Goal: Task Accomplishment & Management: Use online tool/utility

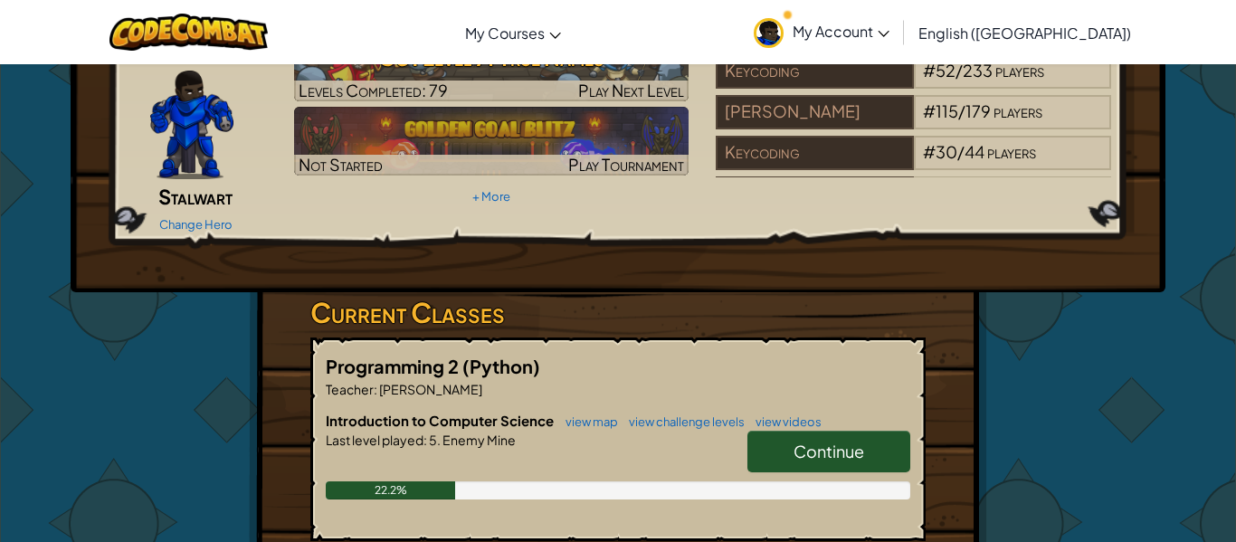
scroll to position [100, 0]
click at [845, 444] on div "Continue" at bounding box center [820, 456] width 181 height 51
click at [847, 441] on span "Continue" at bounding box center [829, 451] width 71 height 21
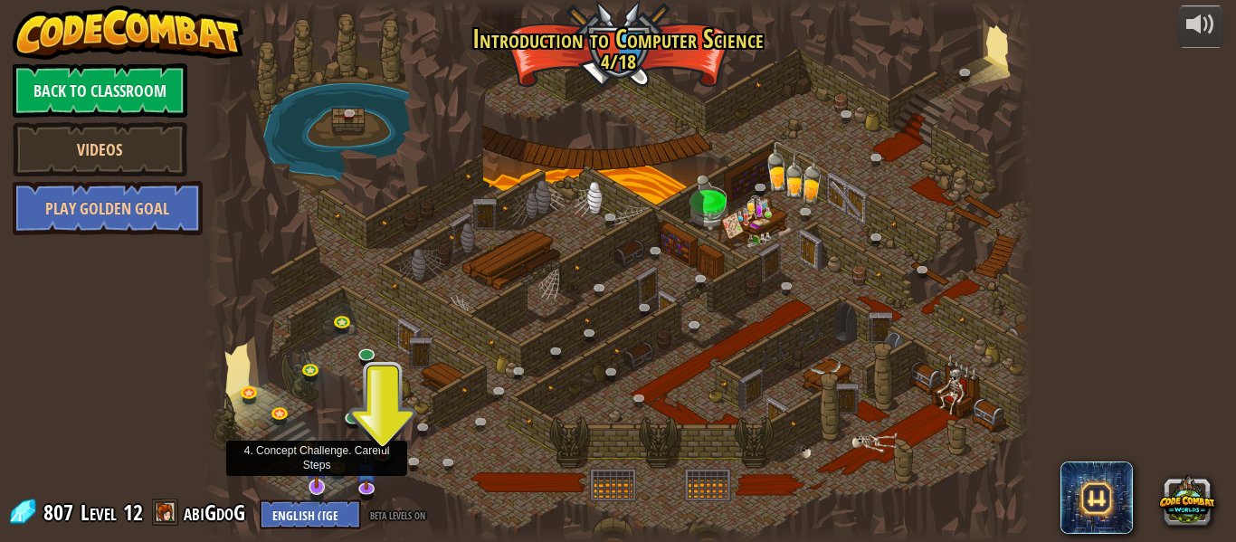
click at [323, 488] on img at bounding box center [317, 463] width 22 height 51
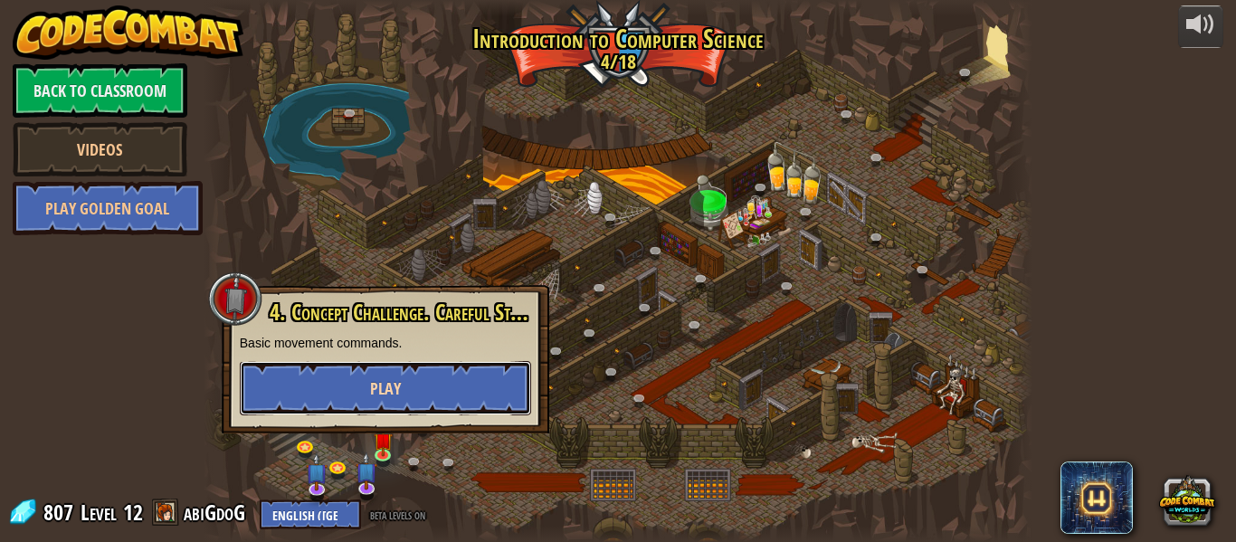
click at [385, 391] on span "Play" at bounding box center [385, 388] width 31 height 23
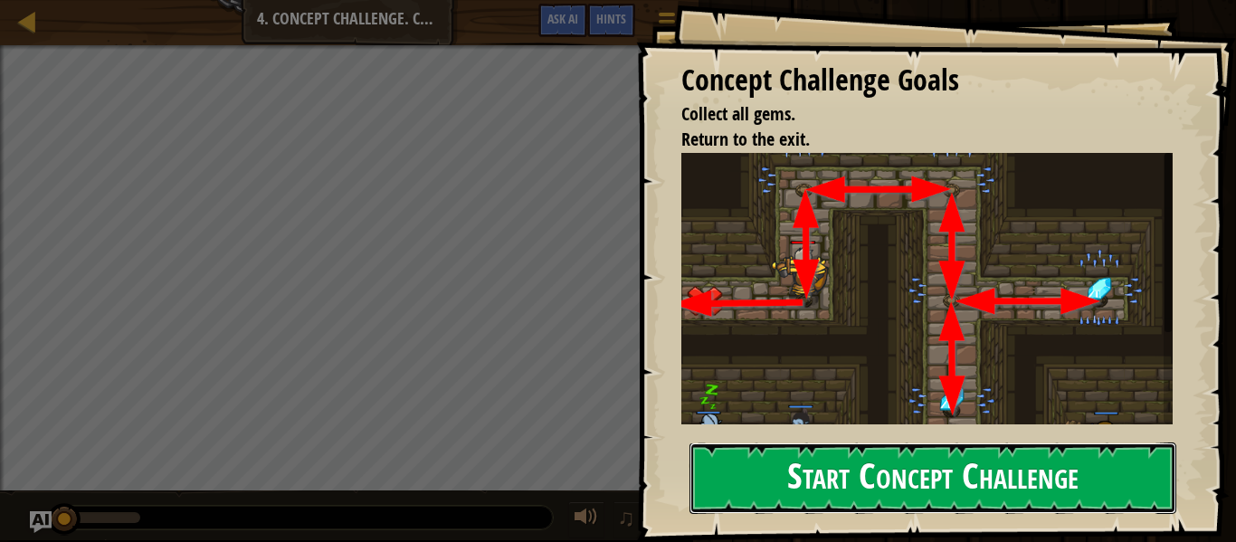
click at [894, 453] on button "Start Concept Challenge" at bounding box center [933, 479] width 487 height 72
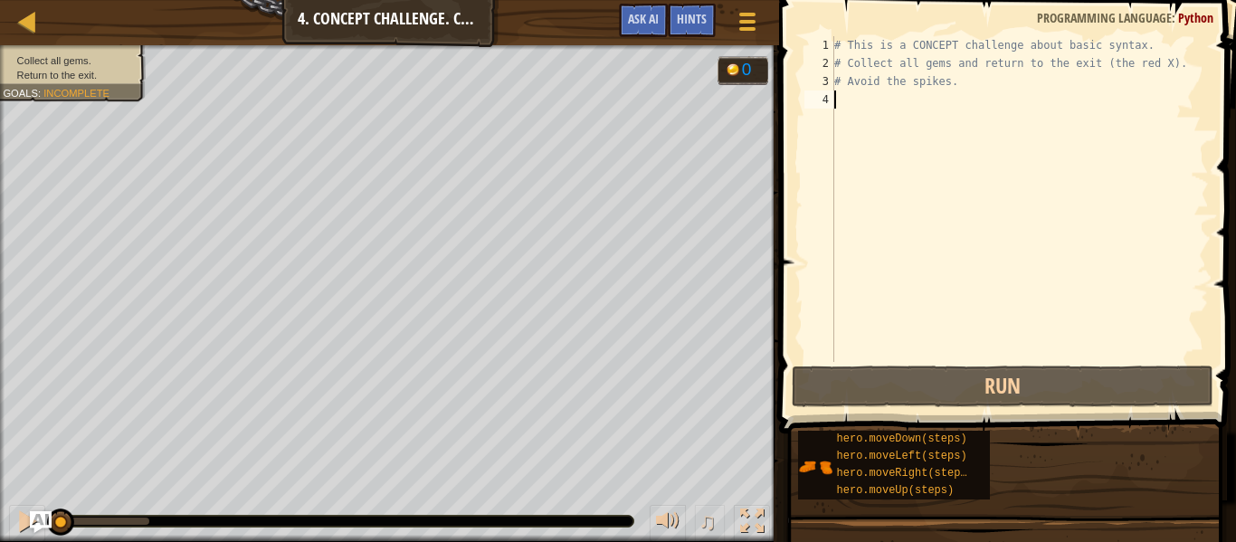
scroll to position [8, 0]
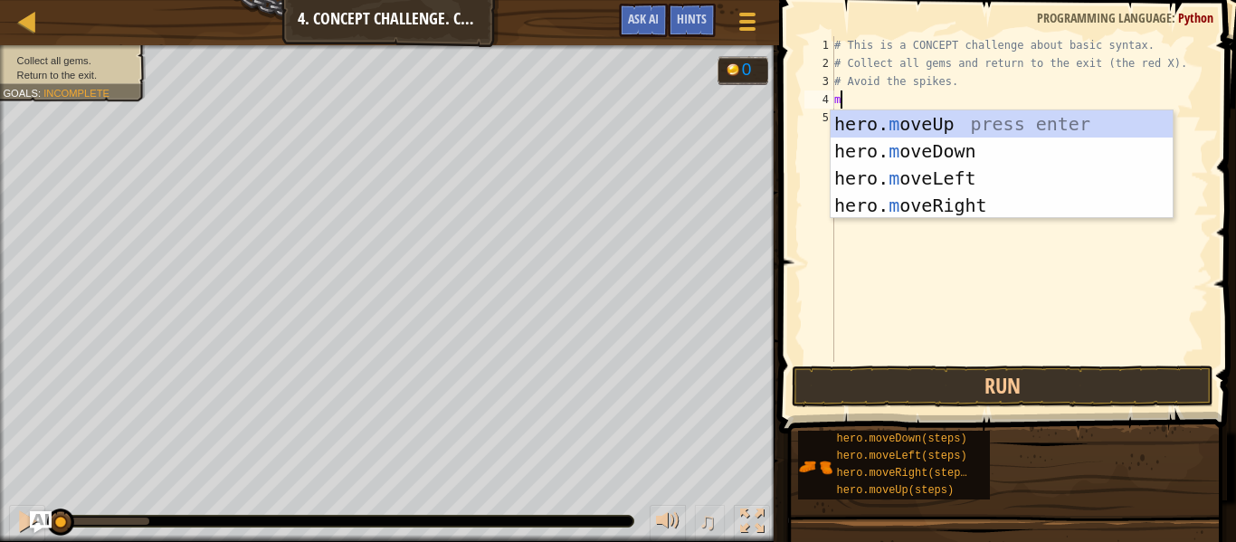
type textarea "mo"
click at [1111, 119] on div "hero. mo veUp press enter hero. mo veDown press enter hero. mo veLeft press ent…" at bounding box center [1002, 191] width 342 height 163
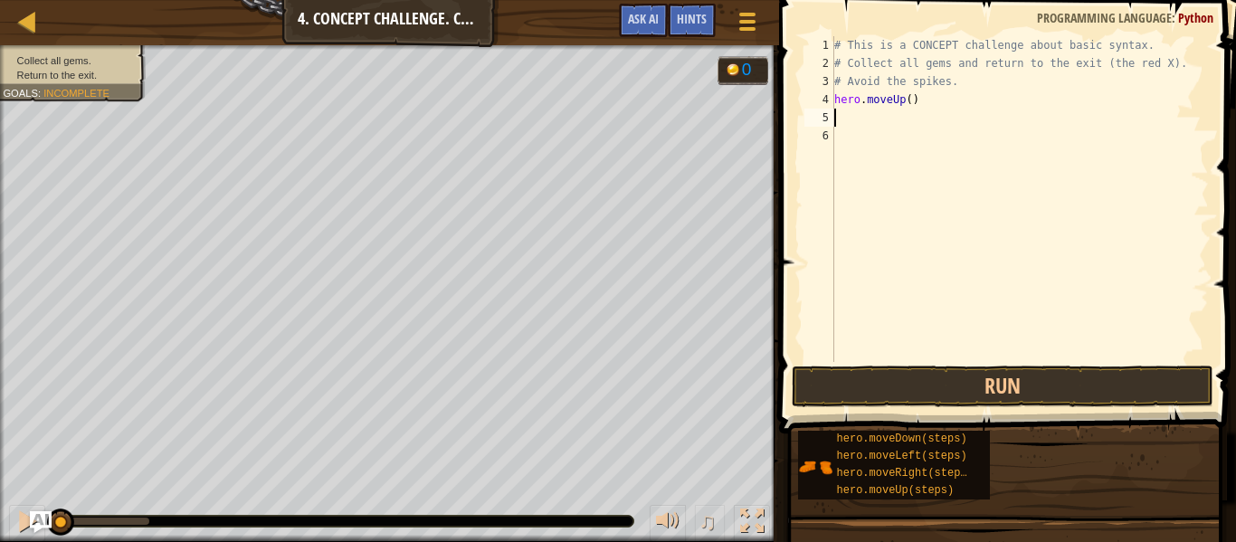
scroll to position [8, 0]
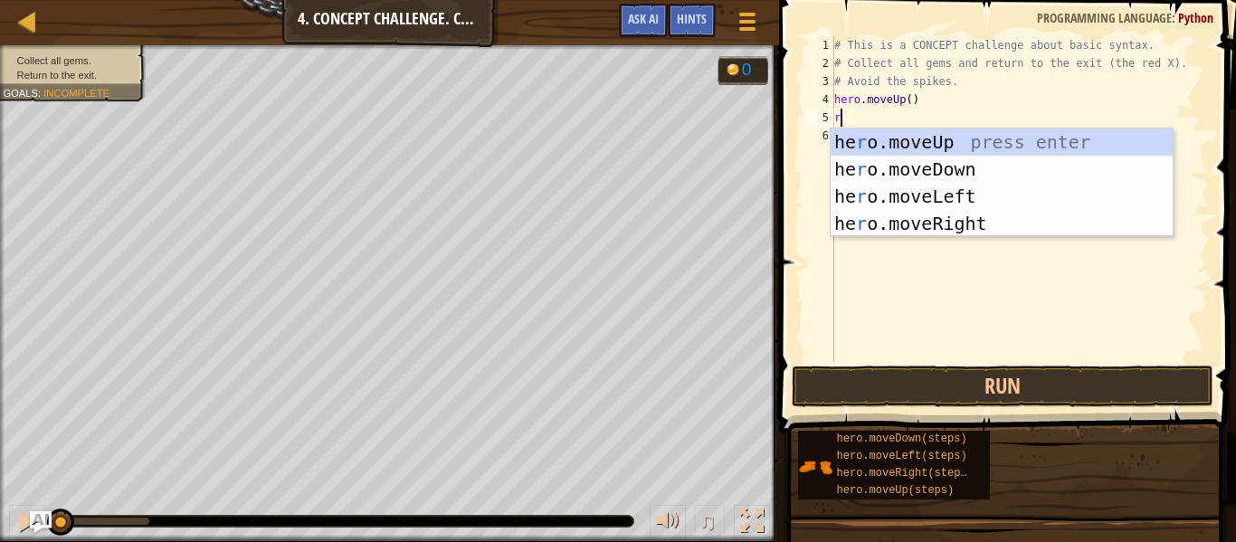
type textarea "ri"
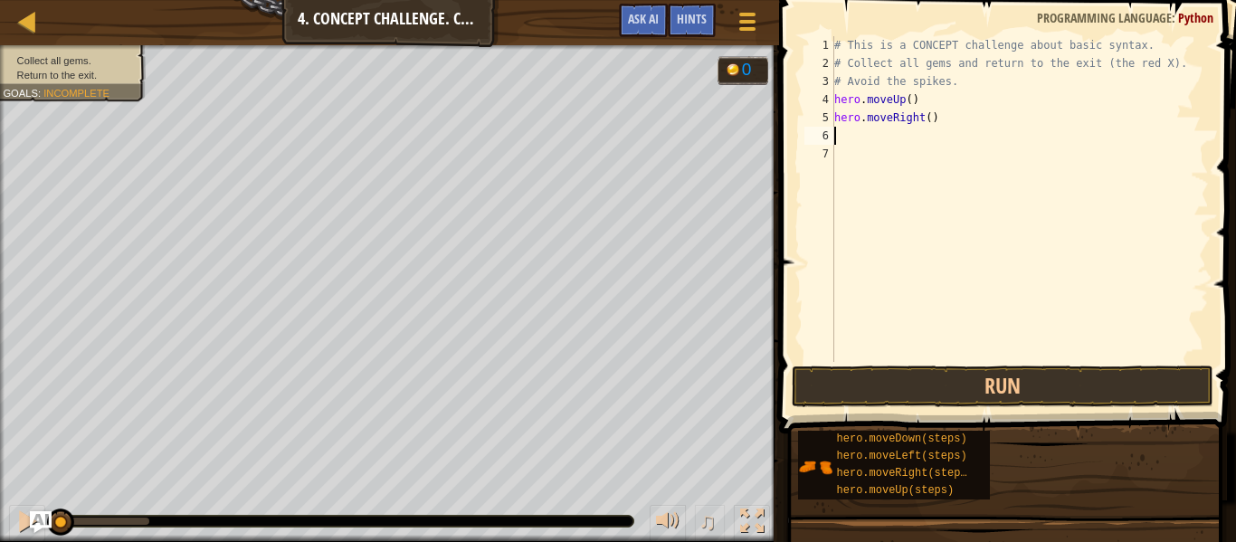
type textarea "d"
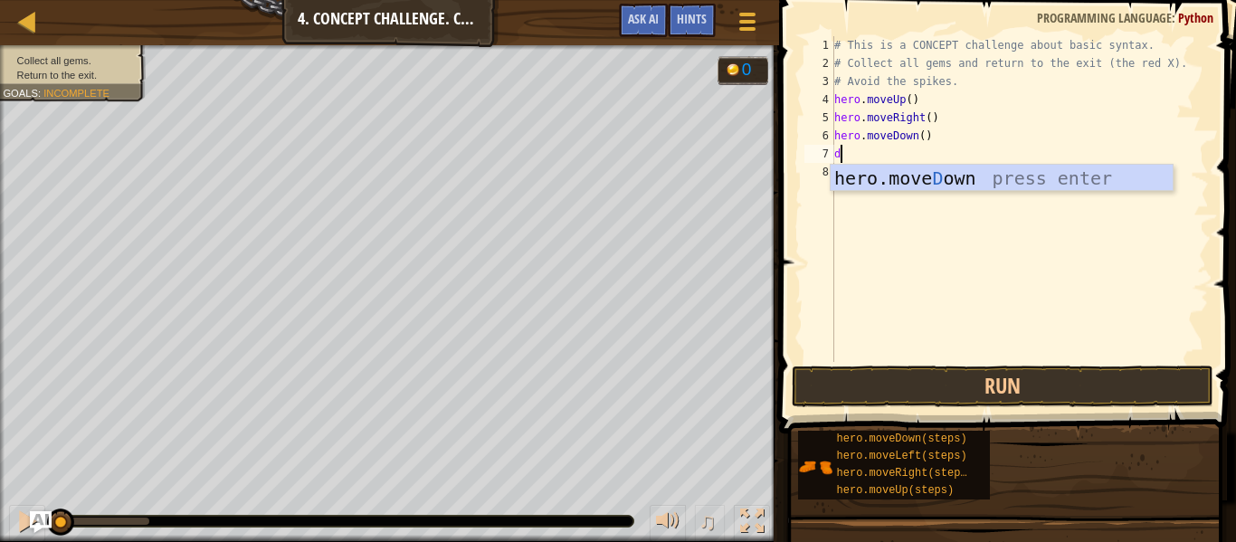
type textarea "do"
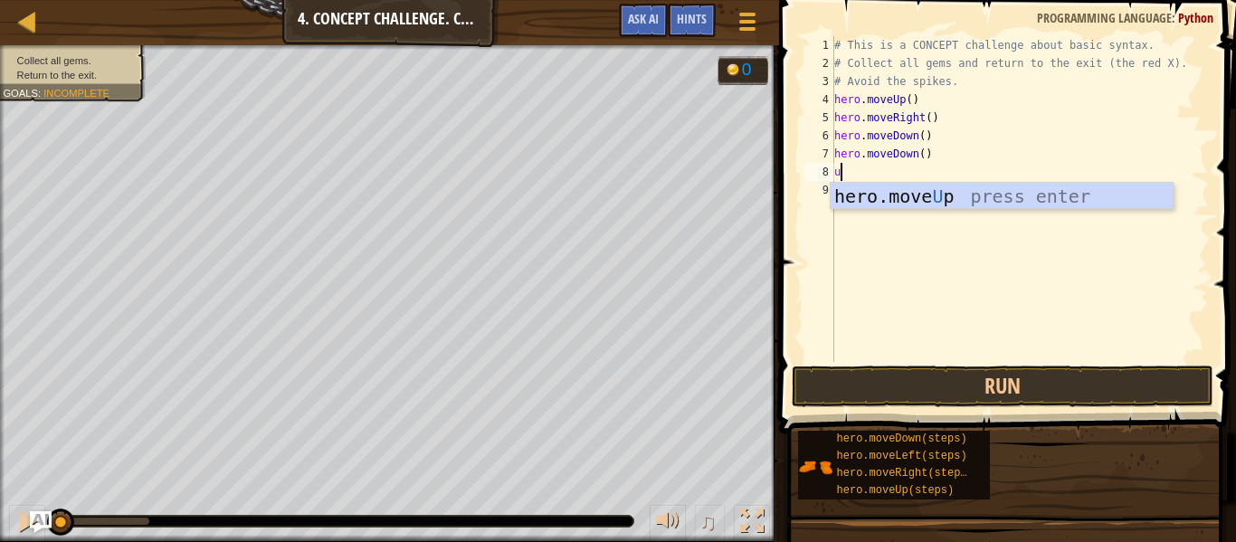
type textarea "up"
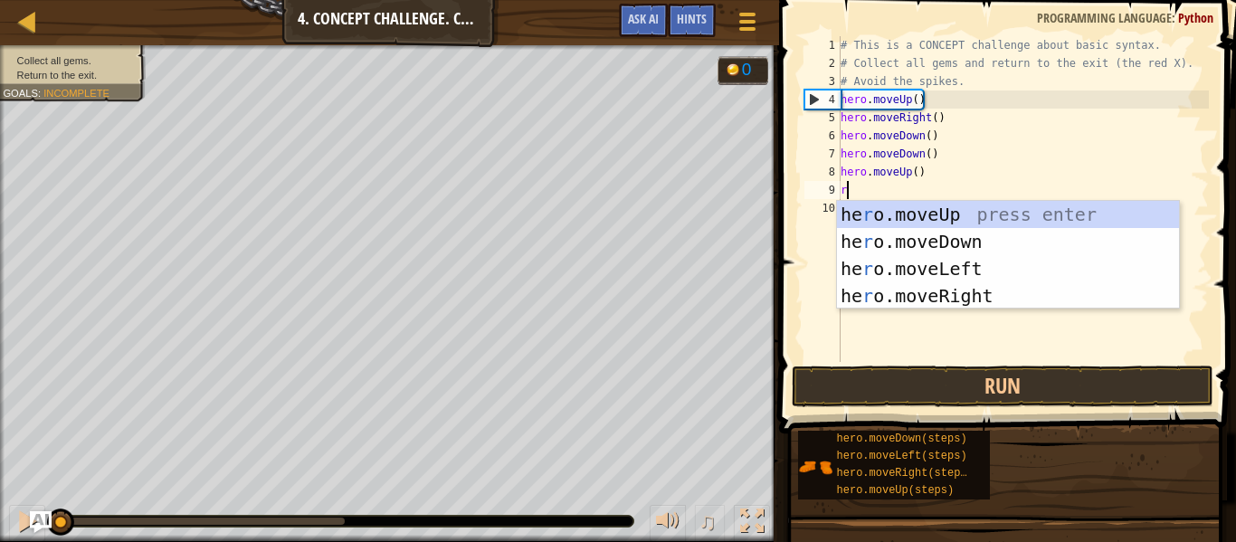
type textarea "ri"
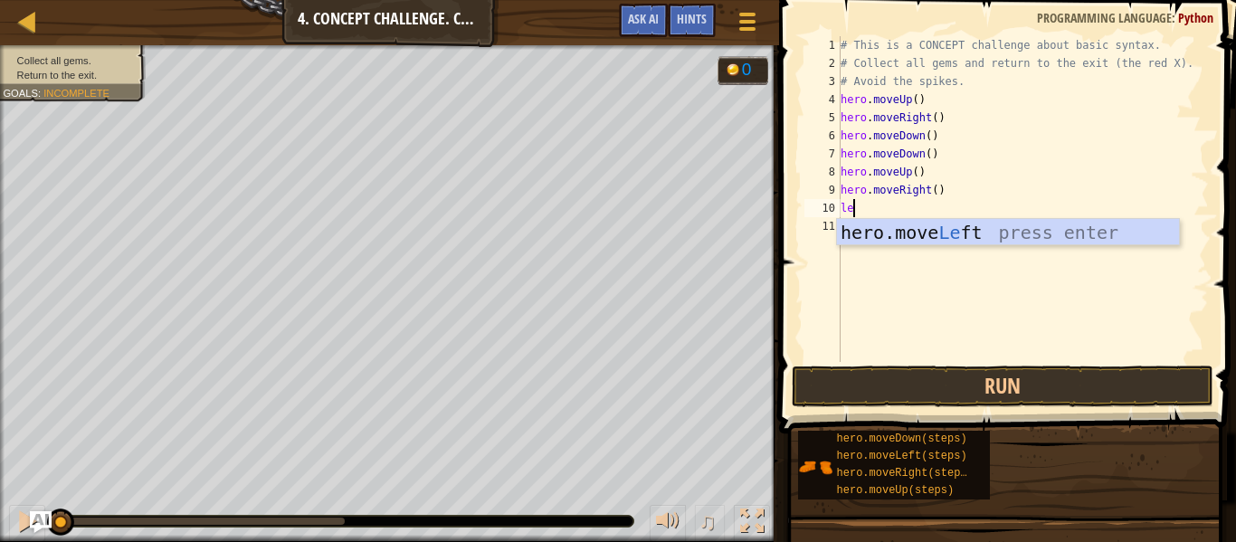
type textarea "le"
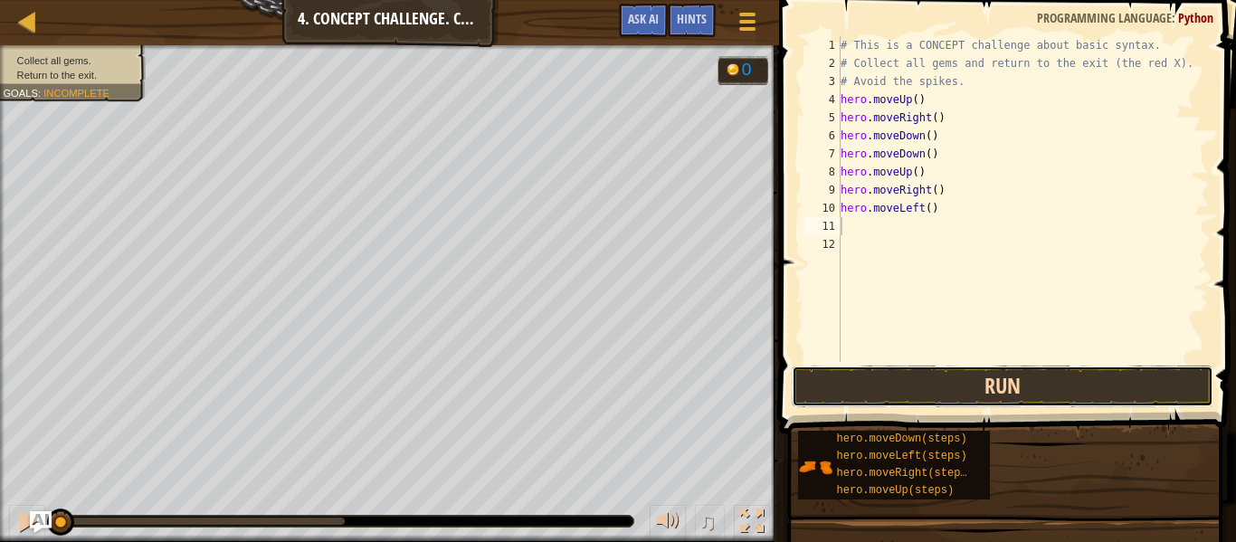
click at [1133, 405] on button "Run" at bounding box center [1003, 387] width 422 height 42
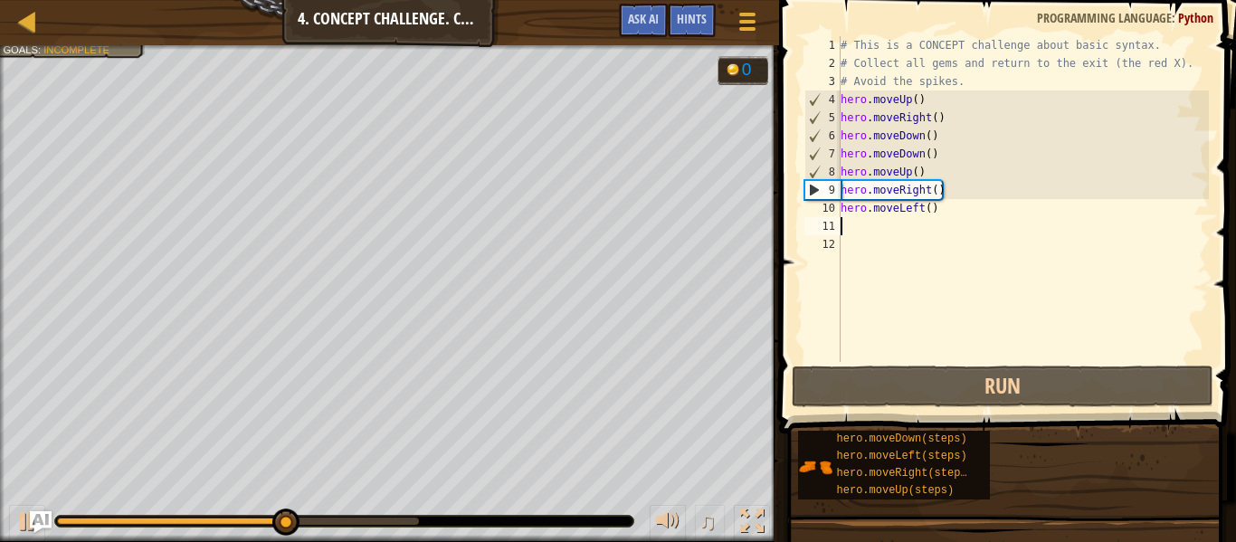
type textarea "u"
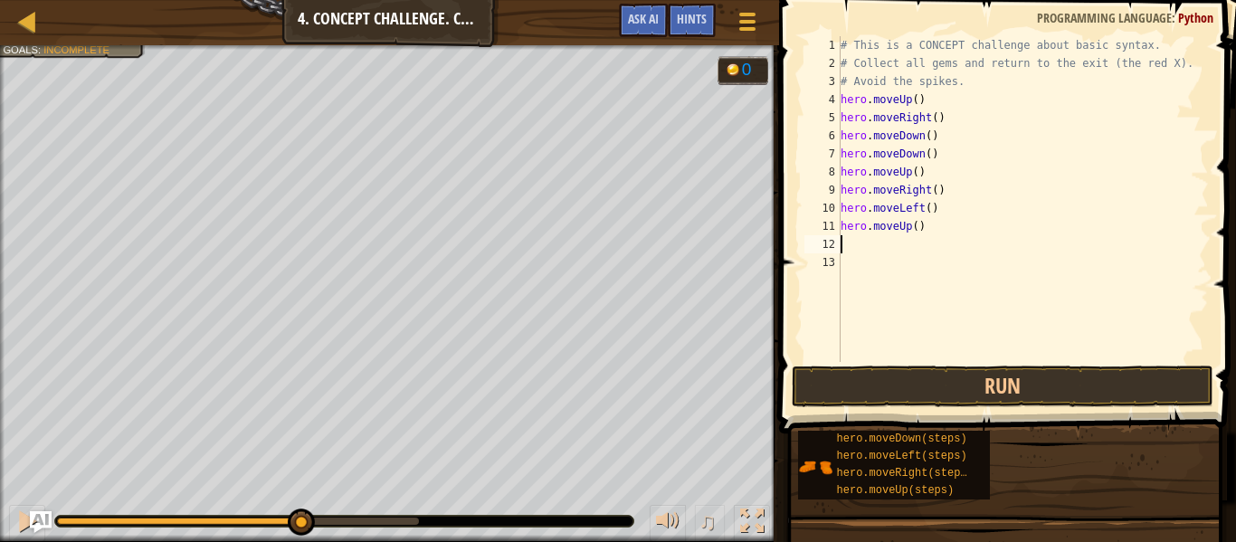
type textarea "l"
type textarea "d"
type textarea "le"
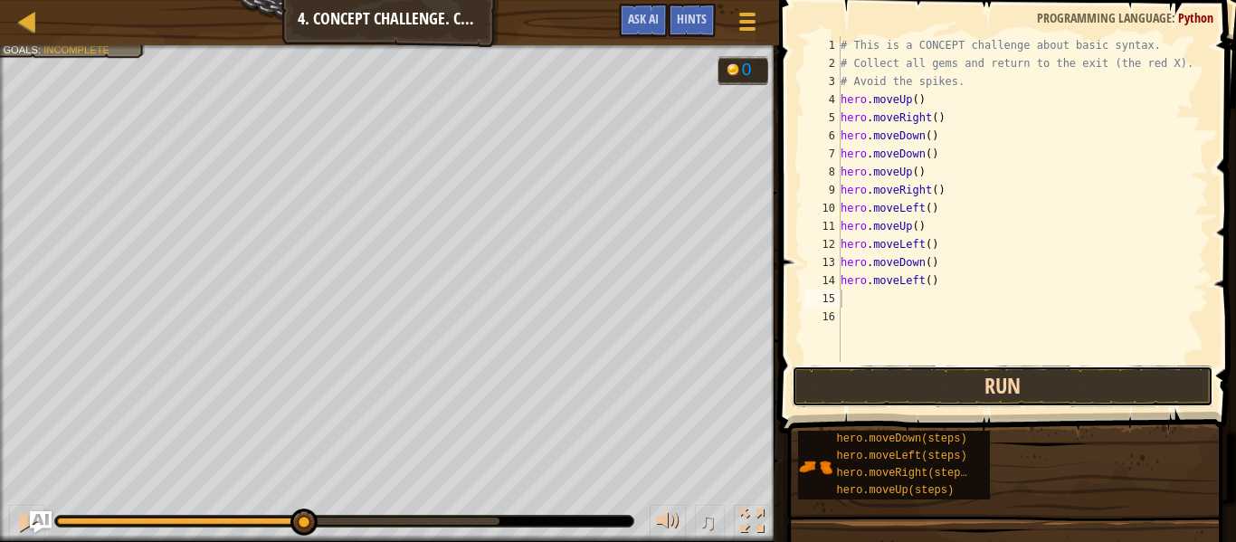
click at [1066, 386] on button "Run" at bounding box center [1003, 387] width 422 height 42
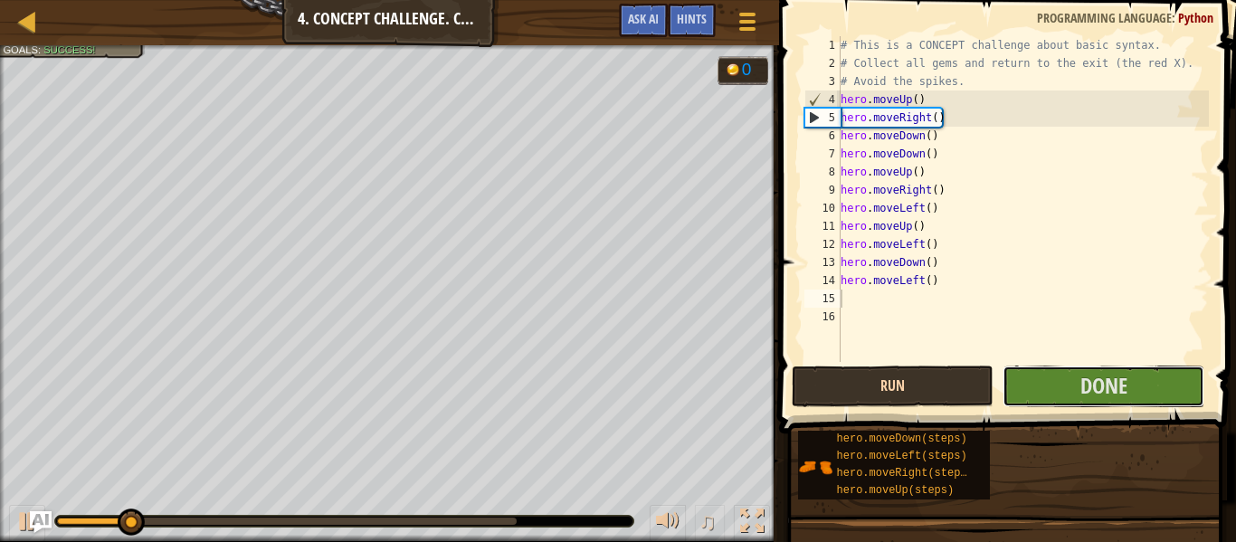
click at [1066, 386] on button "Done" at bounding box center [1104, 387] width 202 height 42
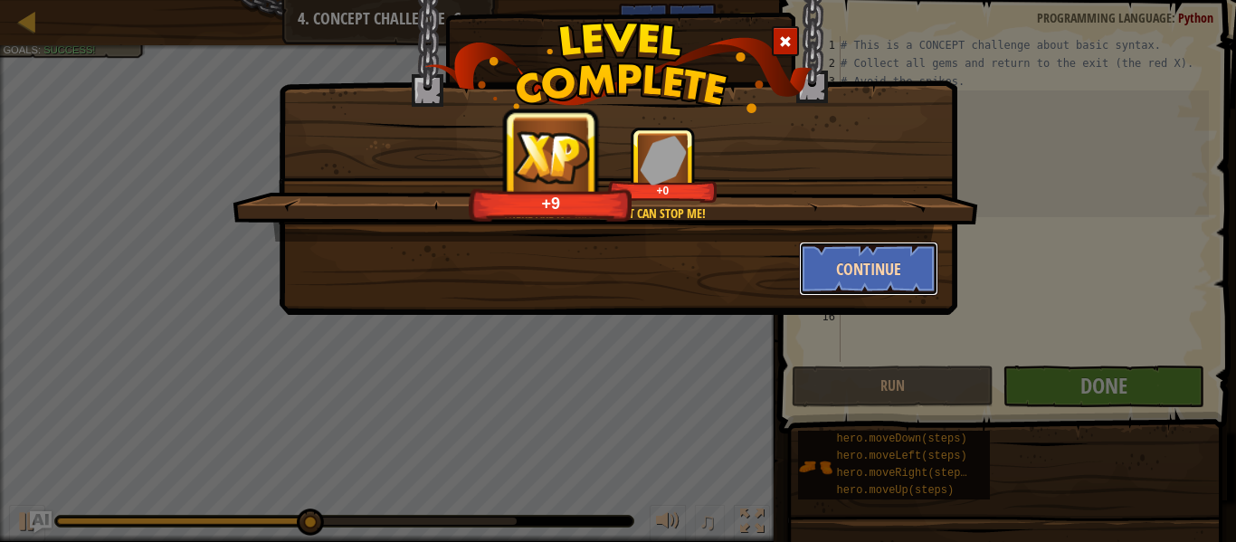
click at [896, 262] on button "Continue" at bounding box center [869, 269] width 140 height 54
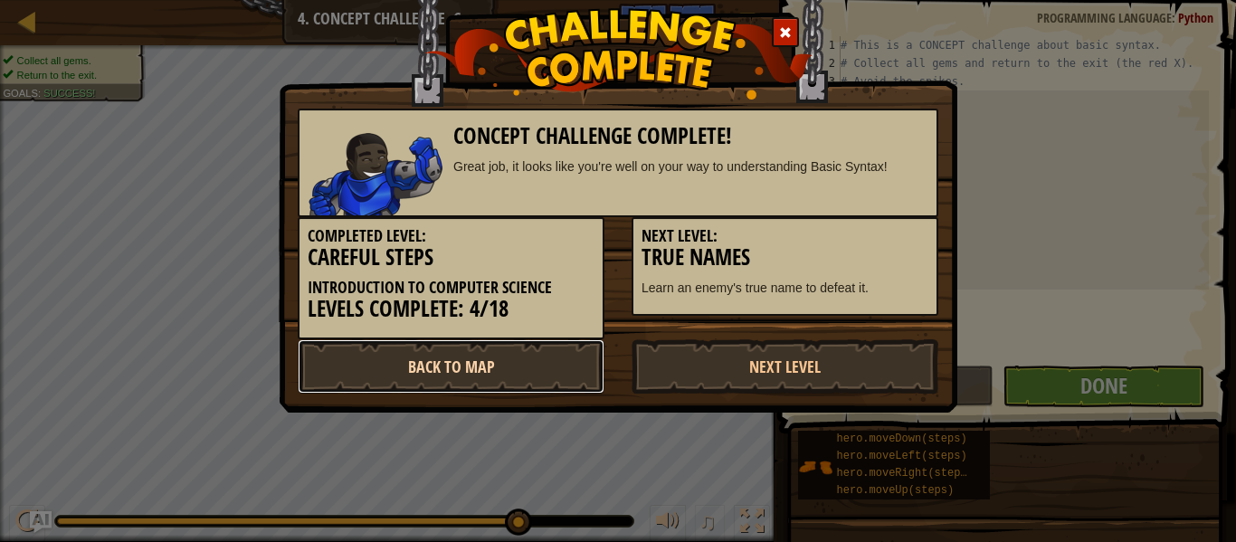
click at [586, 358] on link "Back to Map" at bounding box center [451, 366] width 307 height 54
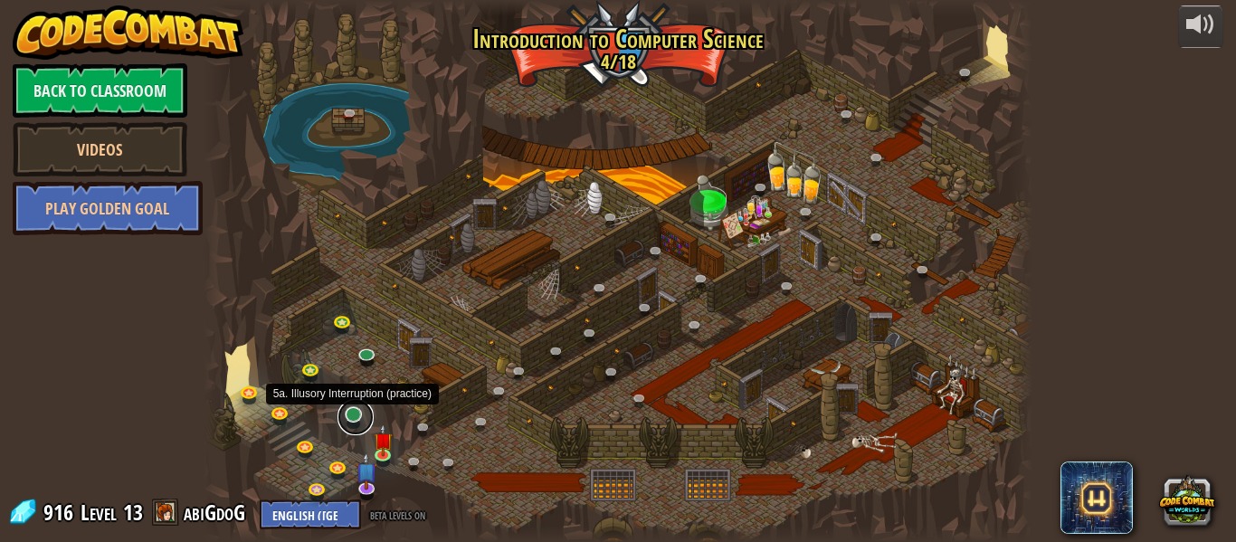
click at [357, 421] on link at bounding box center [356, 417] width 36 height 36
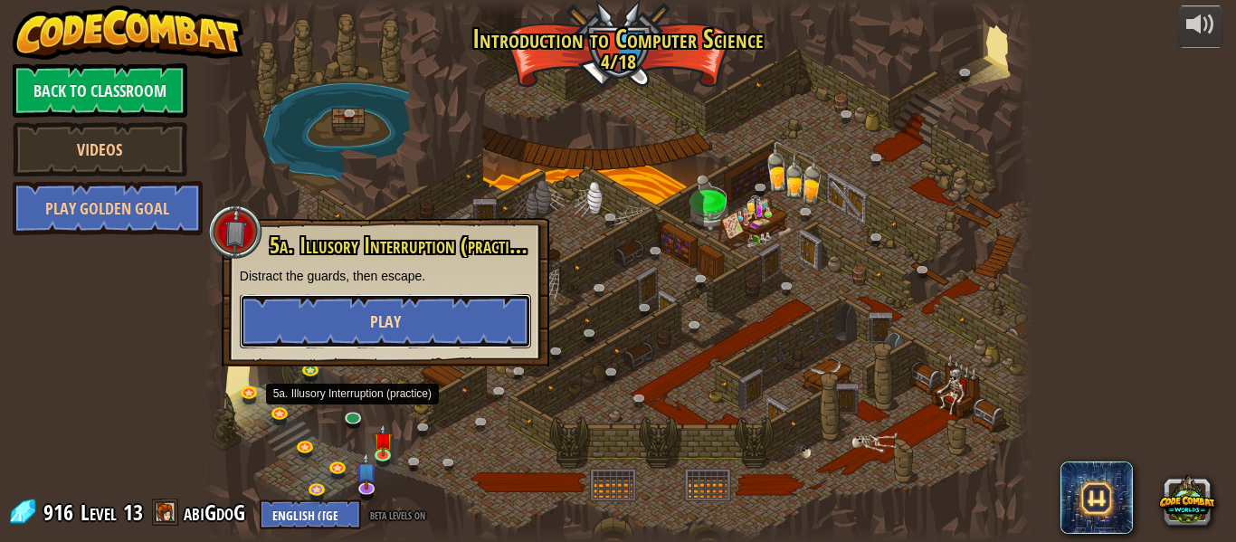
click at [344, 316] on button "Play" at bounding box center [385, 321] width 291 height 54
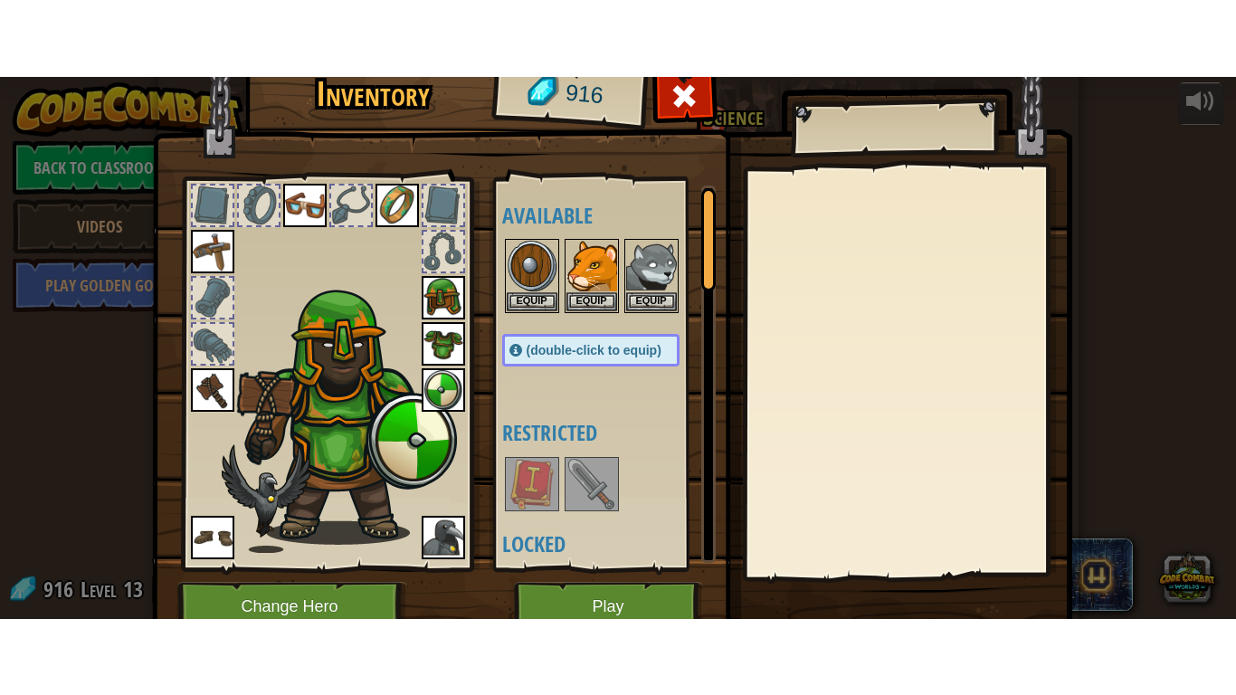
scroll to position [82, 0]
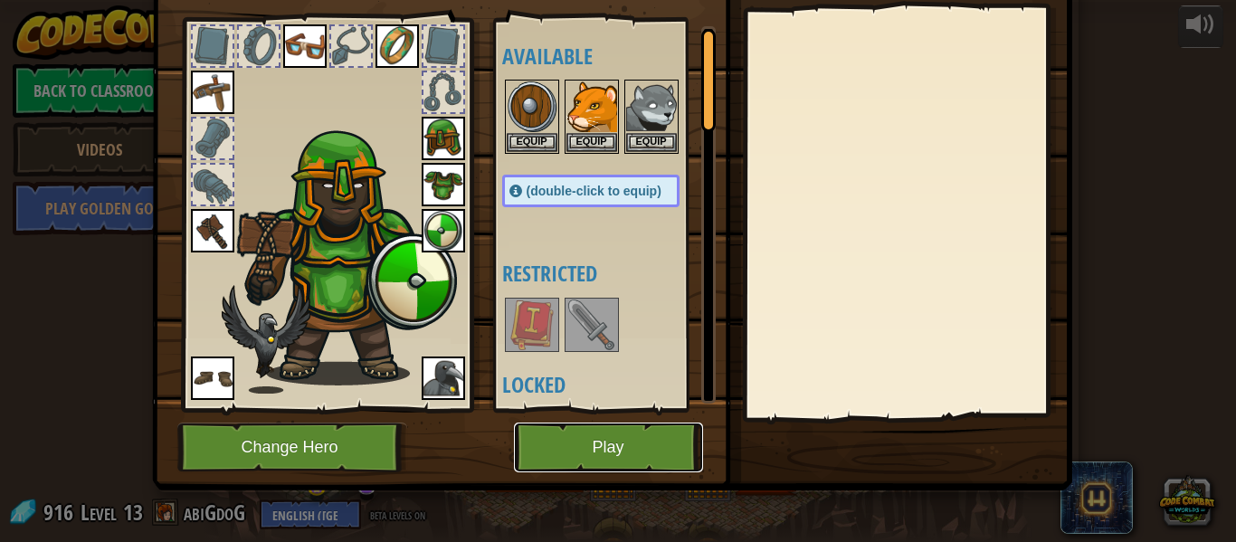
click at [612, 431] on button "Play" at bounding box center [608, 448] width 189 height 50
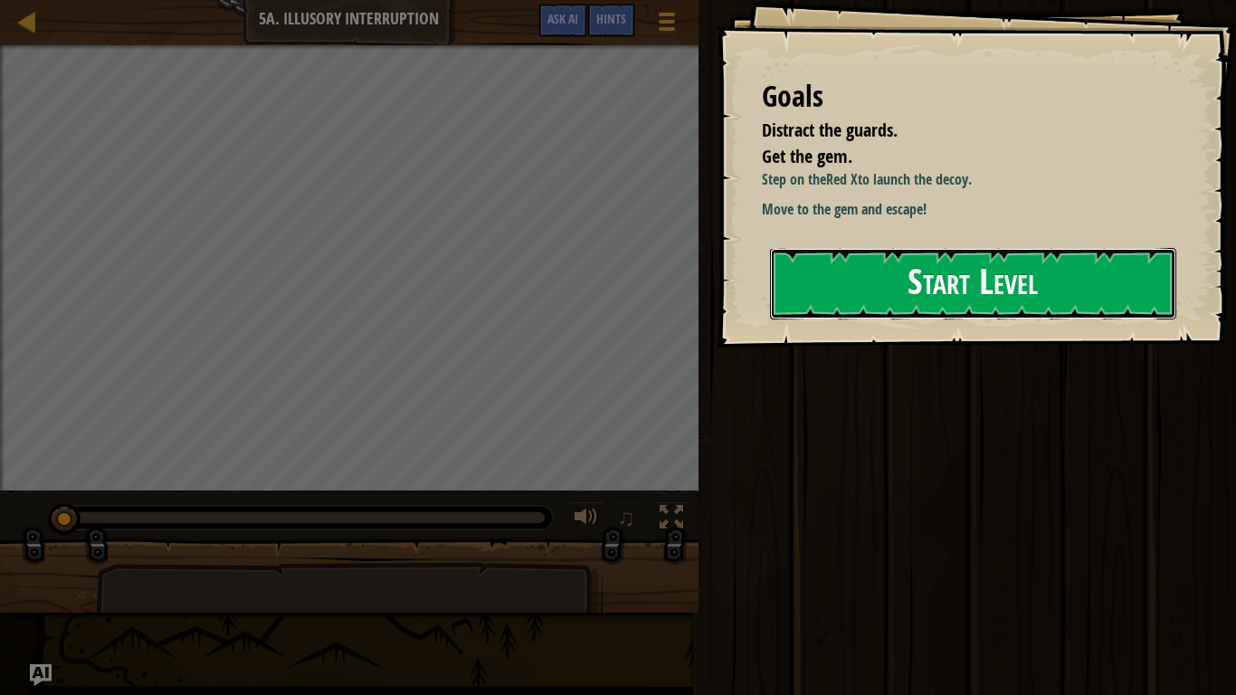
click at [970, 255] on button "Start Level" at bounding box center [973, 284] width 406 height 72
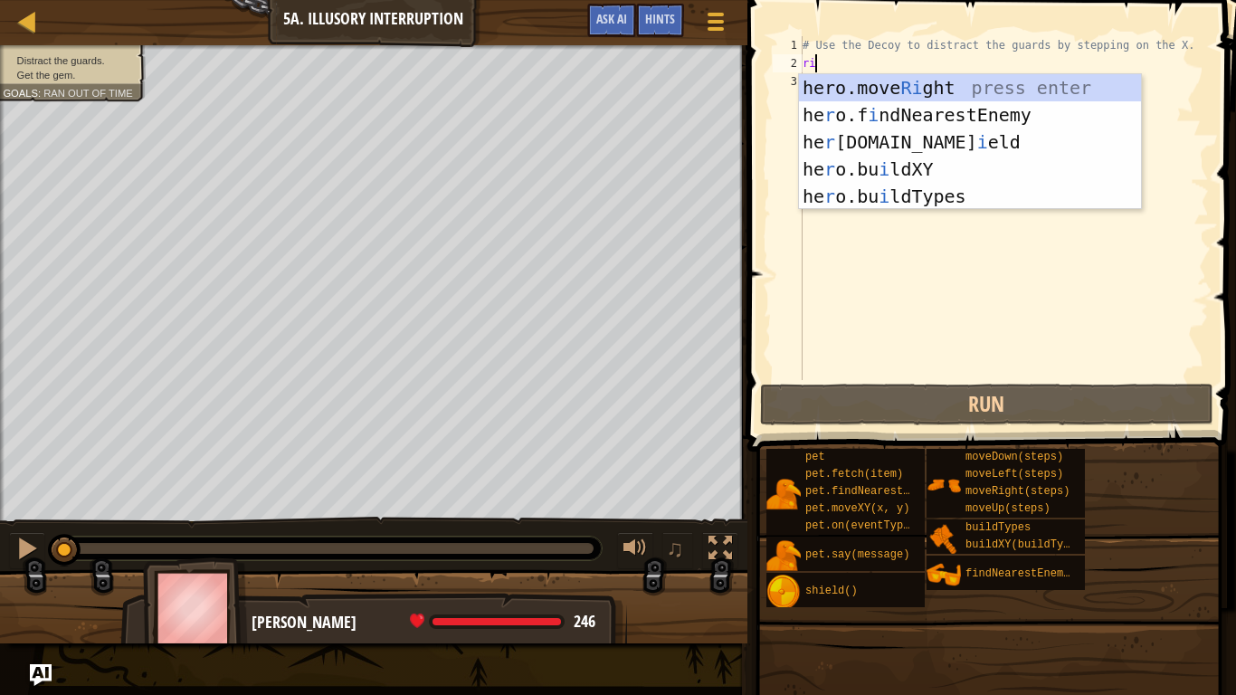
type textarea "ri"
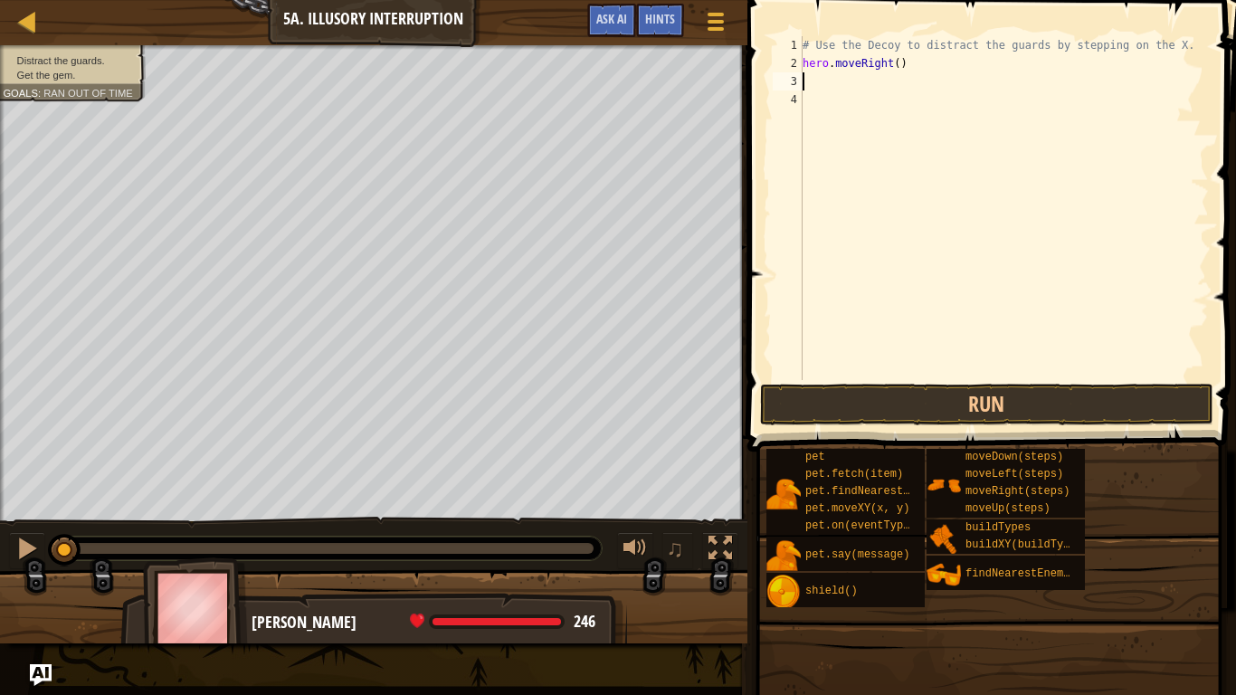
scroll to position [8, 0]
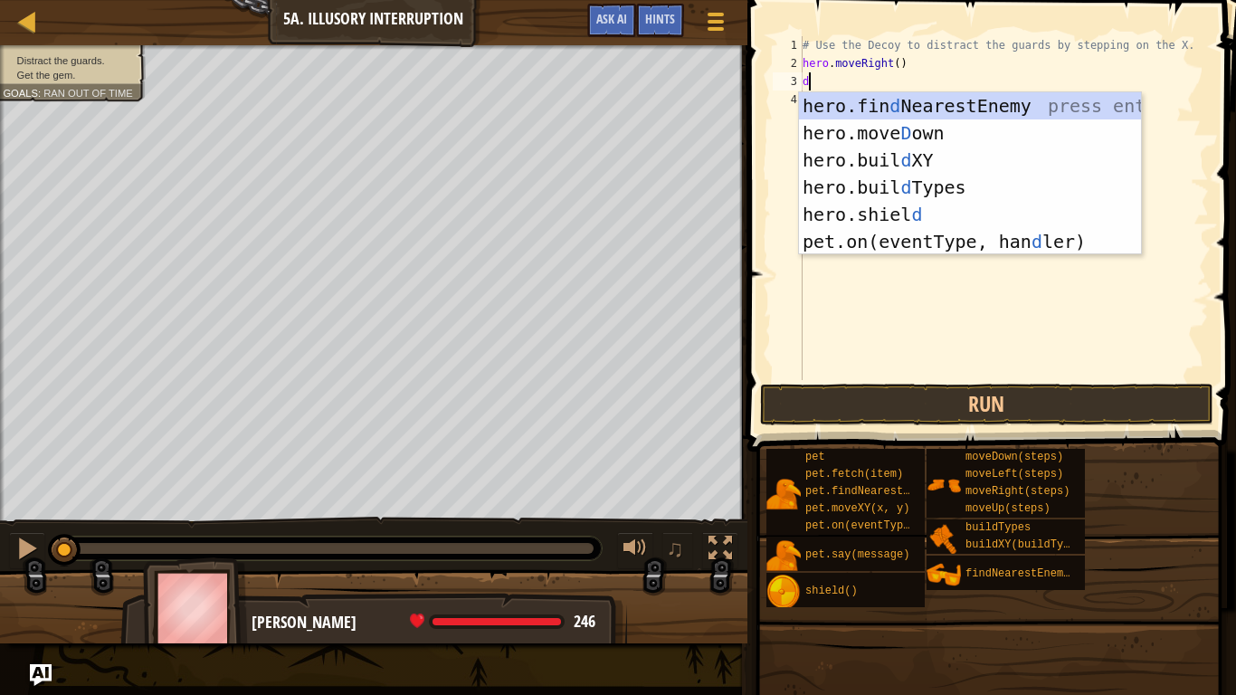
type textarea "do"
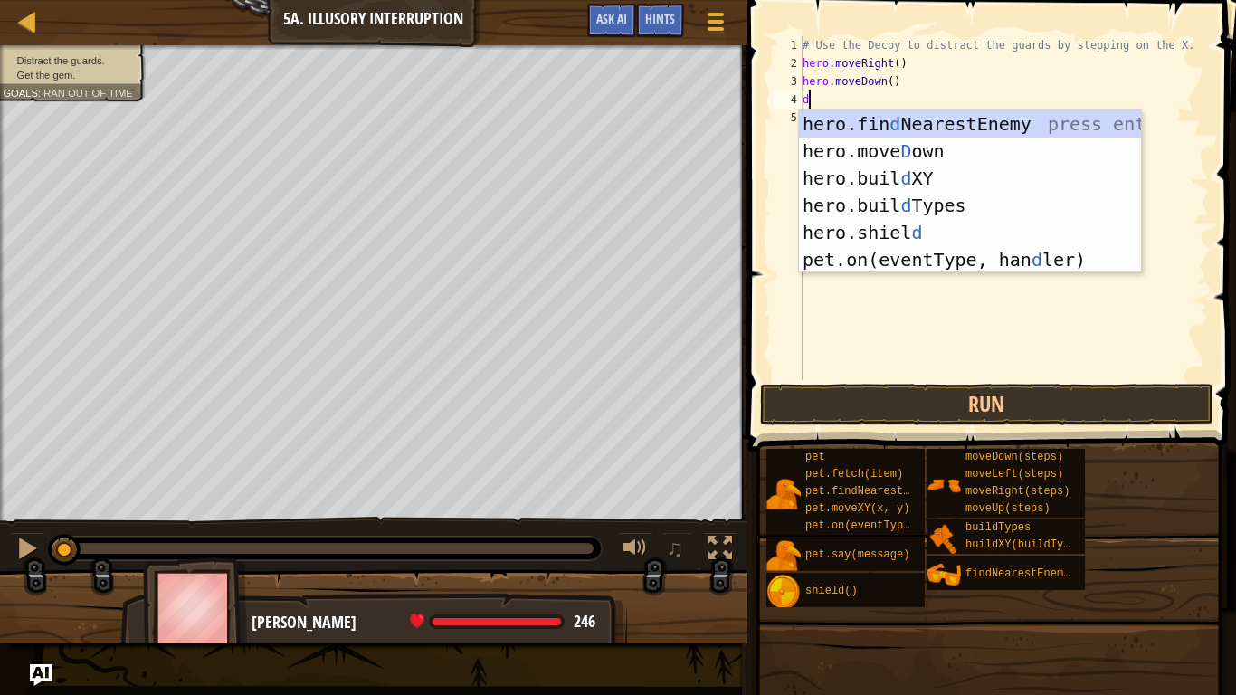
type textarea "do"
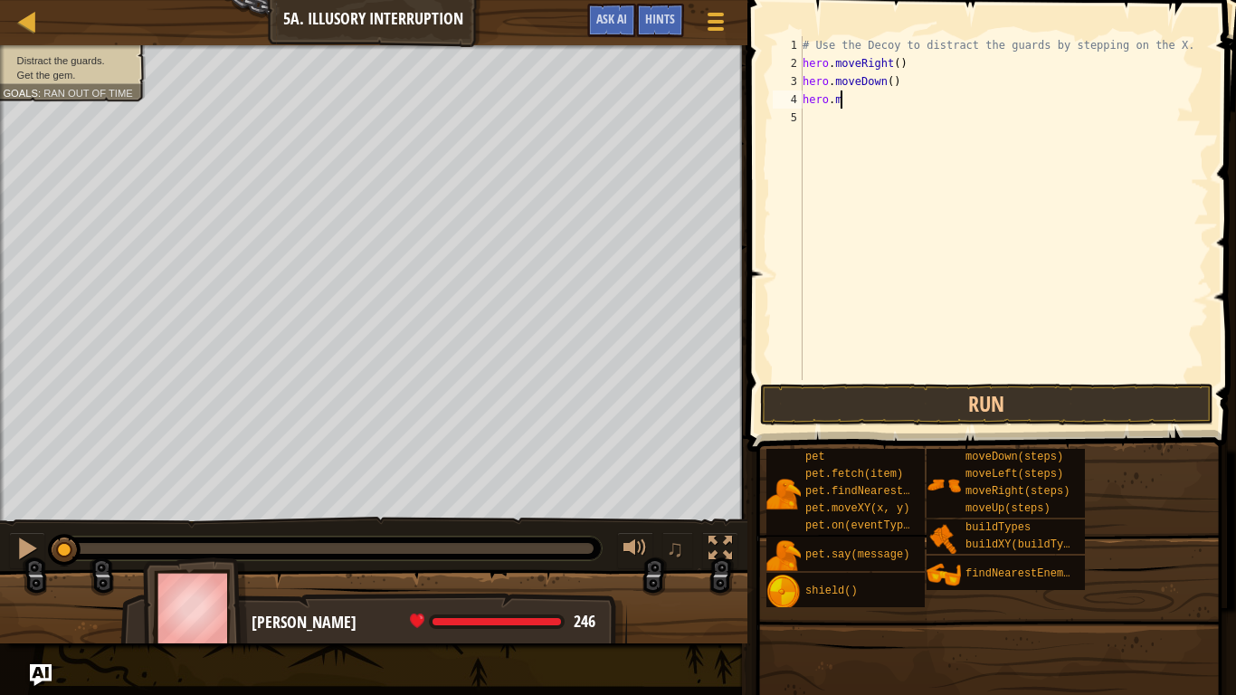
type textarea "h"
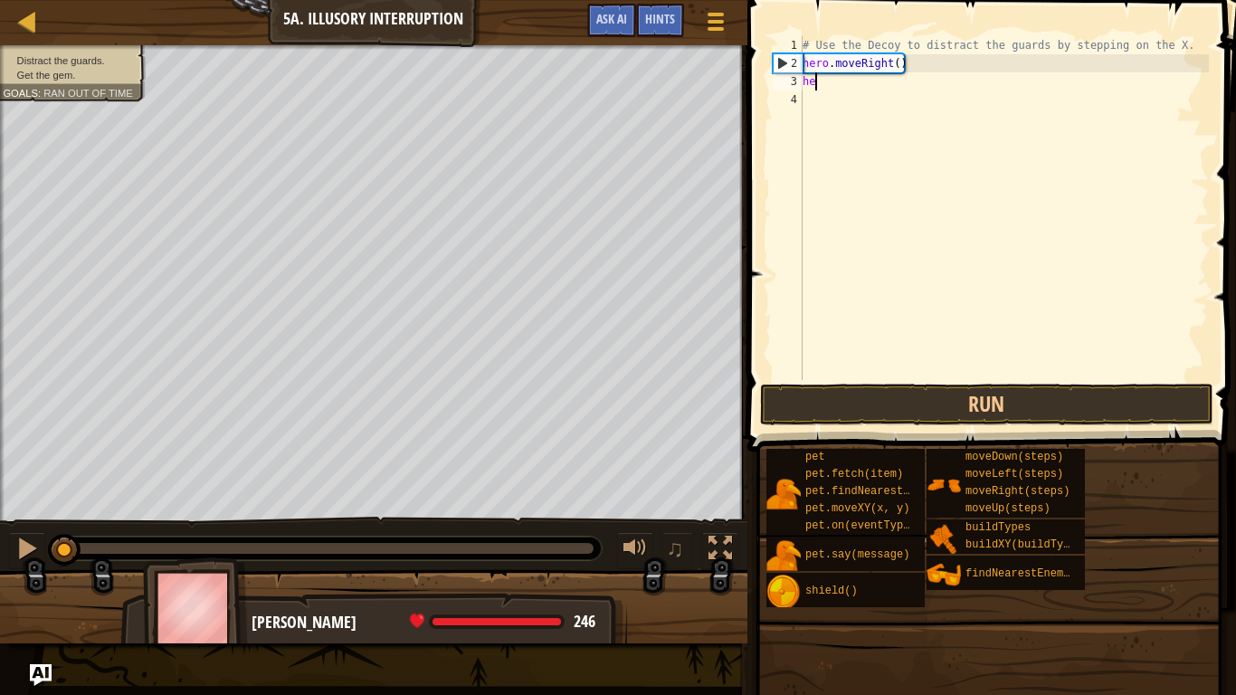
type textarea "h"
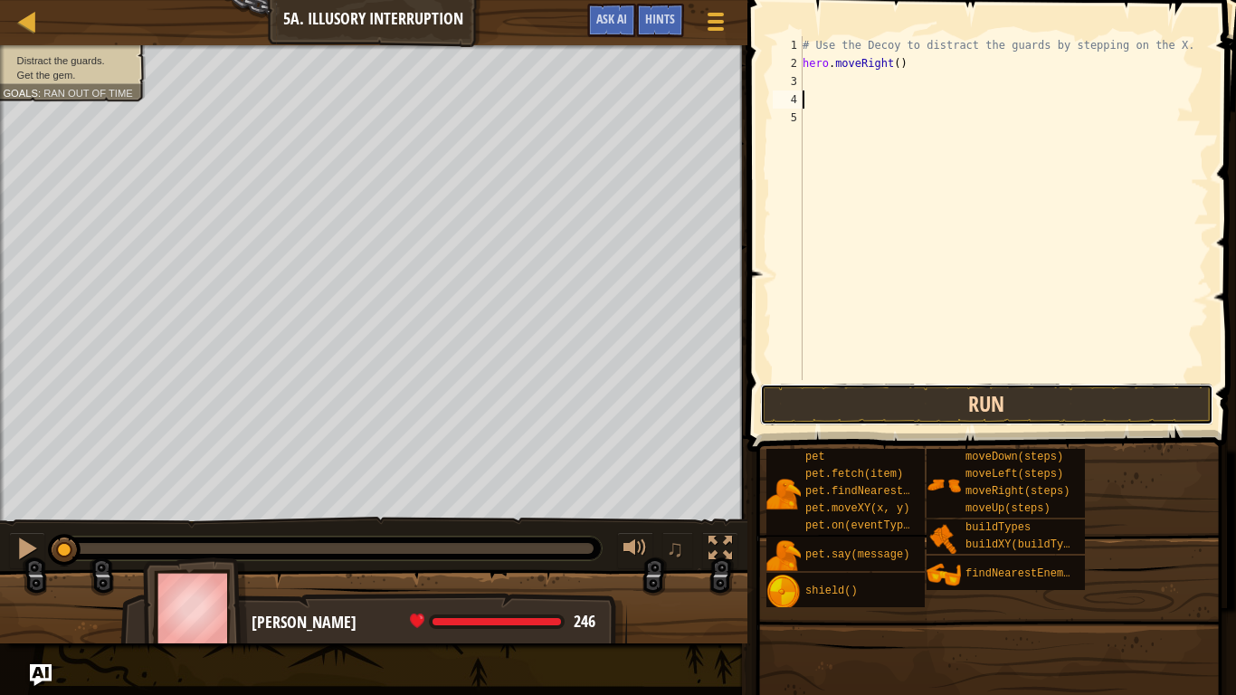
click at [1012, 391] on button "Run" at bounding box center [986, 405] width 453 height 42
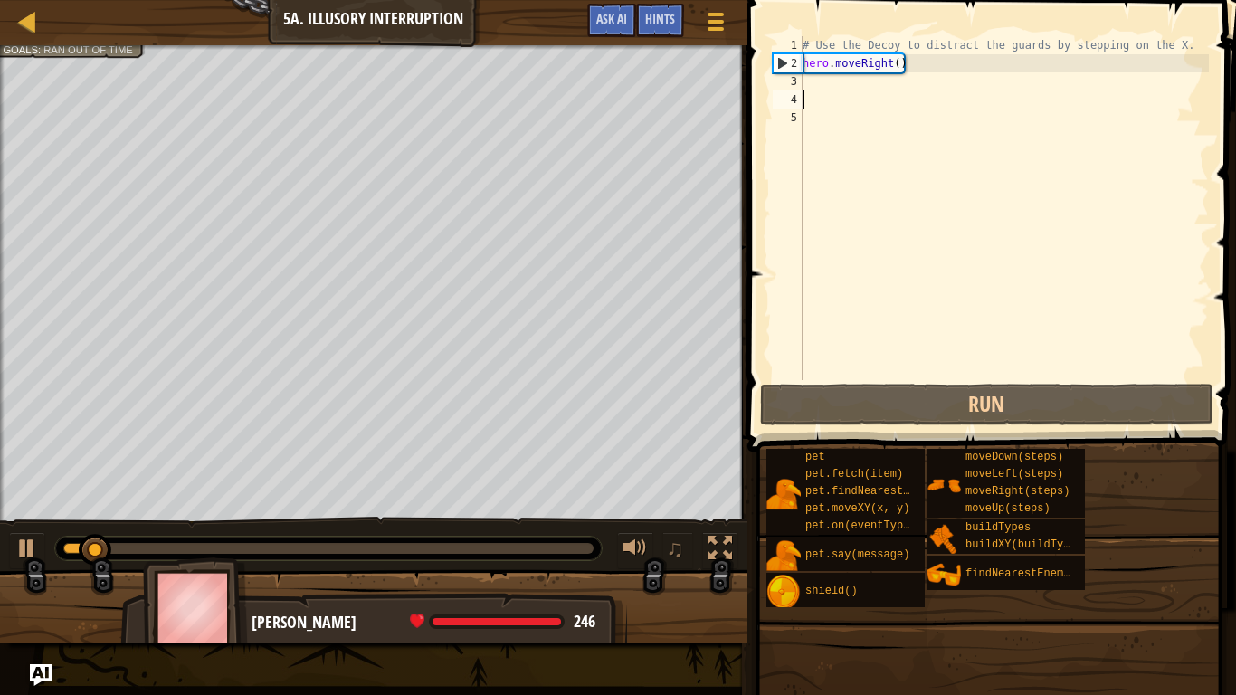
click at [856, 90] on div "# Use the Decoy to distract the guards by stepping on the X. hero . moveRight (…" at bounding box center [1004, 226] width 410 height 380
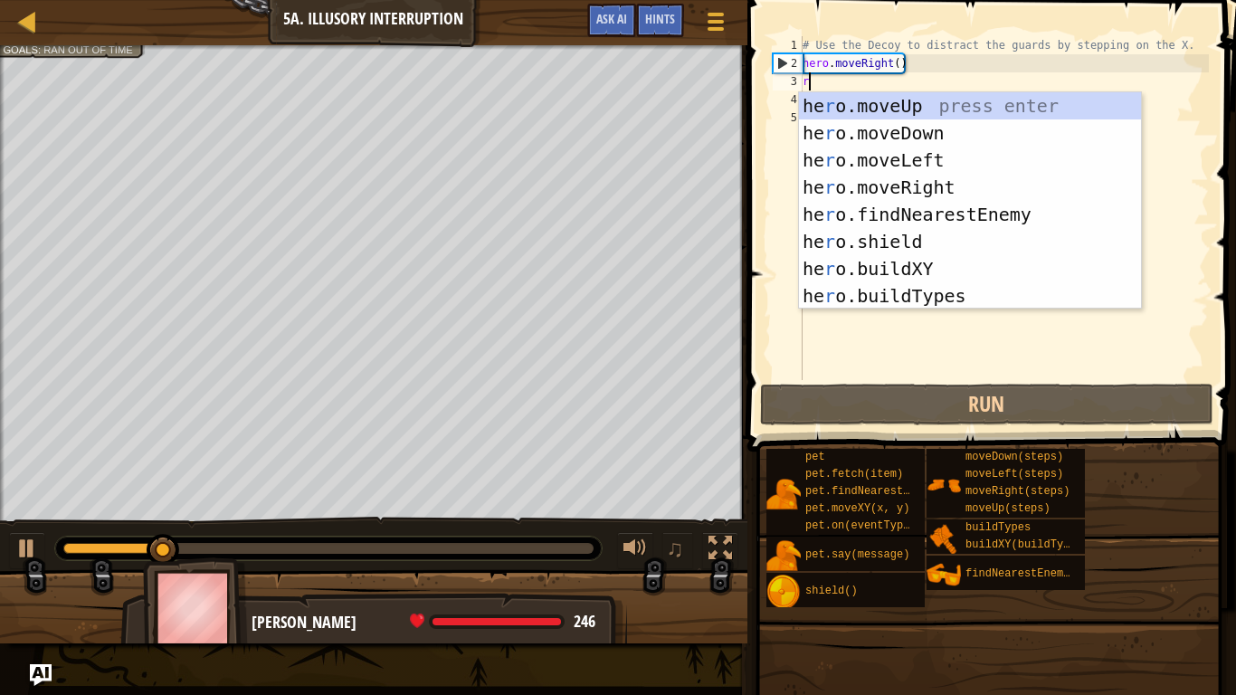
type textarea "ri"
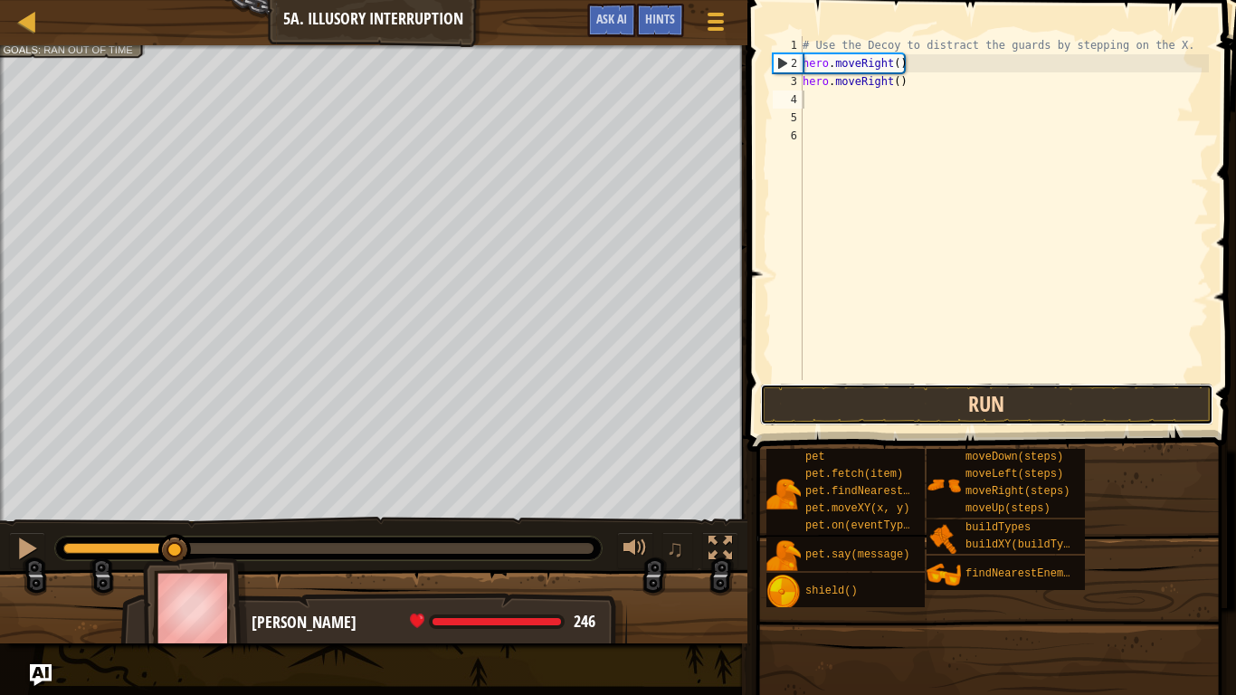
click at [1065, 392] on button "Run" at bounding box center [986, 405] width 453 height 42
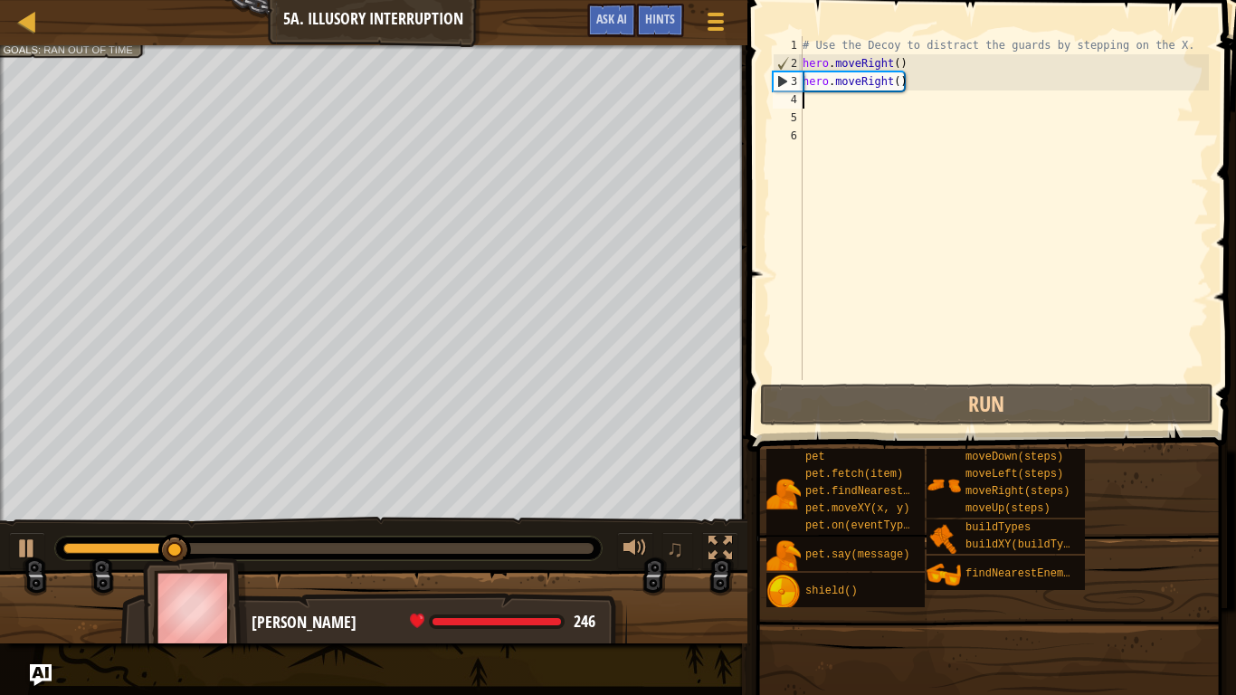
click at [916, 84] on div "# Use the Decoy to distract the guards by stepping on the X. hero . moveRight (…" at bounding box center [1004, 226] width 410 height 380
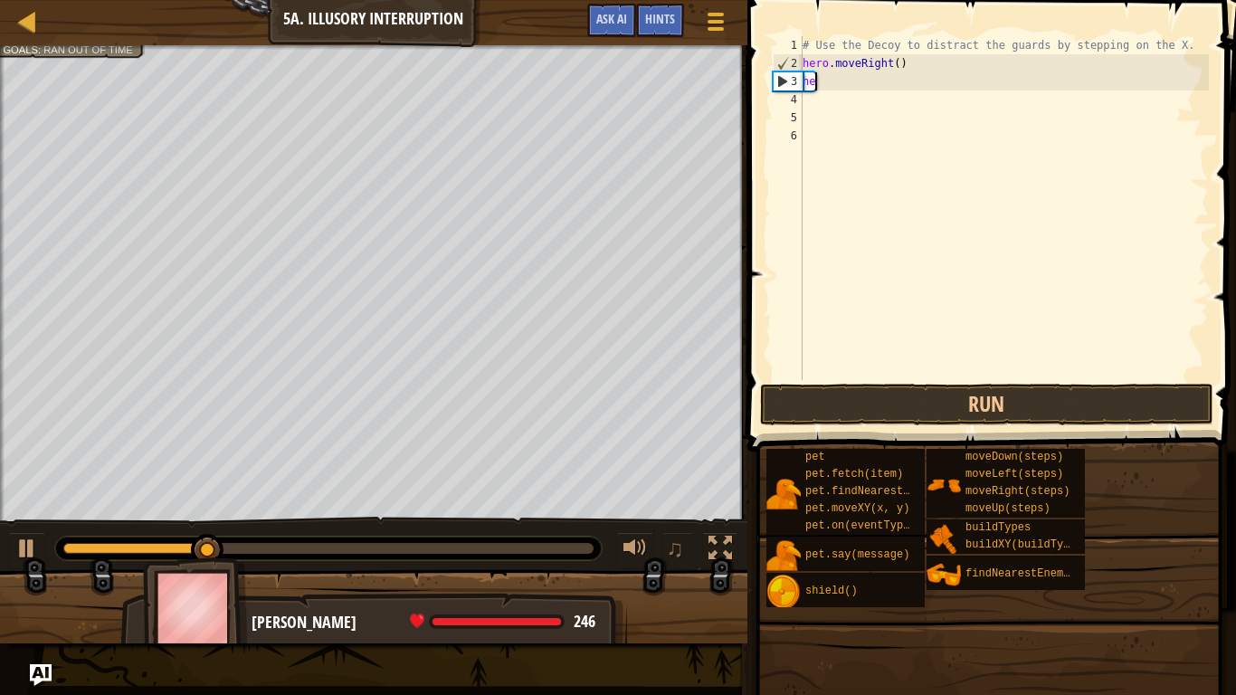
type textarea "h"
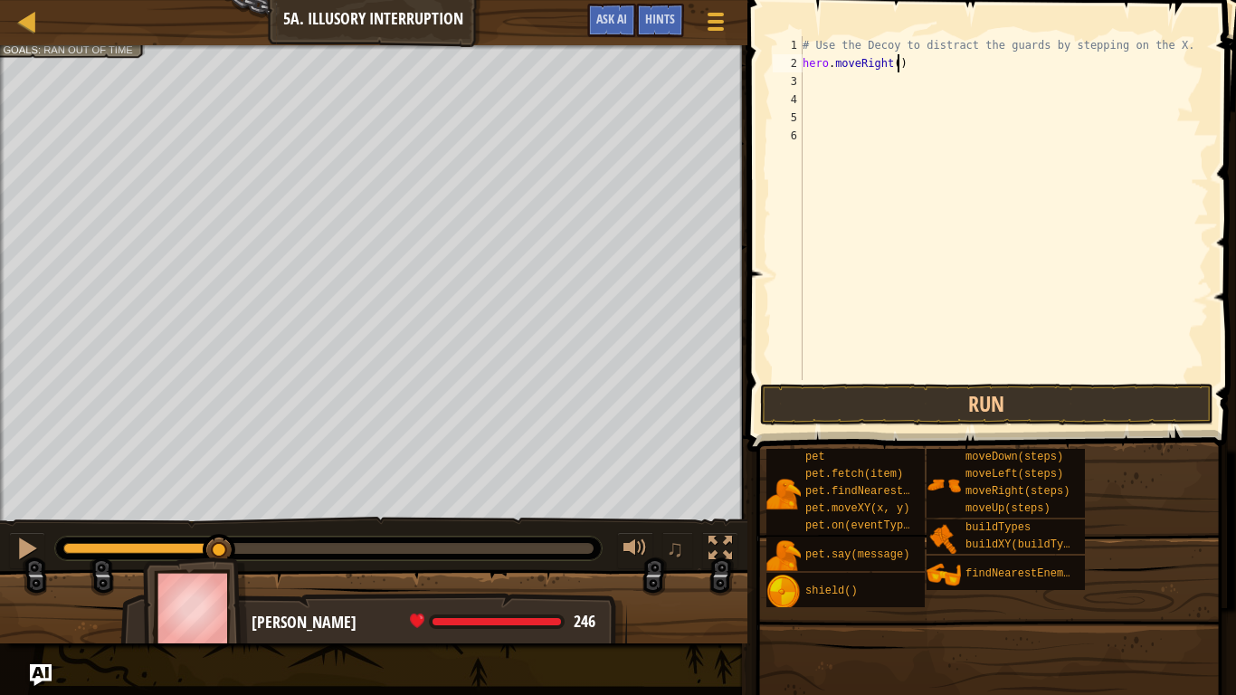
click at [896, 65] on div "# Use the Decoy to distract the guards by stepping on the X. hero . moveRight (…" at bounding box center [1004, 226] width 410 height 380
type textarea "hero.moveRight(4)"
type textarea "5"
click at [1024, 391] on button "Run" at bounding box center [986, 405] width 453 height 42
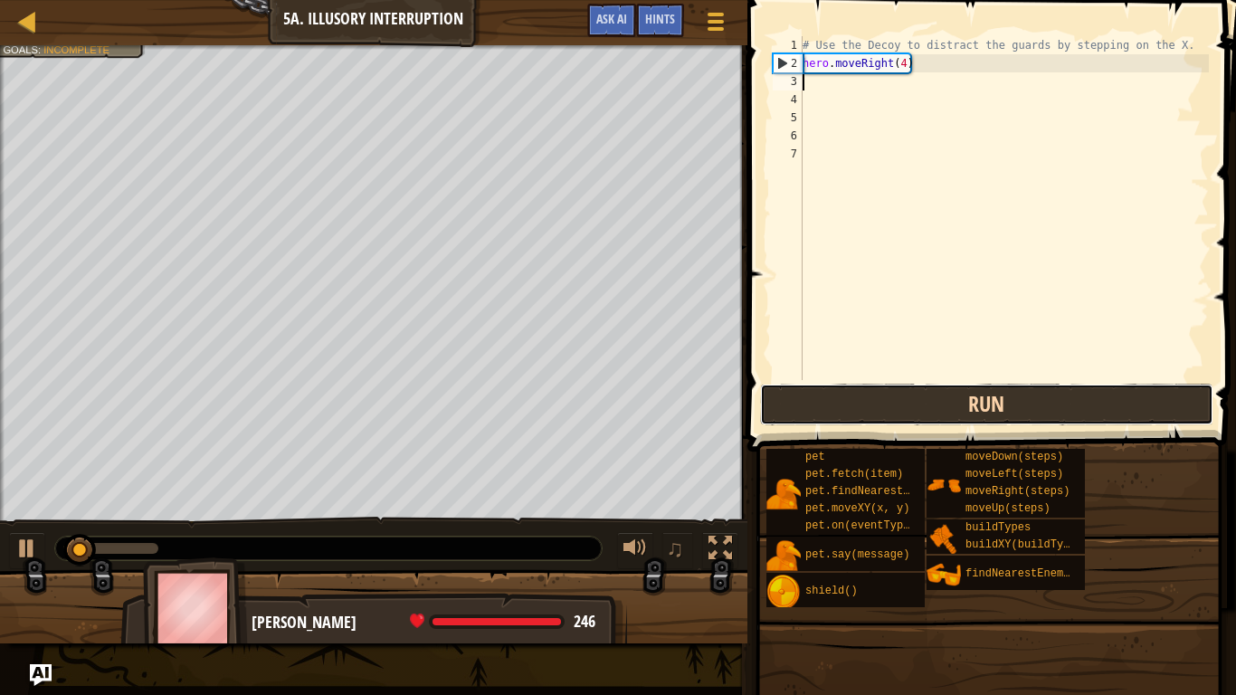
click at [1140, 397] on button "Run" at bounding box center [986, 405] width 453 height 42
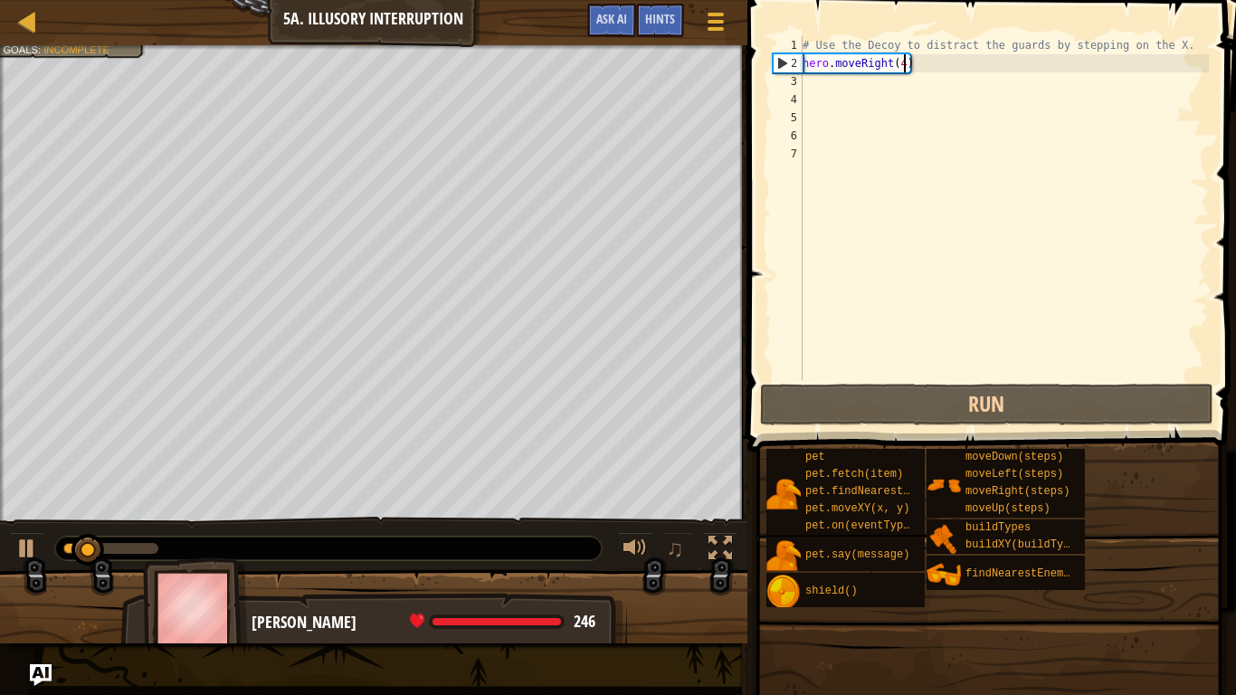
click at [902, 65] on div "# Use the Decoy to distract the guards by stepping on the X. hero . moveRight (…" at bounding box center [1004, 226] width 410 height 380
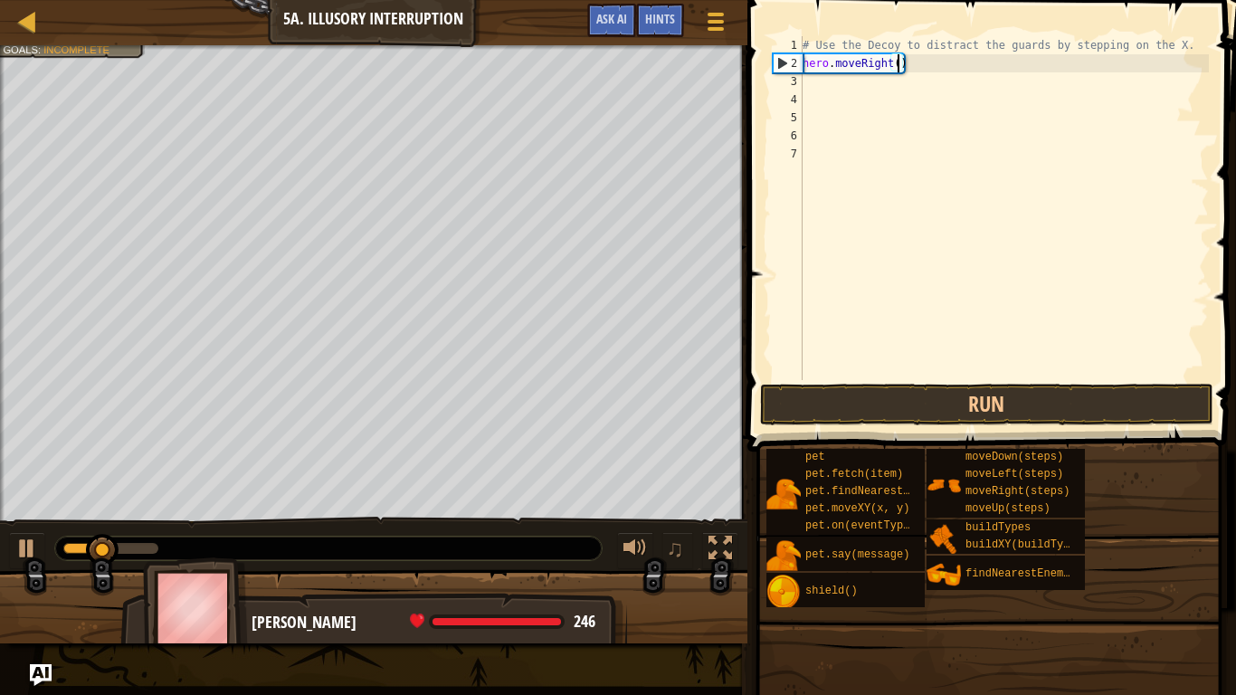
type textarea "hero.moveRight(5)"
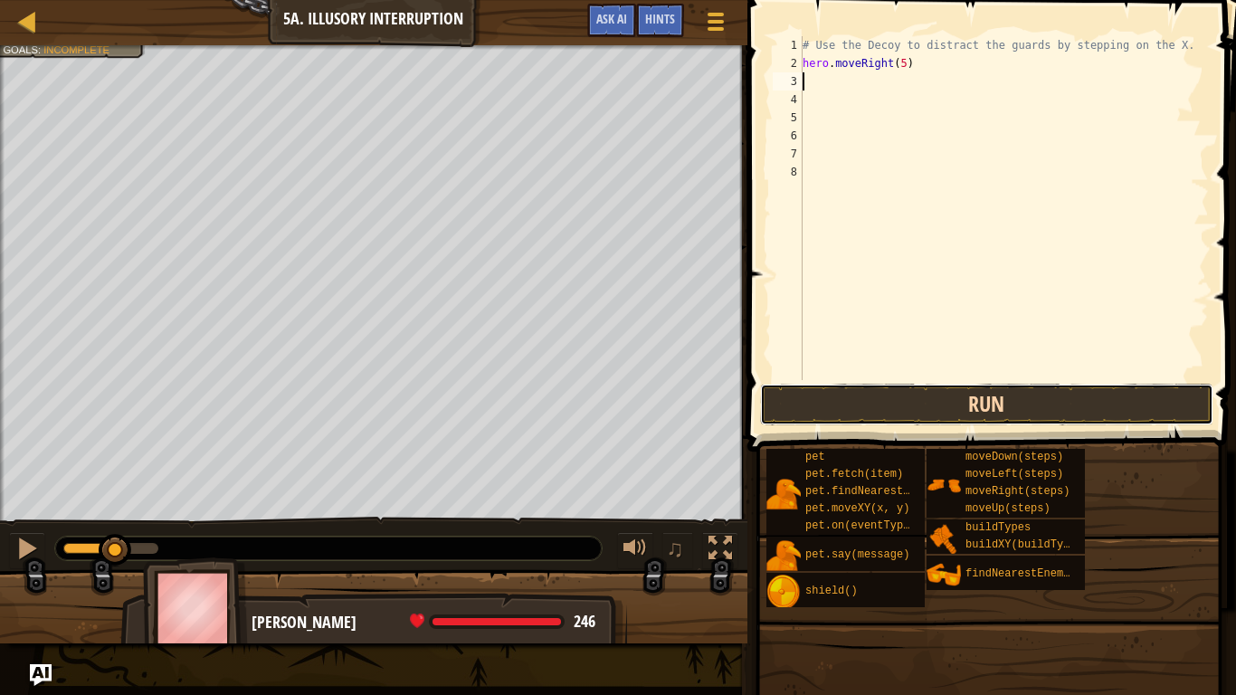
click at [947, 404] on button "Run" at bounding box center [986, 405] width 453 height 42
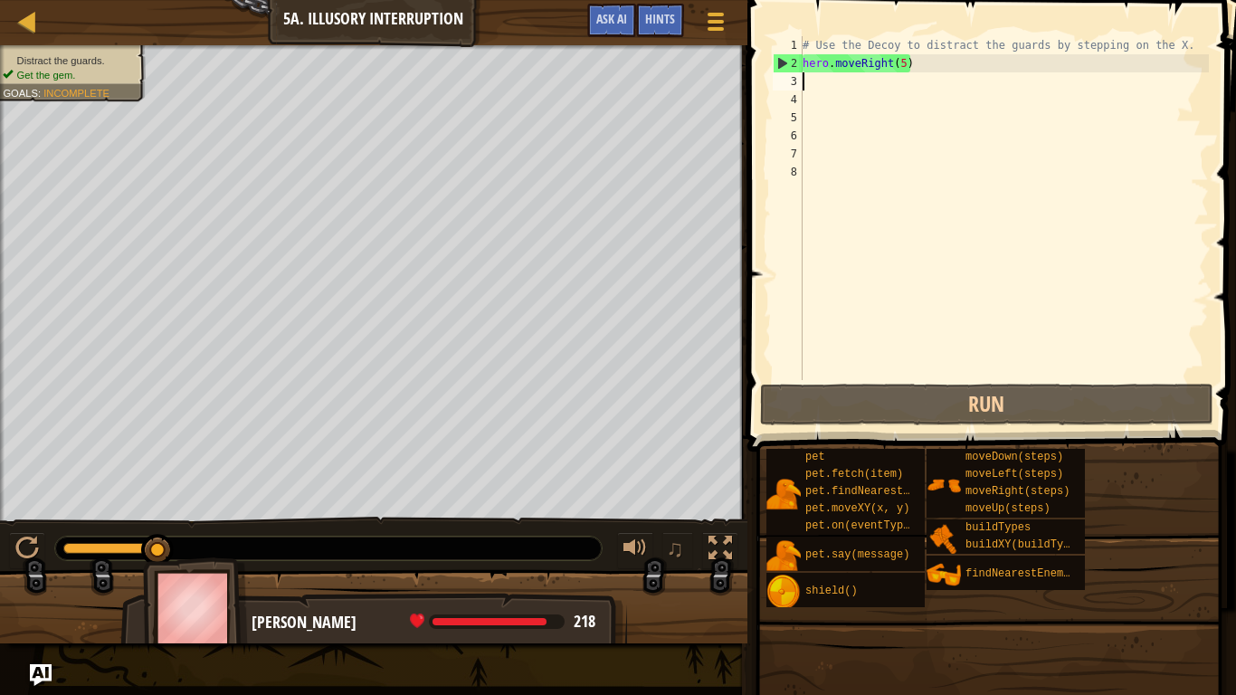
type textarea "l"
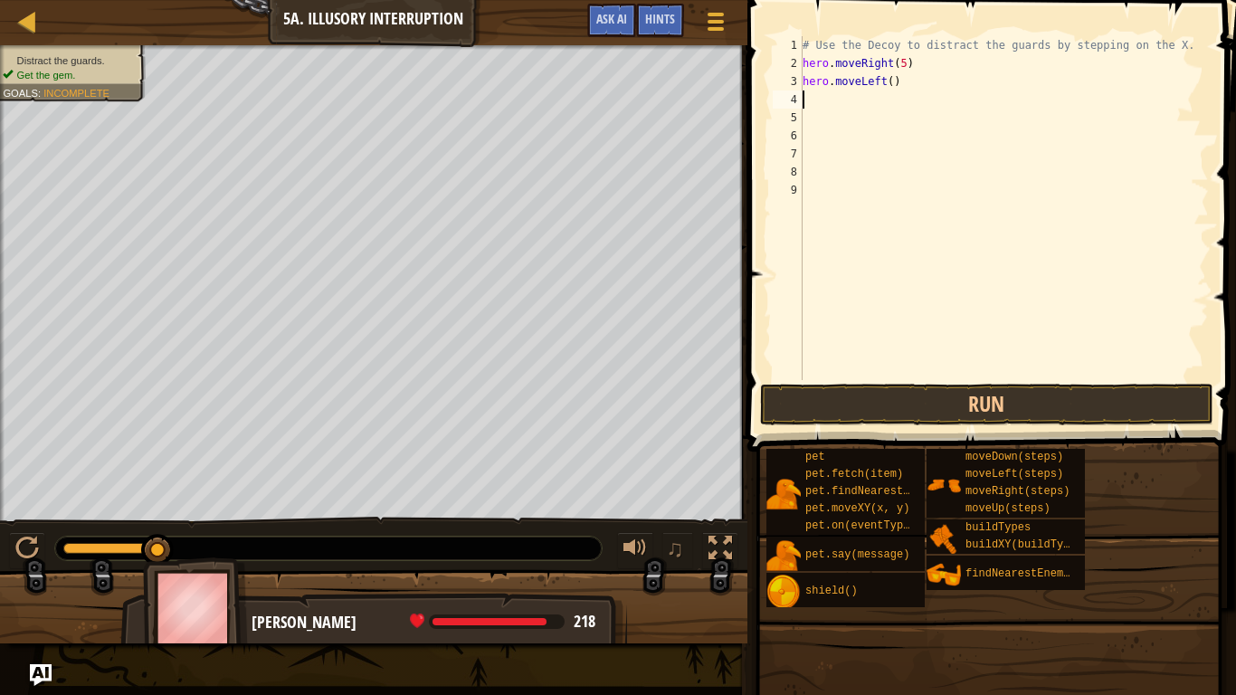
click at [892, 81] on div "# Use the Decoy to distract the guards by stepping on the X. hero . moveRight (…" at bounding box center [1004, 226] width 410 height 380
type textarea "hero.moveLeft(4)"
click at [860, 96] on div "# Use the Decoy to distract the guards by stepping on the X. hero . moveRight (…" at bounding box center [1004, 226] width 410 height 380
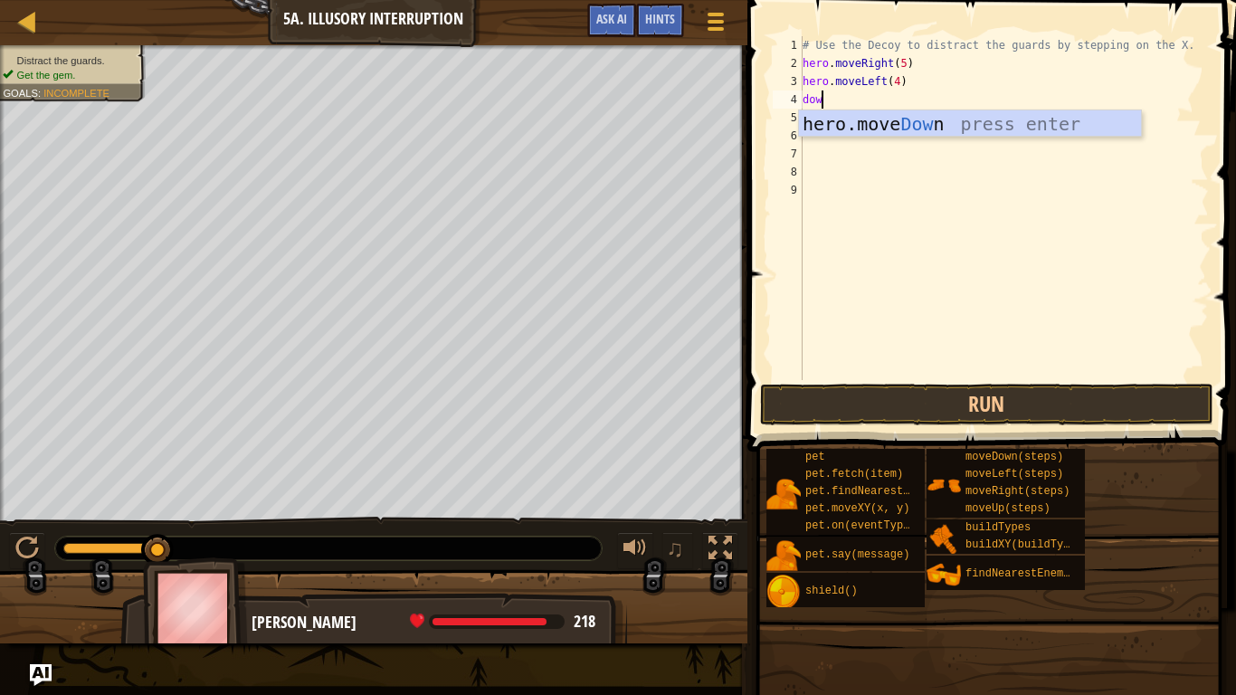
type textarea "down"
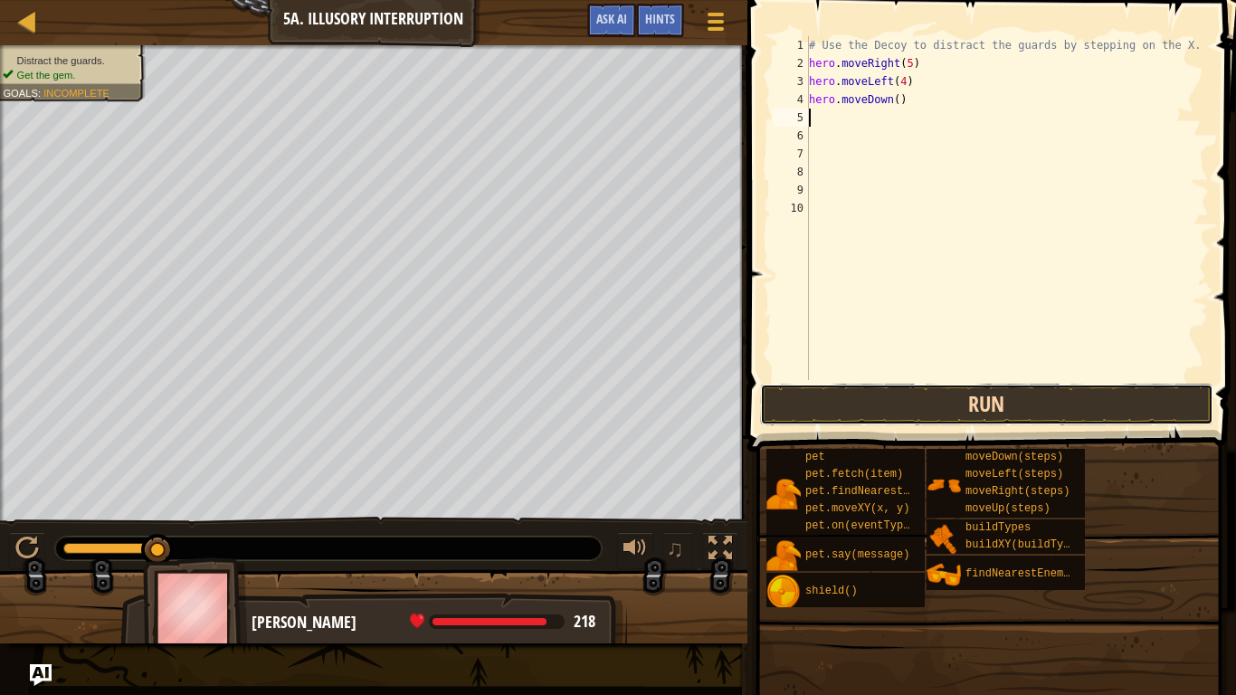
click at [923, 410] on button "Run" at bounding box center [986, 405] width 453 height 42
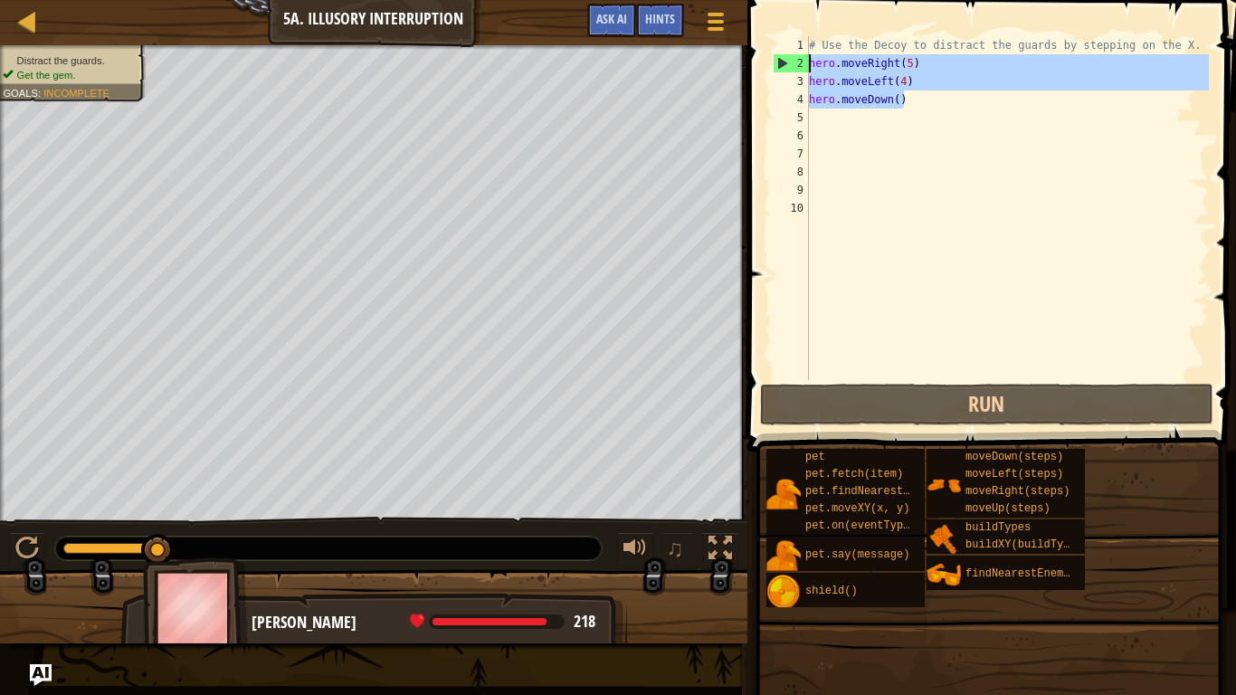
drag, startPoint x: 921, startPoint y: 102, endPoint x: 812, endPoint y: 56, distance: 118.0
click at [812, 56] on div "# Use the Decoy to distract the guards by stepping on the X. hero . moveRight (…" at bounding box center [1008, 226] width 404 height 380
type textarea "hero.moveRight(5) hero.moveLeft(4)"
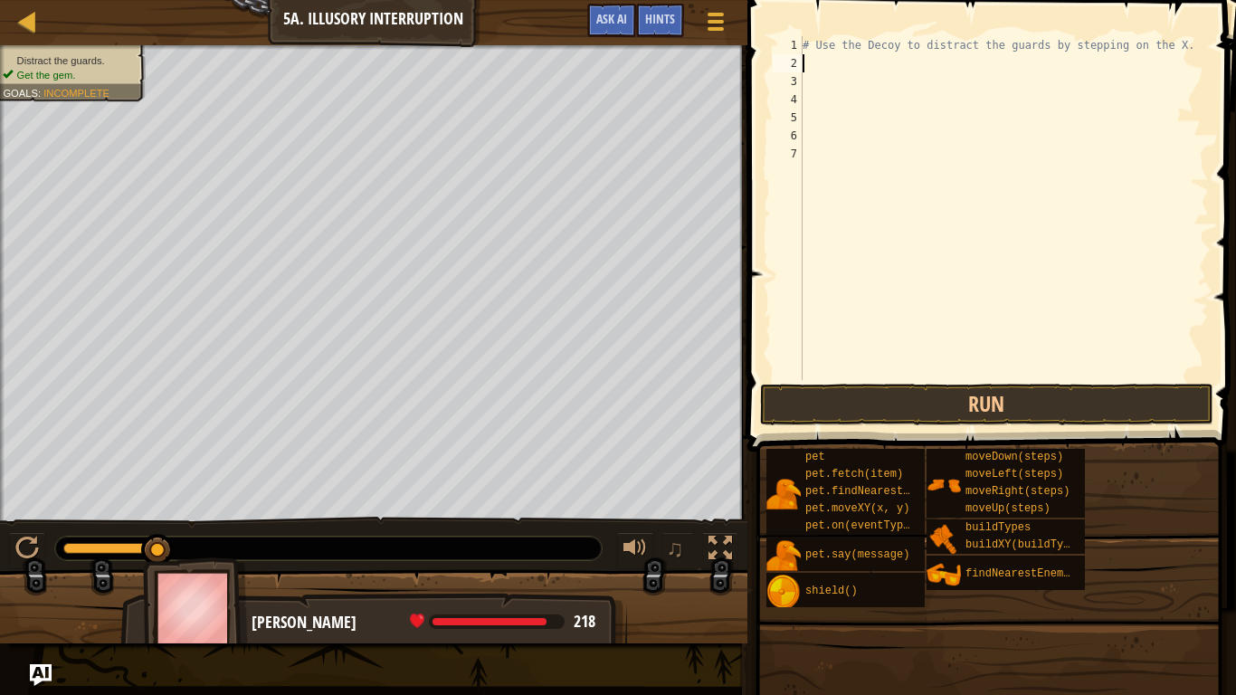
type textarea "# Use the Decoy to distract the guards by stepping on the X."
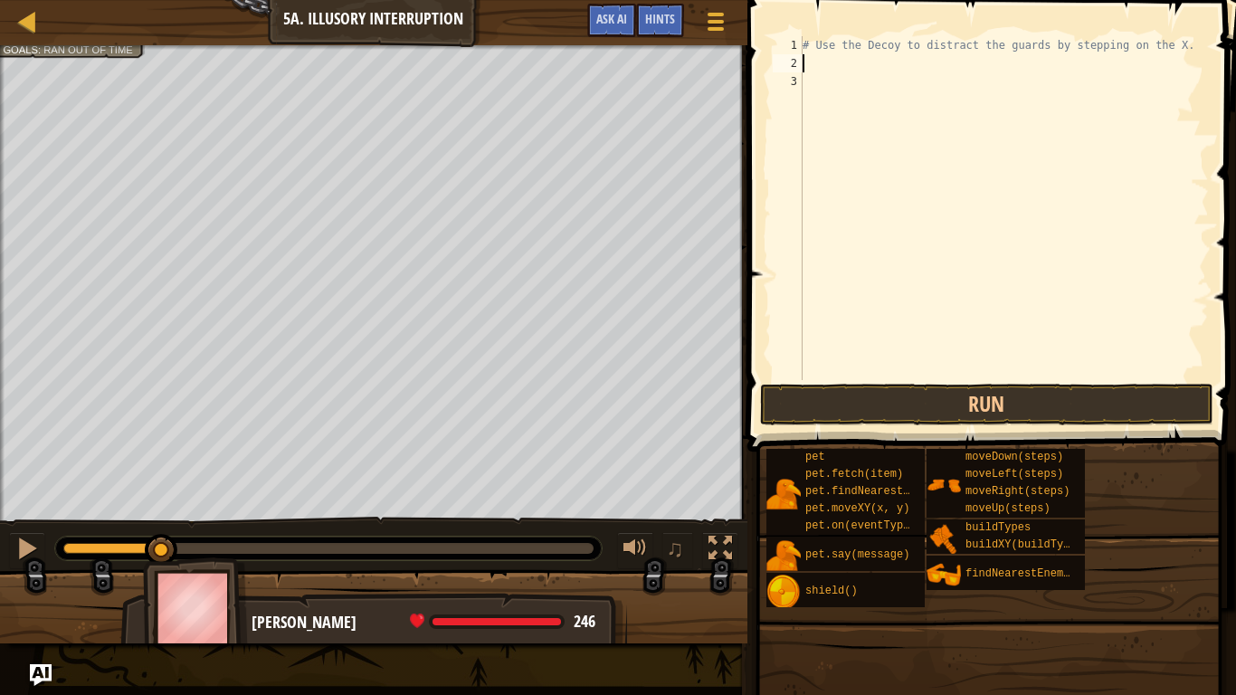
type textarea "ri"
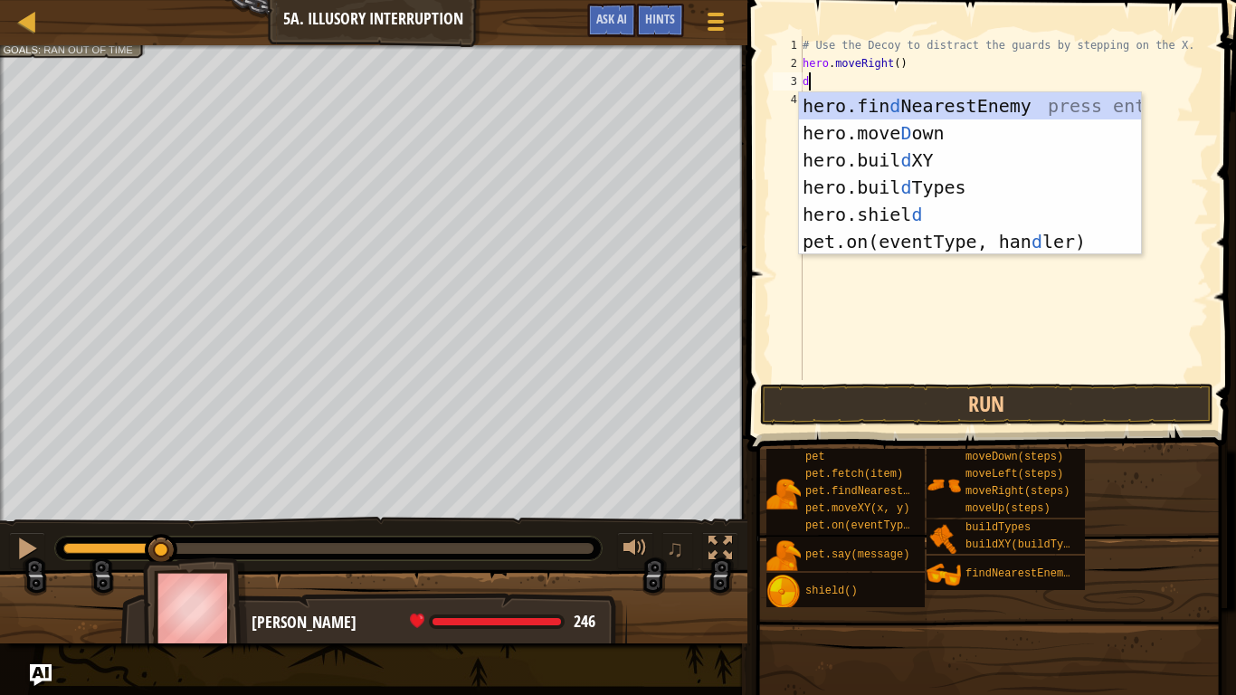
type textarea "dow"
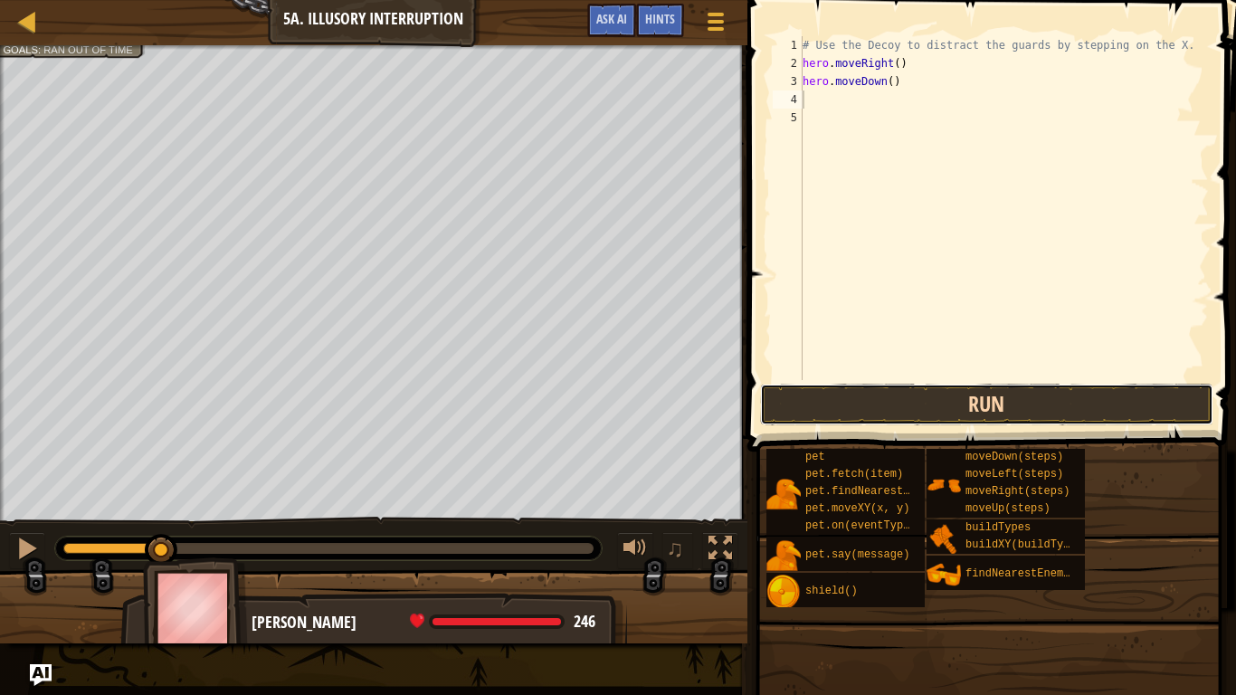
click at [928, 409] on button "Run" at bounding box center [986, 405] width 453 height 42
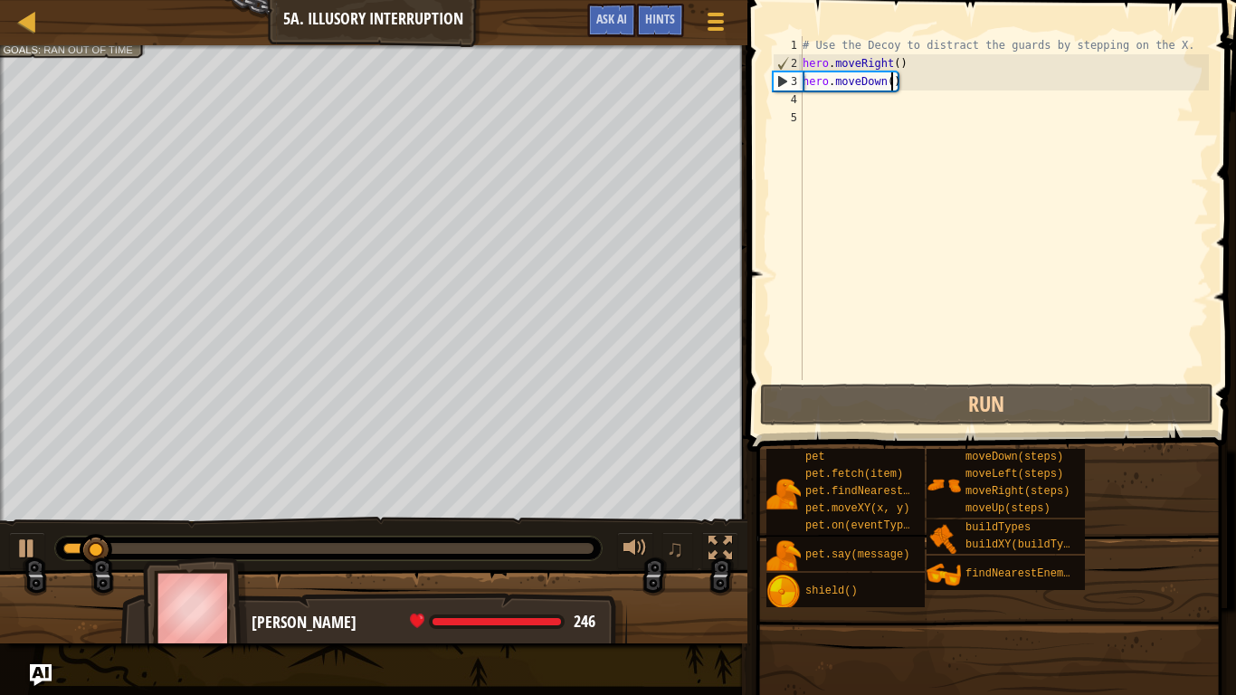
click at [893, 83] on div "# Use the Decoy to distract the guards by stepping on the X. hero . moveRight (…" at bounding box center [1004, 226] width 410 height 380
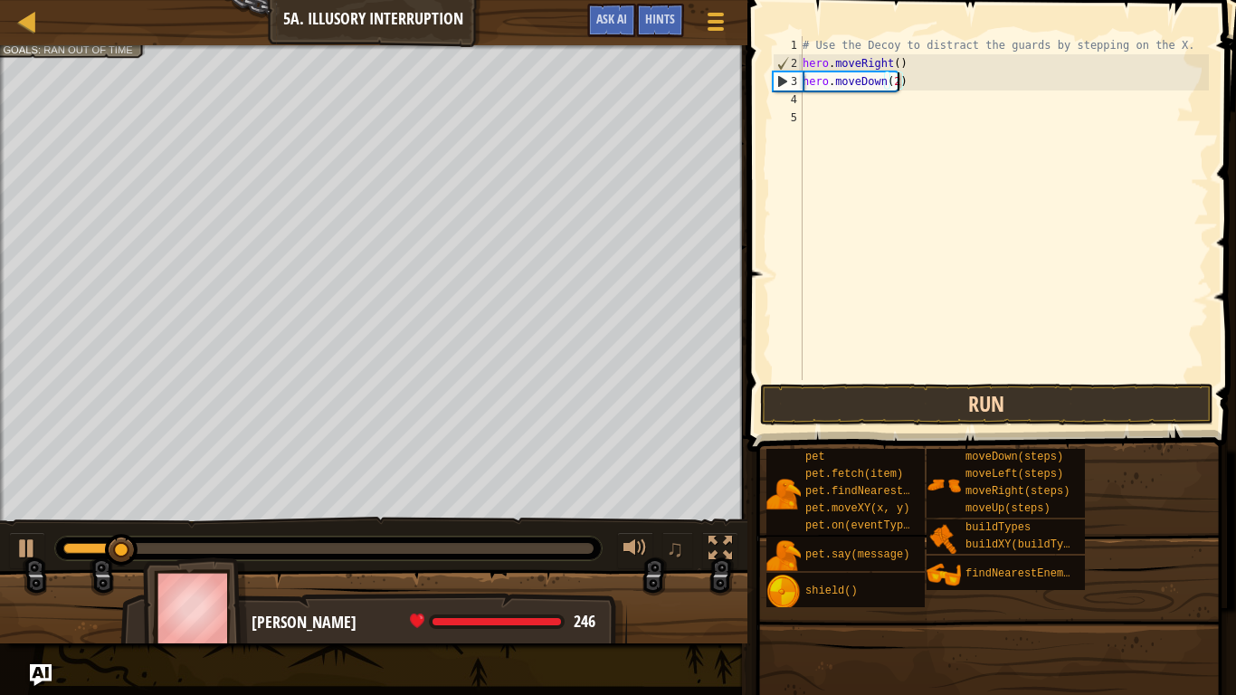
type textarea "hero.moveDown(2)"
click at [846, 397] on button "Run" at bounding box center [986, 405] width 453 height 42
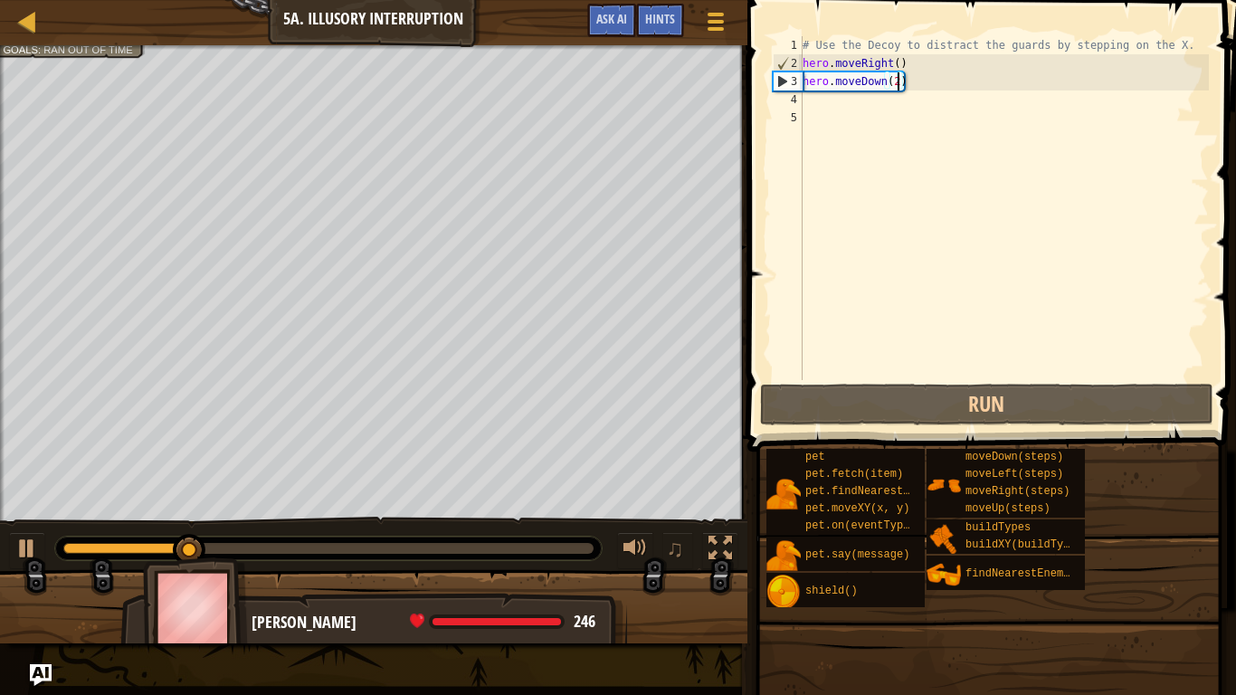
click at [863, 102] on div "# Use the Decoy to distract the guards by stepping on the X. hero . moveRight (…" at bounding box center [1004, 226] width 410 height 380
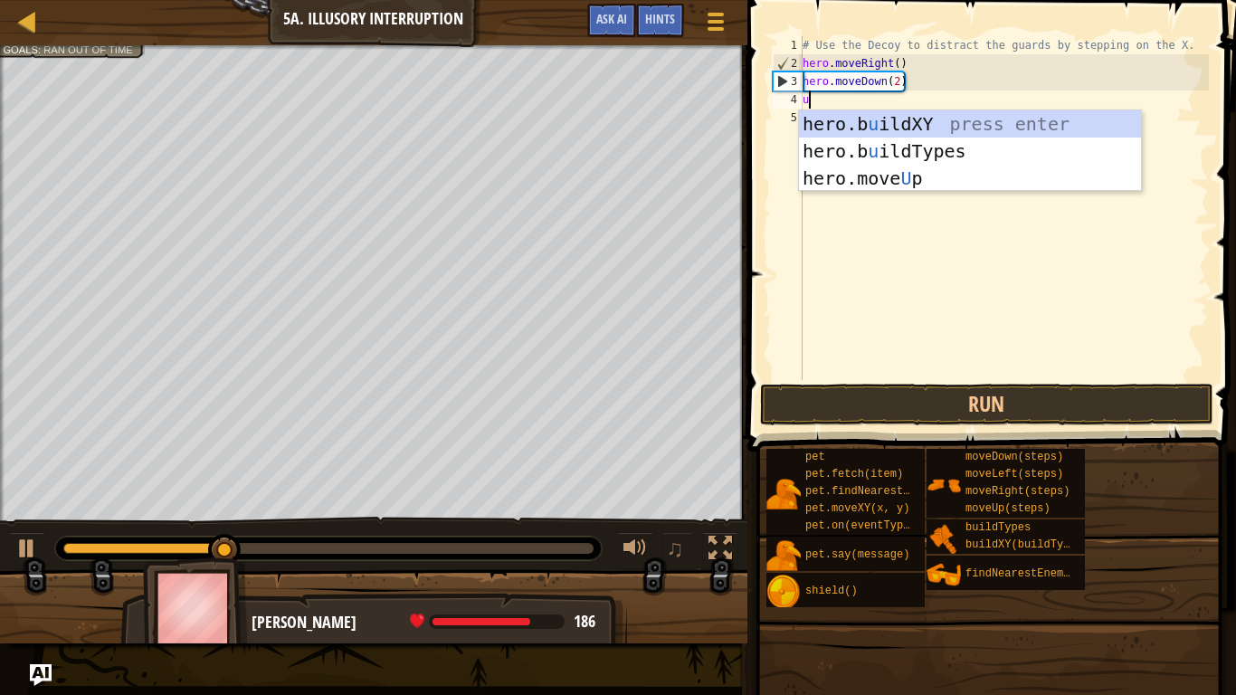
type textarea "up"
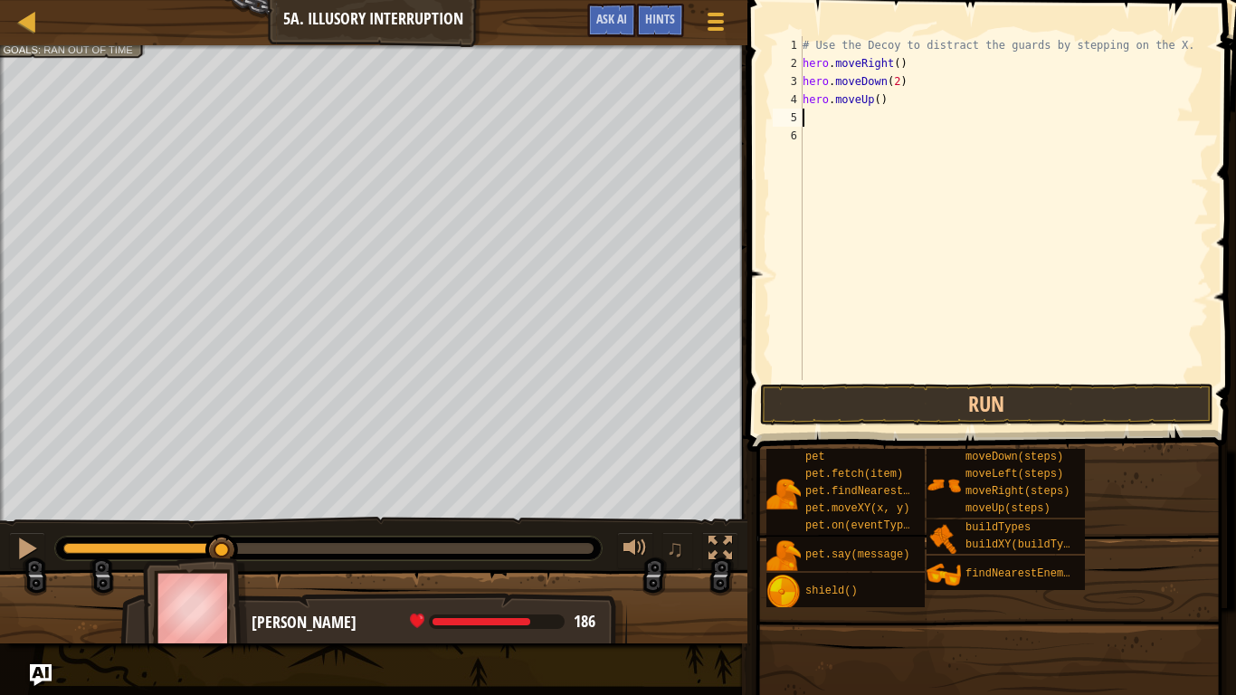
click at [880, 99] on div "# Use the Decoy to distract the guards by stepping on the X. hero . moveRight (…" at bounding box center [1004, 226] width 410 height 380
type textarea "hero.moveUp(2)"
click at [868, 119] on div "# Use the Decoy to distract the guards by stepping on the X. hero . moveRight (…" at bounding box center [1004, 226] width 410 height 380
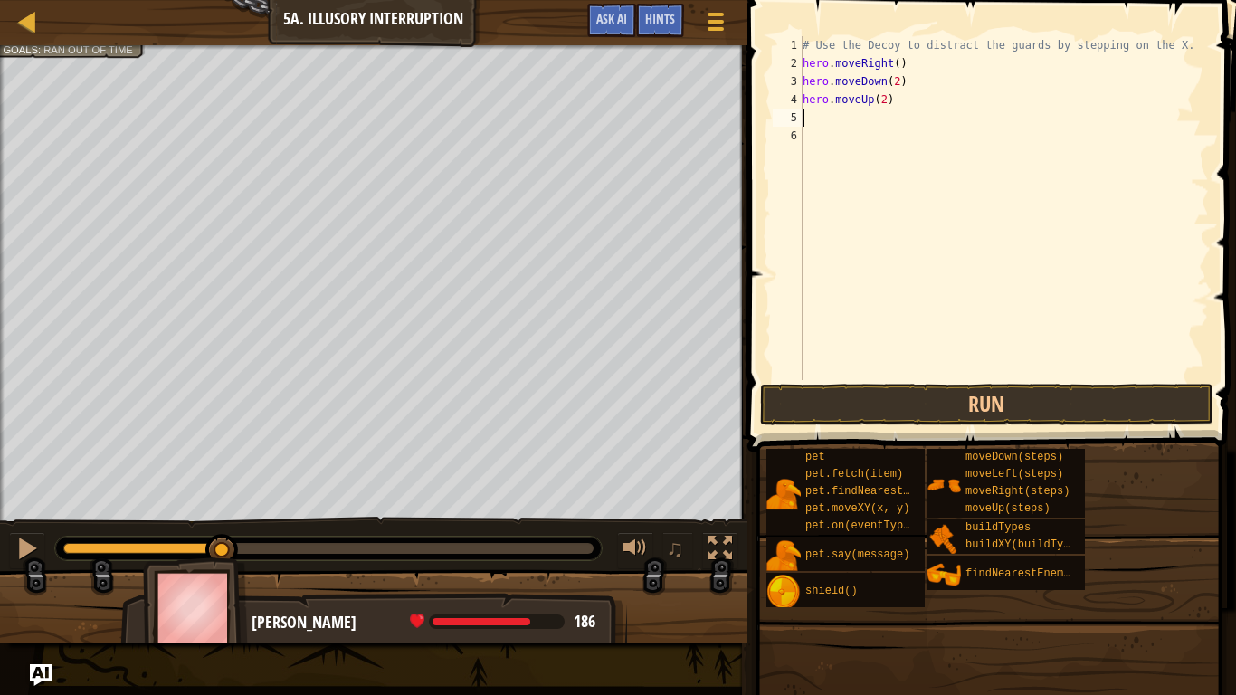
type textarea "ri"
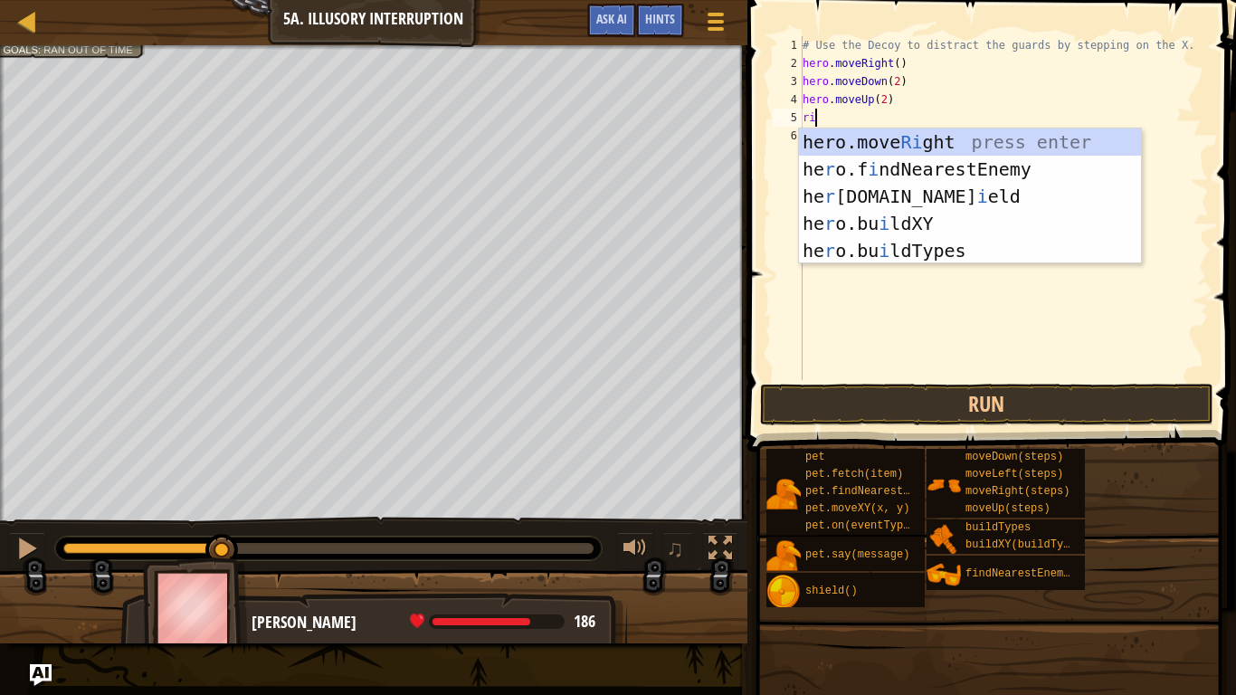
scroll to position [8, 1]
click at [913, 138] on div "hero.move Ri ght press enter he r o.f i ndNearestEnemy press enter he r [DOMAIN…" at bounding box center [970, 224] width 342 height 190
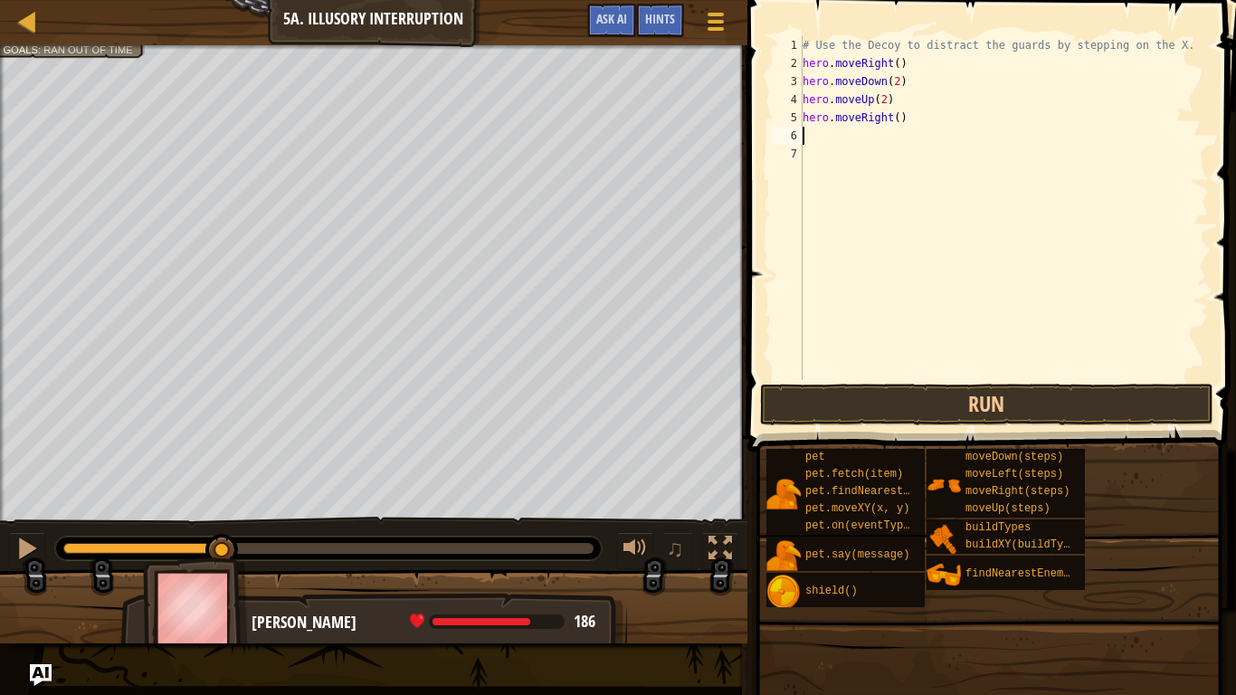
scroll to position [8, 0]
click at [897, 120] on div "# Use the Decoy to distract the guards by stepping on the X. hero . moveRight (…" at bounding box center [1004, 226] width 410 height 380
type textarea "hero.moveRight(3)"
click at [936, 408] on button "Run" at bounding box center [986, 405] width 453 height 42
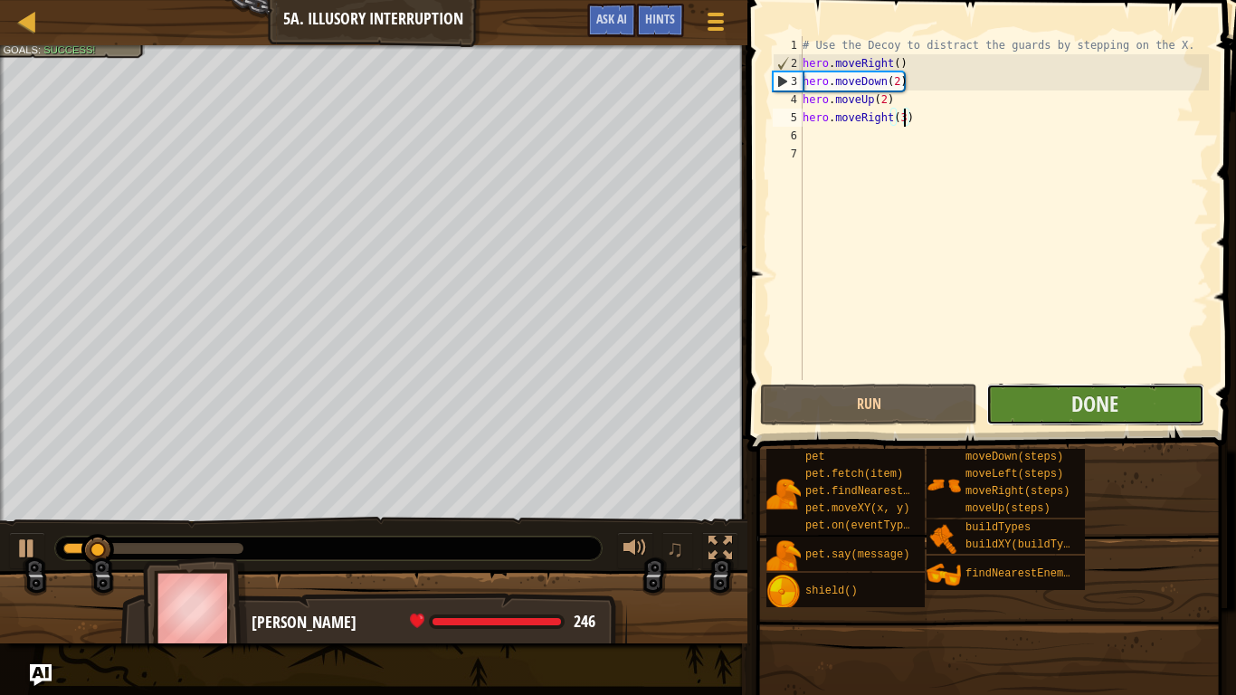
click at [1122, 401] on button "Done" at bounding box center [1095, 405] width 217 height 42
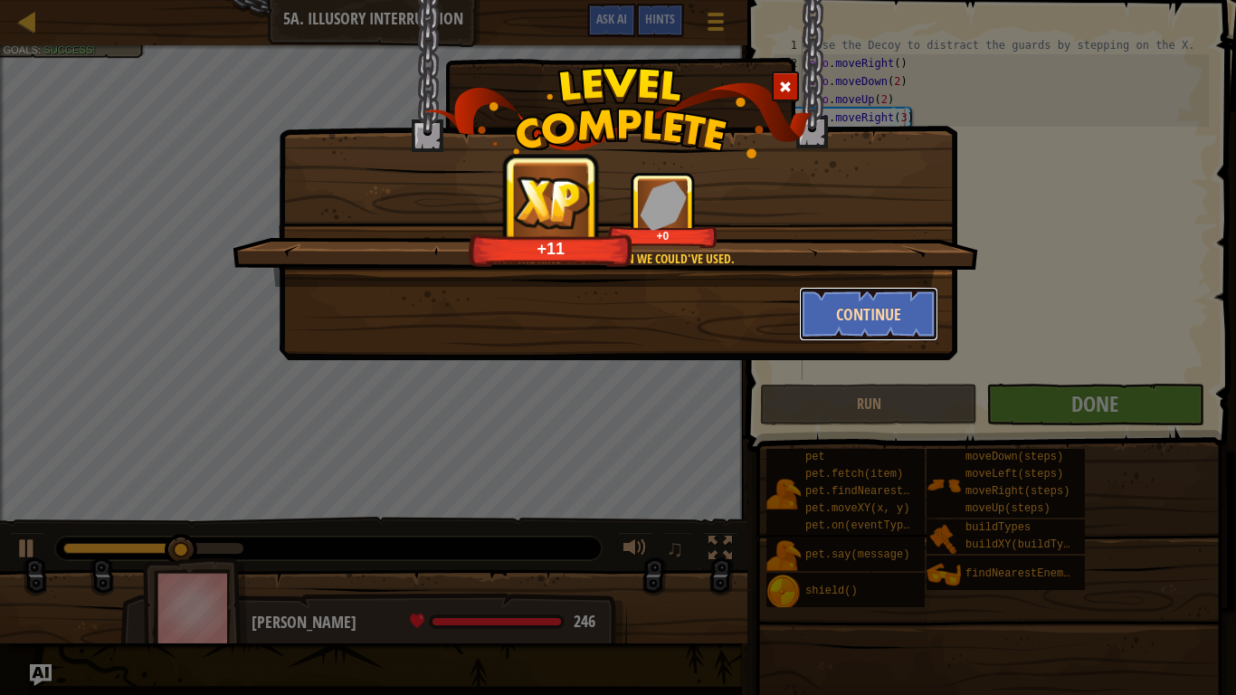
click at [903, 318] on button "Continue" at bounding box center [869, 314] width 140 height 54
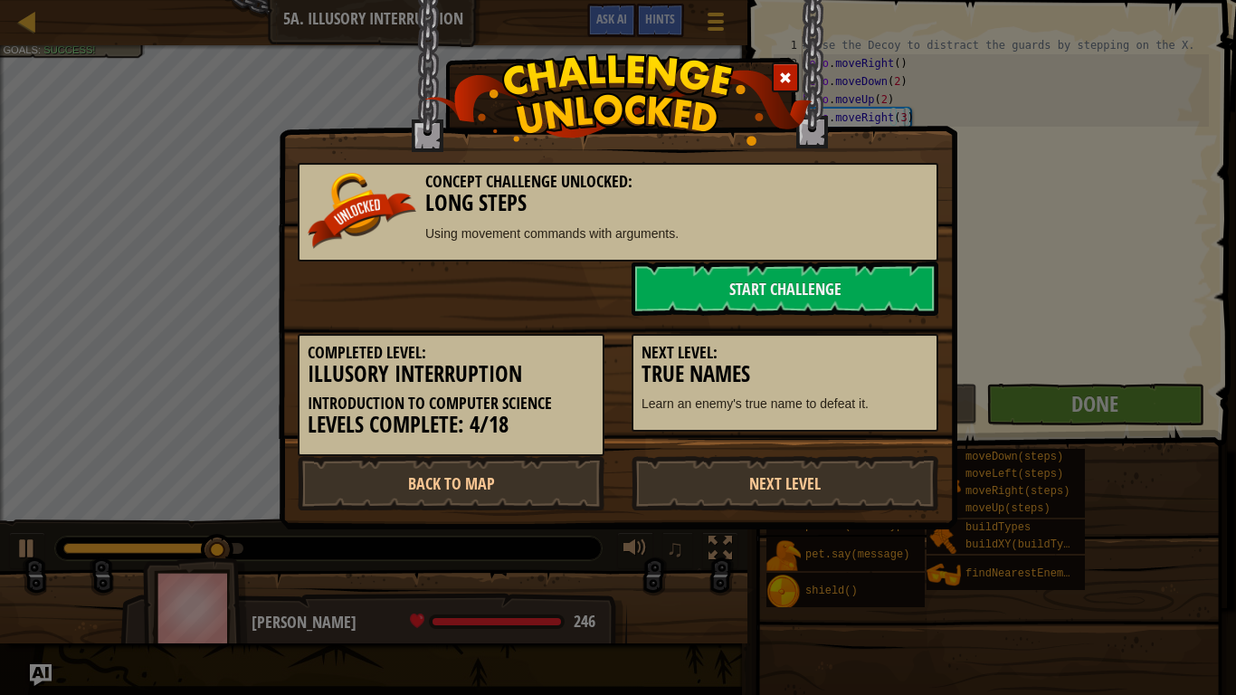
click at [903, 318] on div "Next Level: True Names Learn an enemy's true name to defeat it." at bounding box center [785, 374] width 334 height 117
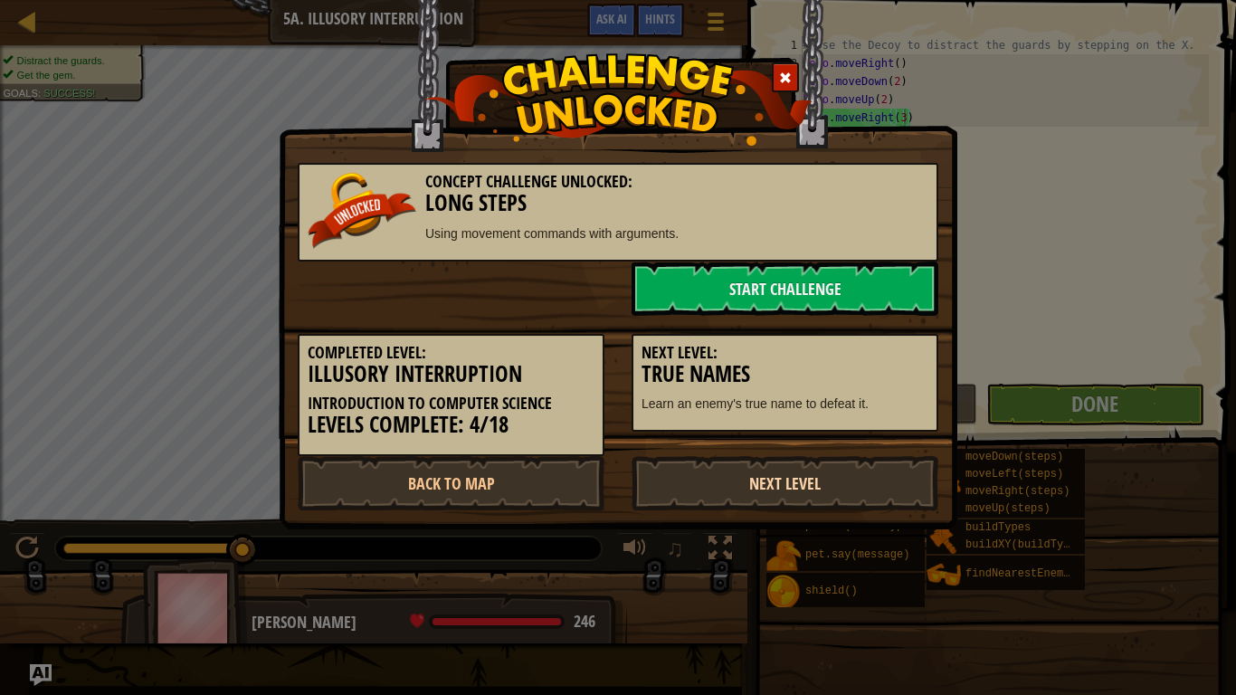
click at [793, 486] on link "Next Level" at bounding box center [785, 483] width 307 height 54
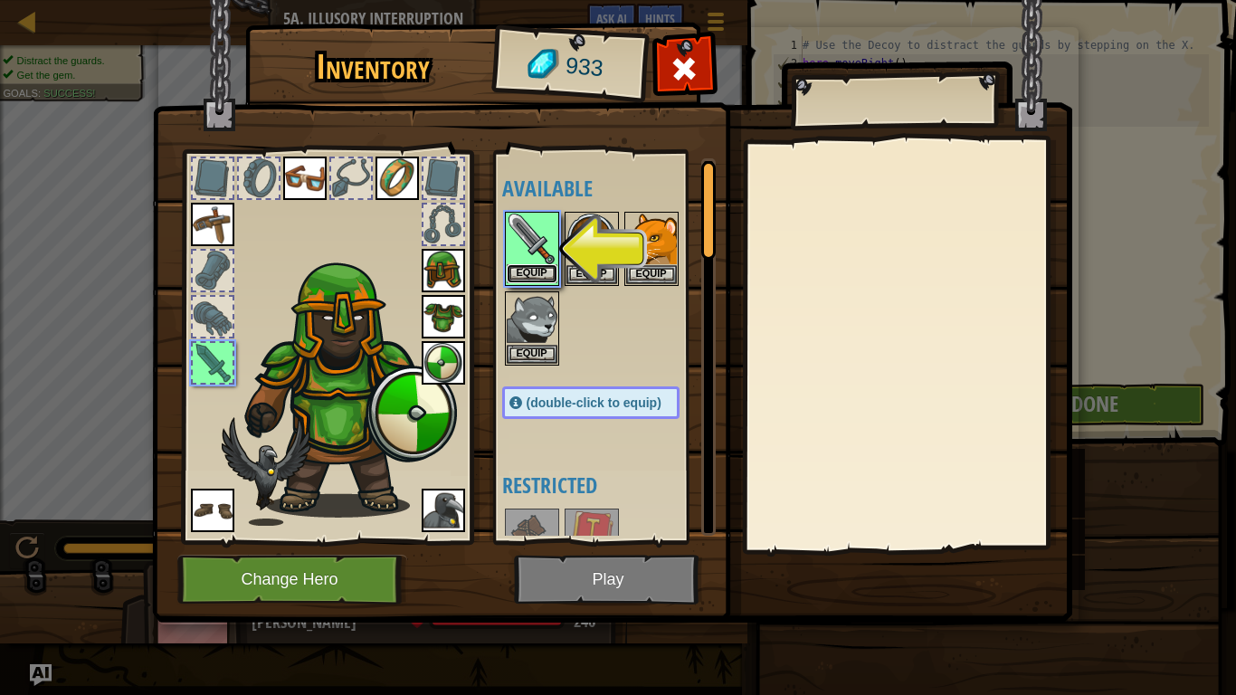
click at [532, 267] on button "Equip" at bounding box center [532, 273] width 51 height 19
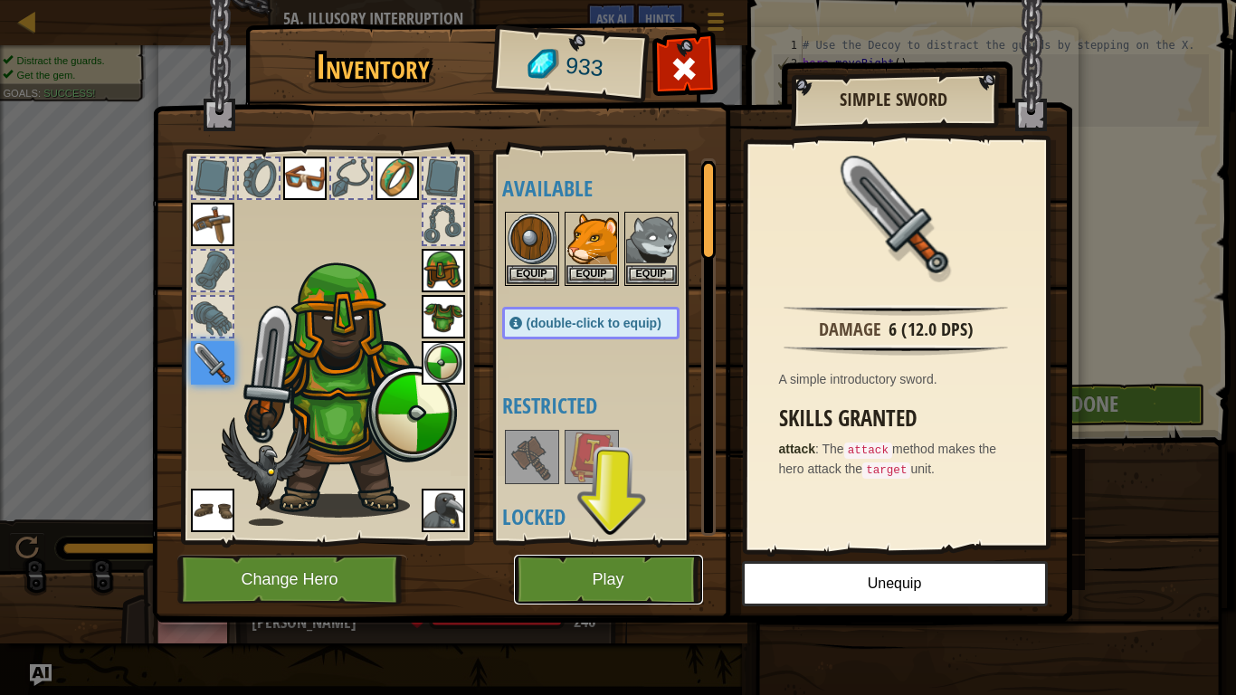
click at [605, 541] on button "Play" at bounding box center [608, 580] width 189 height 50
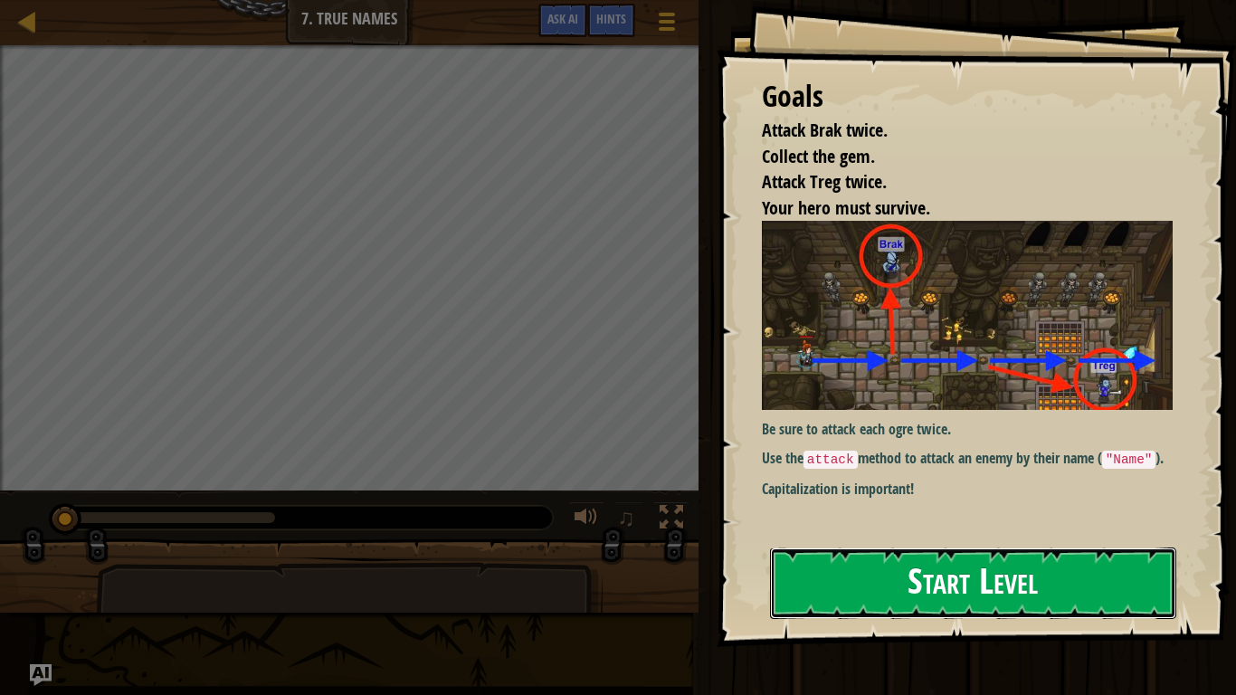
click at [1076, 541] on button "Start Level" at bounding box center [973, 584] width 406 height 72
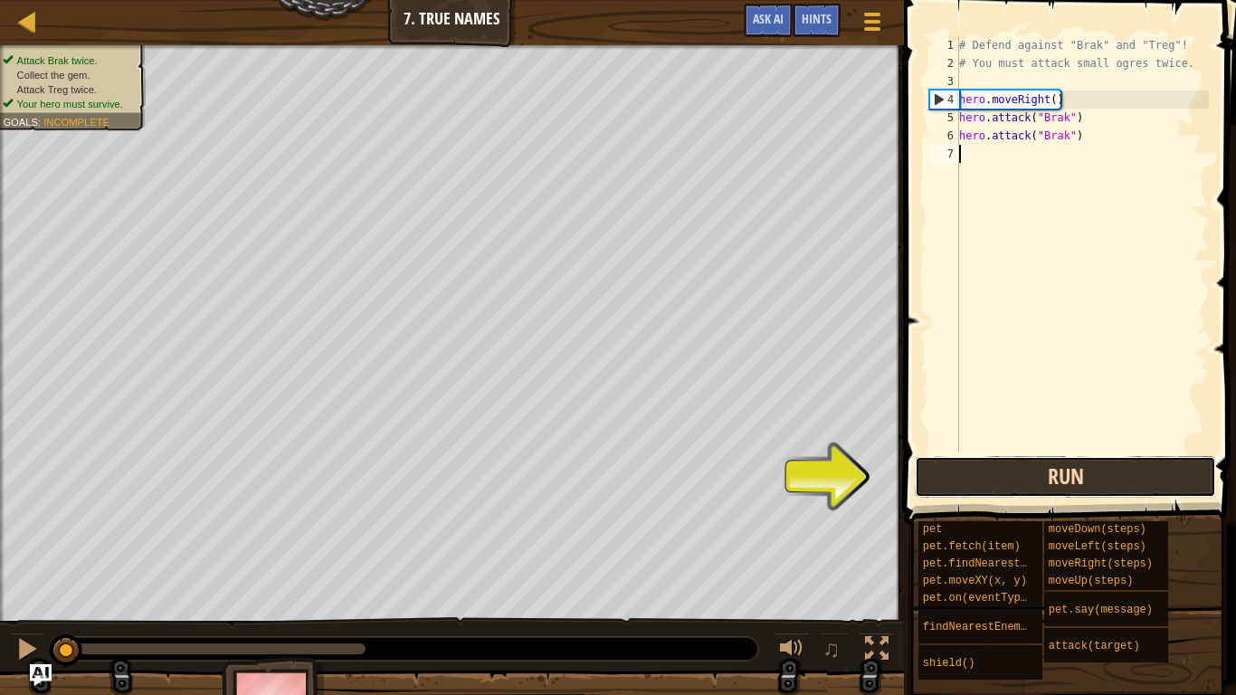
click at [1115, 472] on button "Run" at bounding box center [1065, 477] width 301 height 42
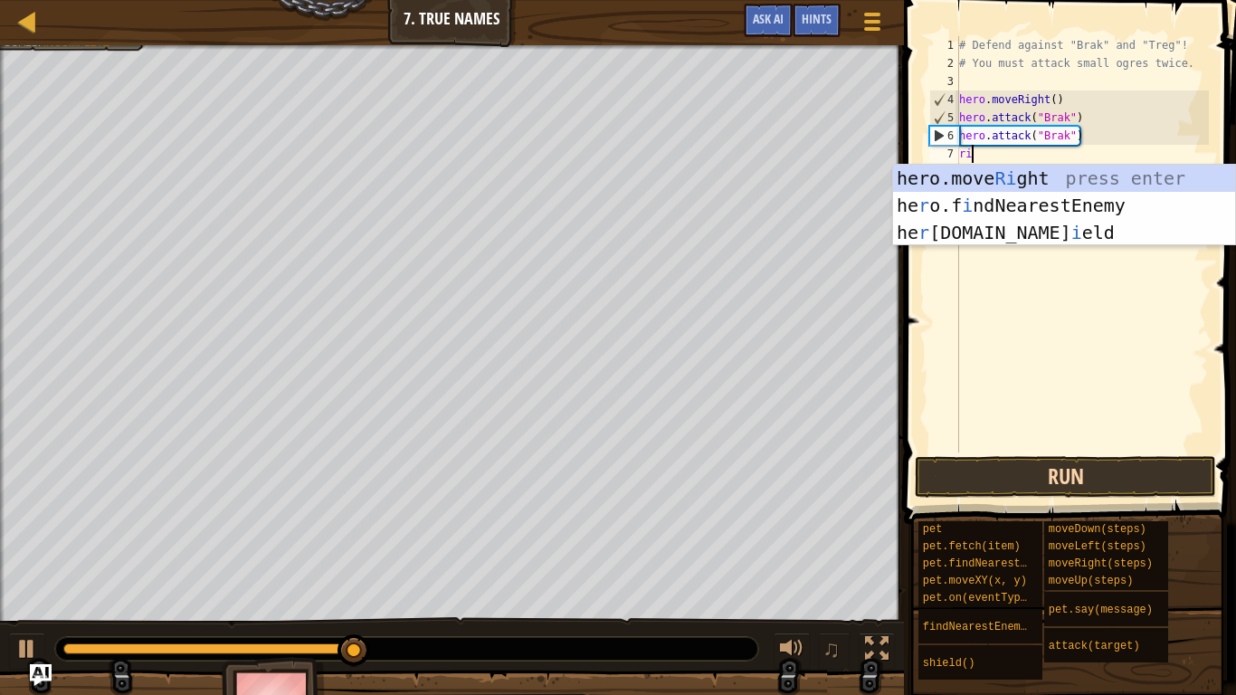
type textarea "ri"
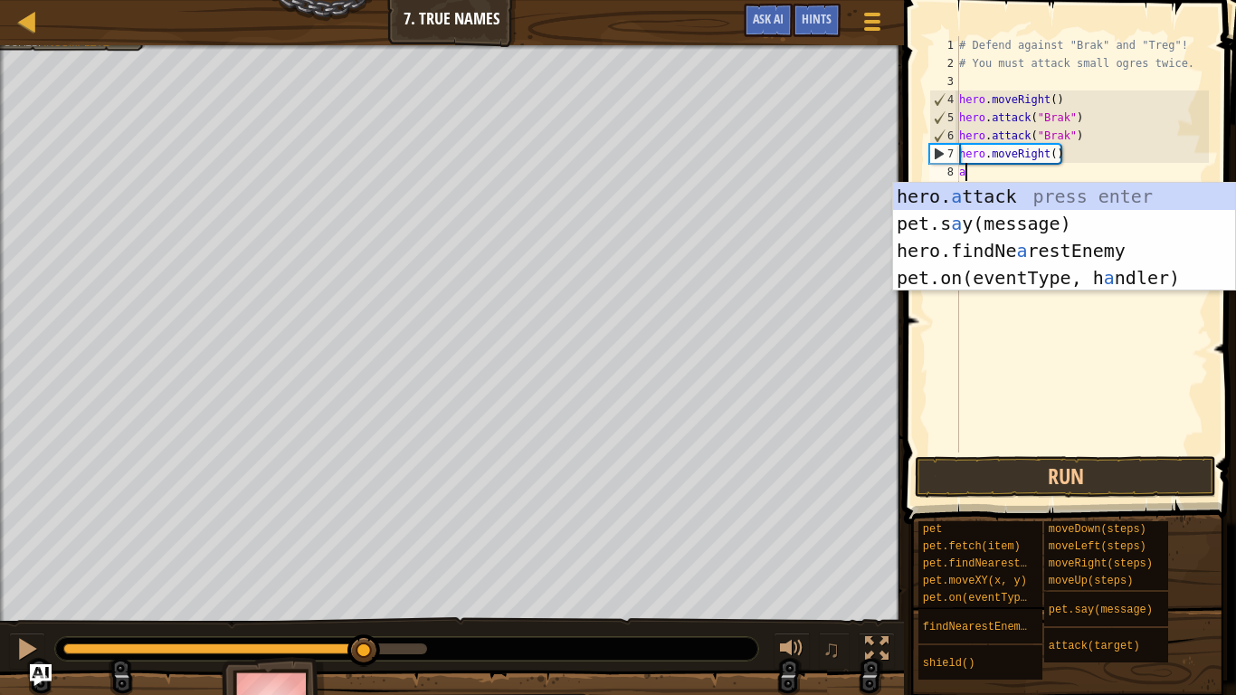
scroll to position [8, 1]
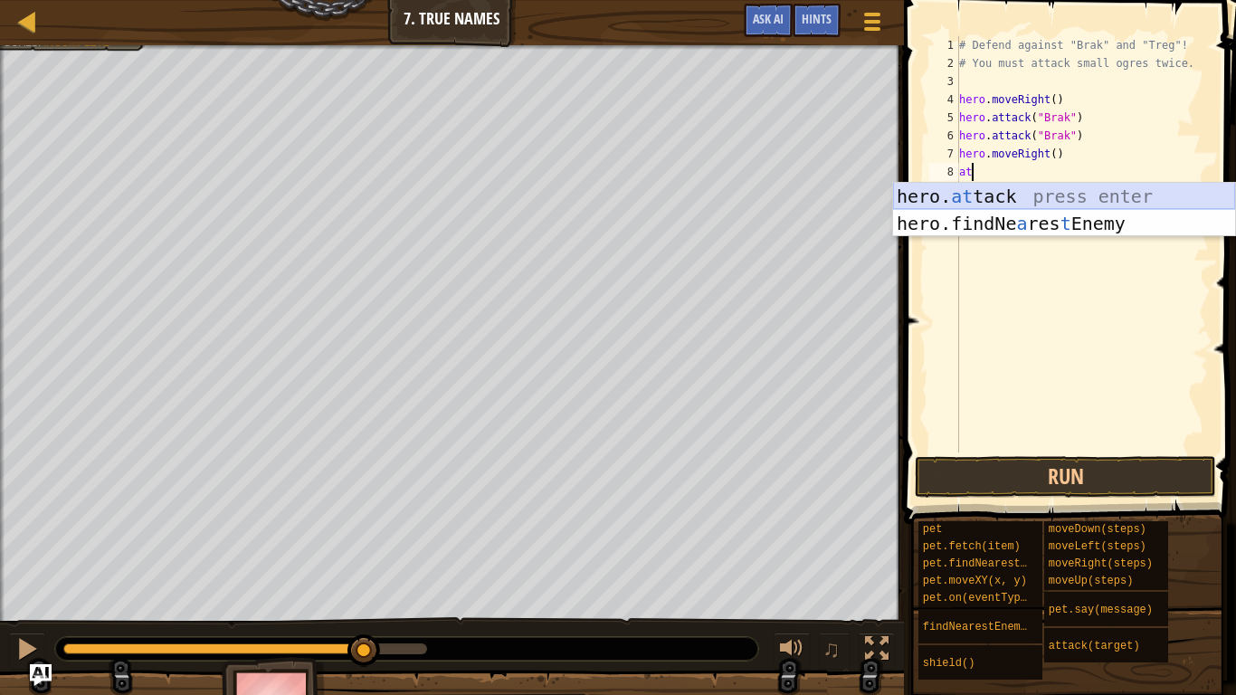
click at [1008, 198] on div "hero. at tack press enter hero.findNe a res t Enemy press enter" at bounding box center [1064, 237] width 342 height 109
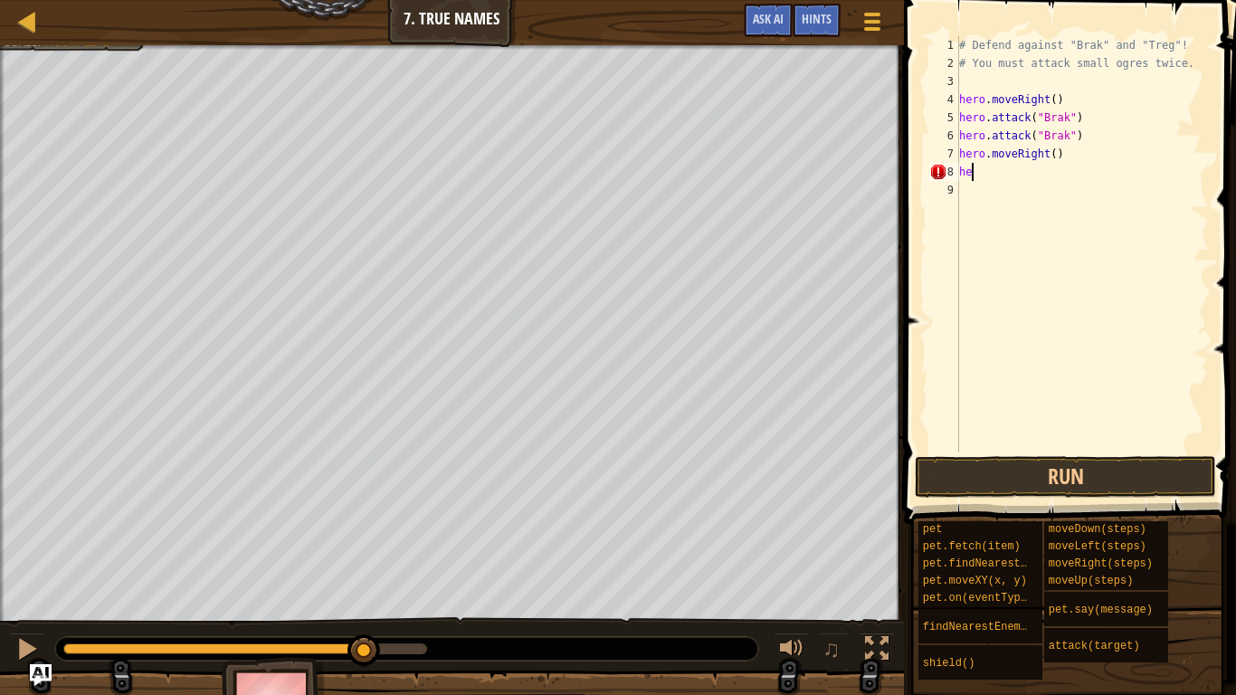
type textarea "h"
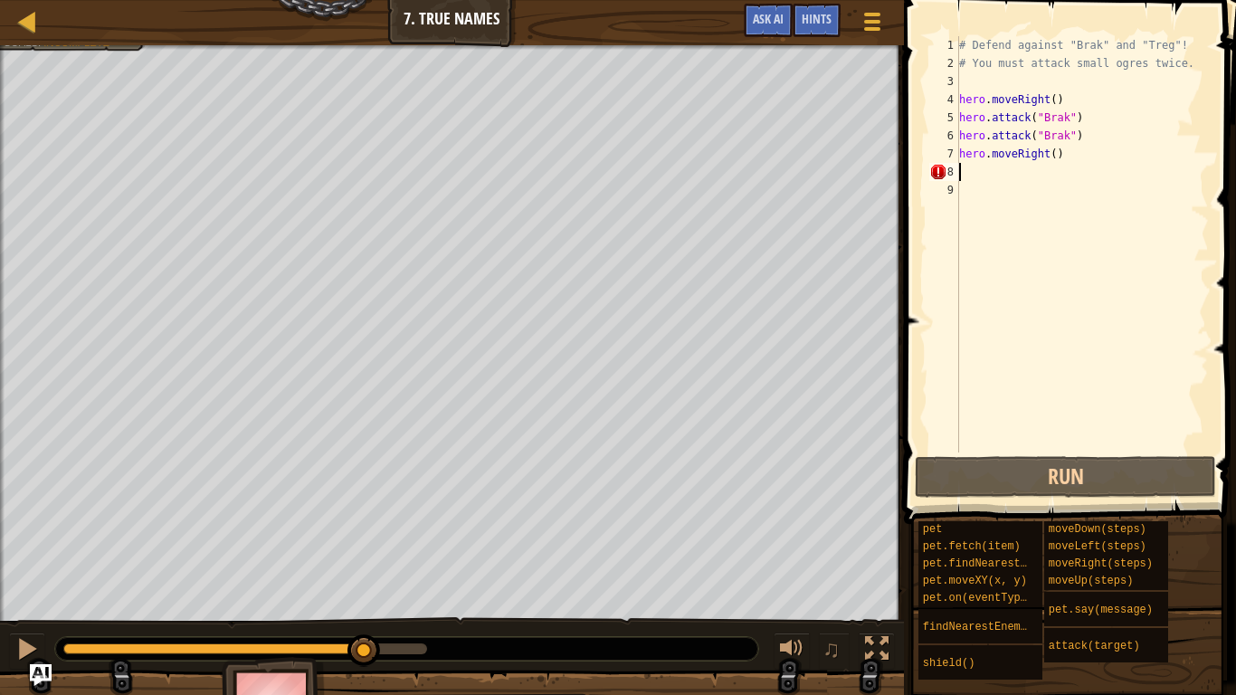
type textarea "hero.moveRight()"
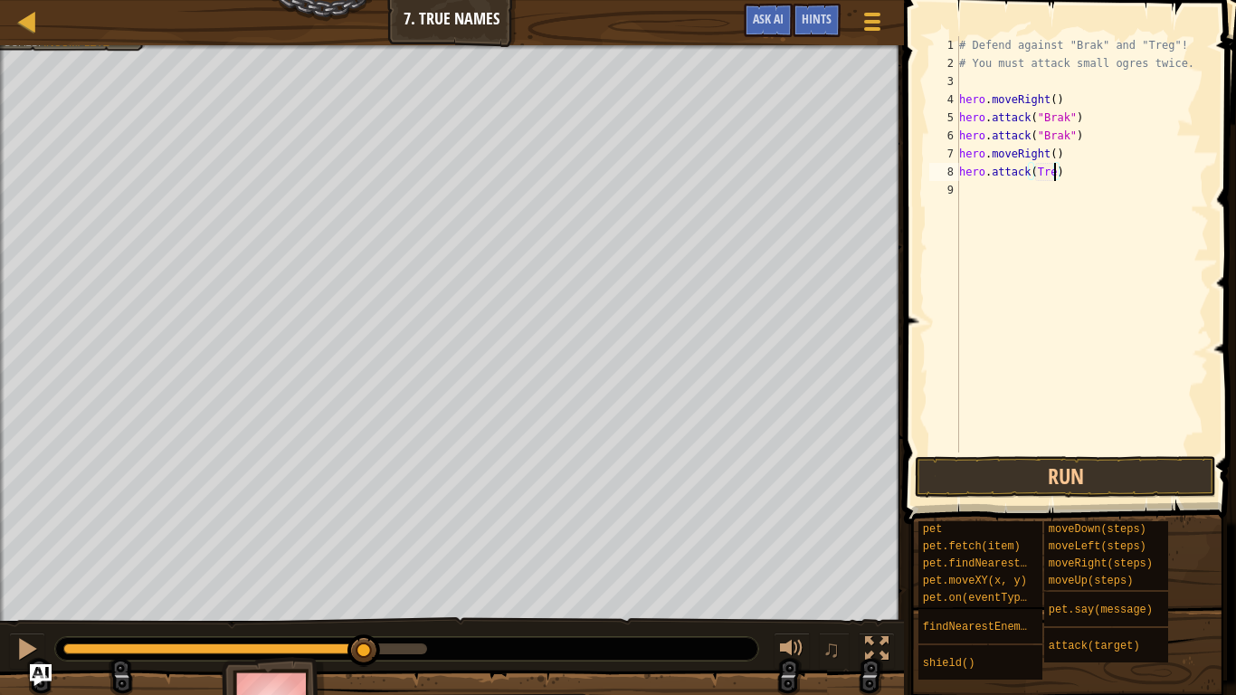
scroll to position [8, 14]
click at [1115, 484] on button "Run" at bounding box center [1065, 477] width 301 height 42
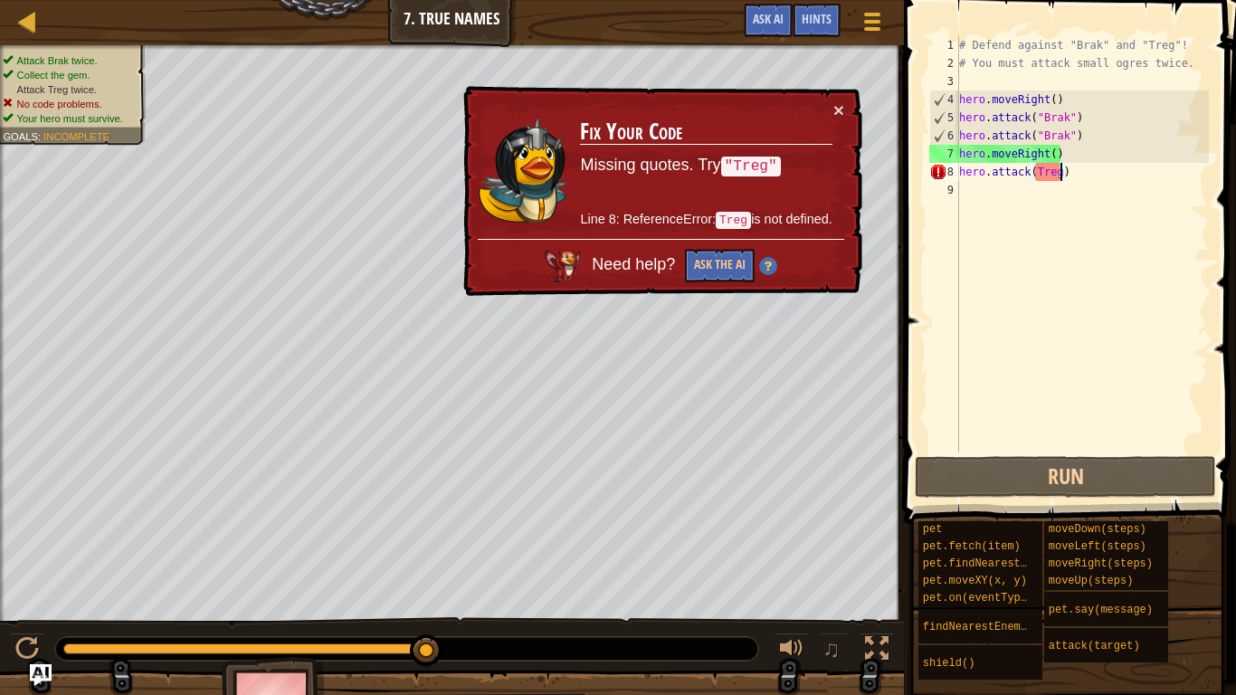
click at [1076, 242] on div "# Defend against "Brak" and "Treg"! # You must attack small ogres twice. hero .…" at bounding box center [1082, 262] width 253 height 453
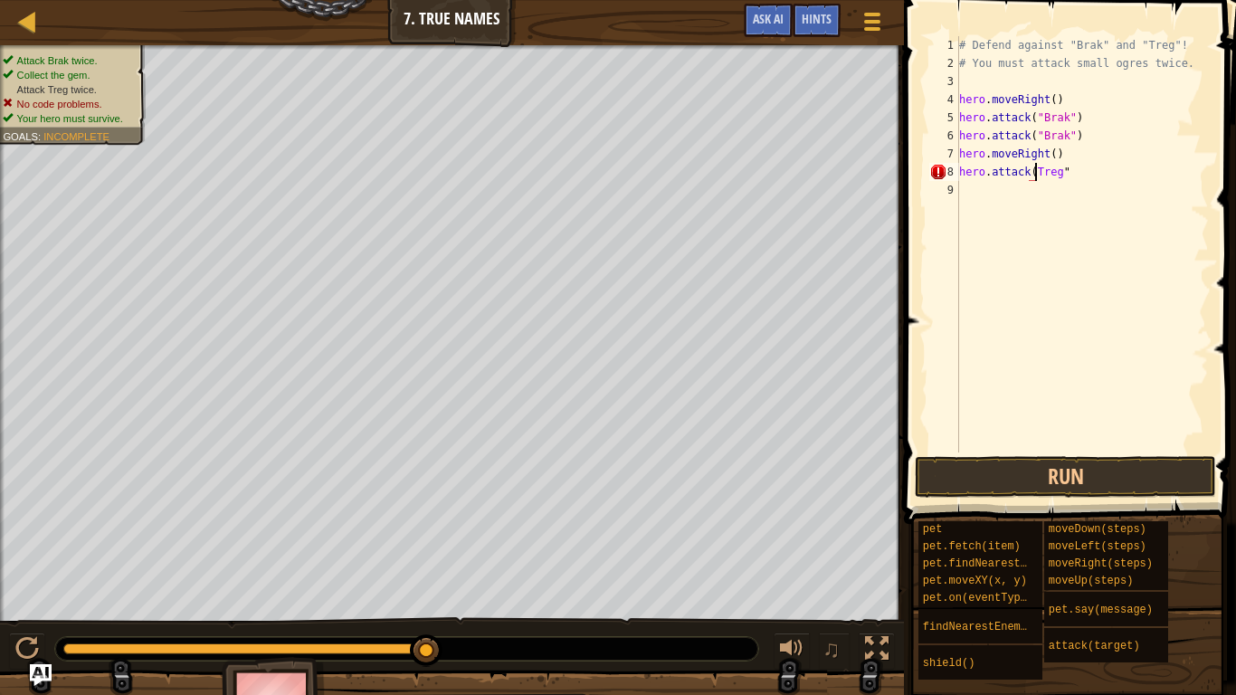
type textarea "hero.attack("Treg""
click at [1043, 196] on div "# Defend against "Brak" and "Treg"! # You must attack small ogres twice. hero .…" at bounding box center [1082, 262] width 253 height 453
click at [1088, 171] on div "# Defend against "Brak" and "Treg"! # You must attack small ogres twice. hero .…" at bounding box center [1082, 262] width 253 height 453
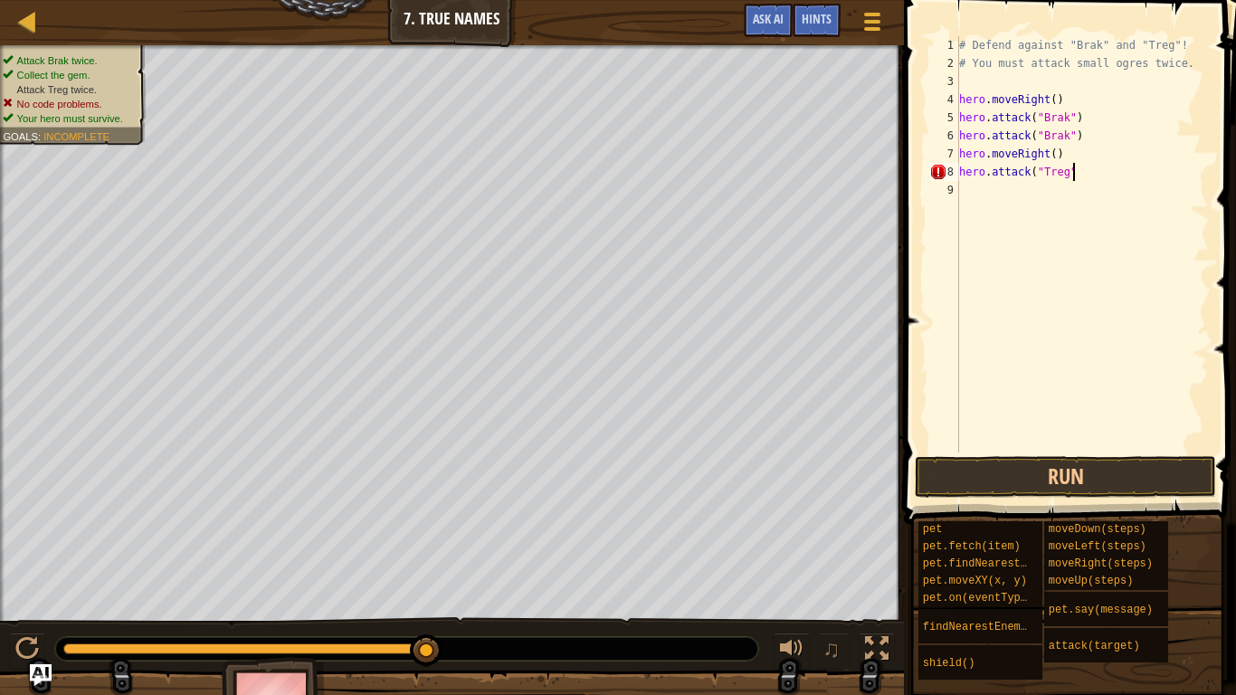
type textarea "hero.attack("Treg")"
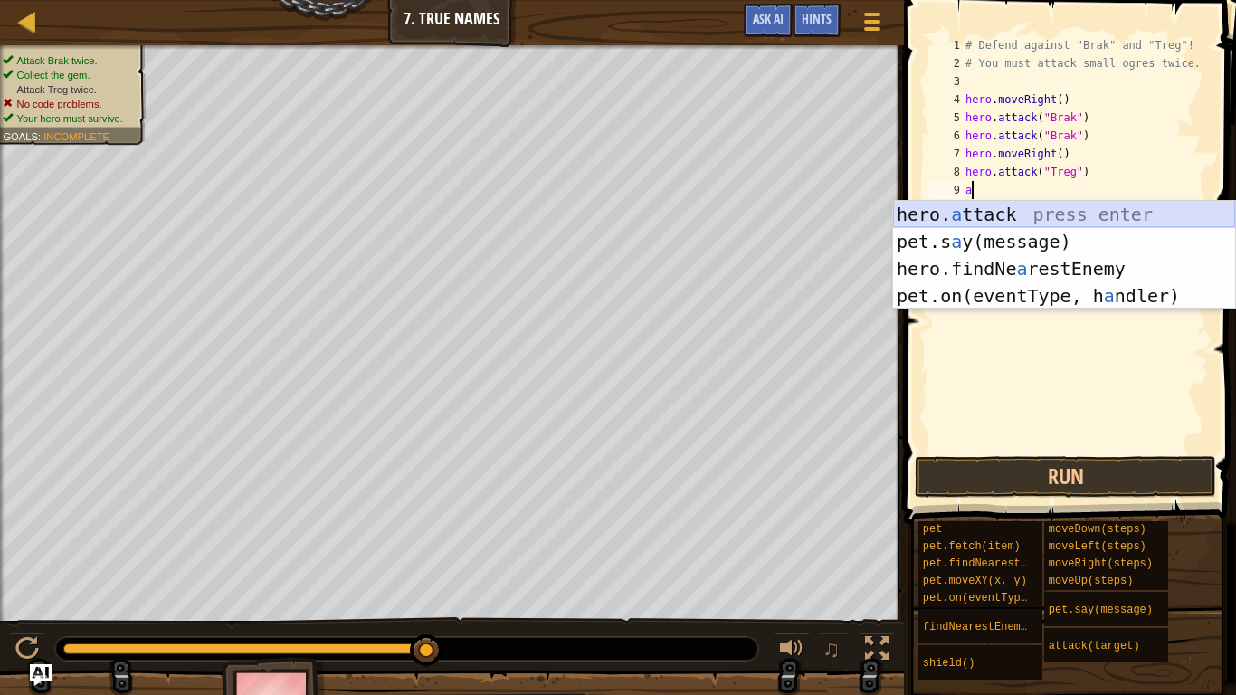
click at [1150, 212] on div "hero. a ttack press enter pet.s a y(message) press enter hero.findNe a restEnem…" at bounding box center [1064, 282] width 342 height 163
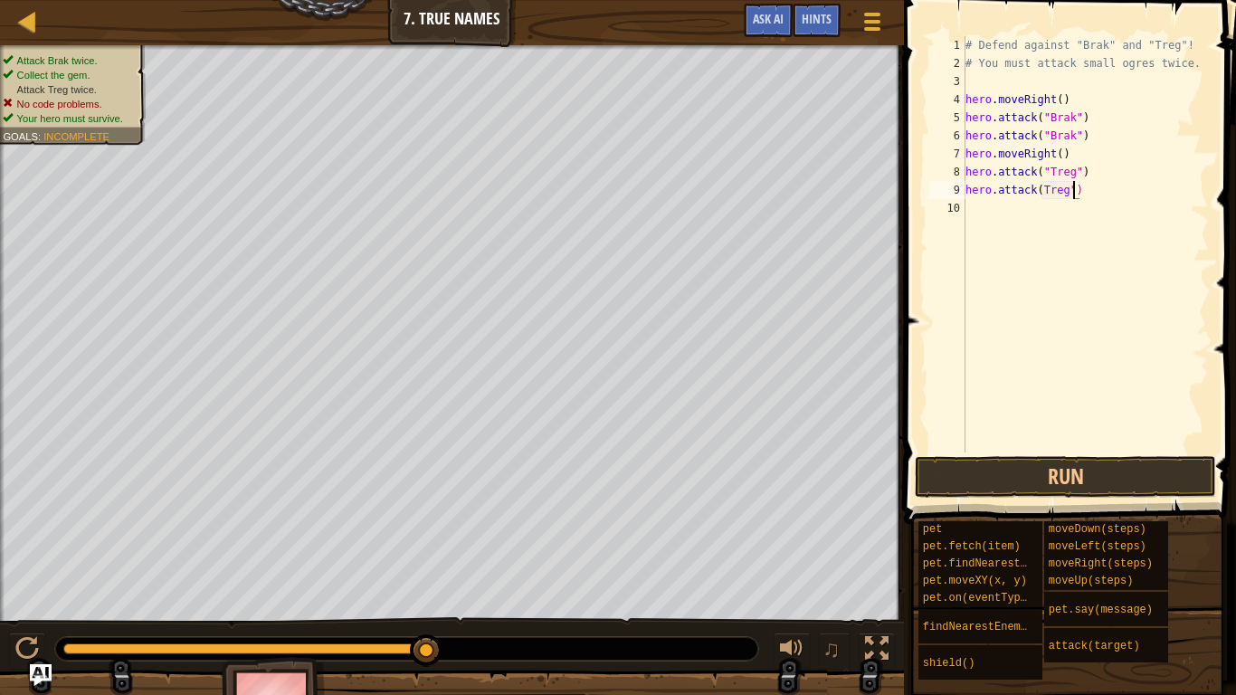
scroll to position [8, 15]
click at [1045, 188] on div "# Defend against "Brak" and "Treg"! # You must attack small ogres twice. hero .…" at bounding box center [1085, 262] width 247 height 453
type textarea "hero.attack("Treg")"
click at [1152, 484] on button "Run" at bounding box center [1065, 477] width 301 height 42
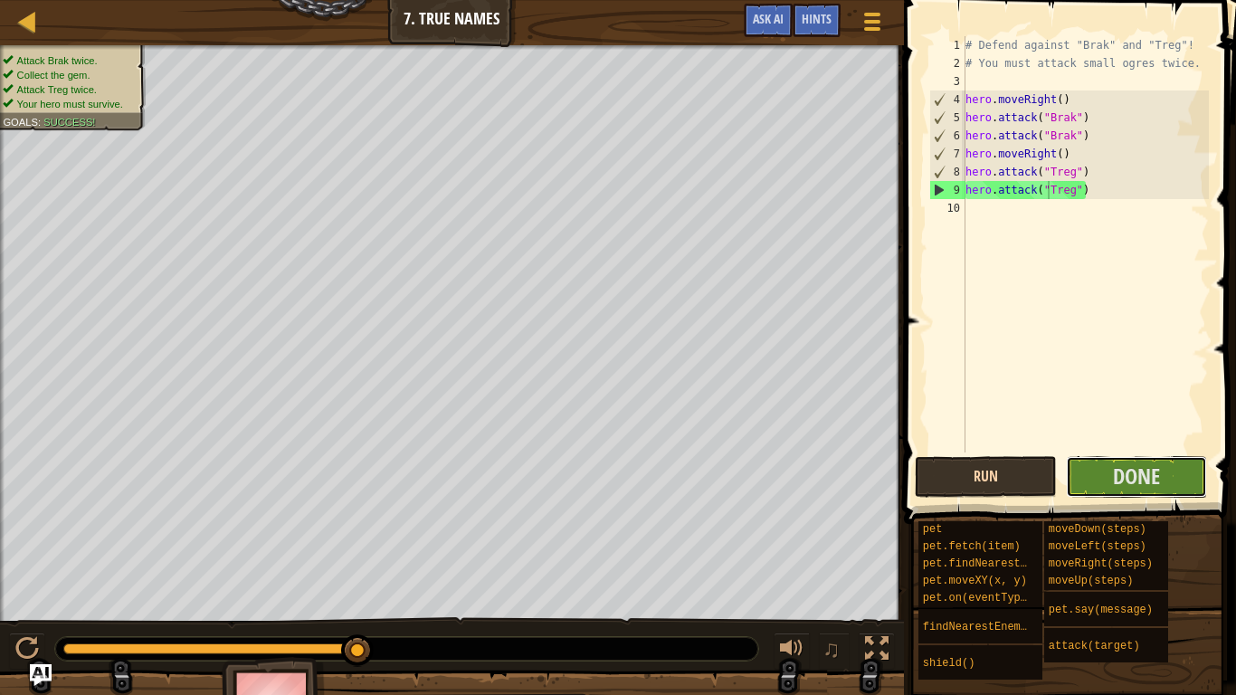
click at [1152, 484] on span "Done" at bounding box center [1136, 476] width 47 height 29
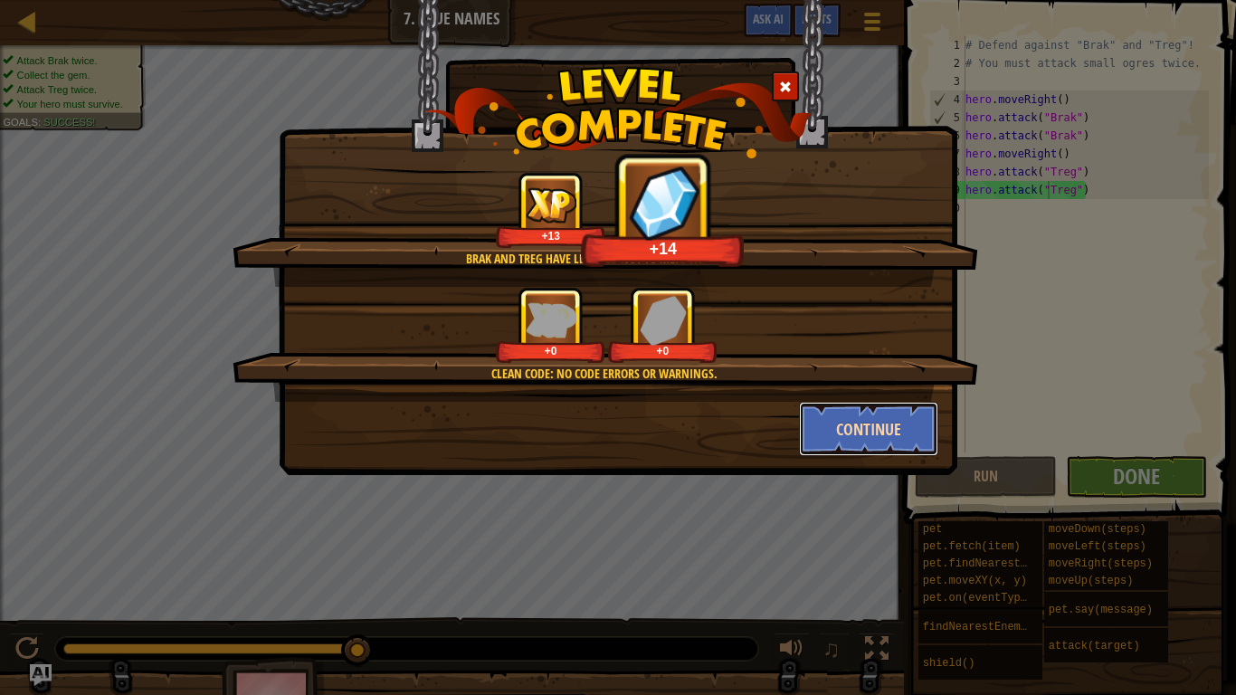
click at [888, 421] on button "Continue" at bounding box center [869, 429] width 140 height 54
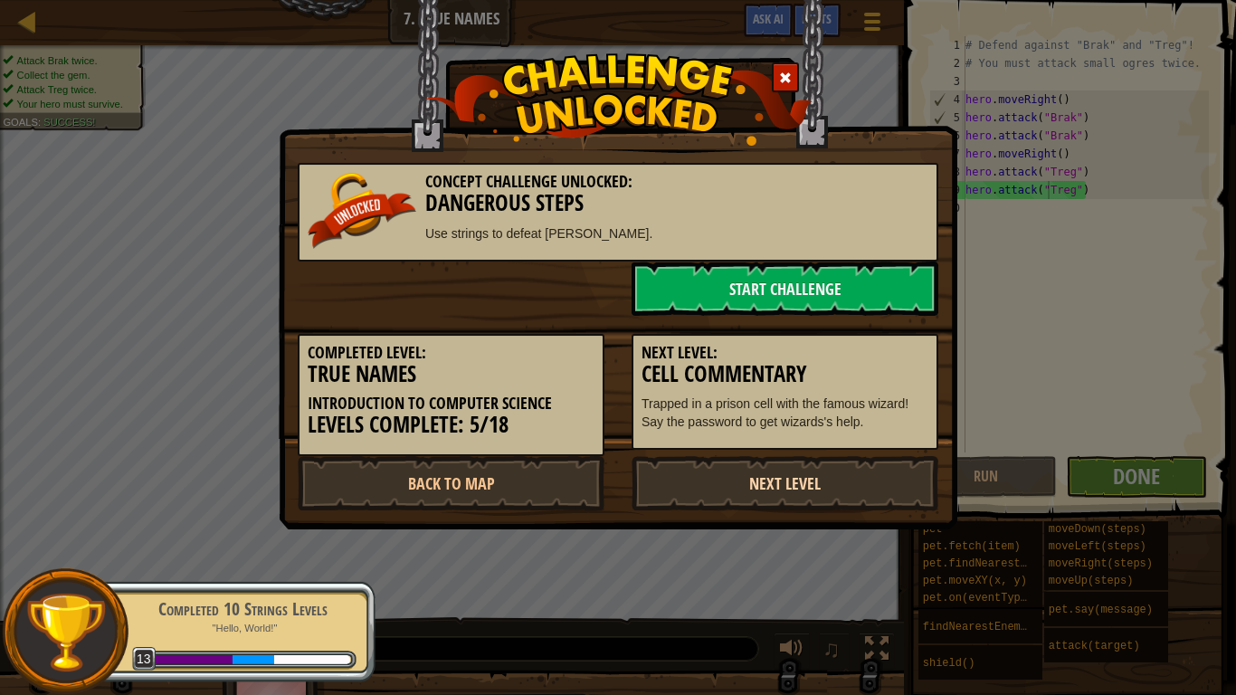
click at [813, 482] on link "Next Level" at bounding box center [785, 483] width 307 height 54
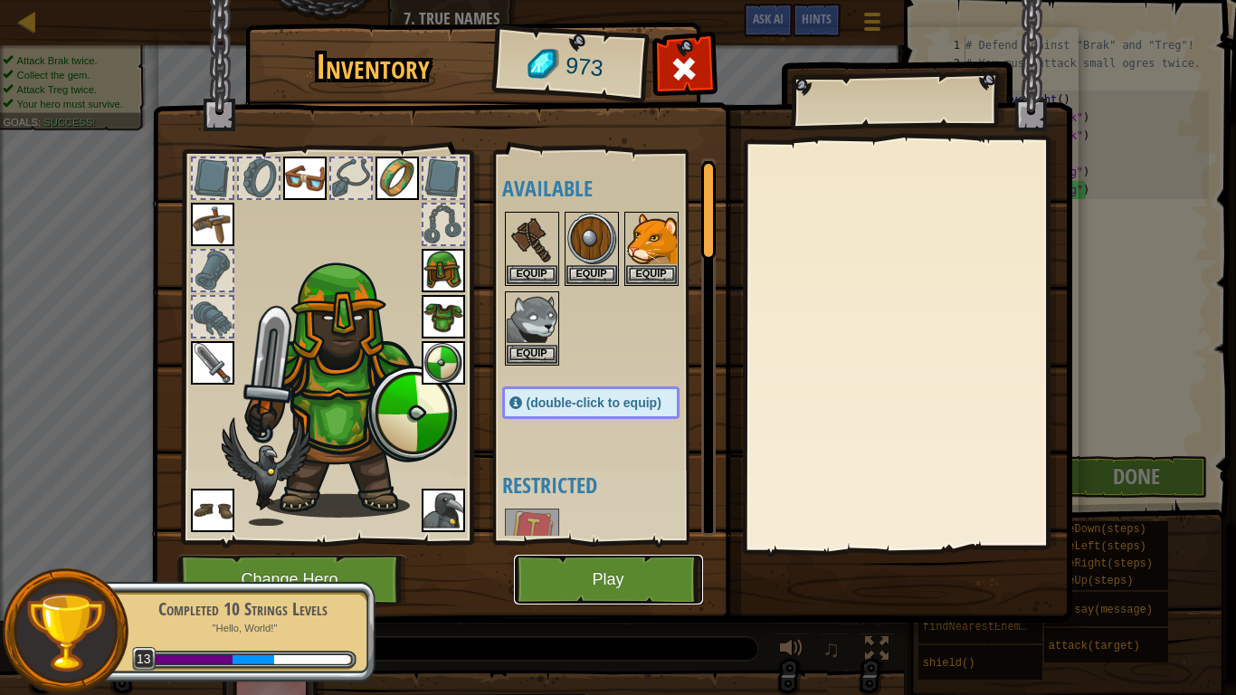
click at [622, 541] on button "Play" at bounding box center [608, 580] width 189 height 50
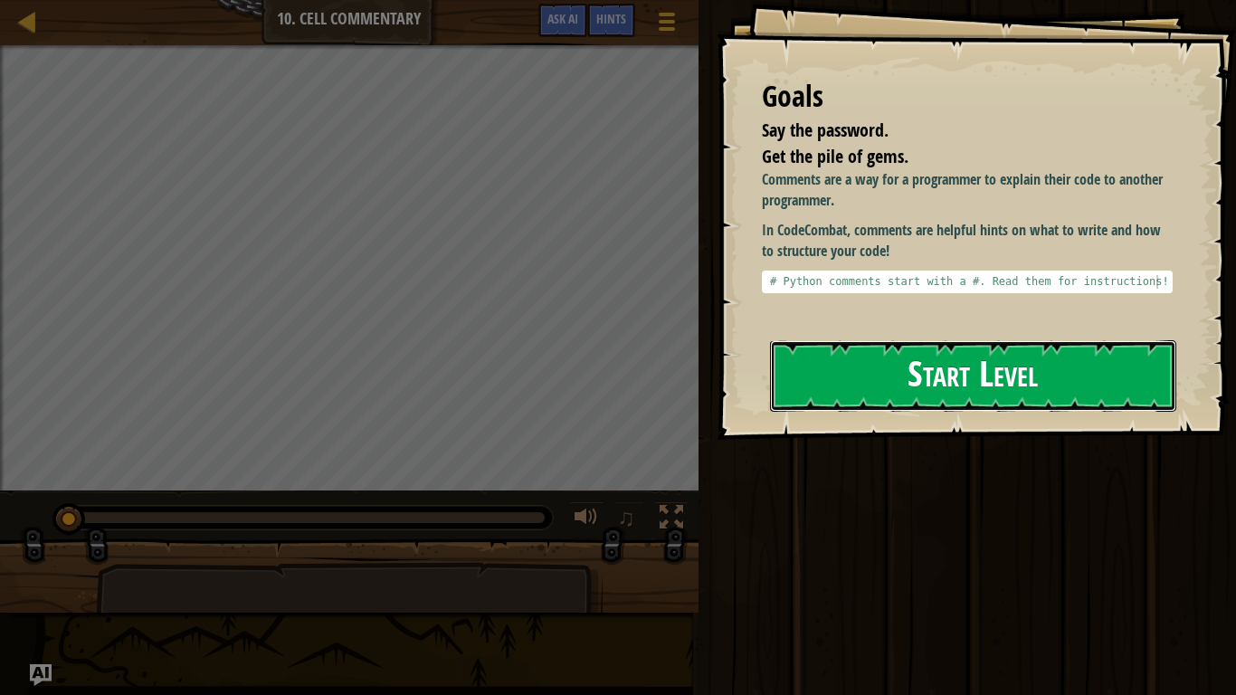
click at [924, 367] on button "Start Level" at bounding box center [973, 376] width 406 height 72
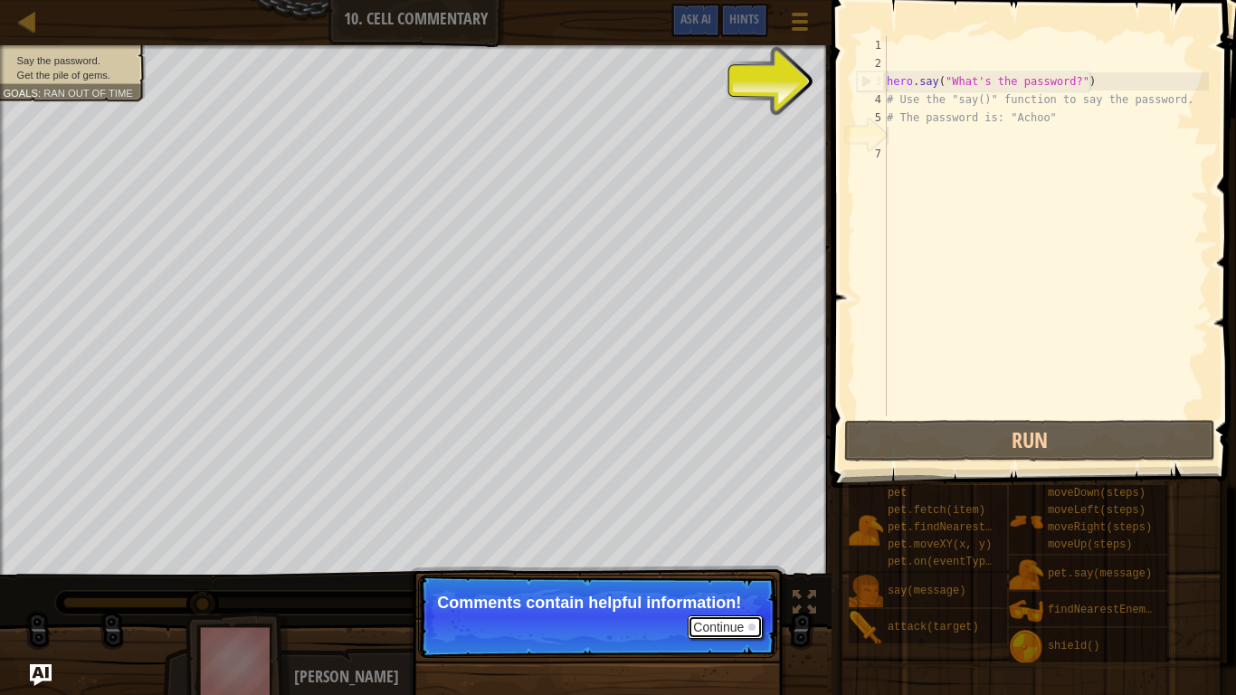
click at [716, 541] on button "Continue" at bounding box center [725, 628] width 75 height 24
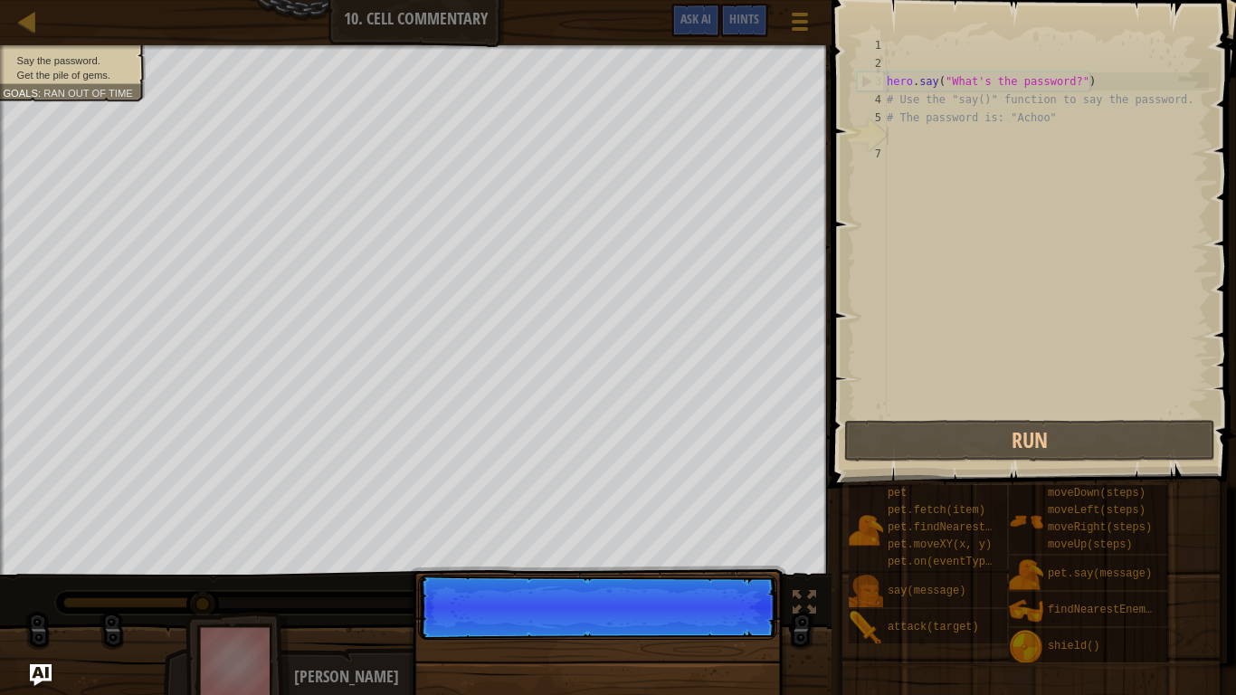
scroll to position [8, 0]
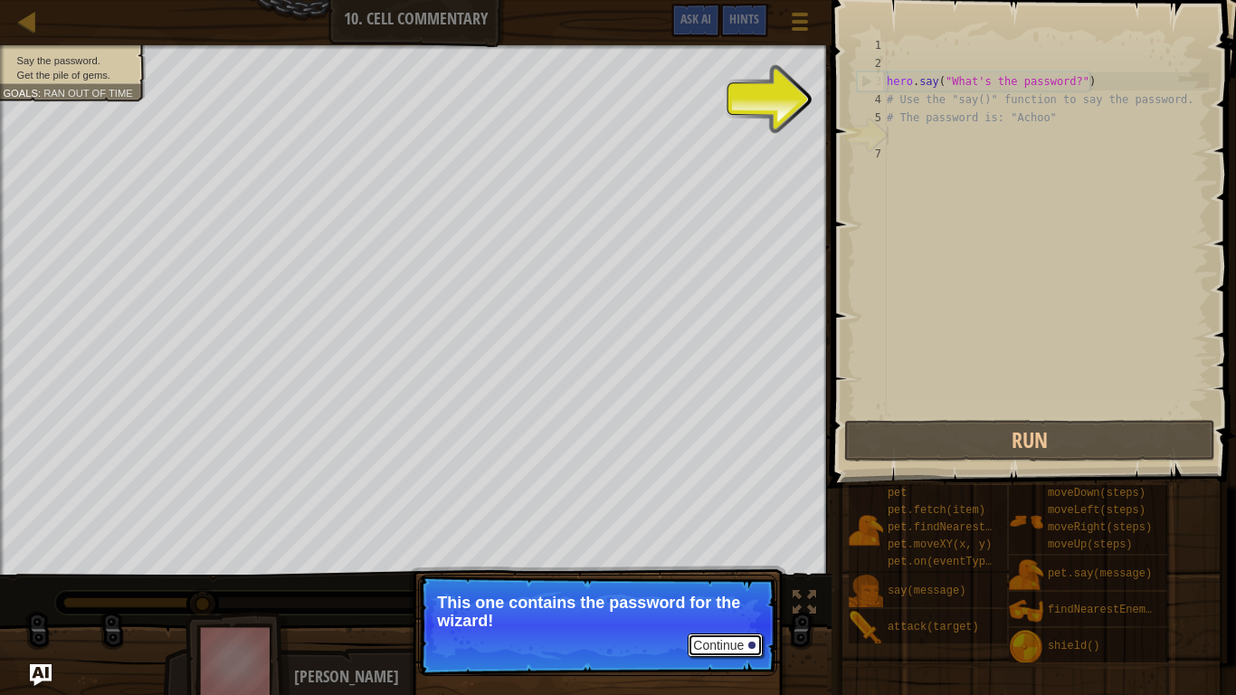
click at [727, 541] on button "Continue" at bounding box center [725, 646] width 75 height 24
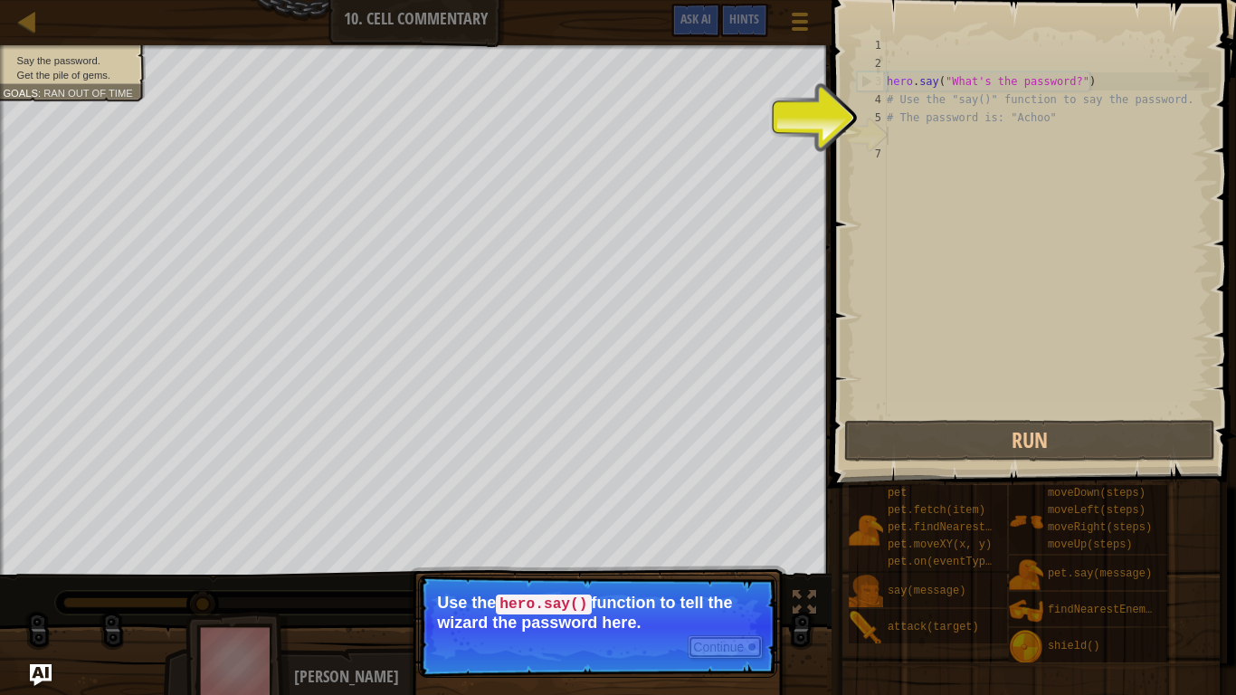
click at [727, 541] on button "Continue" at bounding box center [725, 647] width 75 height 24
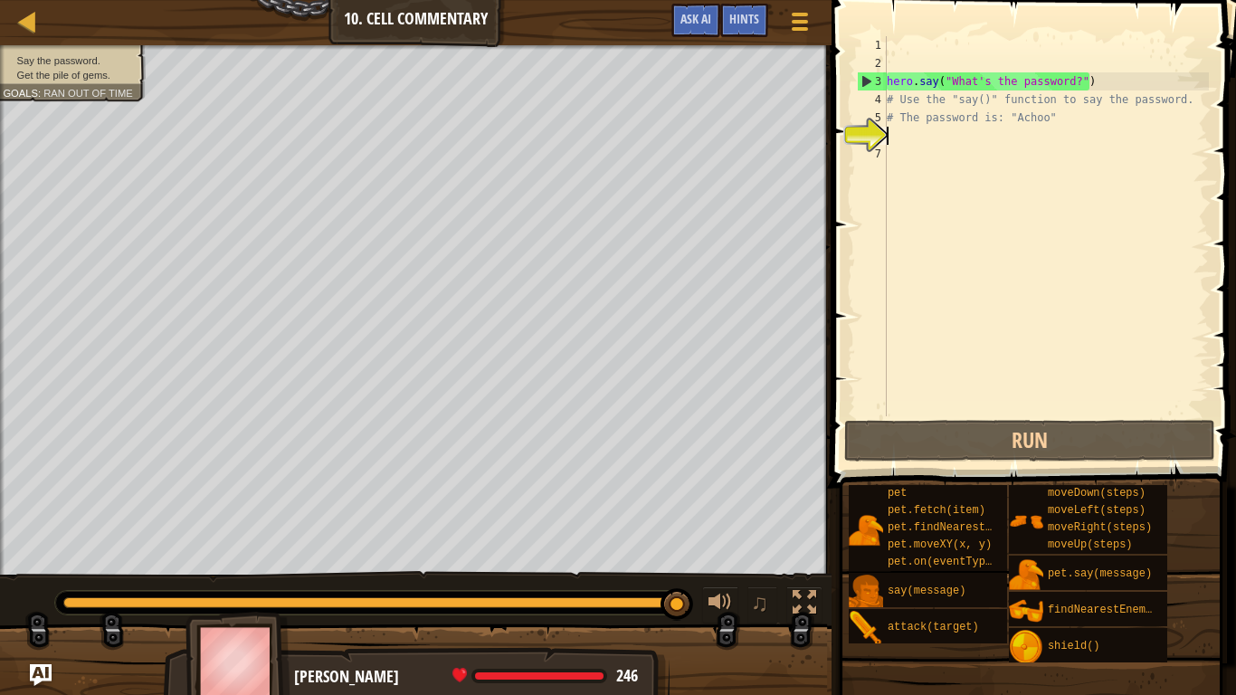
click at [978, 138] on div "hero . say ( "What's the password?" ) # Use the "say()" function to say the pas…" at bounding box center [1046, 244] width 326 height 416
click at [952, 140] on div "hero . say ( "What's the password?" ) # Use the "say()" function to say the pas…" at bounding box center [1046, 244] width 326 height 416
type textarea "w"
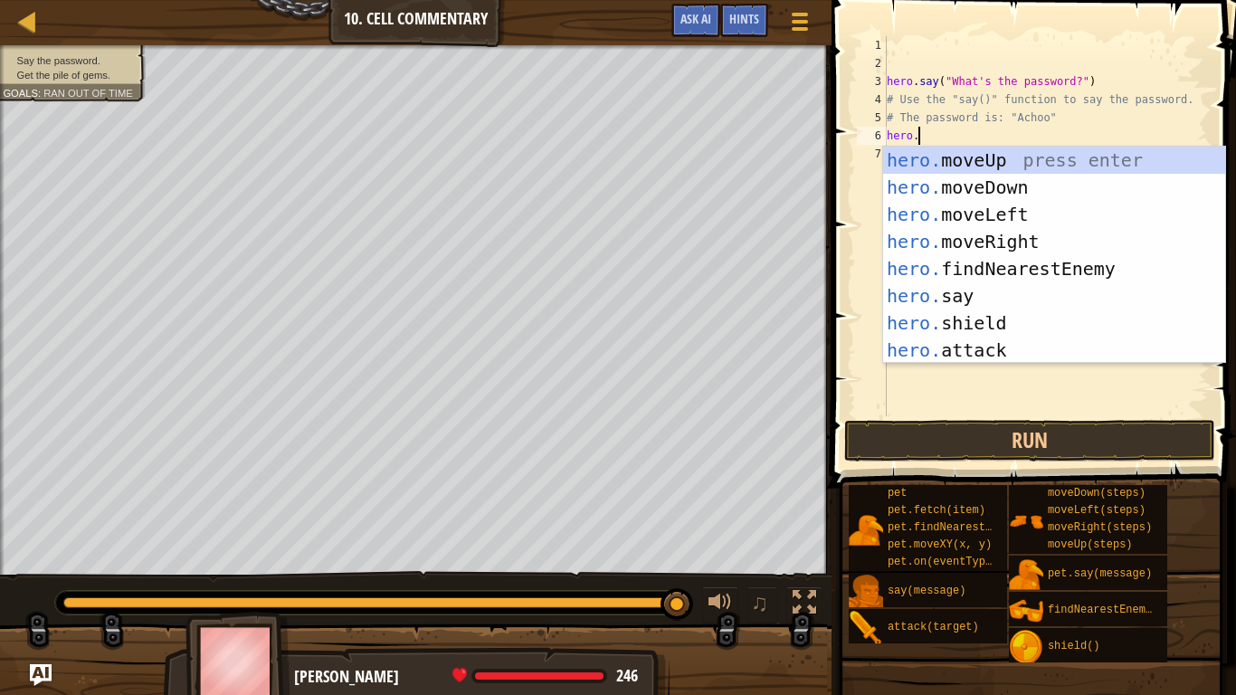
scroll to position [8, 5]
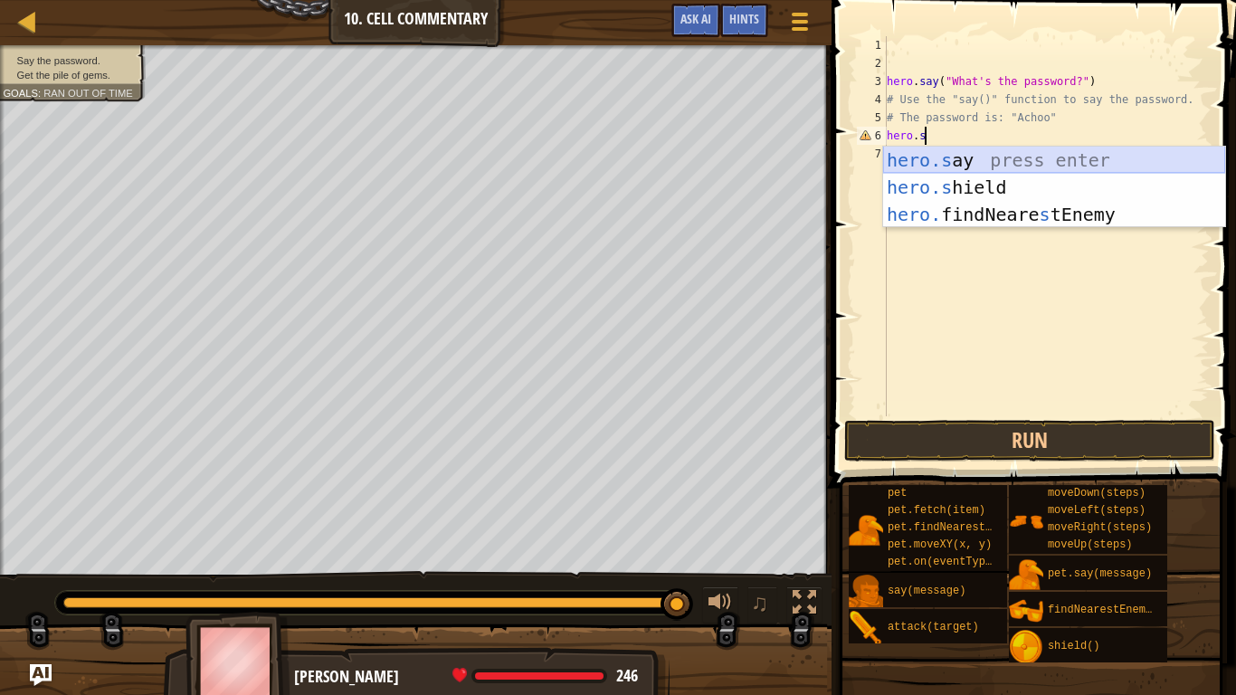
click at [978, 156] on div "hero.s ay press enter hero.s hield press enter hero. findNeare s tEnemy press e…" at bounding box center [1054, 215] width 342 height 136
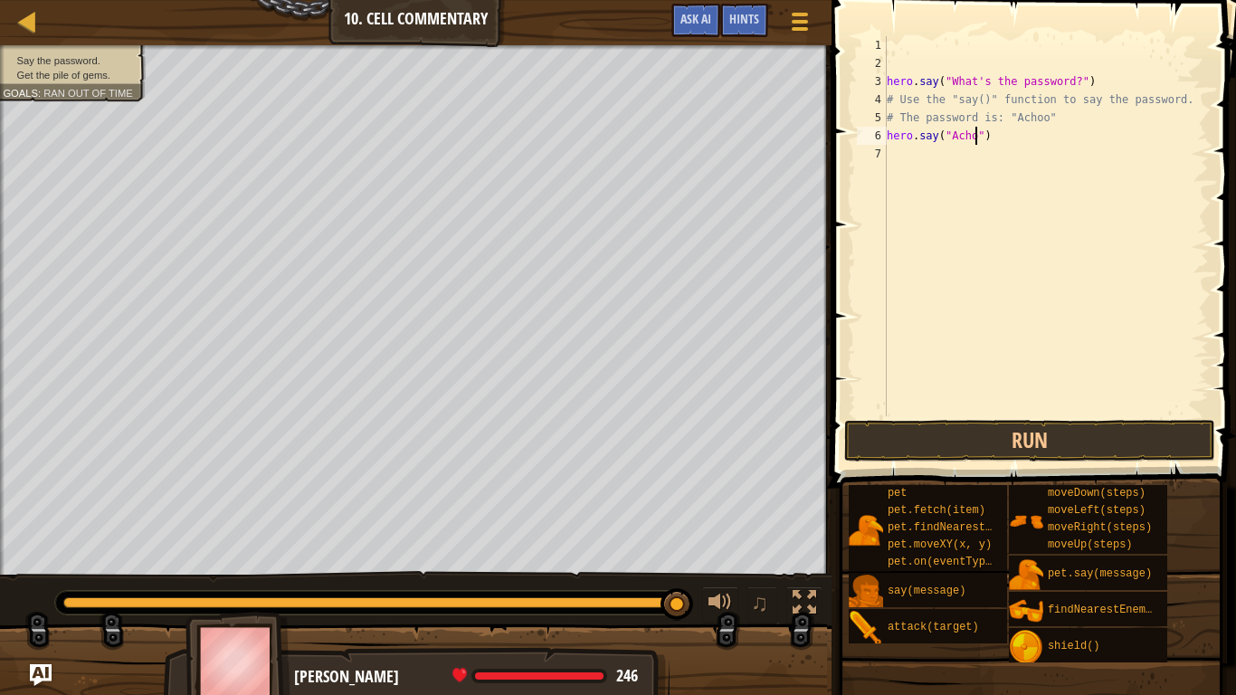
scroll to position [8, 14]
type textarea "hero.say("Achoo")"
click at [1110, 440] on button "Run" at bounding box center [1030, 441] width 371 height 42
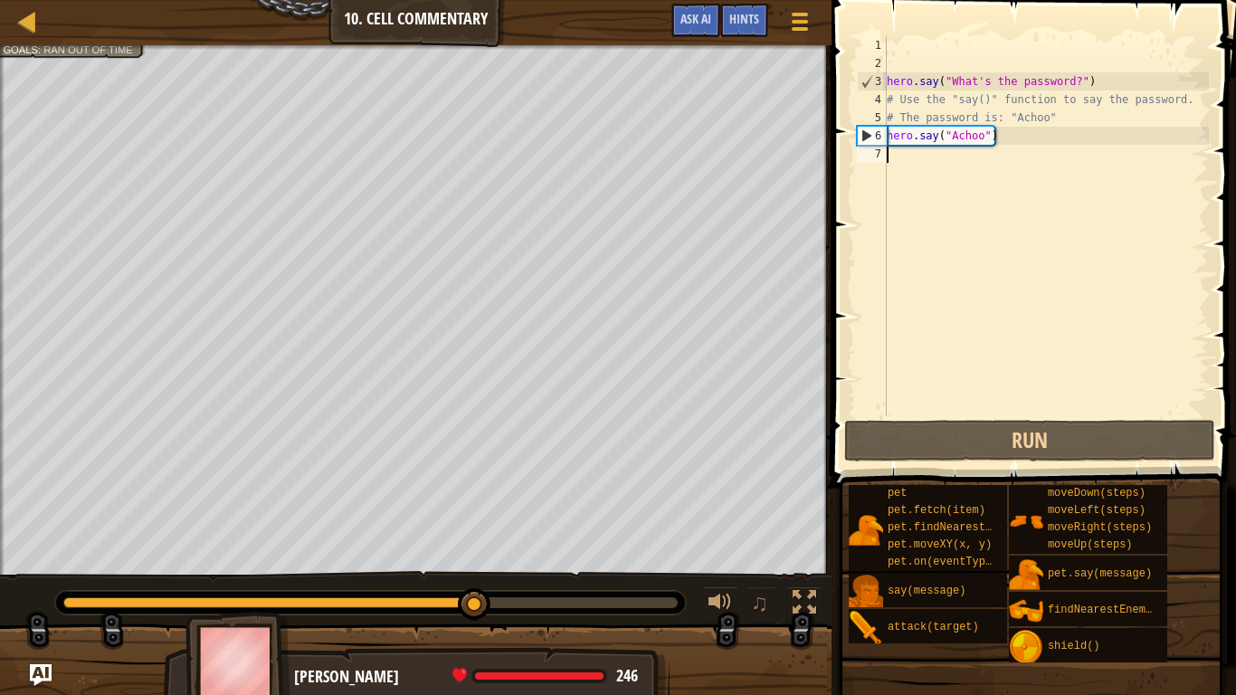
click at [988, 166] on div "hero . say ( "What's the password?" ) # Use the "say()" function to say the pas…" at bounding box center [1046, 244] width 326 height 416
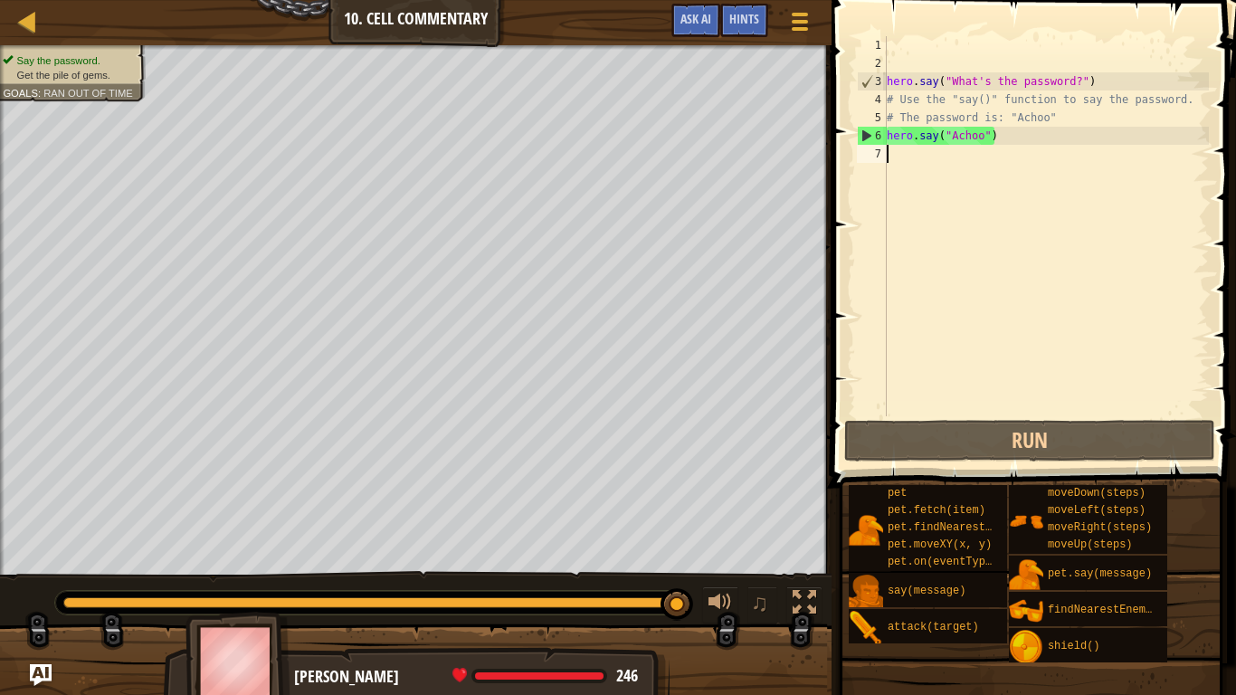
type textarea "u"
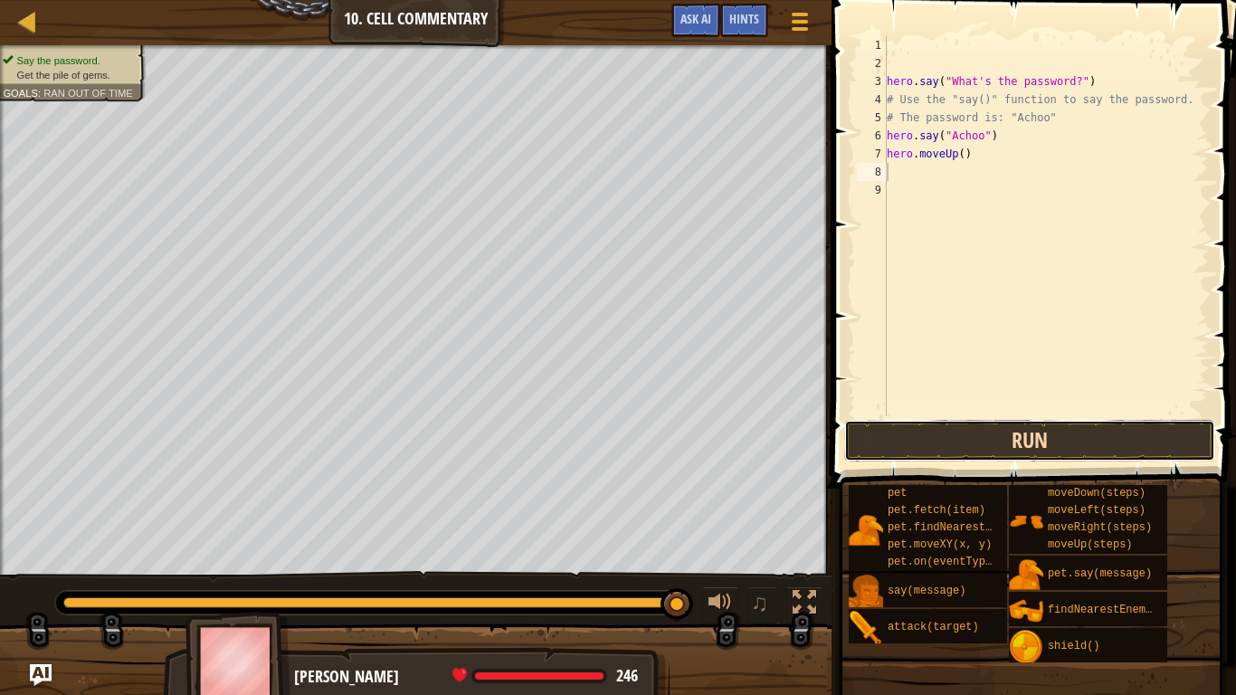
click at [1069, 445] on button "Run" at bounding box center [1030, 441] width 371 height 42
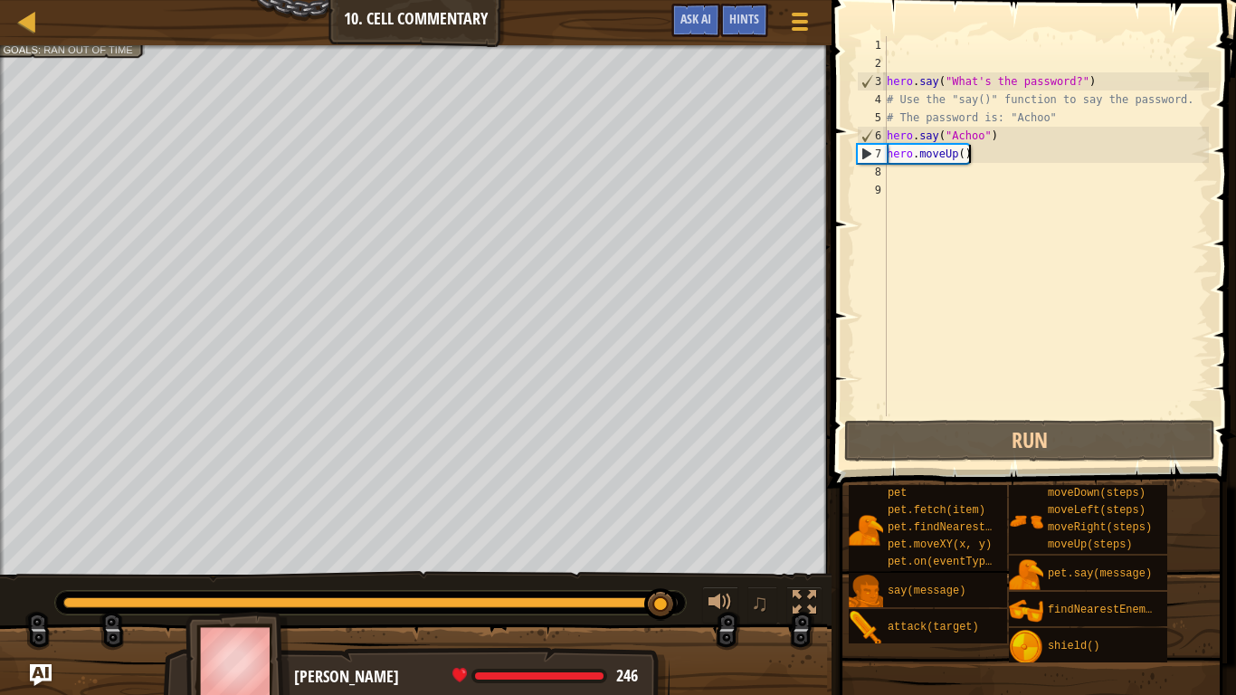
click at [967, 151] on div "hero . say ( "What's the password?" ) # Use the "say()" function to say the pas…" at bounding box center [1046, 244] width 326 height 416
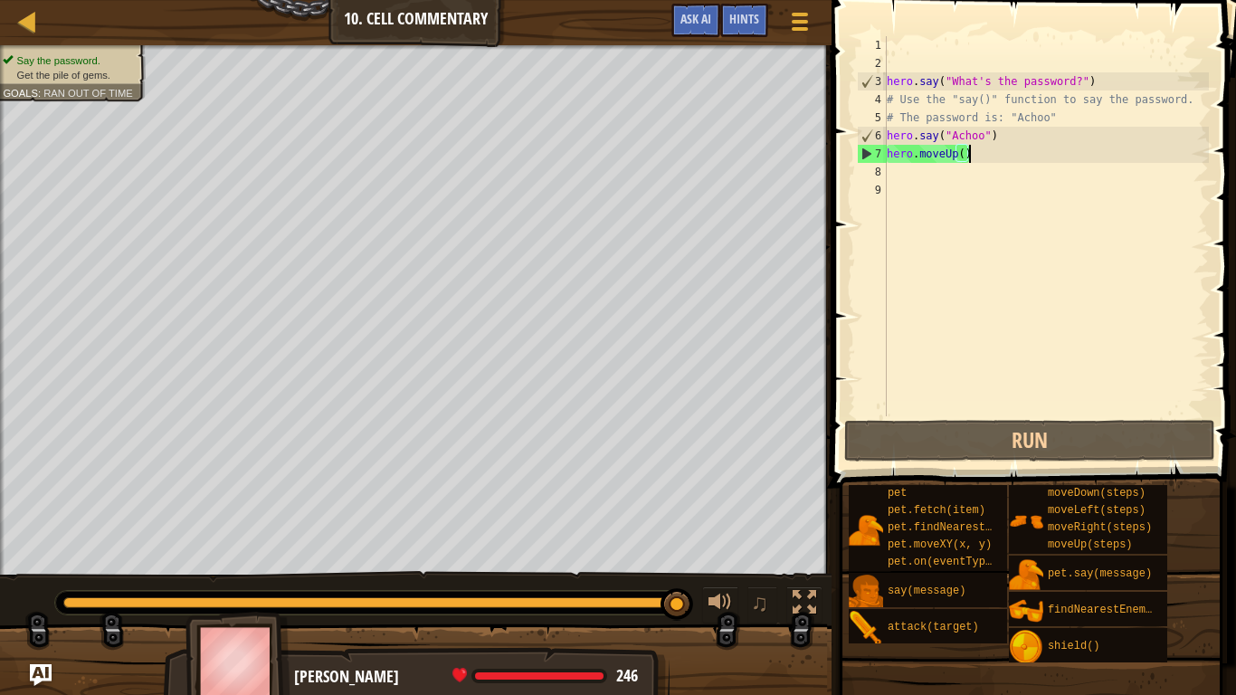
click at [965, 153] on div "hero . say ( "What's the password?" ) # Use the "say()" function to say the pas…" at bounding box center [1046, 244] width 326 height 416
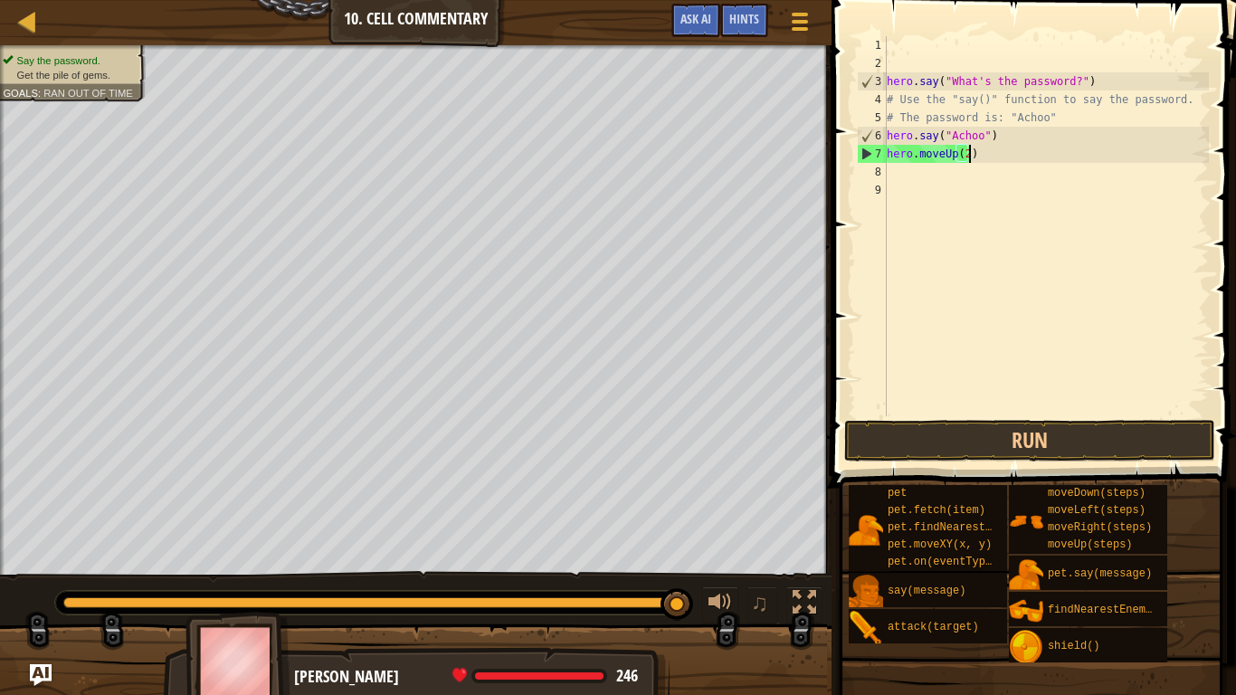
scroll to position [8, 12]
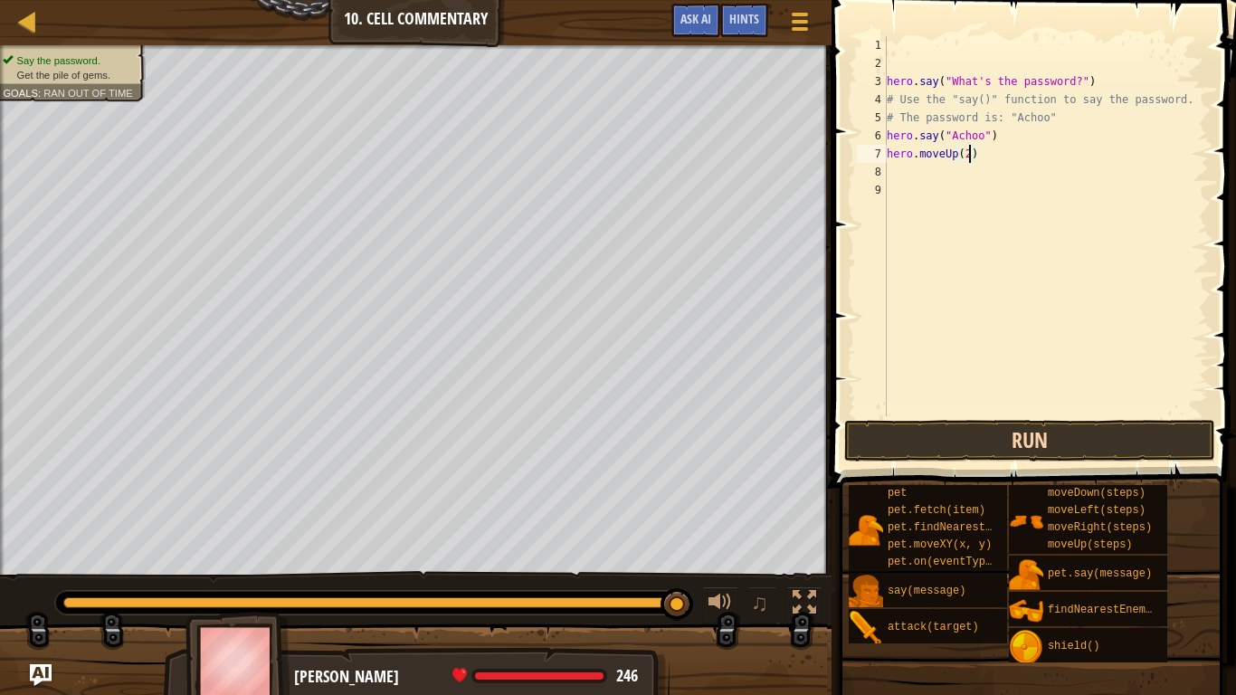
type textarea "hero.moveUp(2)"
click at [1144, 436] on button "Run" at bounding box center [1030, 441] width 371 height 42
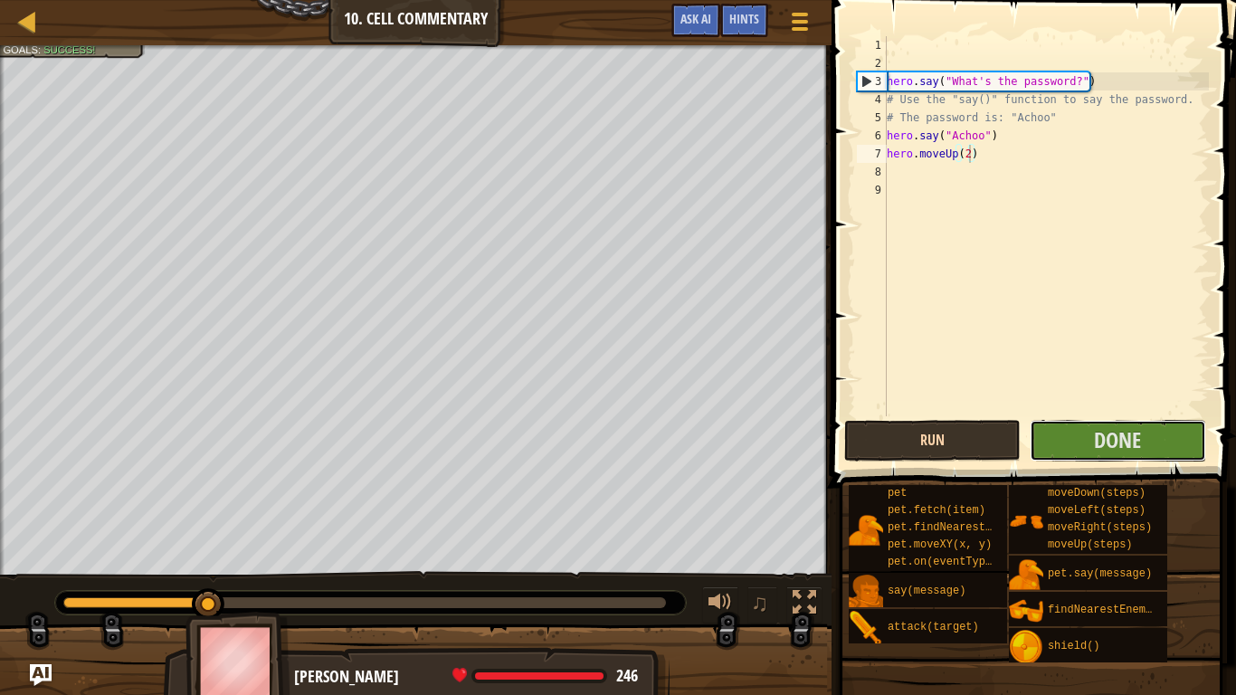
click at [1144, 436] on button "Done" at bounding box center [1118, 441] width 177 height 42
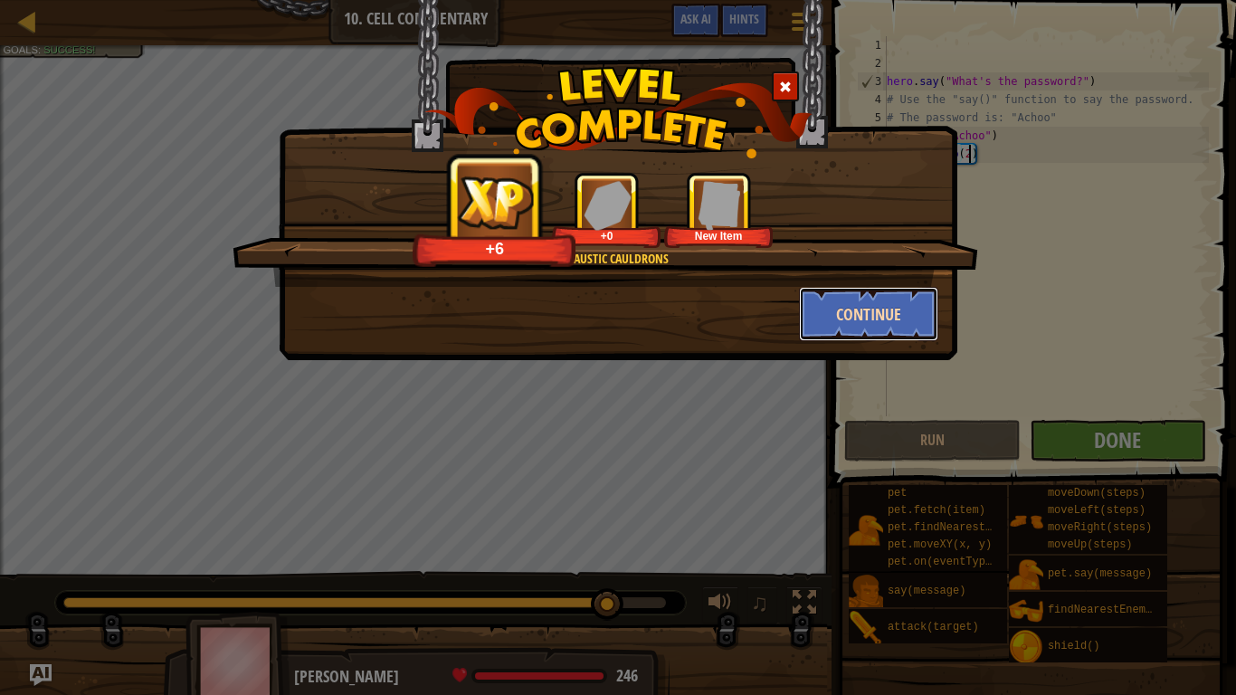
click at [902, 314] on button "Continue" at bounding box center [869, 314] width 140 height 54
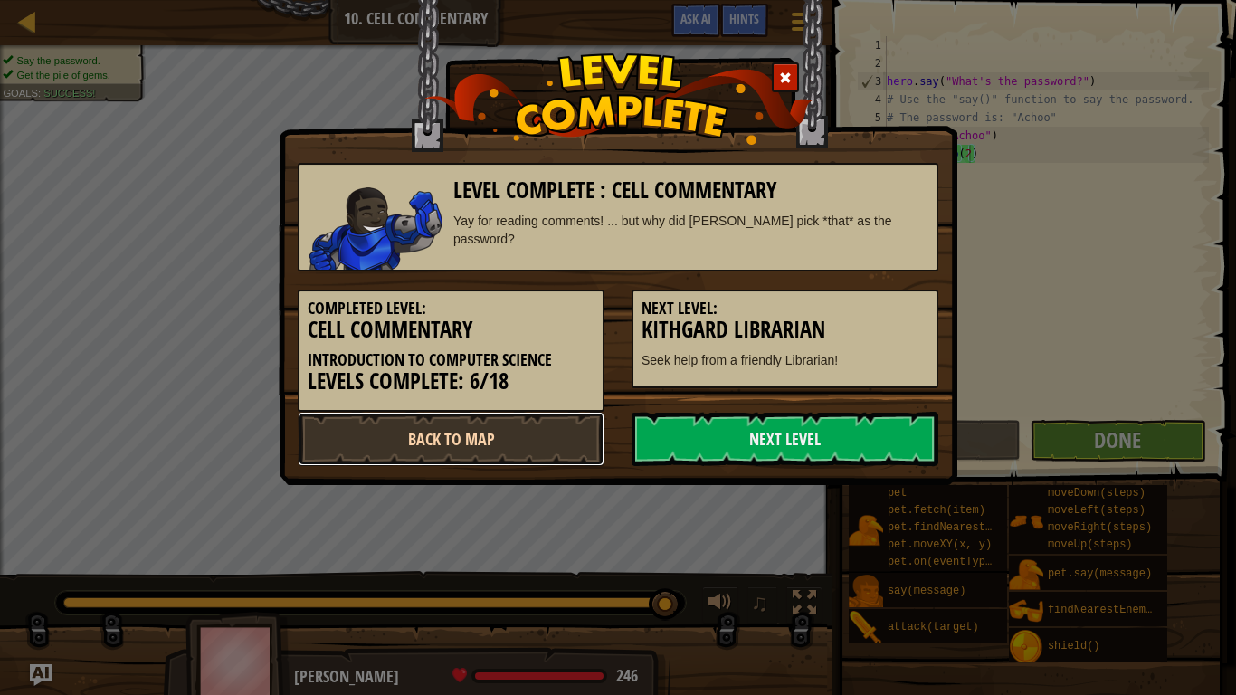
click at [554, 436] on link "Back to Map" at bounding box center [451, 439] width 307 height 54
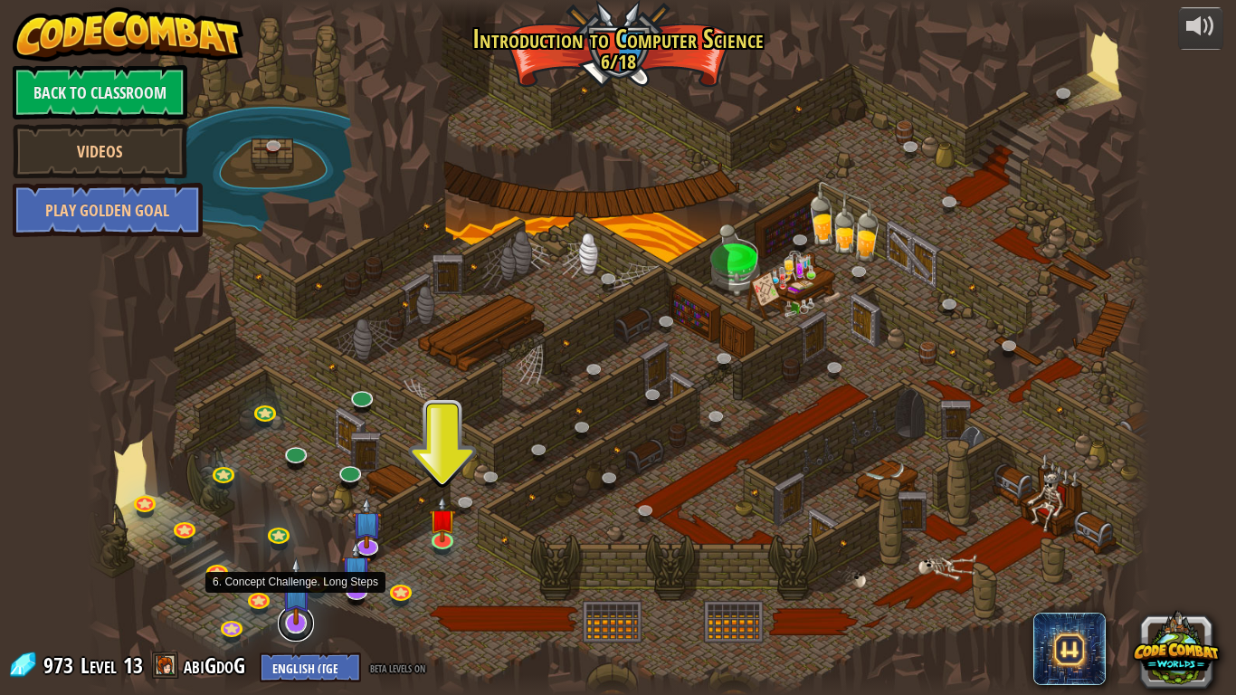
click at [296, 541] on link at bounding box center [296, 624] width 36 height 36
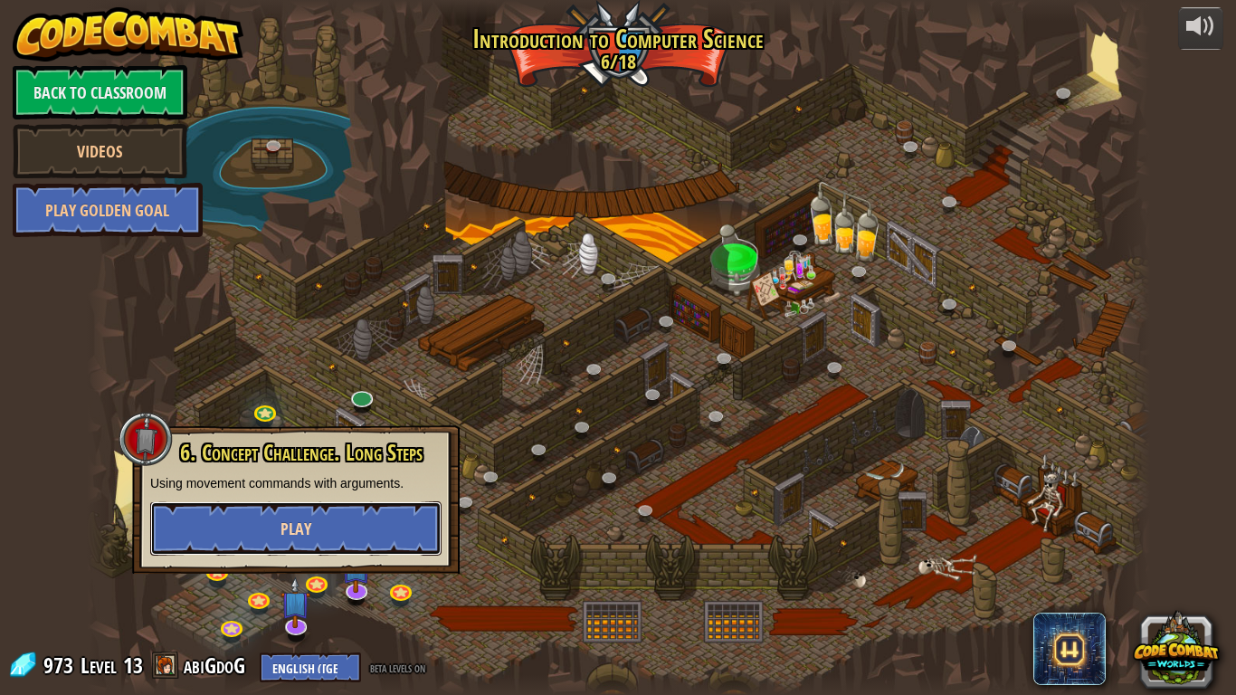
click at [320, 532] on button "Play" at bounding box center [295, 528] width 291 height 54
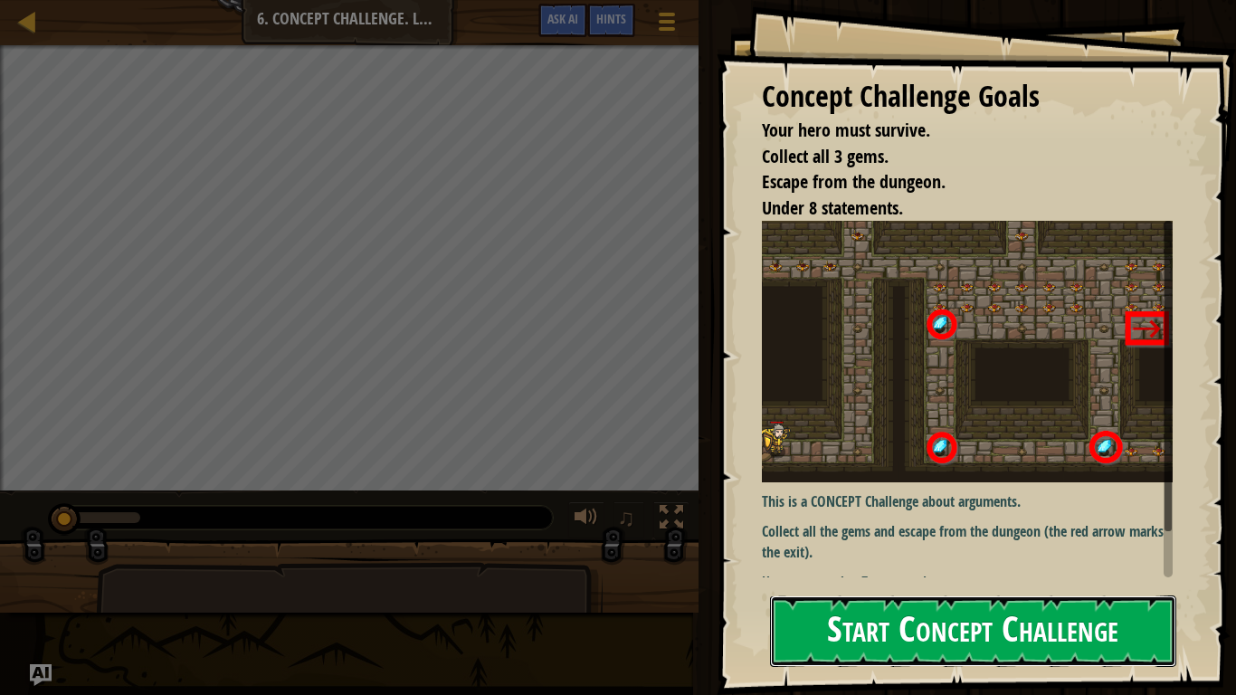
click at [872, 541] on button "Start Concept Challenge" at bounding box center [973, 632] width 406 height 72
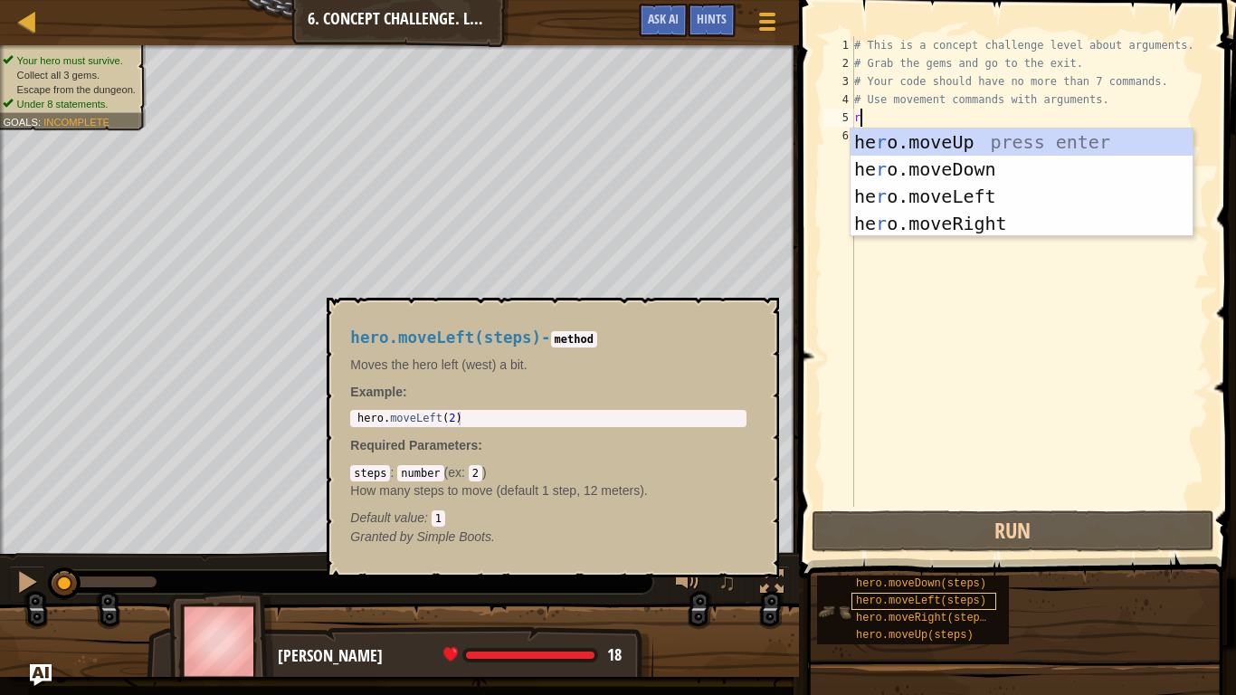
scroll to position [8, 1]
type textarea "ri"
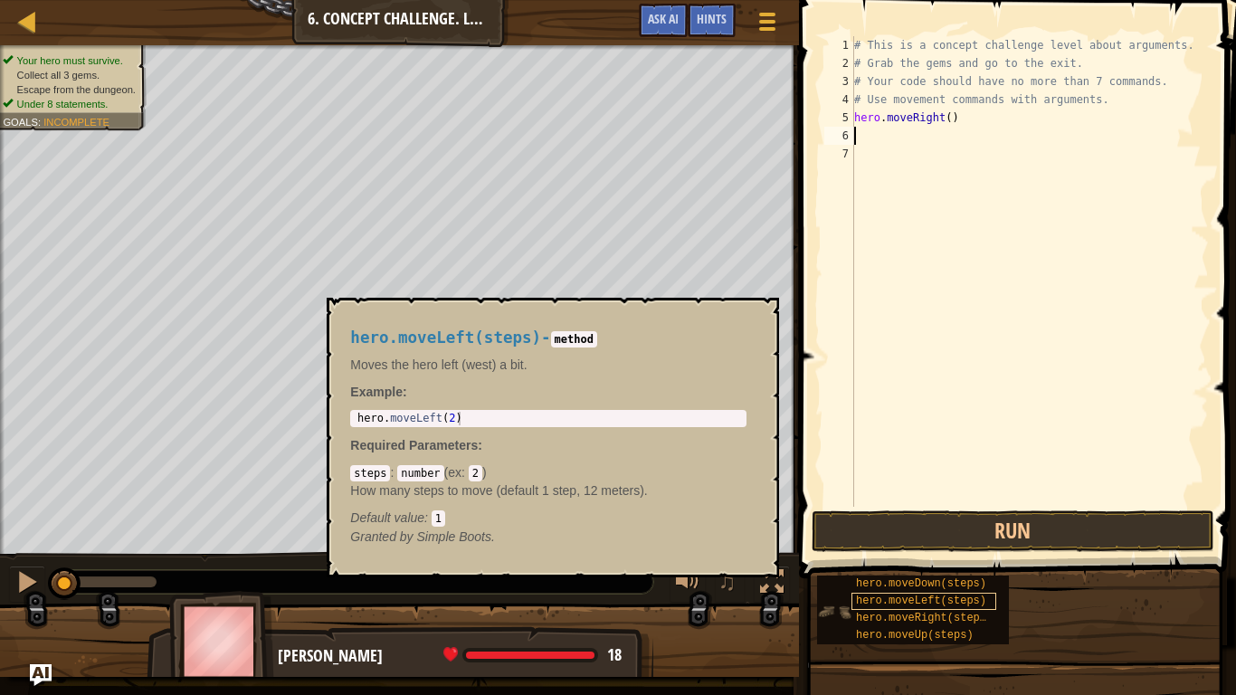
scroll to position [8, 0]
type textarea "u"
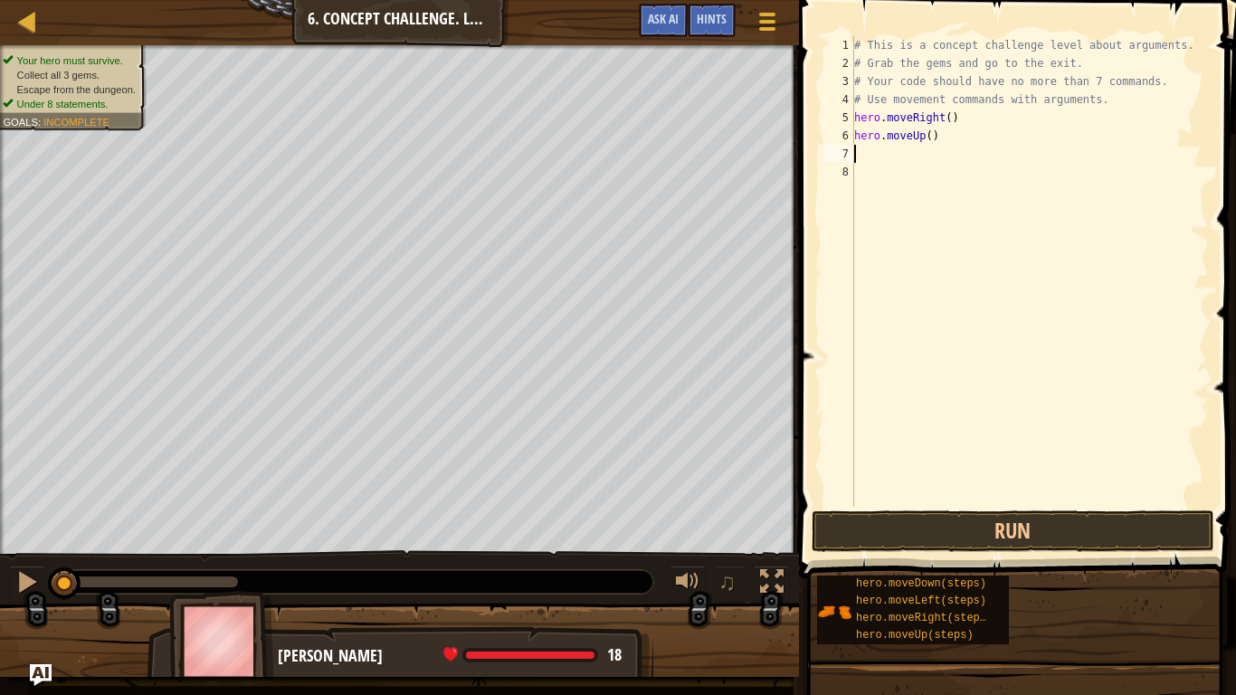
click at [930, 136] on div "# This is a concept challenge level about arguments. # Grab the gems and go to …" at bounding box center [1030, 289] width 358 height 507
type textarea "hero.moveUp(3)"
click at [945, 153] on div "# This is a concept challenge level about arguments. # Grab the gems and go to …" at bounding box center [1030, 289] width 358 height 507
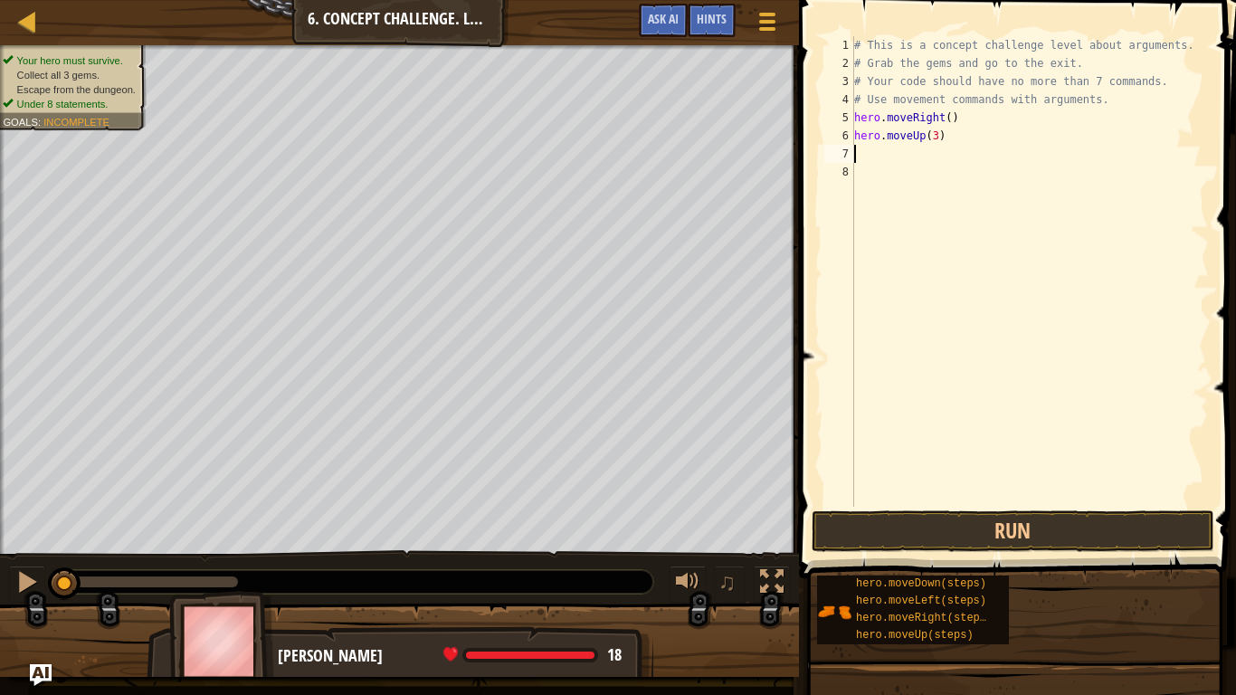
type textarea "r"
click at [940, 153] on div "# This is a concept challenge level about arguments. # Grab the gems and go to …" at bounding box center [1030, 289] width 358 height 507
type textarea "hero.moveUp()"
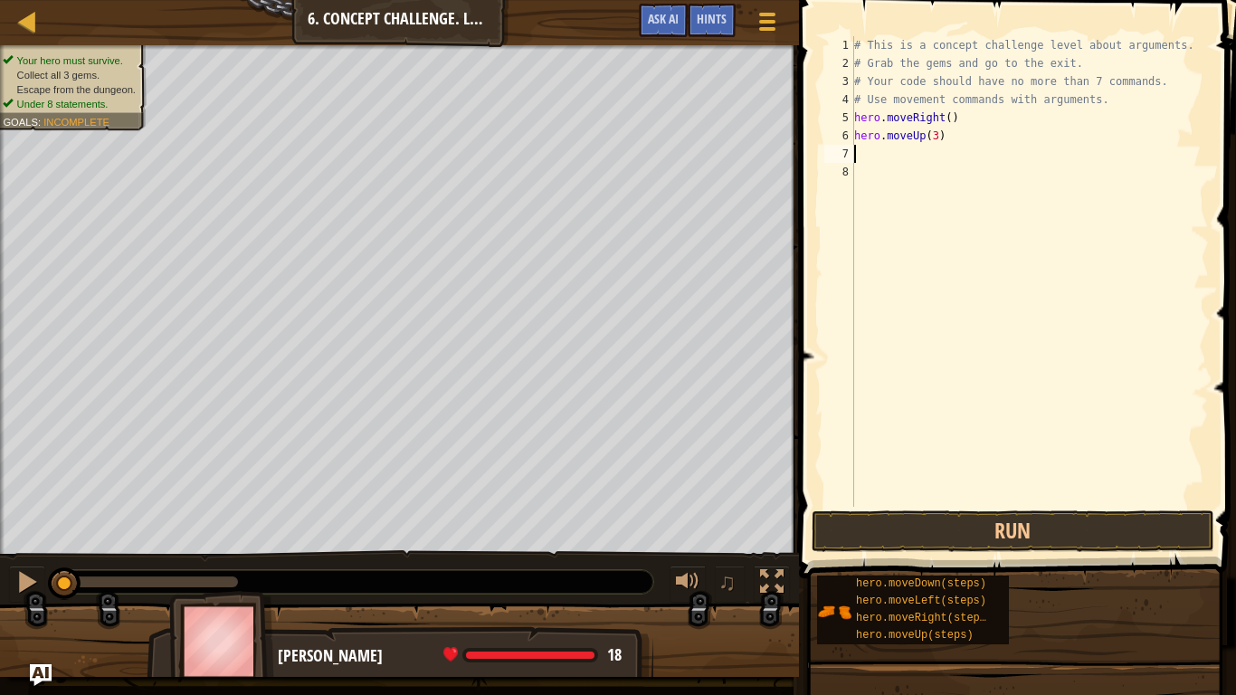
type textarea "ri"
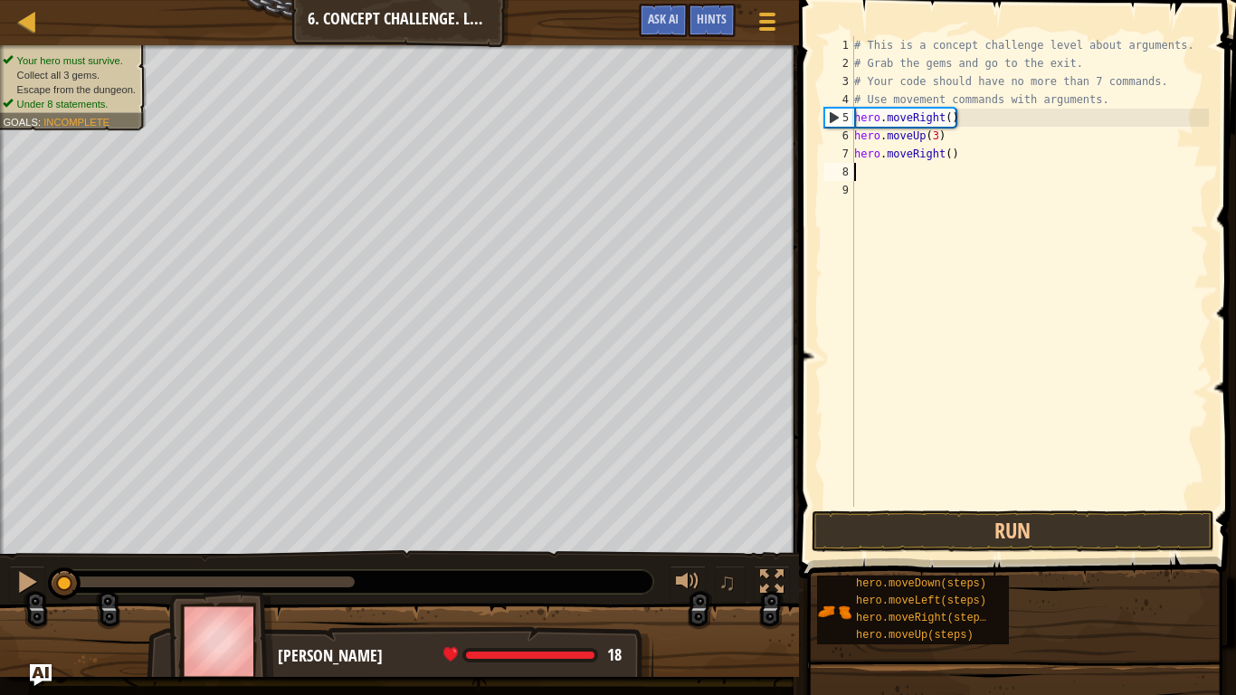
type textarea "do"
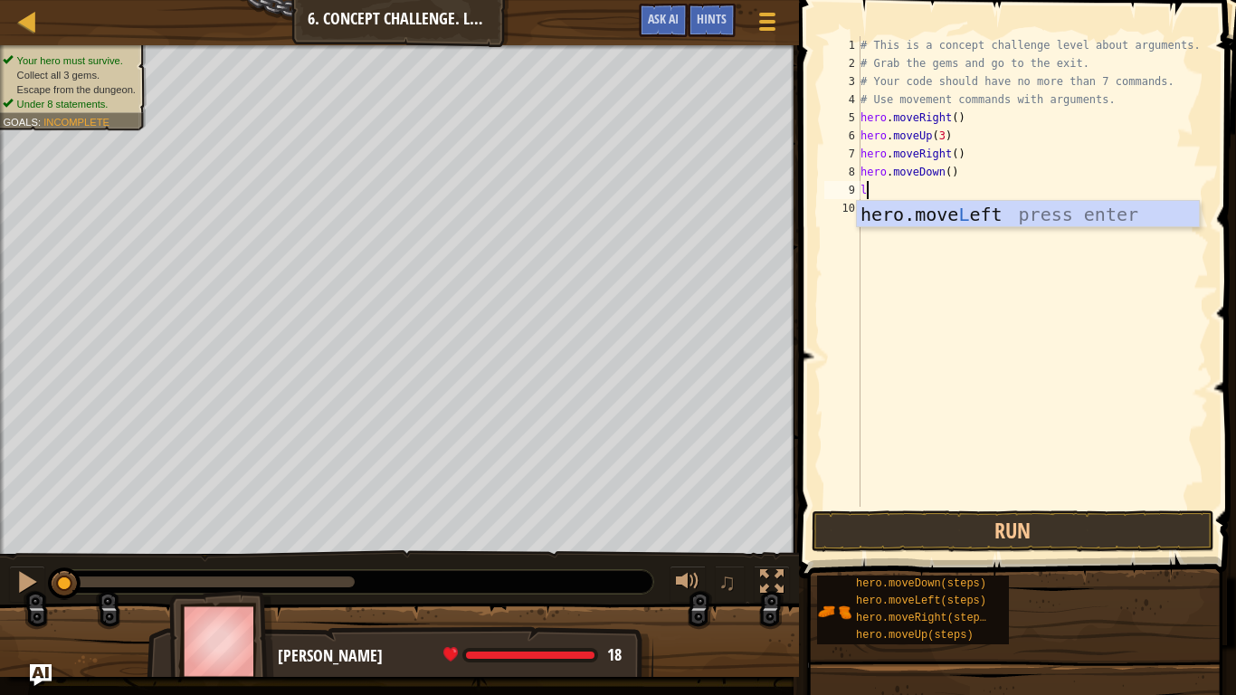
type textarea "le"
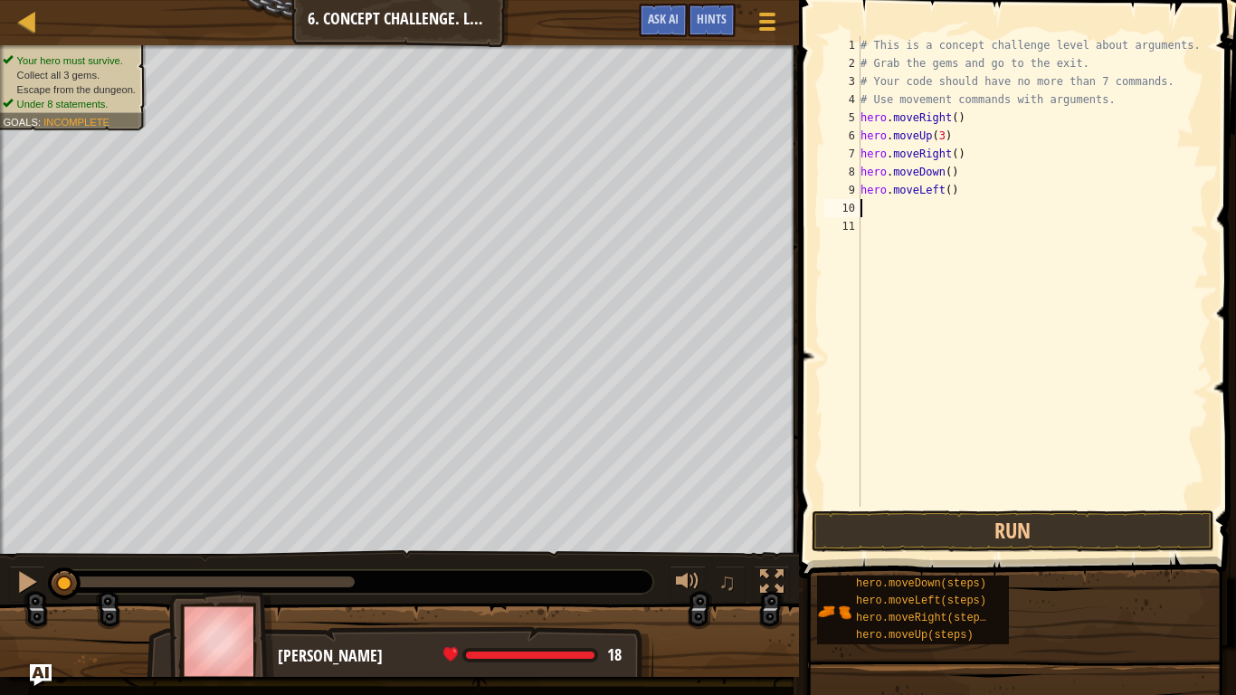
type textarea "d"
type textarea "r"
type textarea "u"
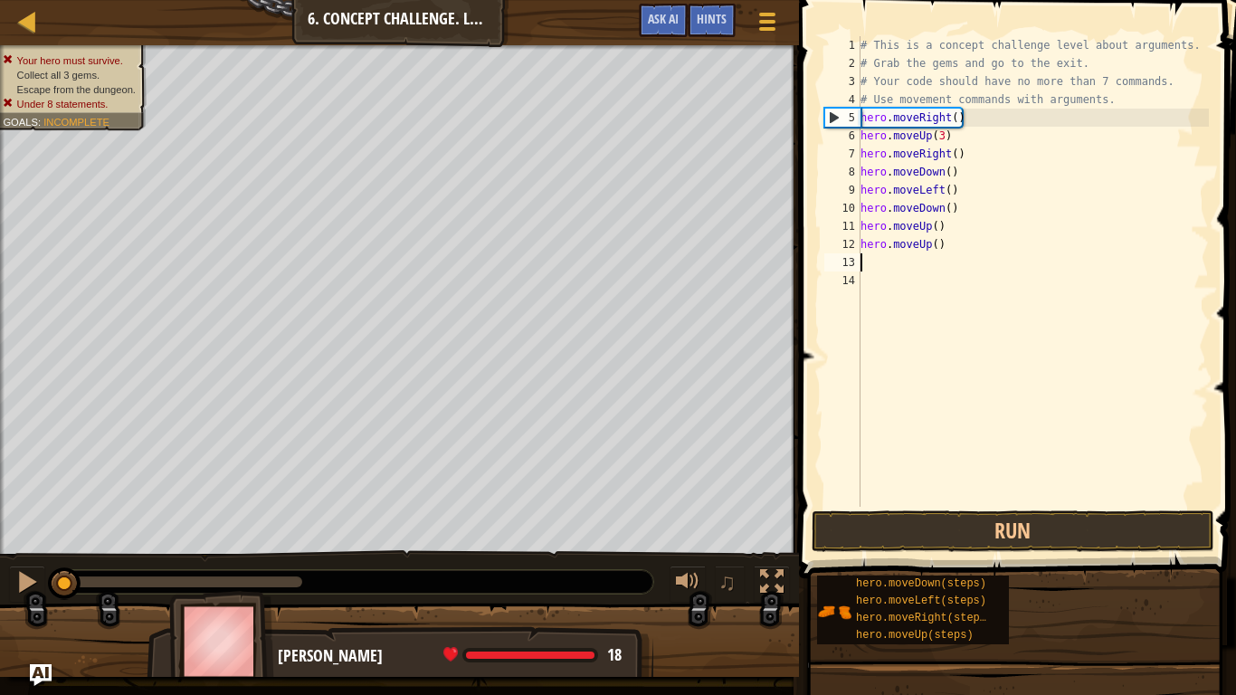
type textarea "r"
drag, startPoint x: 950, startPoint y: 265, endPoint x: 864, endPoint y: 262, distance: 85.1
click at [864, 262] on div "# This is a concept challenge level about arguments. # Grab the gems and go to …" at bounding box center [1033, 289] width 352 height 507
type textarea "h"
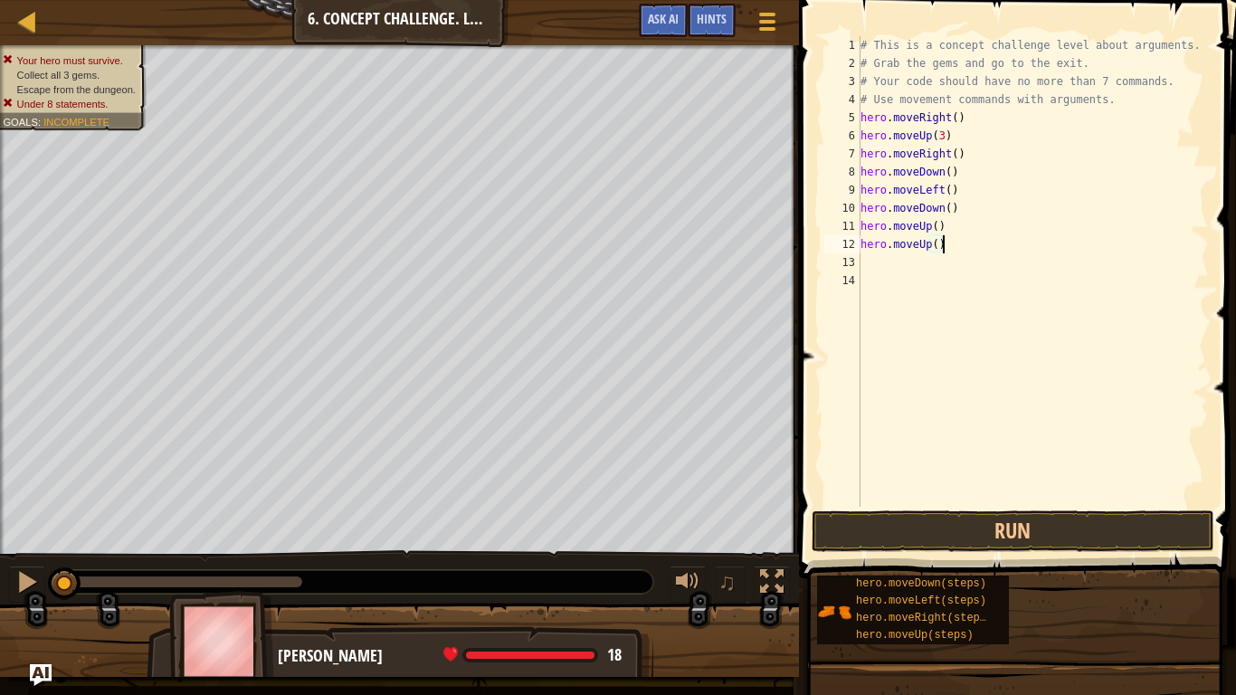
click at [943, 238] on div "# This is a concept challenge level about arguments. # Grab the gems and go to …" at bounding box center [1033, 289] width 352 height 507
click at [930, 224] on div "# This is a concept challenge level about arguments. # Grab the gems and go to …" at bounding box center [1033, 289] width 352 height 507
click at [1064, 526] on button "Run" at bounding box center [1013, 532] width 403 height 42
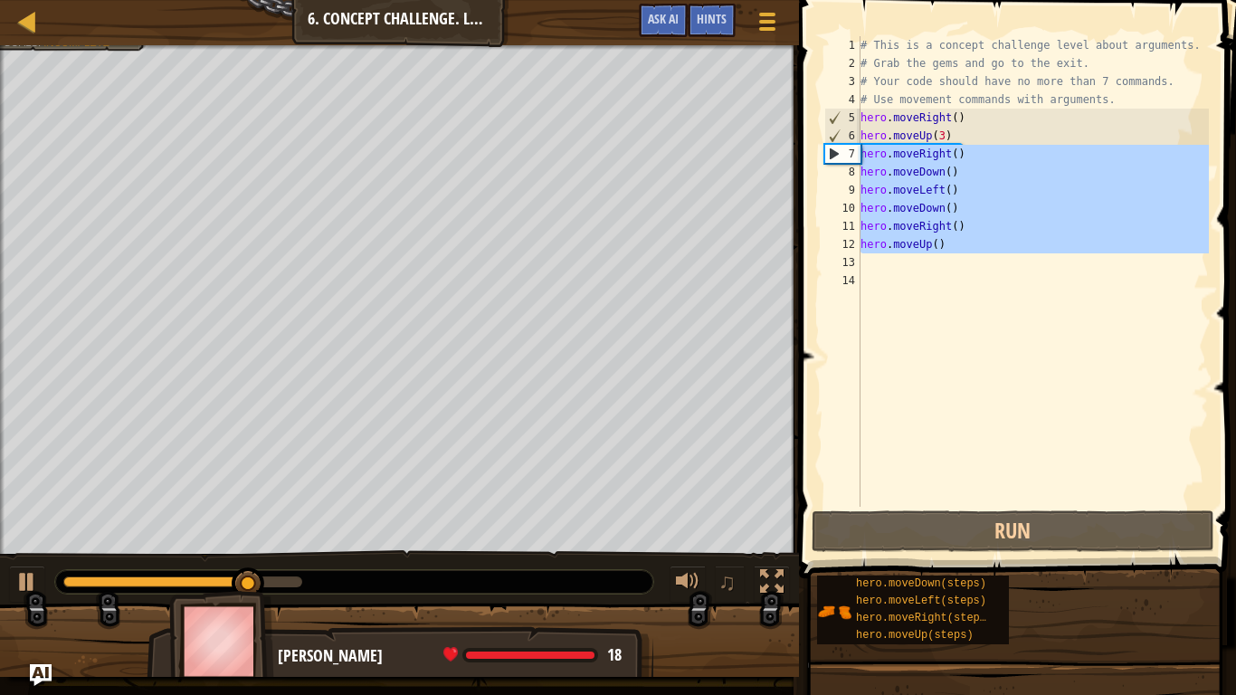
drag, startPoint x: 1008, startPoint y: 263, endPoint x: 861, endPoint y: 160, distance: 180.0
click at [861, 160] on div "# This is a concept challenge level about arguments. # Grab the gems and go to …" at bounding box center [1033, 289] width 352 height 507
type textarea "hero.moveRight() hero.moveDown()"
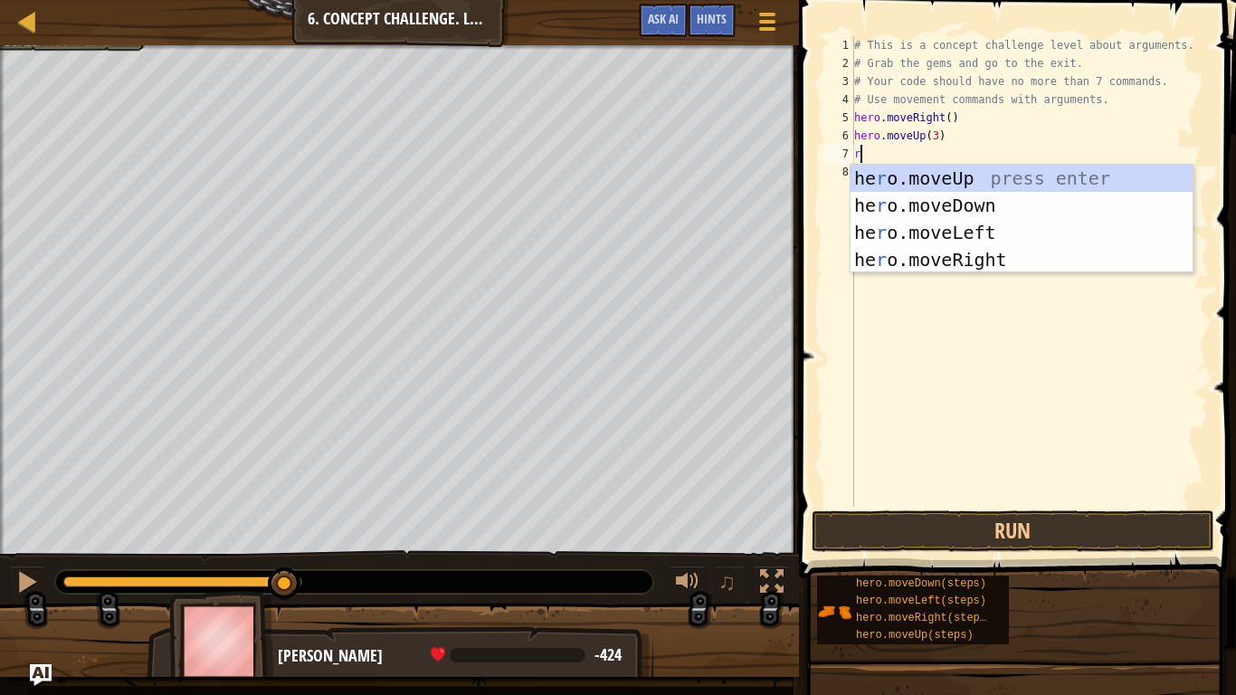
type textarea "ri"
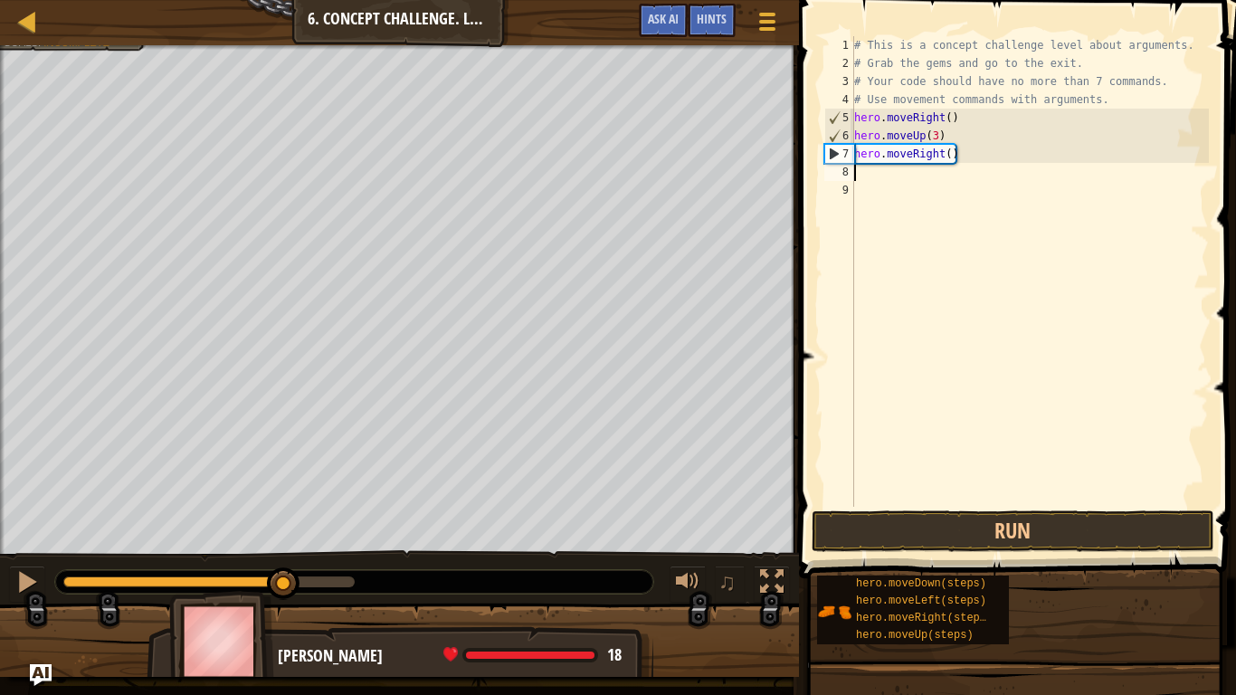
click at [950, 156] on div "# This is a concept challenge level about arguments. # Grab the gems and go to …" at bounding box center [1030, 289] width 358 height 507
type textarea "hero.moveRight(2)"
click at [946, 182] on div "# This is a concept challenge level about arguments. # Grab the gems and go to …" at bounding box center [1030, 289] width 358 height 507
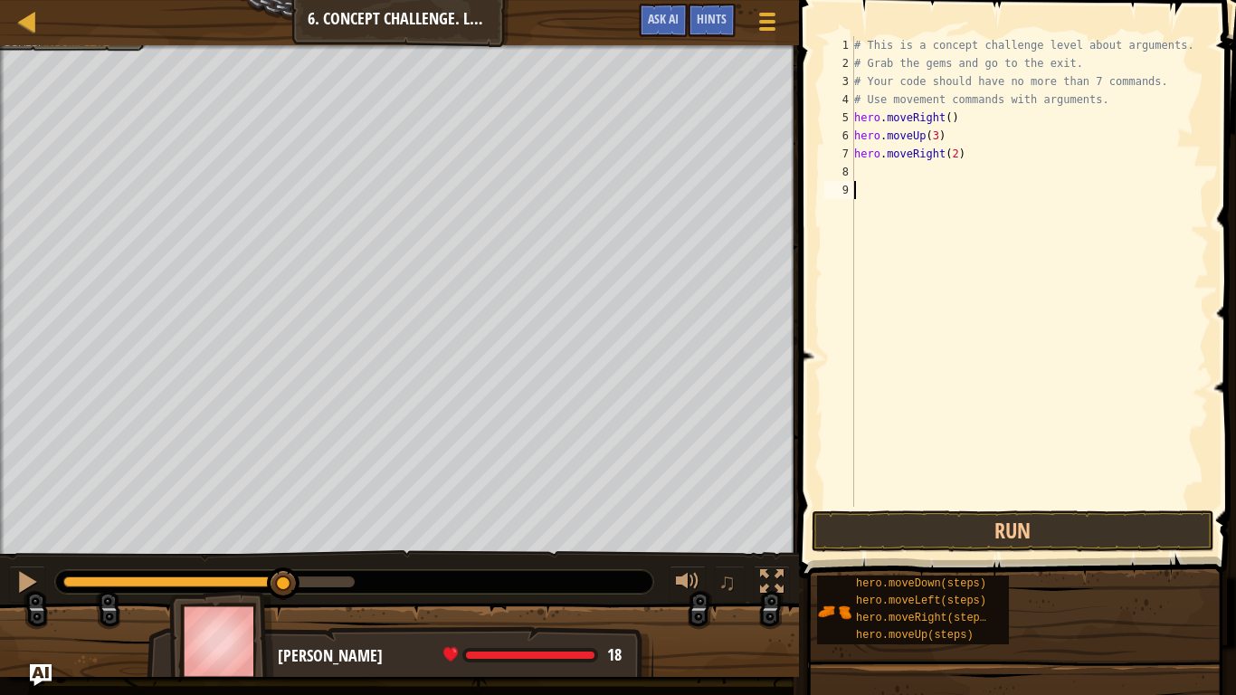
scroll to position [8, 0]
click at [944, 175] on div "# This is a concept challenge level about arguments. # Grab the gems and go to …" at bounding box center [1030, 289] width 358 height 507
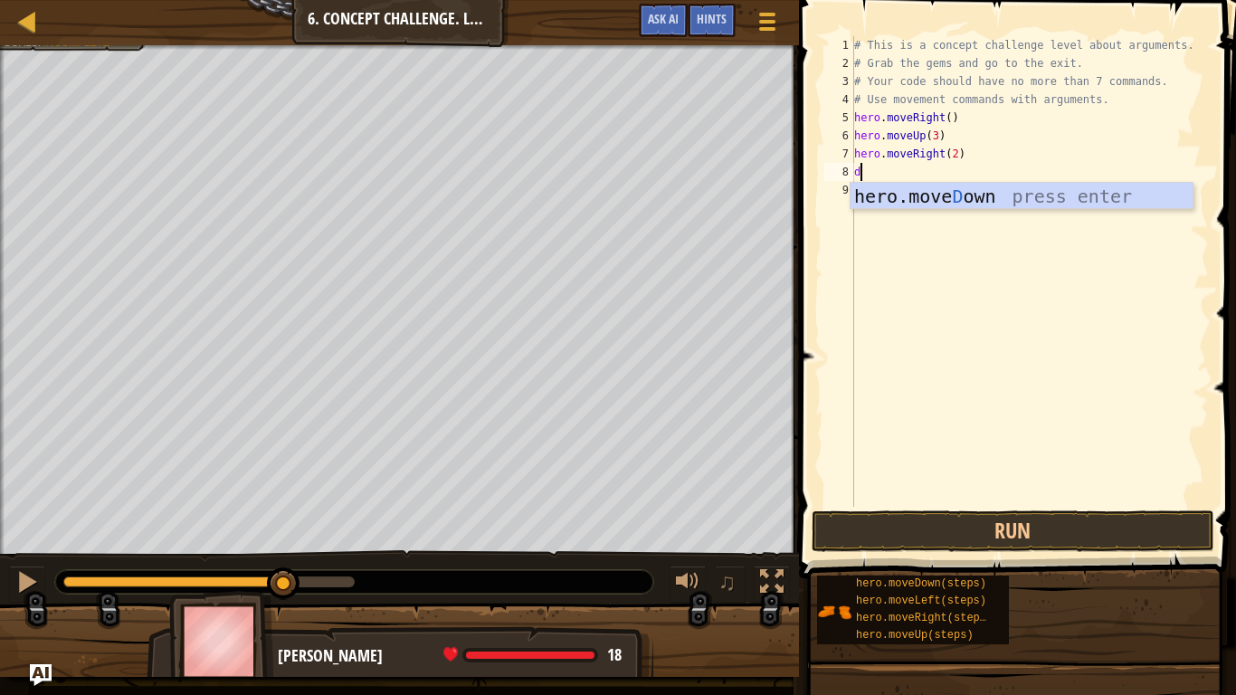
type textarea "do"
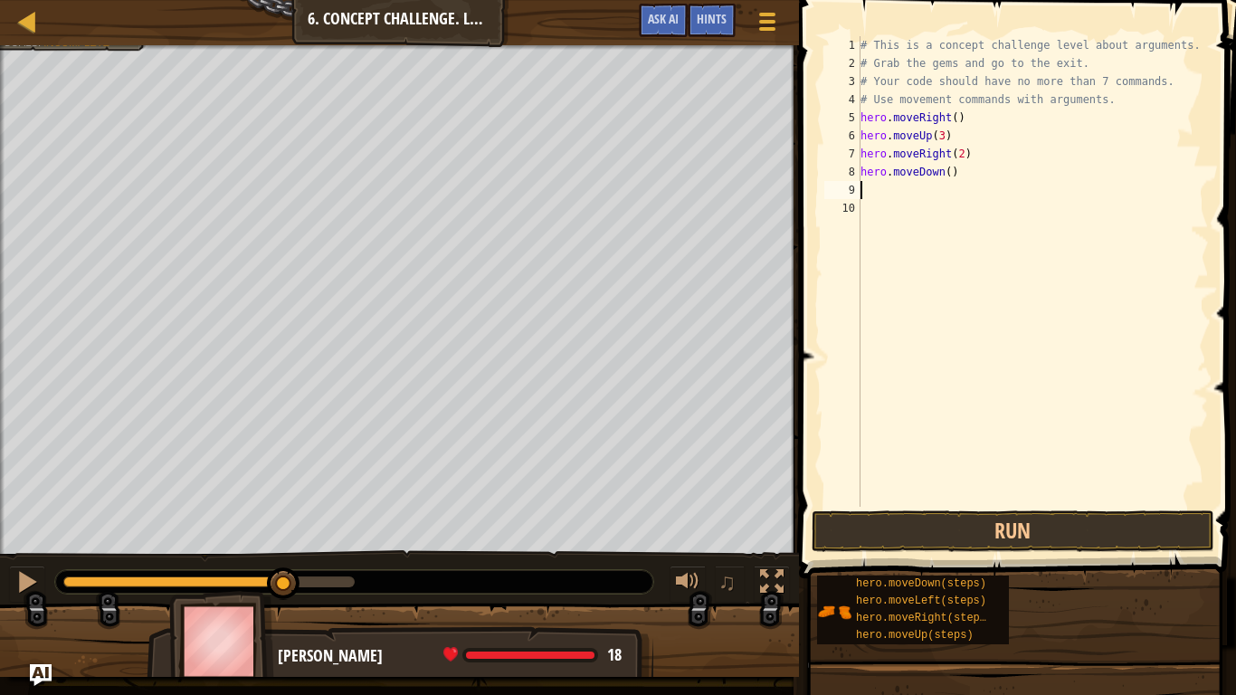
click at [951, 173] on div "# This is a concept challenge level about arguments. # Grab the gems and go to …" at bounding box center [1033, 289] width 352 height 507
type textarea "hero.moveDown(3)"
click at [950, 192] on div "# This is a concept challenge level about arguments. # Grab the gems and go to …" at bounding box center [1033, 289] width 352 height 507
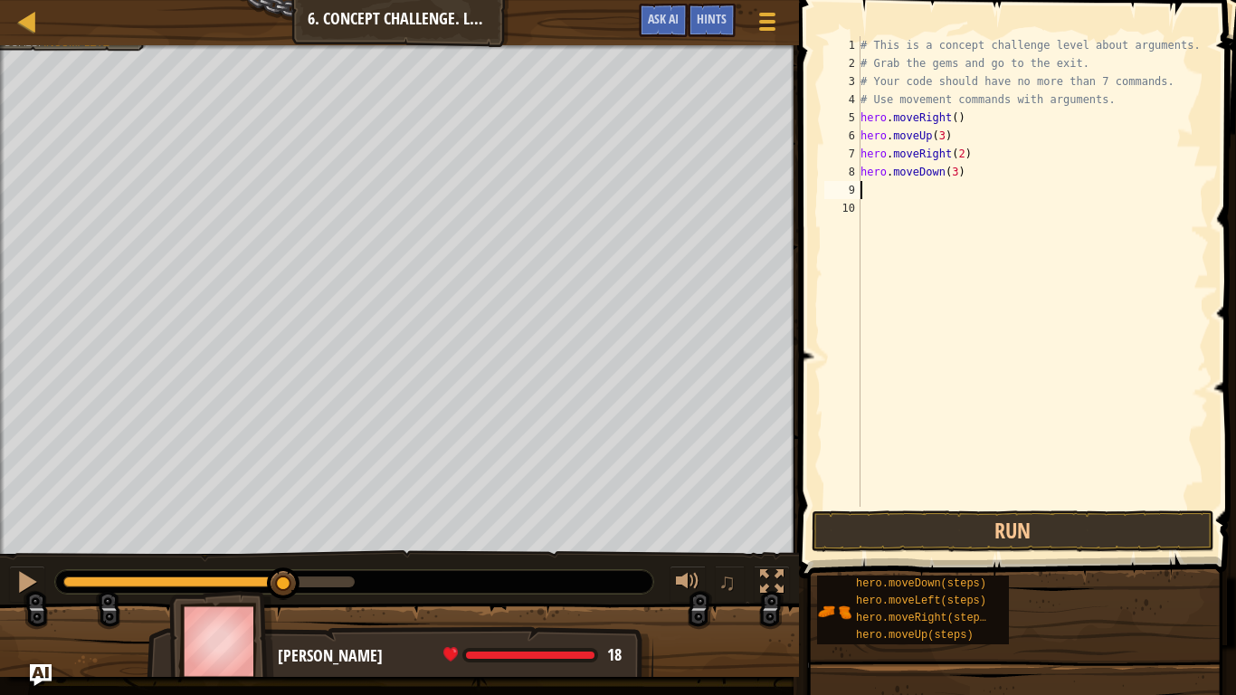
type textarea "l"
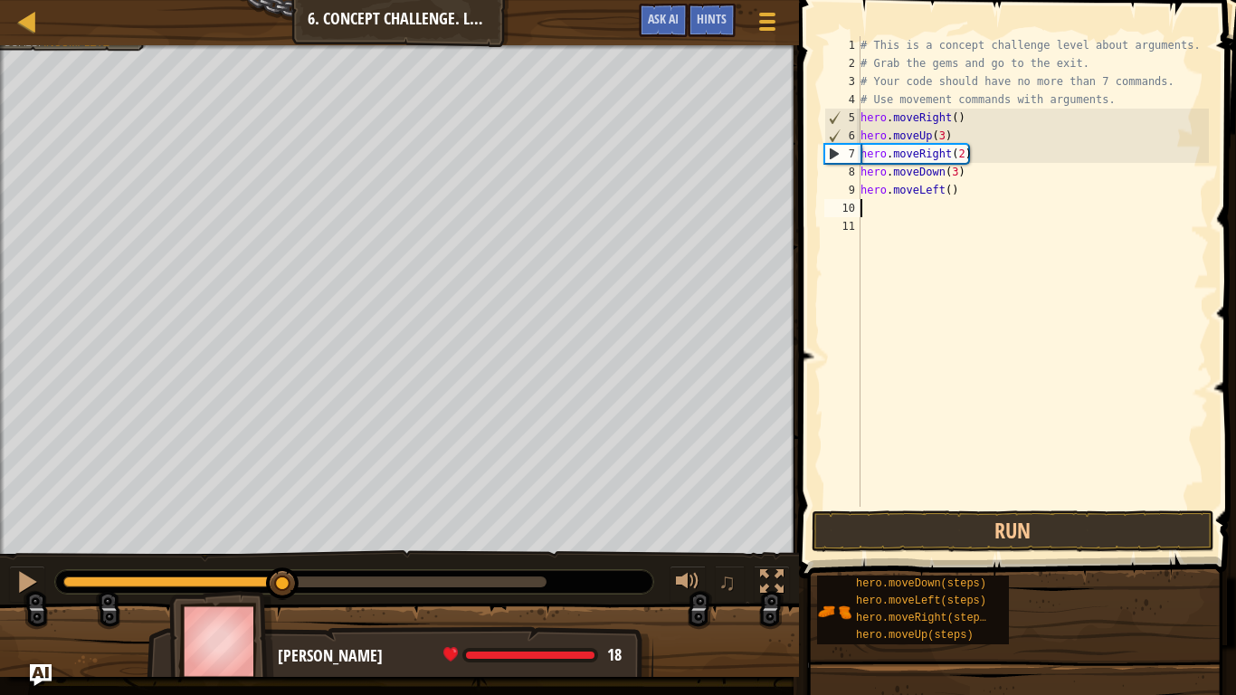
type textarea "u"
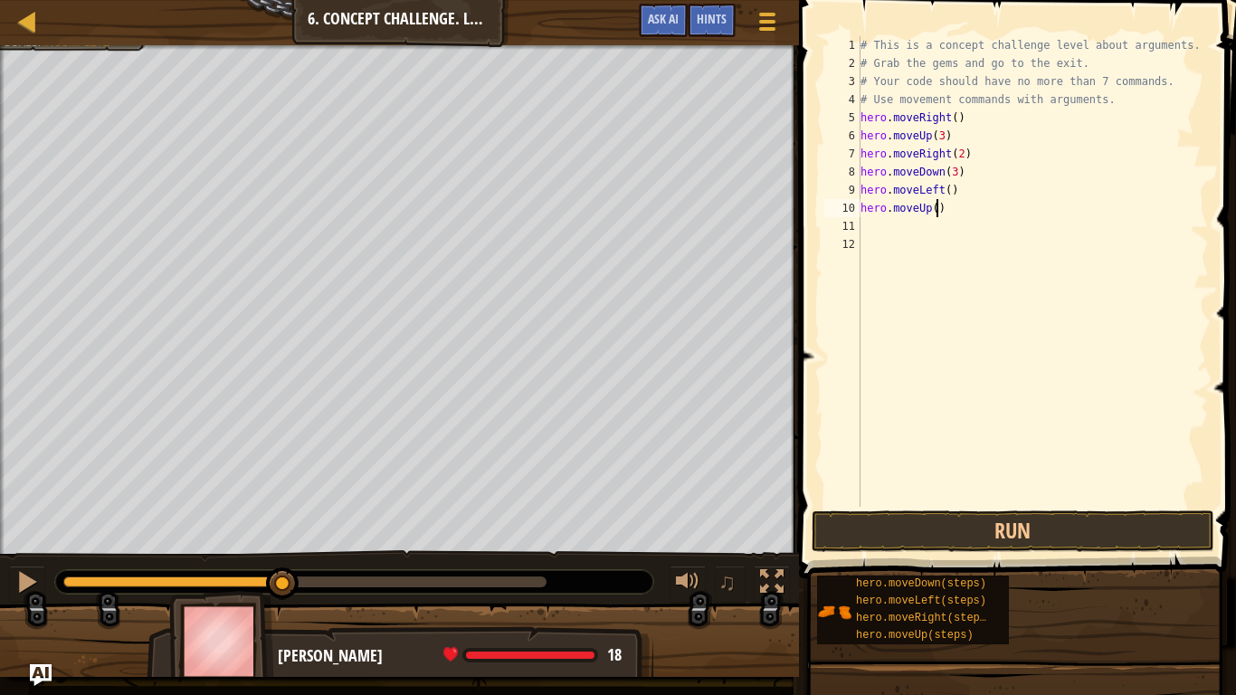
click at [935, 210] on div "# This is a concept challenge level about arguments. # Grab the gems and go to …" at bounding box center [1033, 289] width 352 height 507
type textarea "hero.moveUp(2)"
click at [942, 231] on div "# This is a concept challenge level about arguments. # Grab the gems and go to …" at bounding box center [1033, 289] width 352 height 507
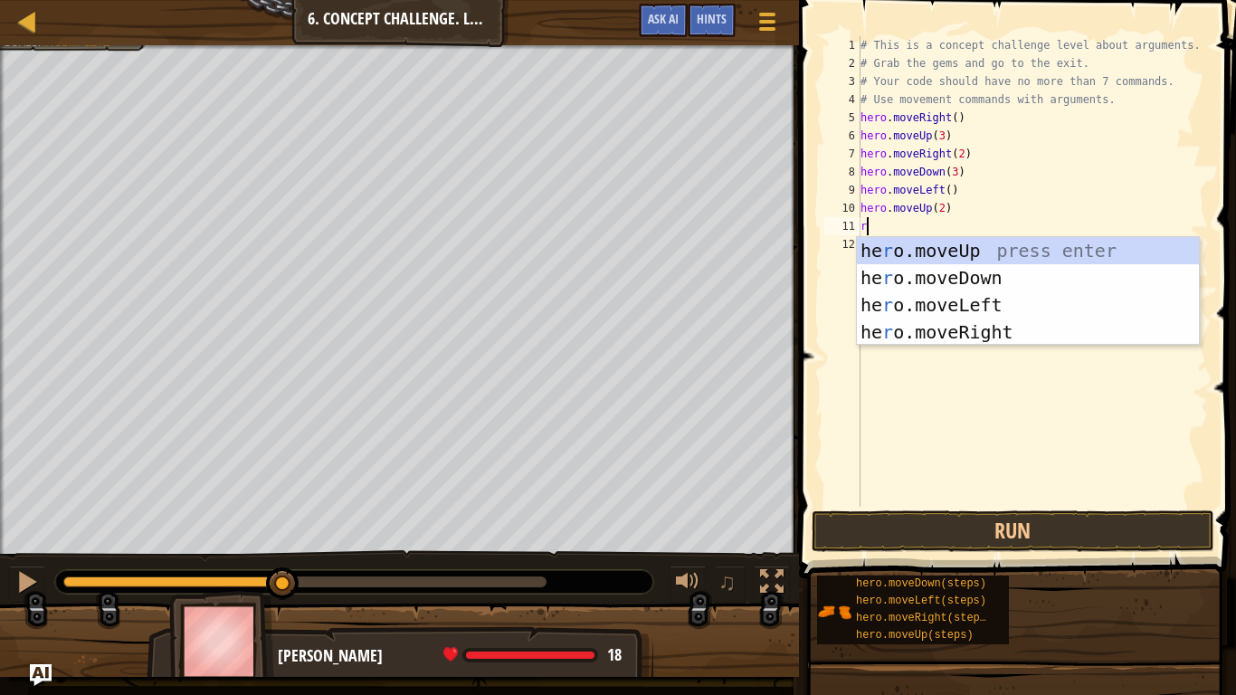
type textarea "ri"
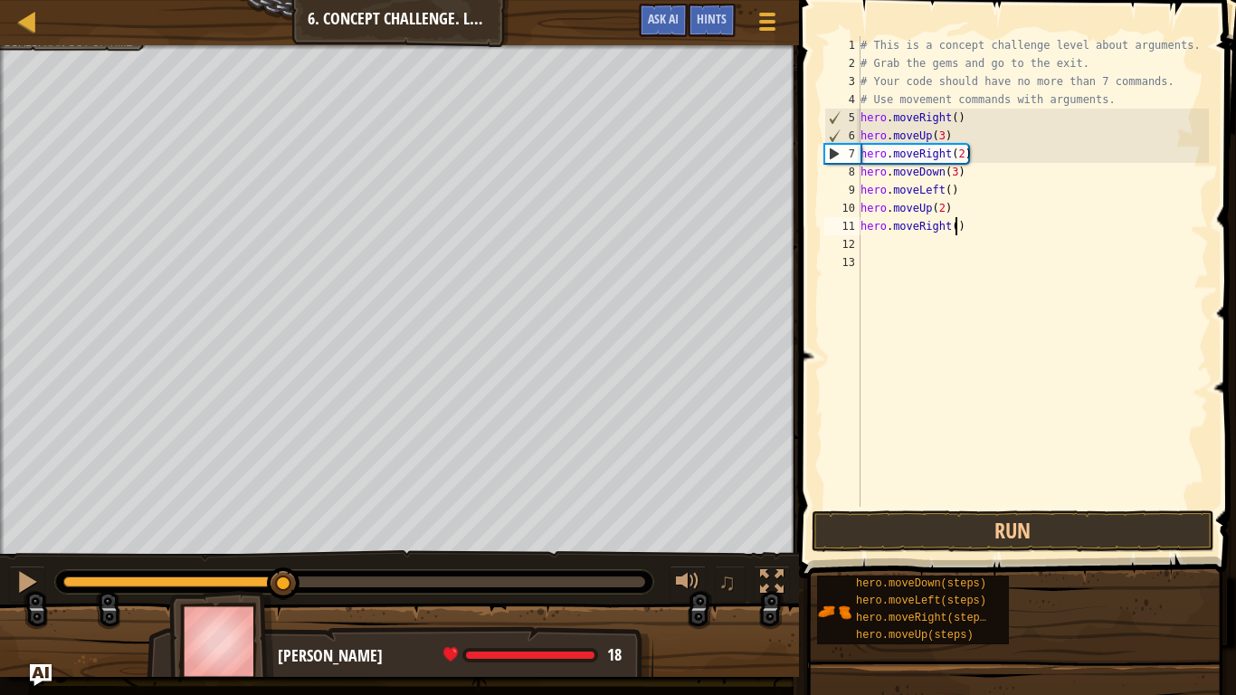
click at [955, 231] on div "# This is a concept challenge level about arguments. # Grab the gems and go to …" at bounding box center [1033, 289] width 352 height 507
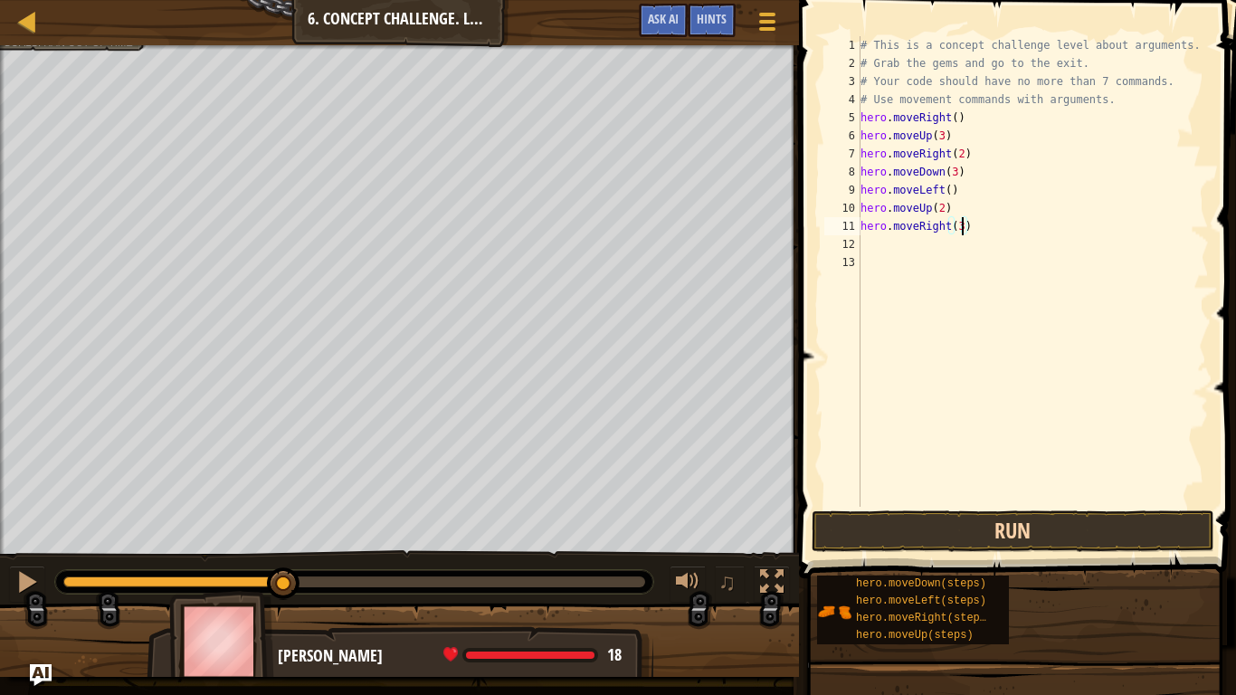
type textarea "hero.moveRight(3)"
click at [1095, 539] on button "Run" at bounding box center [1013, 532] width 403 height 42
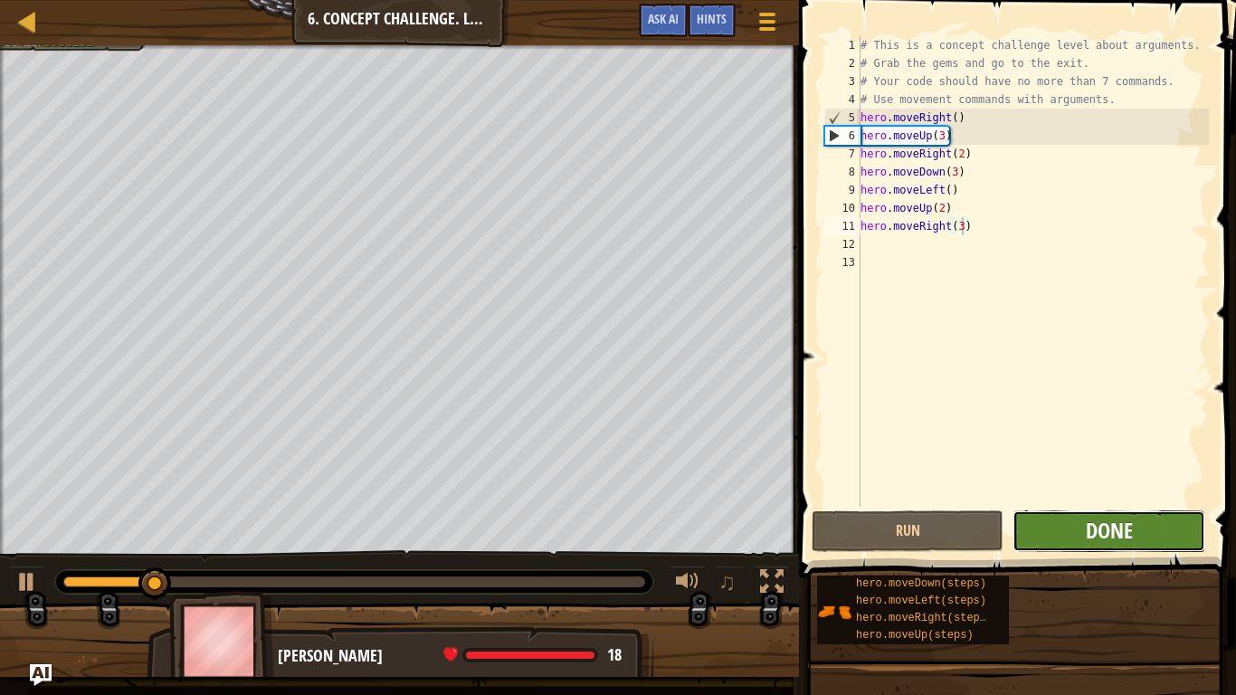
click at [1118, 533] on span "Done" at bounding box center [1109, 530] width 47 height 29
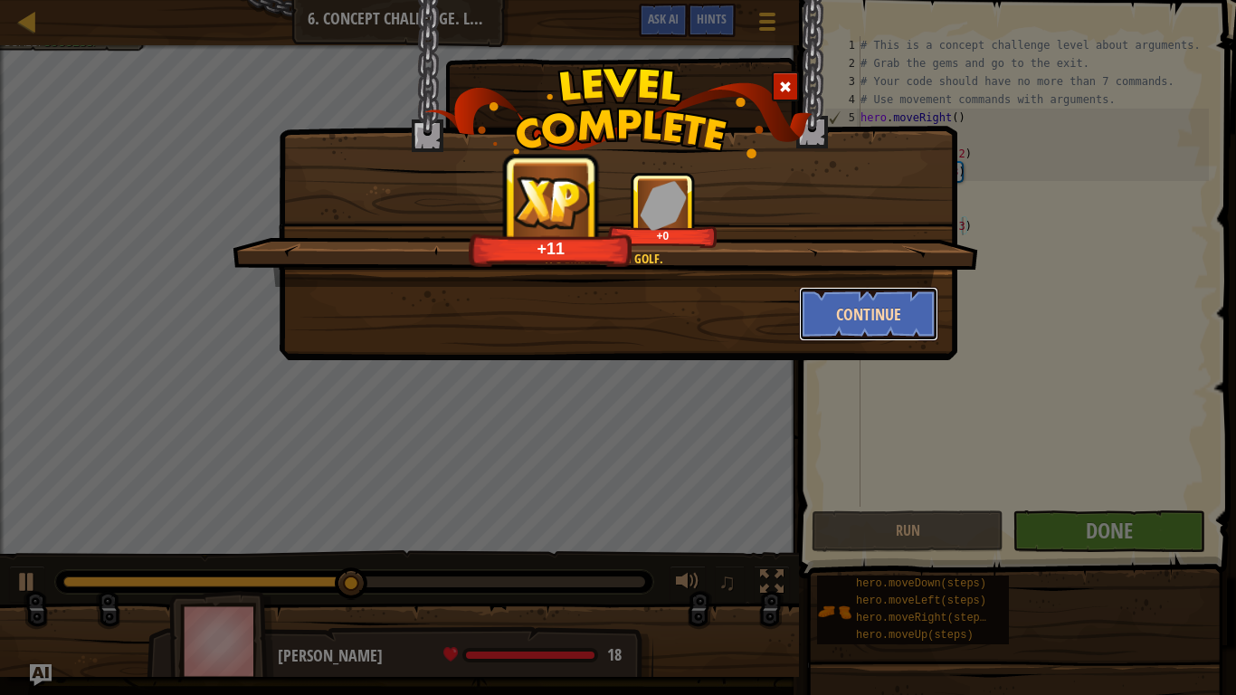
click at [870, 310] on button "Continue" at bounding box center [869, 314] width 140 height 54
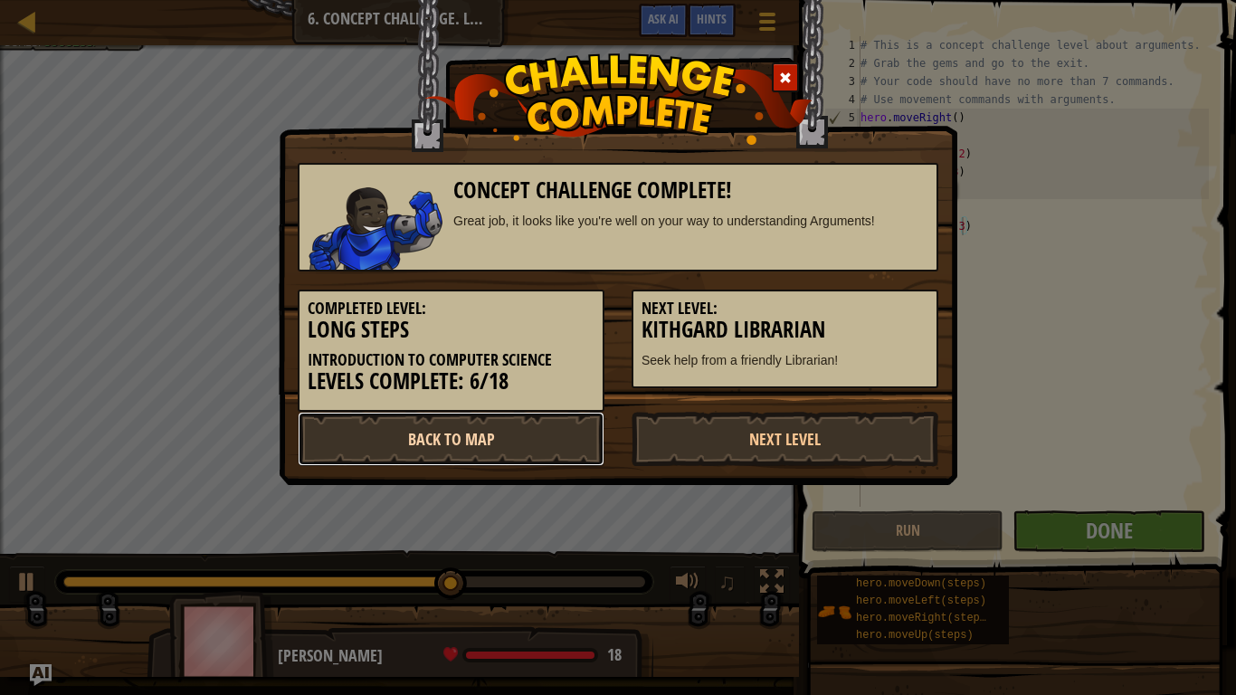
click at [531, 450] on link "Back to Map" at bounding box center [451, 439] width 307 height 54
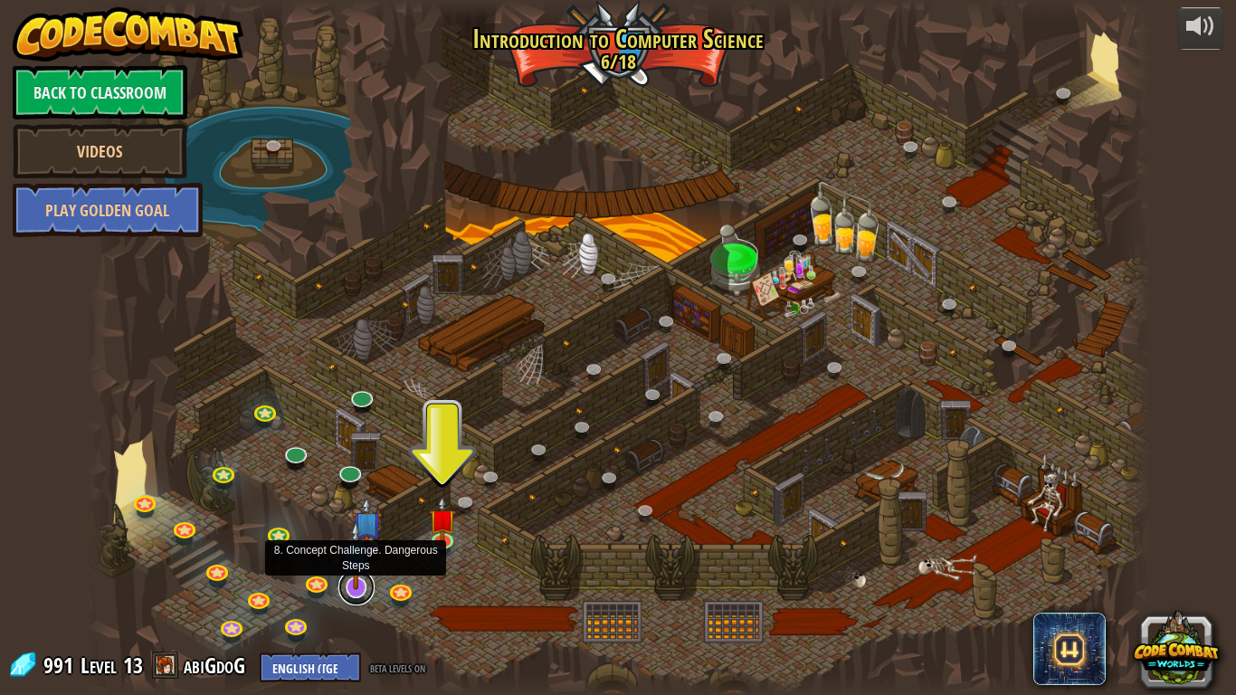
click at [357, 541] on link at bounding box center [357, 587] width 36 height 36
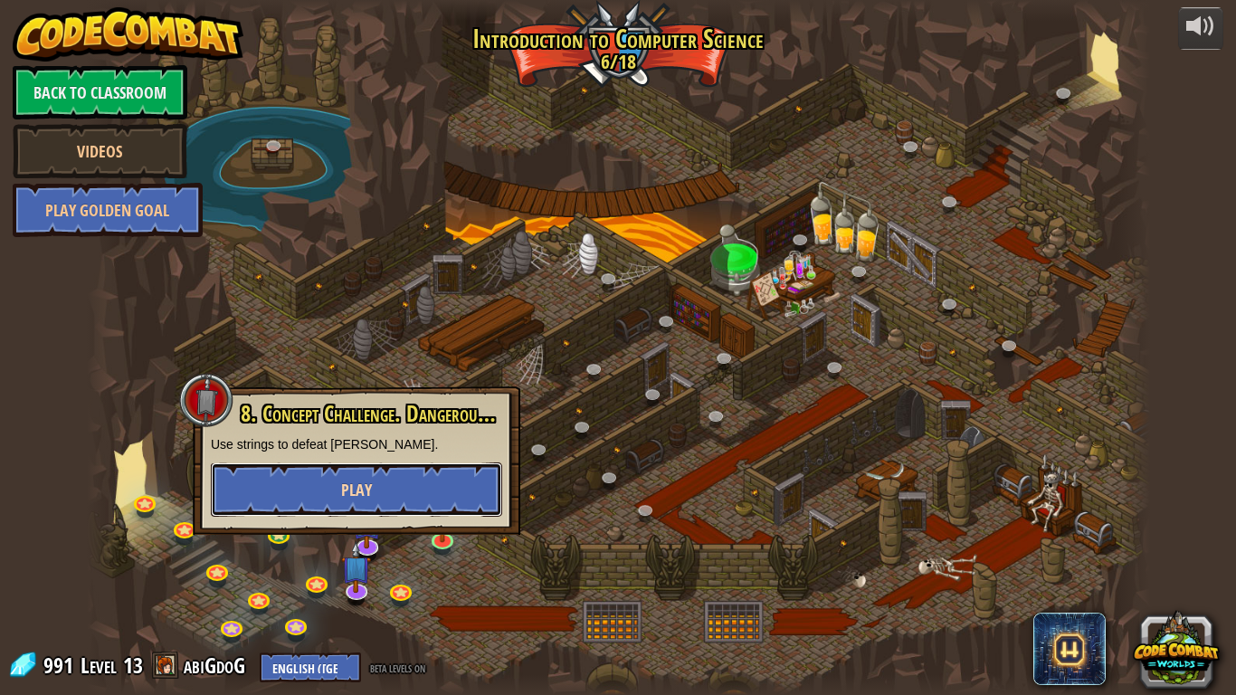
click at [359, 503] on button "Play" at bounding box center [356, 490] width 291 height 54
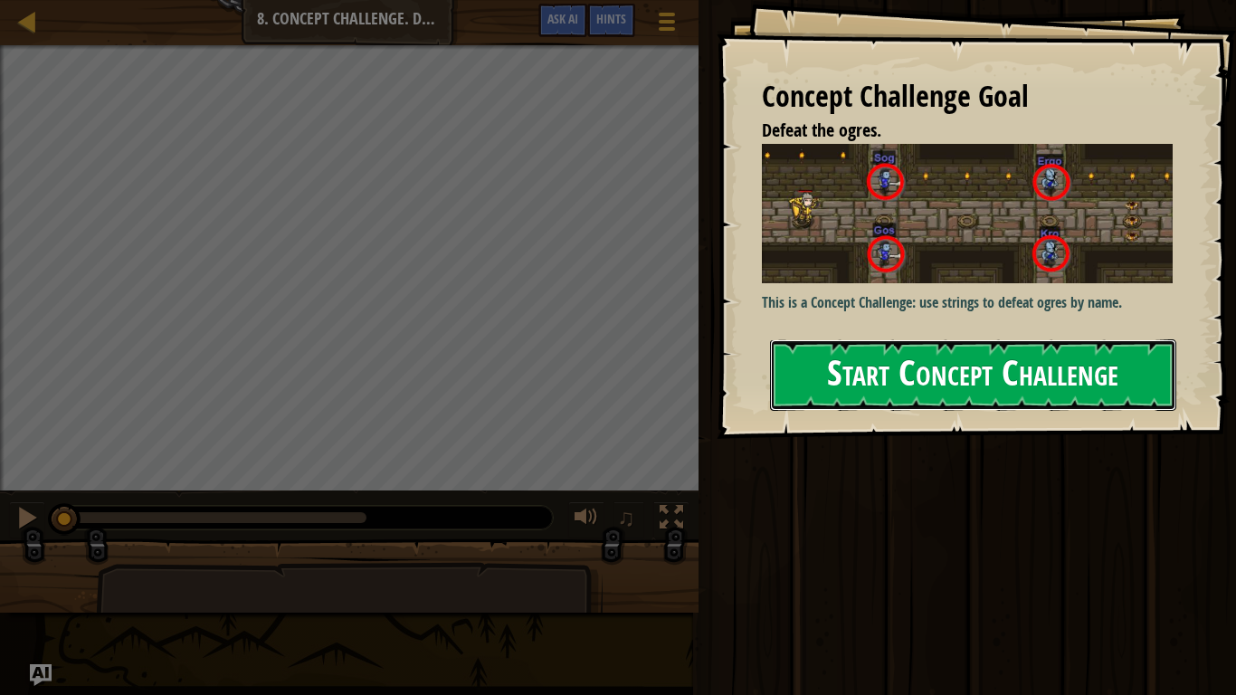
click at [848, 376] on button "Start Concept Challenge" at bounding box center [973, 375] width 406 height 72
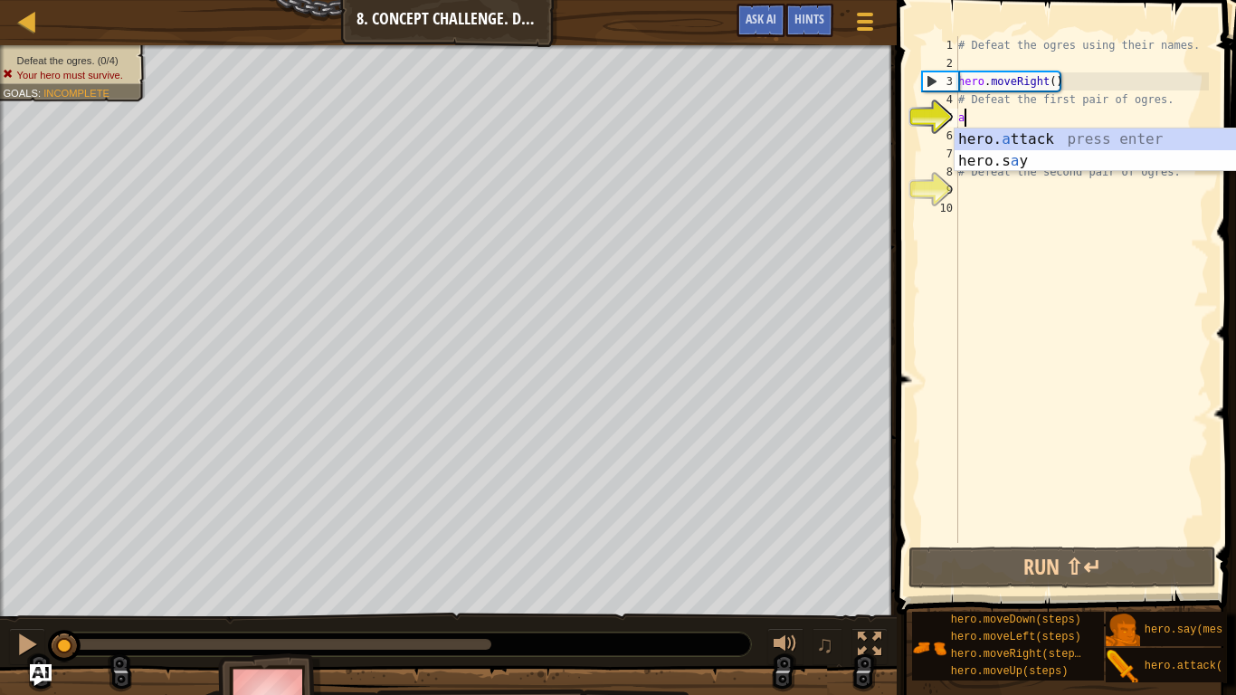
scroll to position [8, 0]
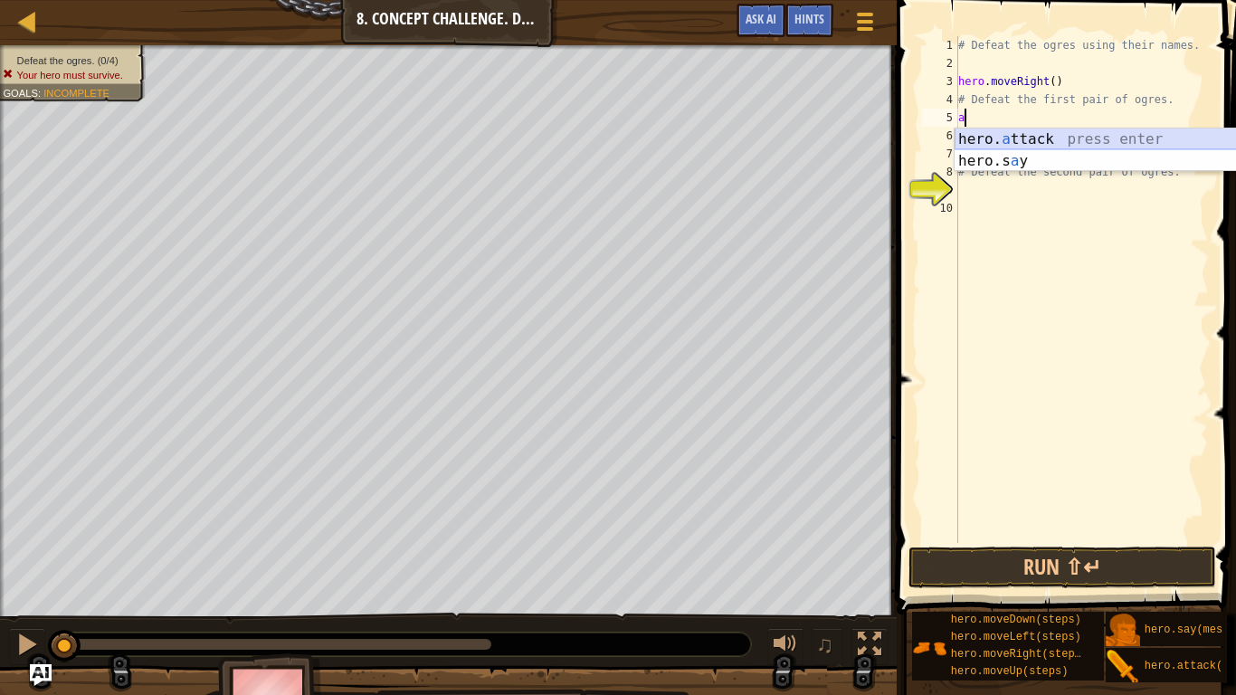
click at [1093, 143] on div "hero. a ttack press enter hero.s a y press enter" at bounding box center [1126, 172] width 342 height 87
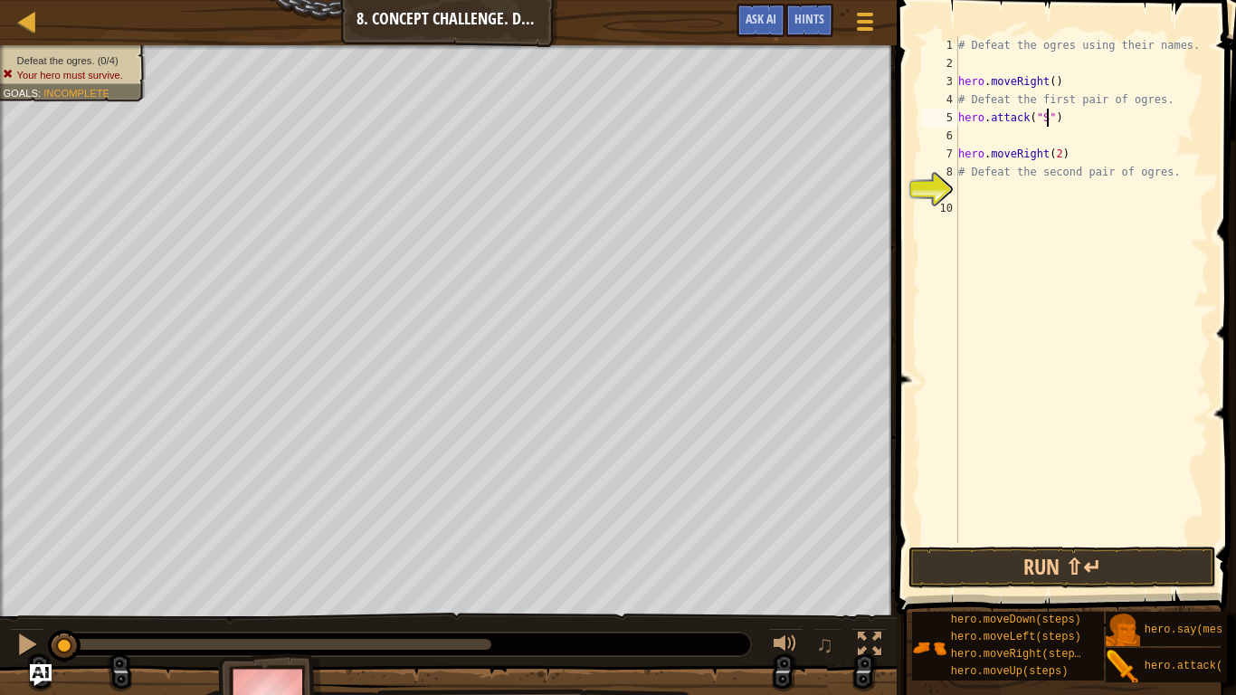
type textarea "hero.attack("Sog")"
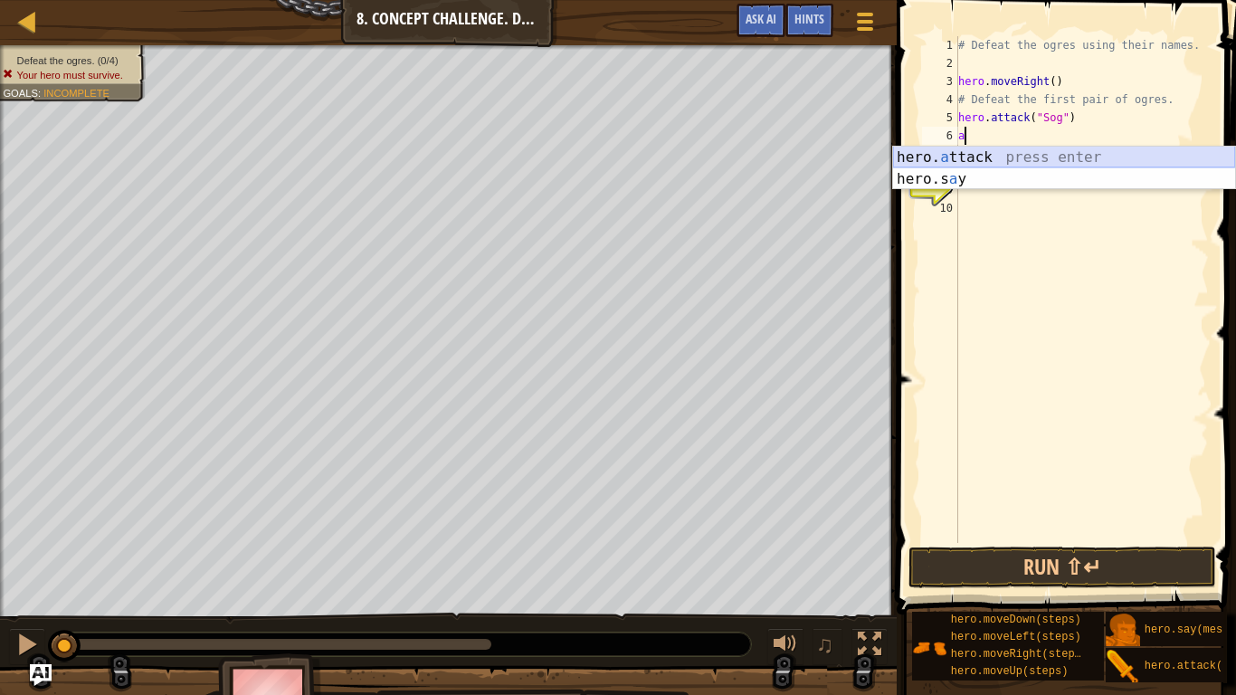
click at [1111, 158] on div "hero. a ttack press enter hero.s a y press enter" at bounding box center [1064, 190] width 342 height 87
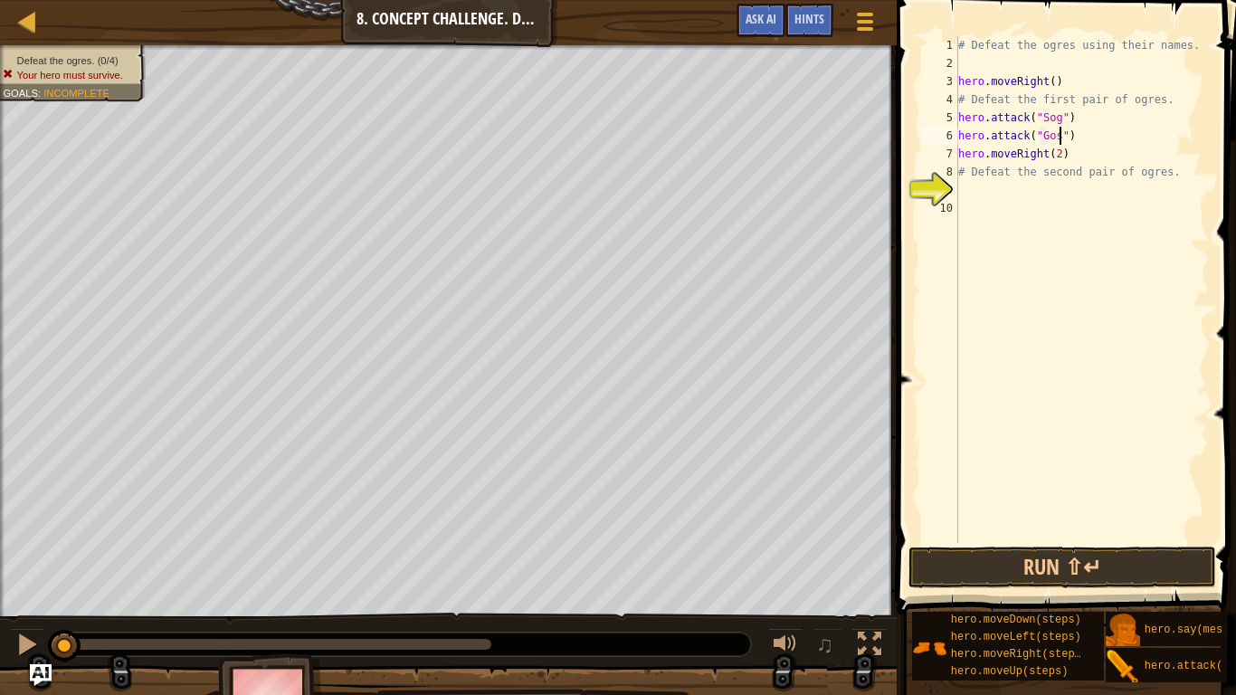
scroll to position [8, 15]
type textarea "hero.attack("Gos")"
click at [1097, 541] on button "Run ⇧↵" at bounding box center [1063, 568] width 308 height 42
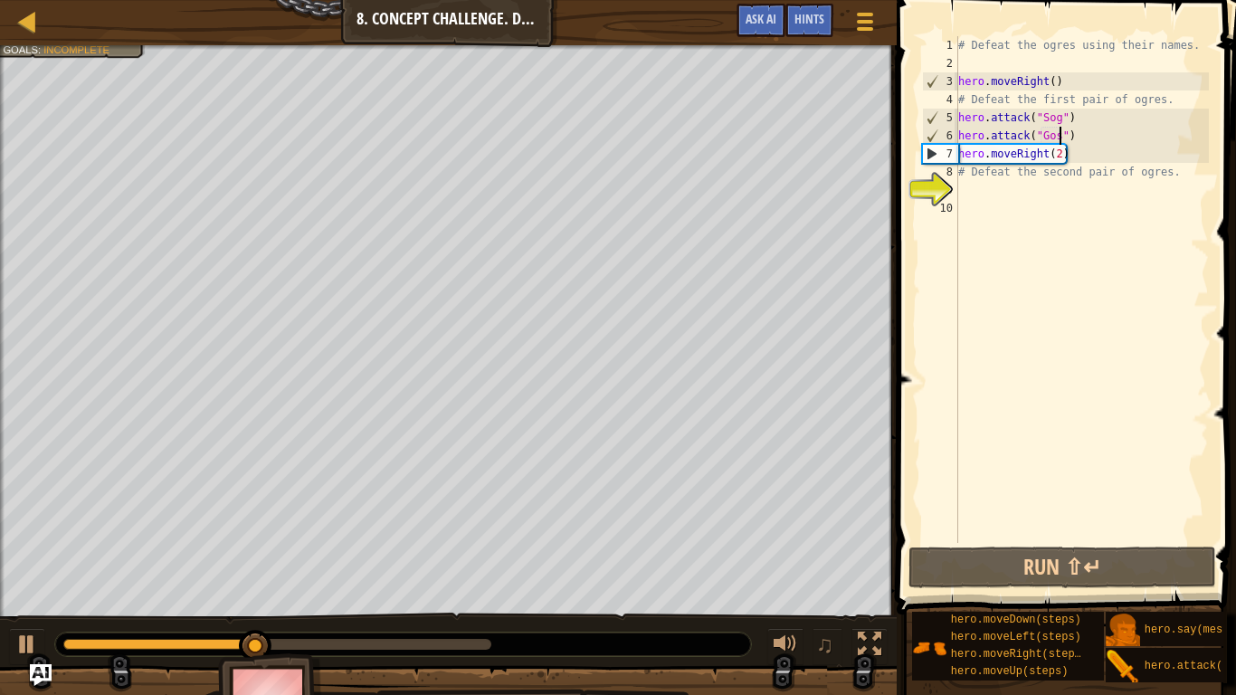
click at [1113, 136] on div "# Defeat the ogres using their names. hero . moveRight ( ) # Defeat the first p…" at bounding box center [1082, 307] width 254 height 543
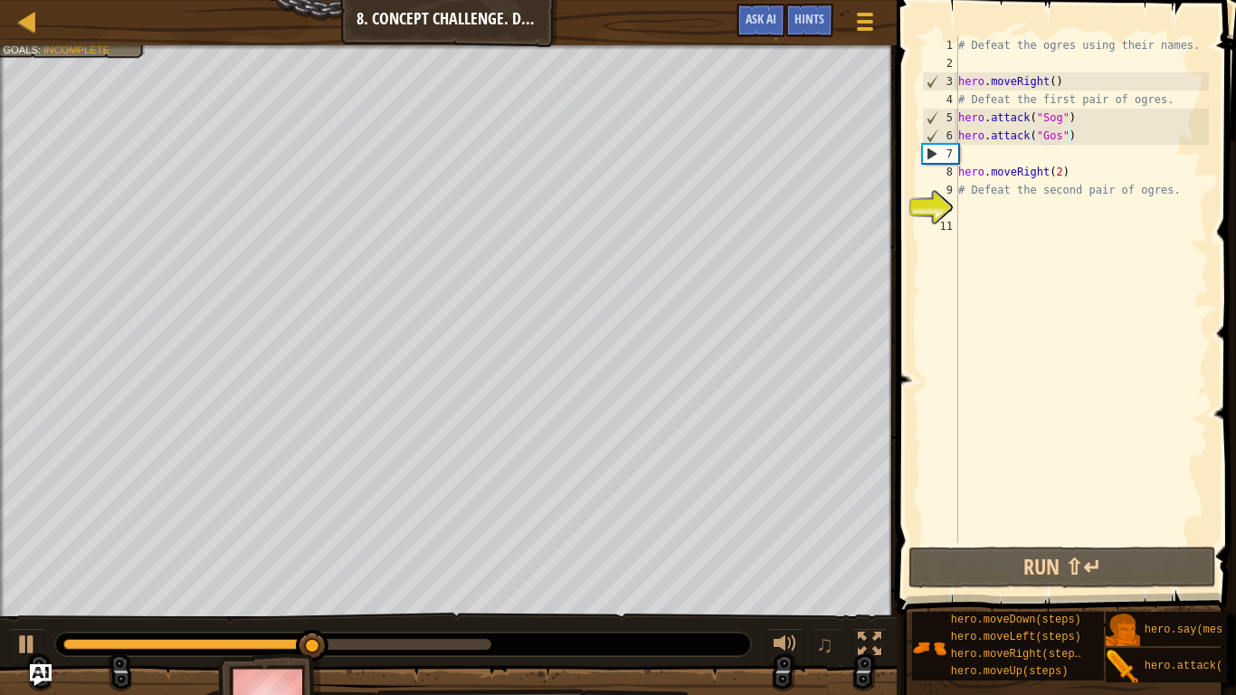
scroll to position [8, 0]
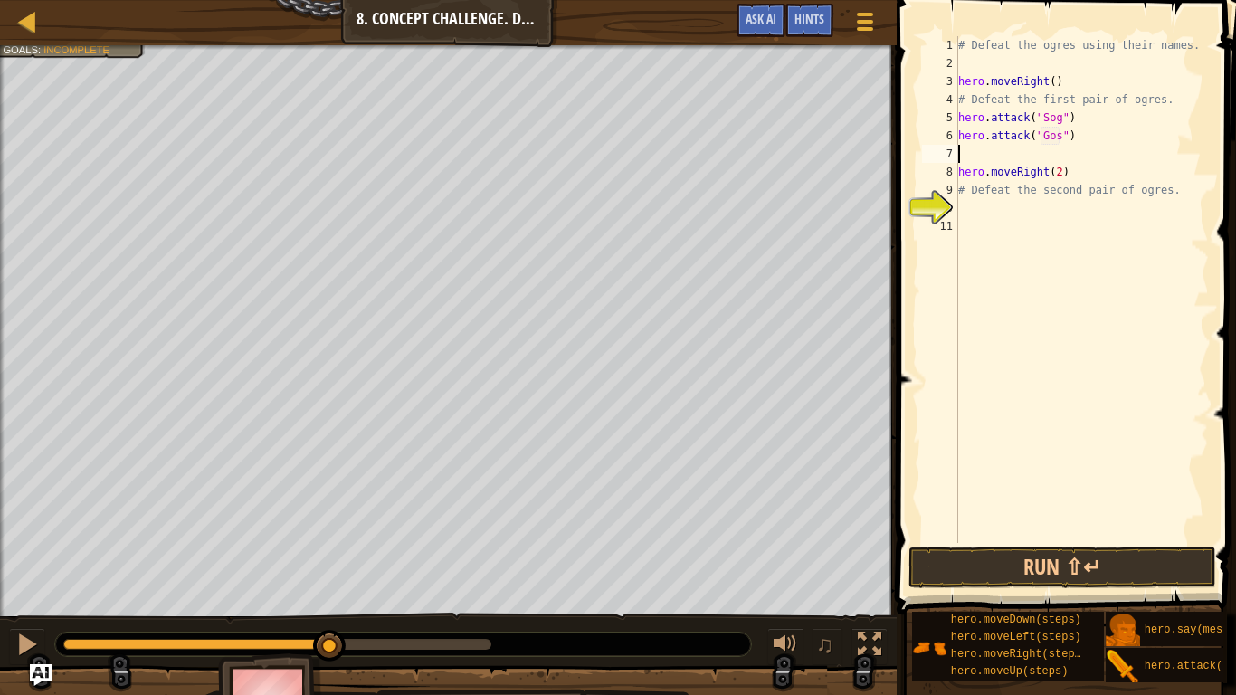
type textarea "z"
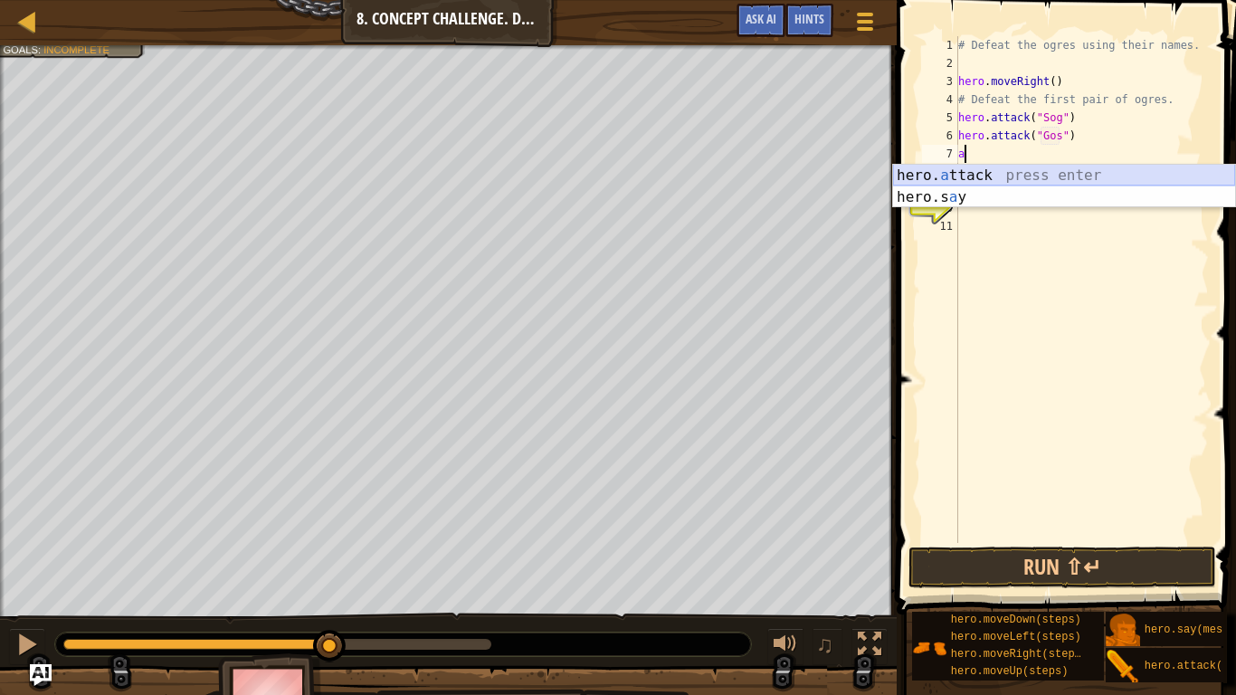
click at [1086, 177] on div "hero. a ttack press enter hero.s a y press enter" at bounding box center [1064, 208] width 342 height 87
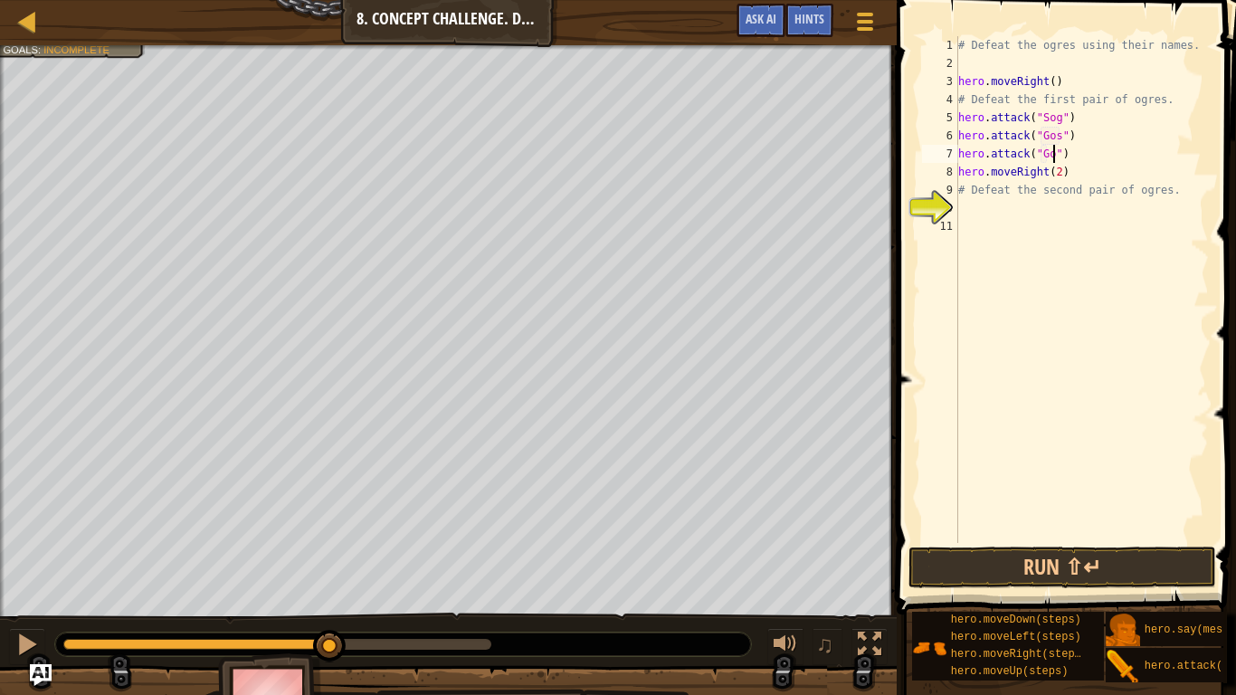
scroll to position [8, 15]
click at [1092, 121] on div "# Defeat the ogres using their names. hero . moveRight ( ) # Defeat the first p…" at bounding box center [1082, 307] width 254 height 543
type textarea "hero.attack("Sog")"
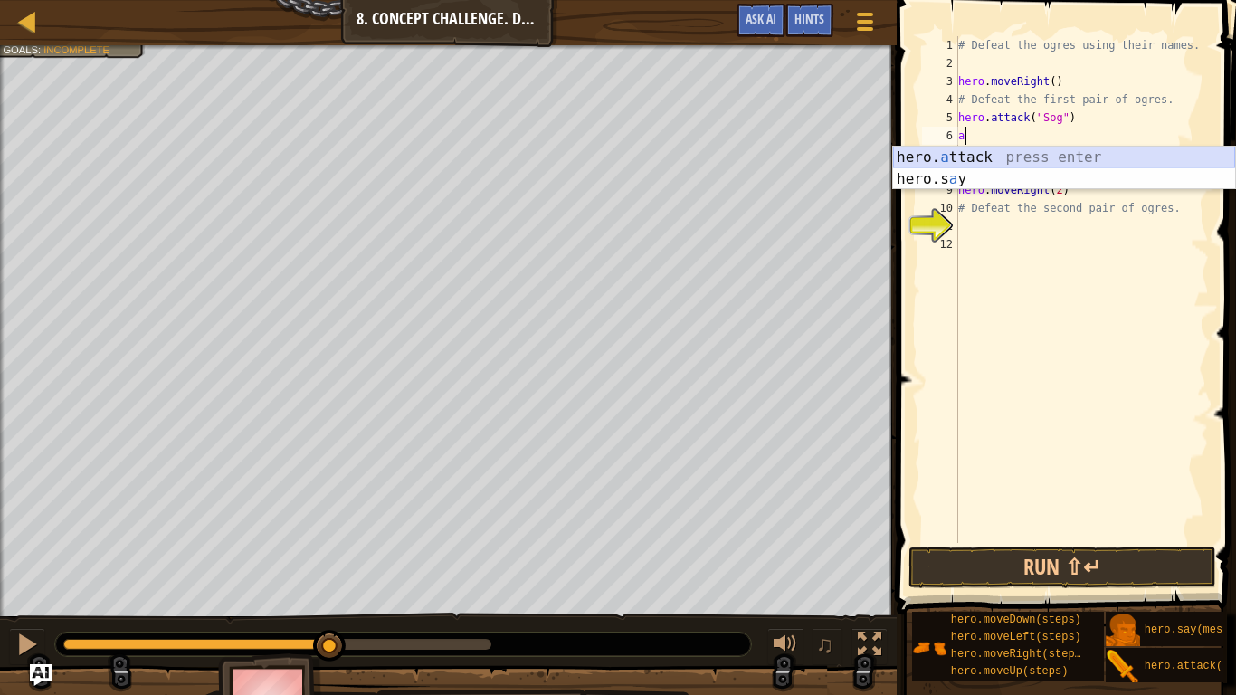
click at [1087, 160] on div "hero. a ttack press enter hero.s a y press enter" at bounding box center [1064, 190] width 342 height 87
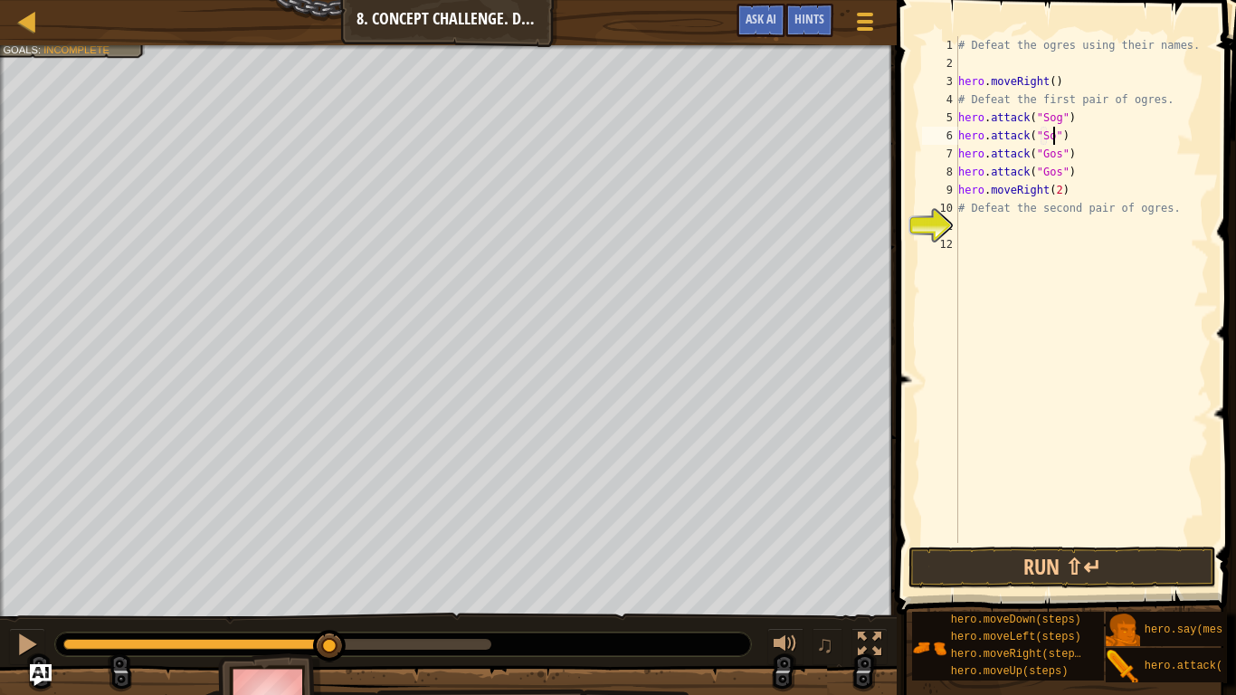
type textarea "hero.attack("Sog")"
click at [1051, 222] on div "# Defeat the ogres using their names. hero . moveRight ( ) # Defeat the first p…" at bounding box center [1082, 307] width 254 height 543
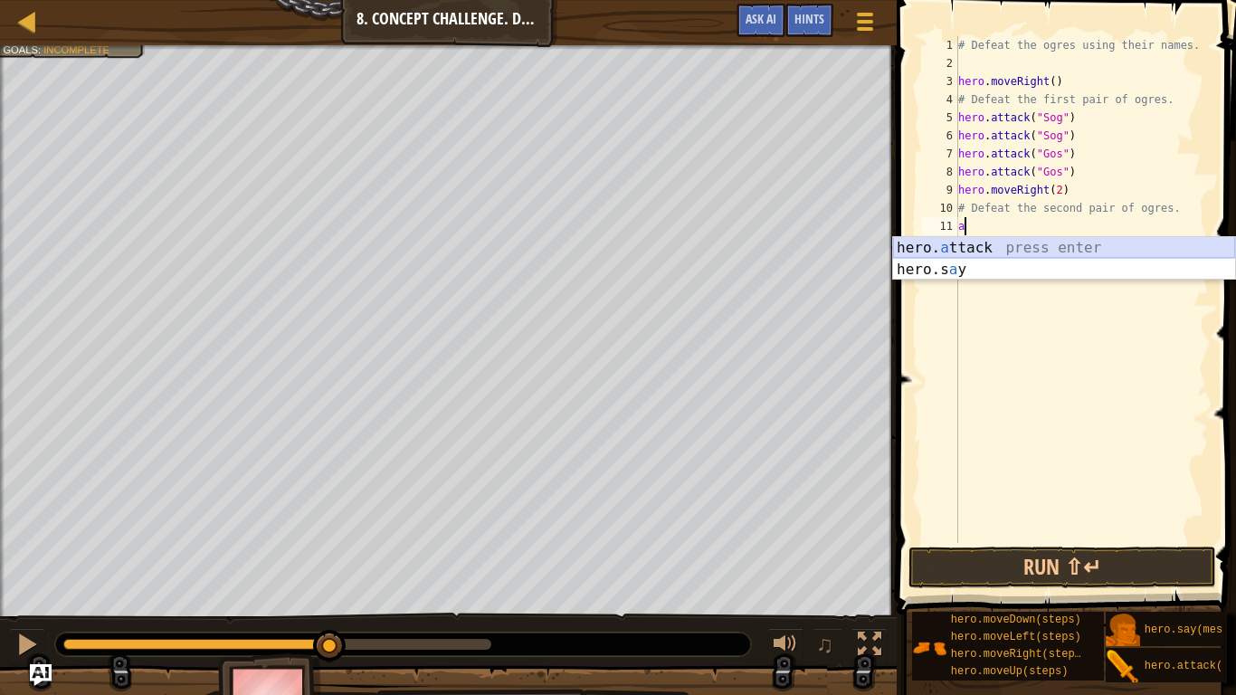
click at [1063, 249] on div "hero. a ttack press enter hero.s a y press enter" at bounding box center [1064, 280] width 342 height 87
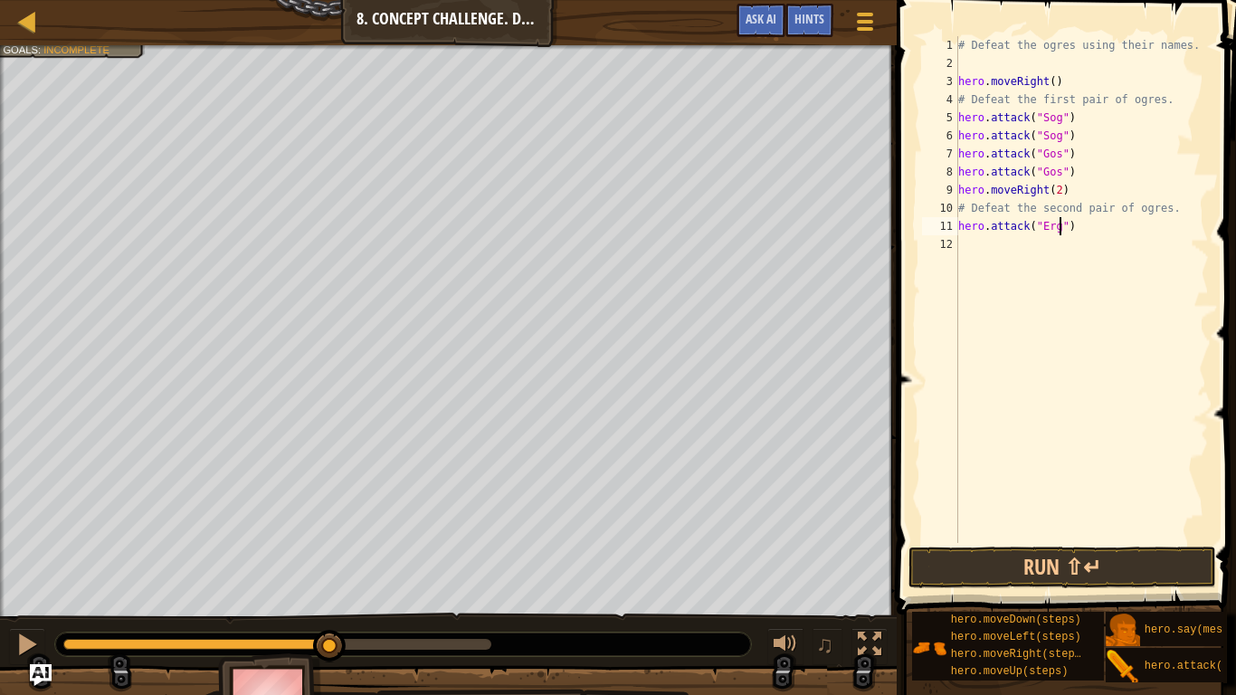
type textarea "hero.attack("Ergo")"
click at [1073, 244] on div "# Defeat the ogres using their names. hero . moveRight ( ) # Defeat the first p…" at bounding box center [1082, 307] width 254 height 543
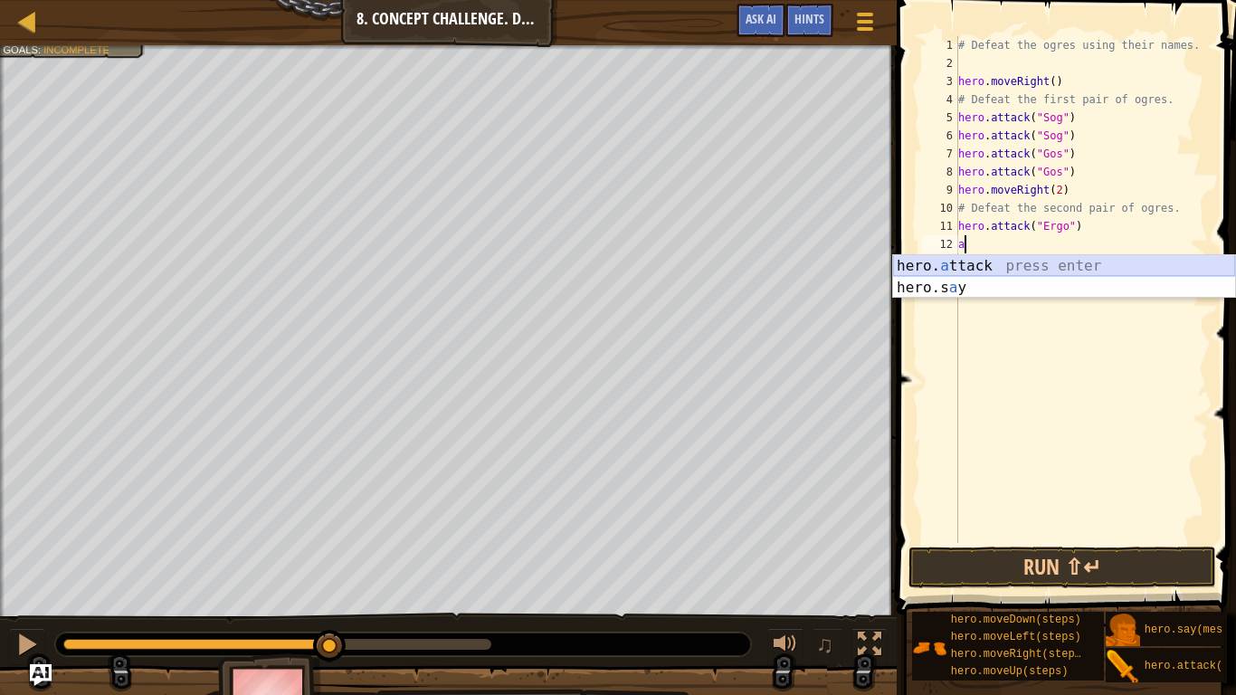
click at [1071, 267] on div "hero. a ttack press enter hero.s a y press enter" at bounding box center [1064, 298] width 342 height 87
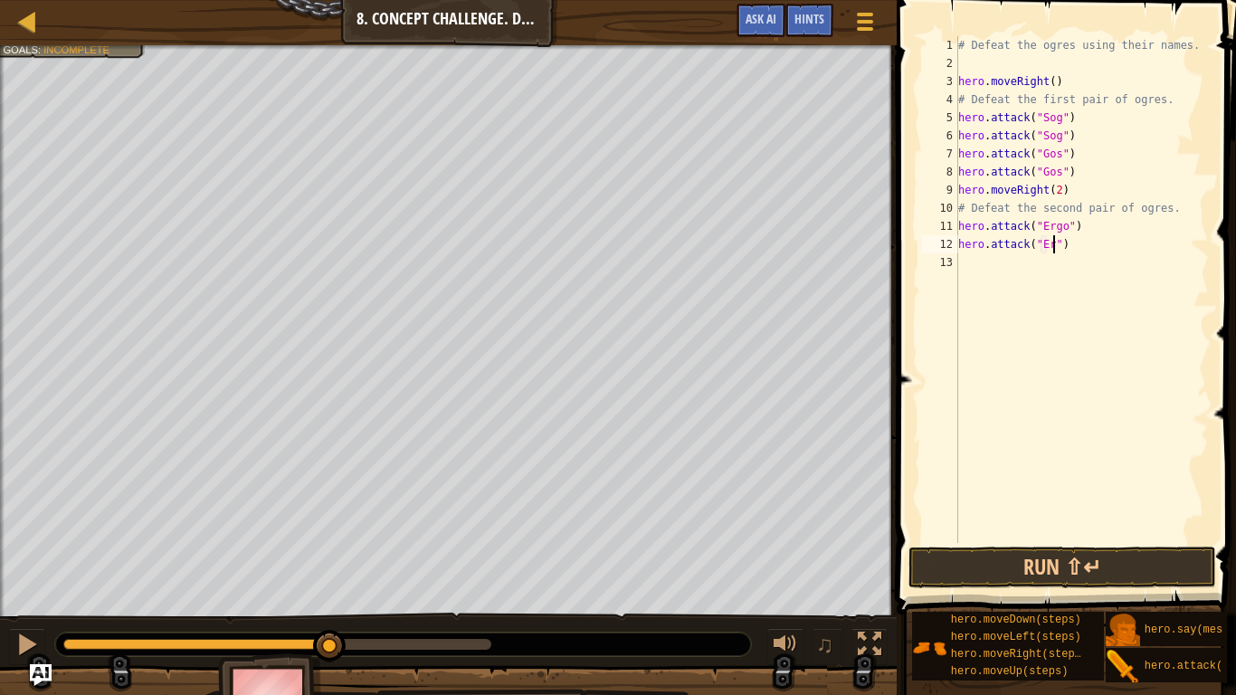
type textarea "hero.attack("Ergo")"
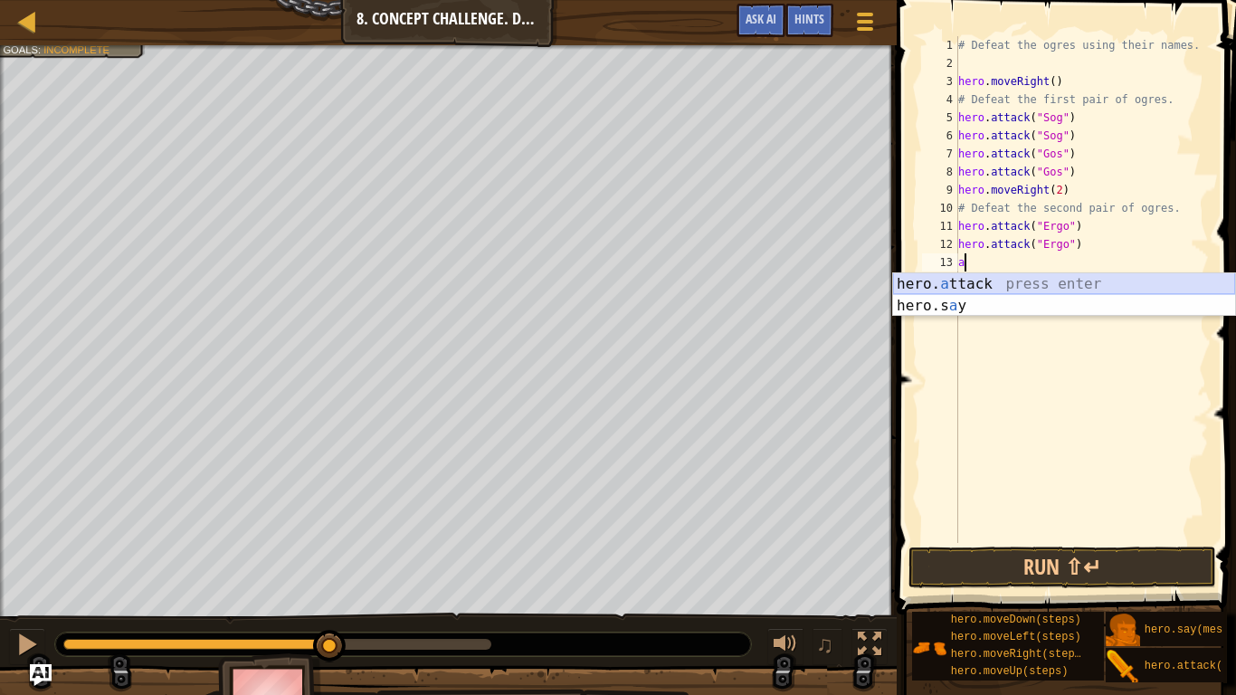
click at [1122, 282] on div "hero. a ttack press enter hero.s a y press enter" at bounding box center [1064, 316] width 342 height 87
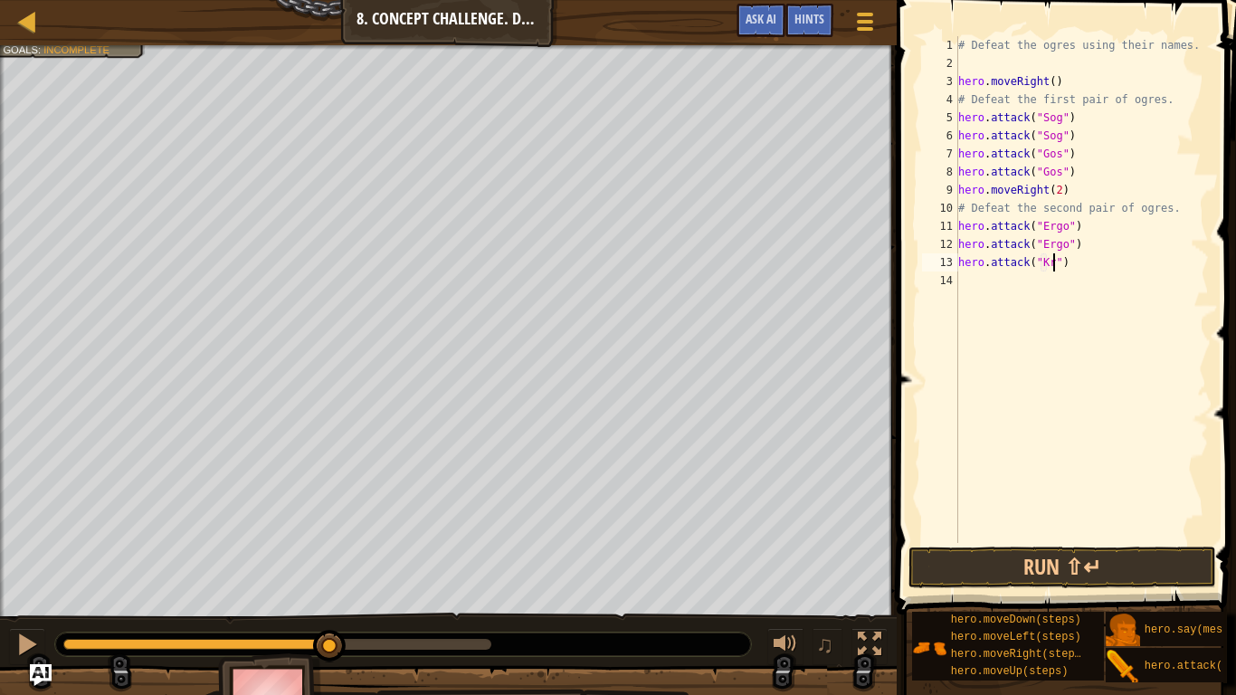
type textarea "hero.attack("Kro")"
click at [1112, 291] on div "# Defeat the ogres using their names. hero . moveRight ( ) # Defeat the first p…" at bounding box center [1082, 307] width 254 height 543
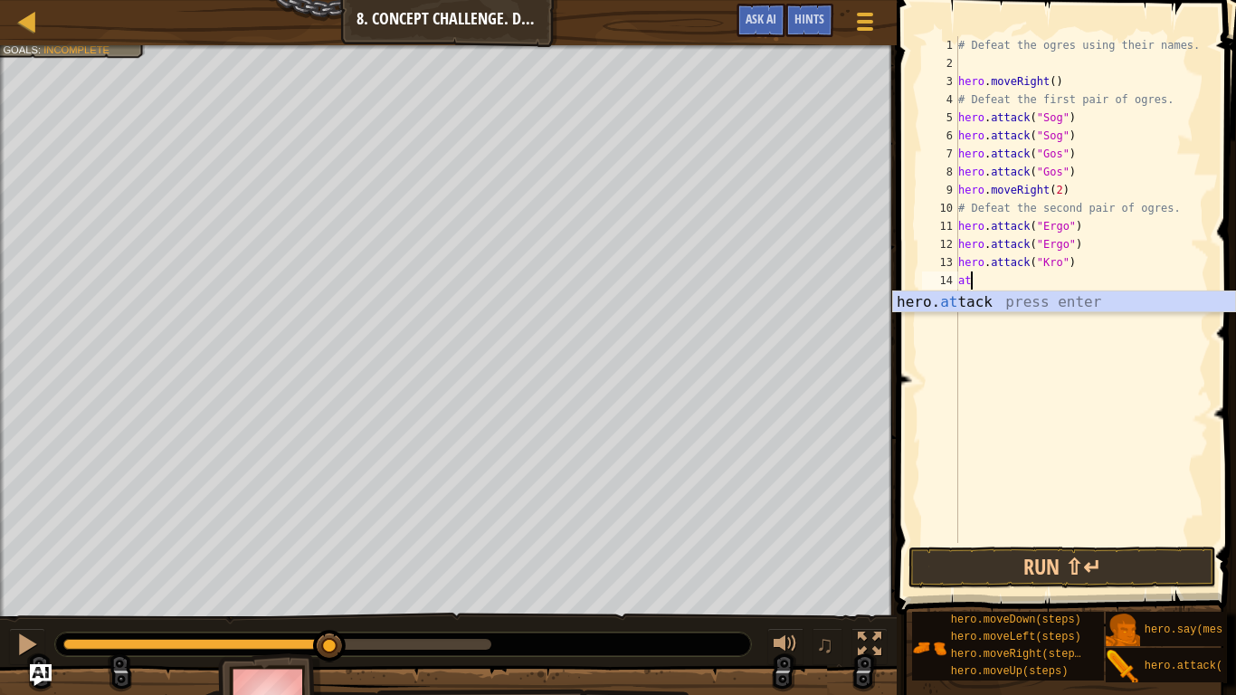
scroll to position [8, 1]
click at [1108, 296] on div "hero. at tack press enter" at bounding box center [1064, 323] width 342 height 65
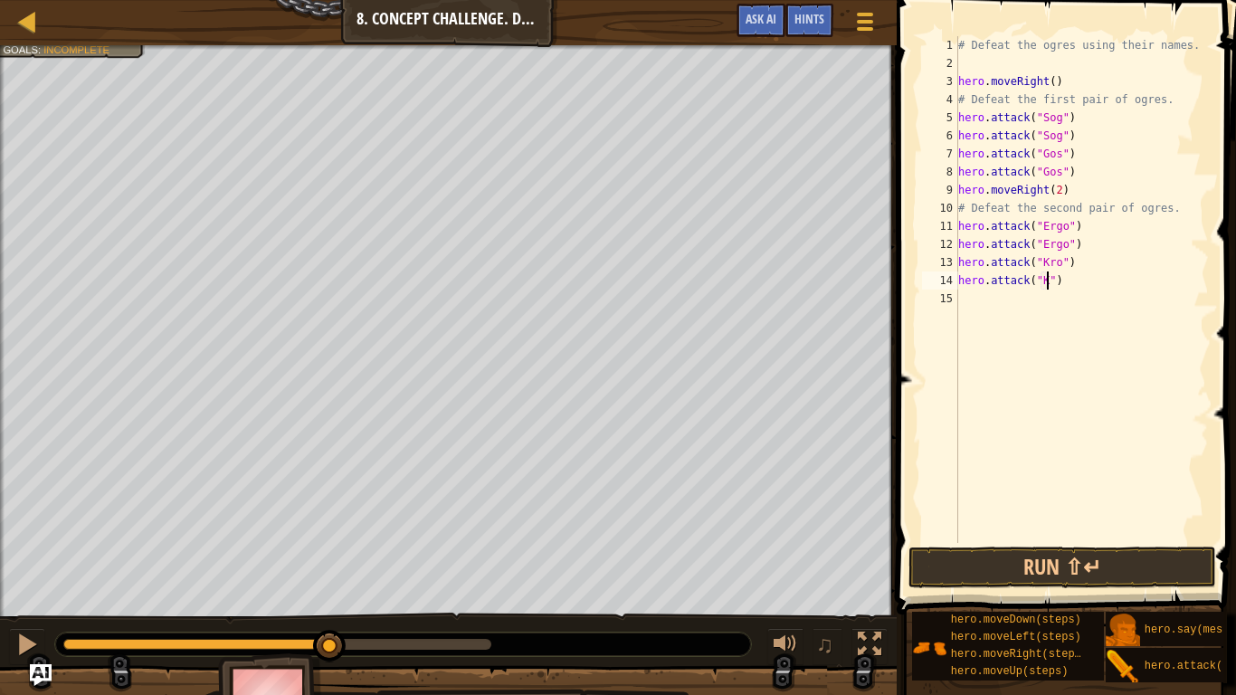
scroll to position [8, 15]
type textarea "hero.attack("Kro")"
click at [1165, 541] on button "Run ⇧↵" at bounding box center [1063, 568] width 308 height 42
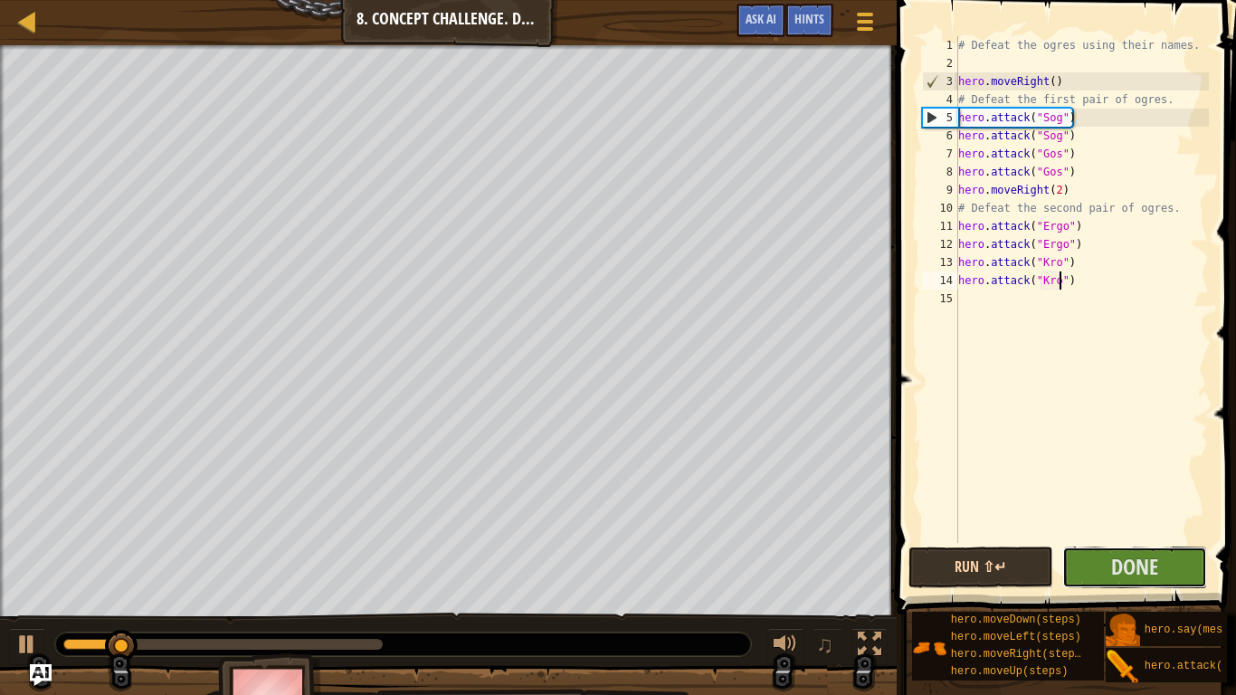
click at [1165, 541] on button "Done" at bounding box center [1135, 568] width 145 height 42
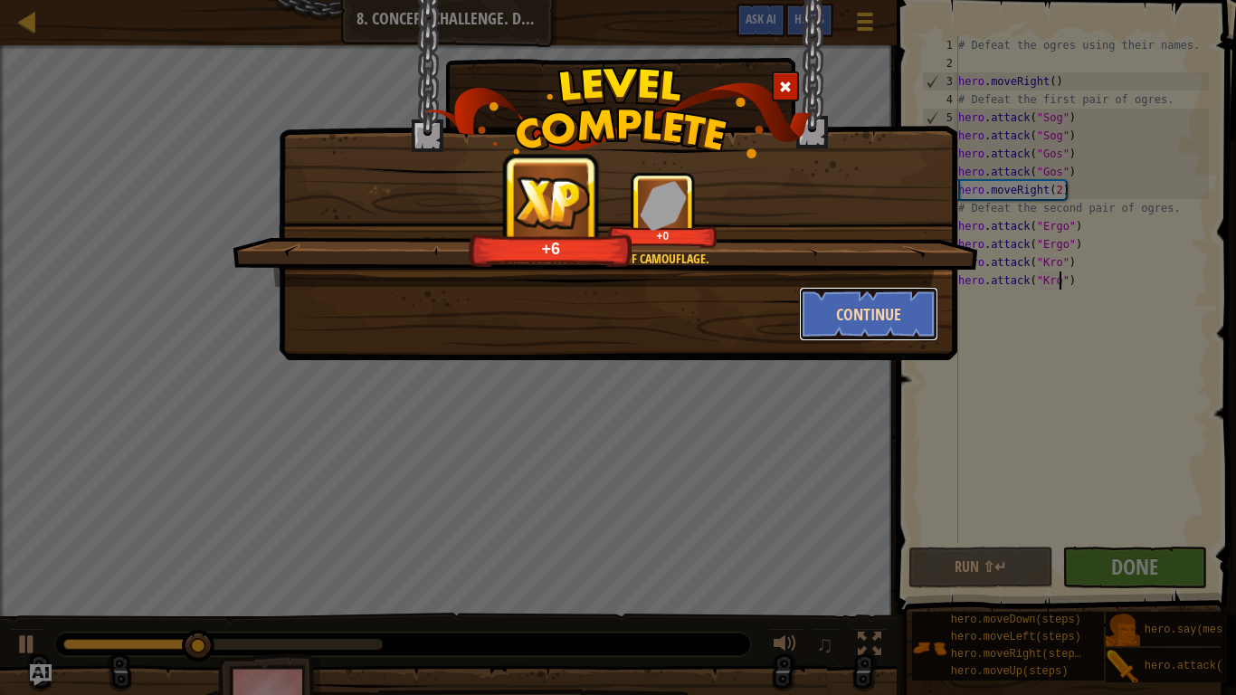
click at [877, 300] on button "Continue" at bounding box center [869, 314] width 140 height 54
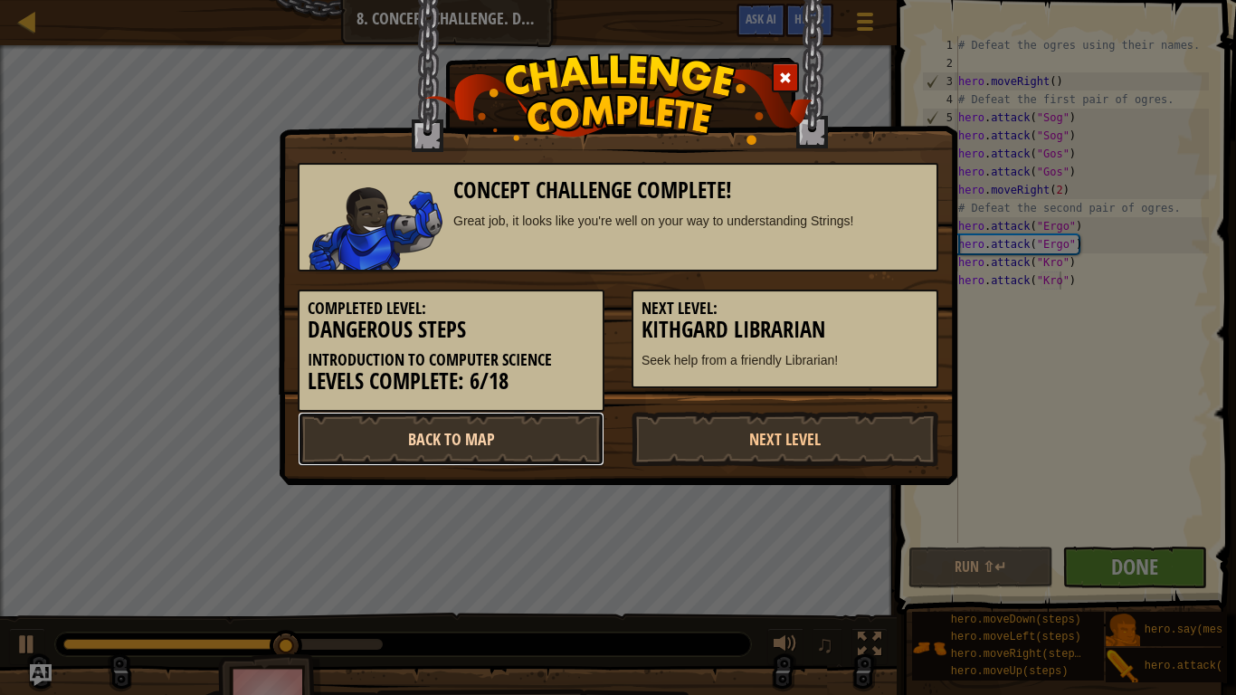
click at [507, 425] on link "Back to Map" at bounding box center [451, 439] width 307 height 54
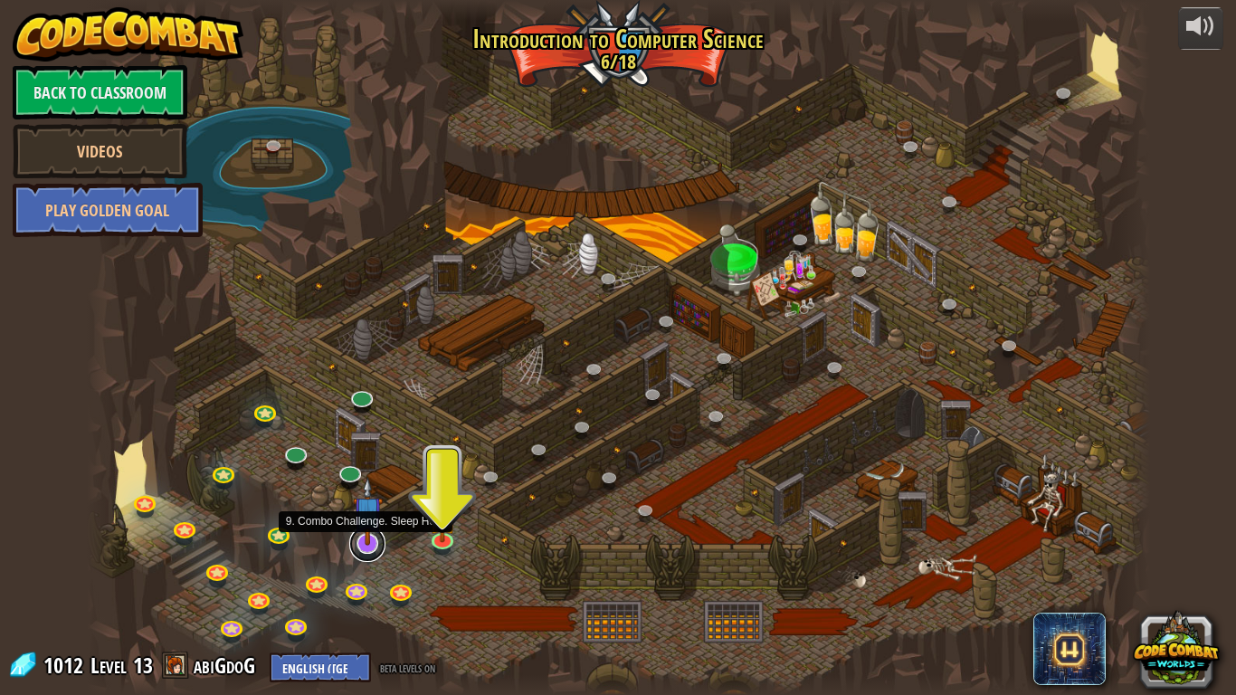
click at [362, 541] on link at bounding box center [367, 544] width 36 height 36
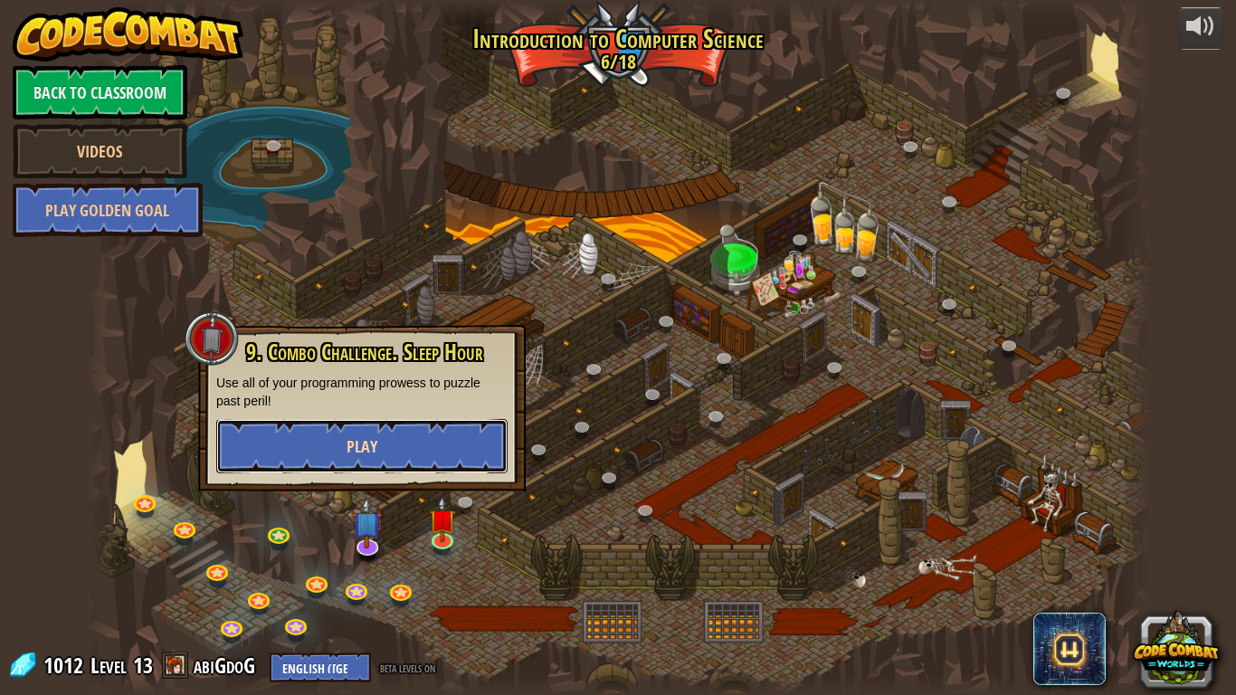
click at [396, 457] on button "Play" at bounding box center [361, 446] width 291 height 54
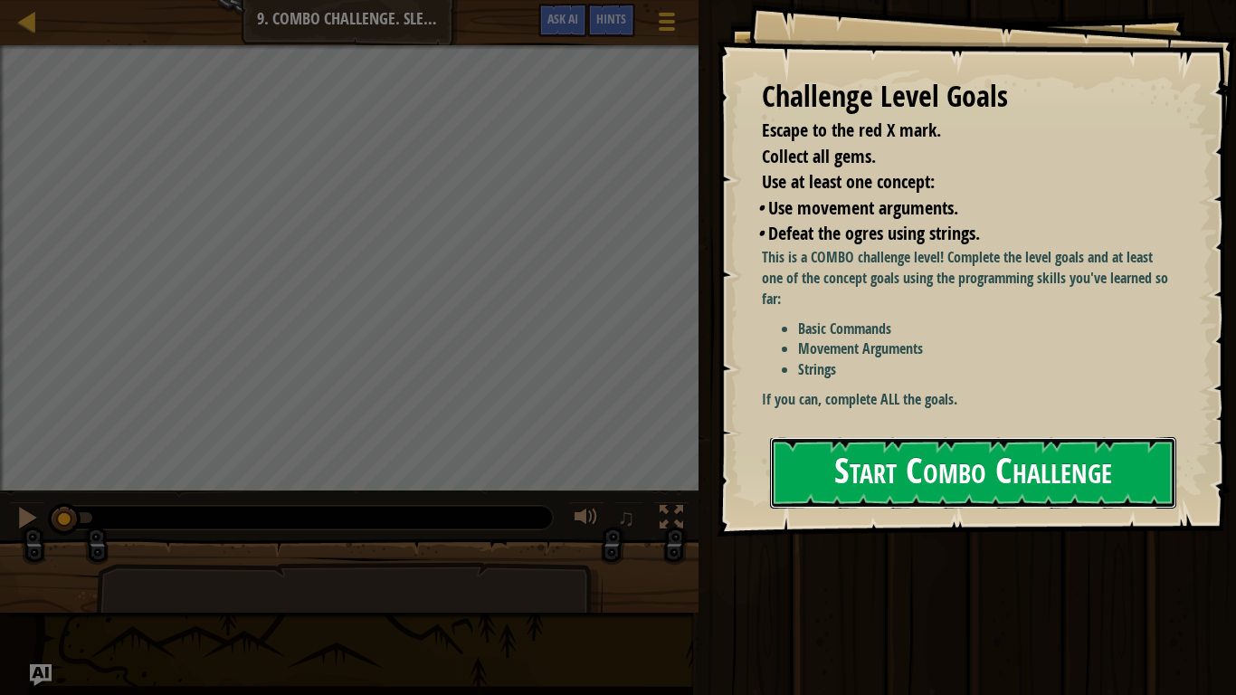
click at [1132, 465] on button "Start Combo Challenge" at bounding box center [973, 473] width 406 height 72
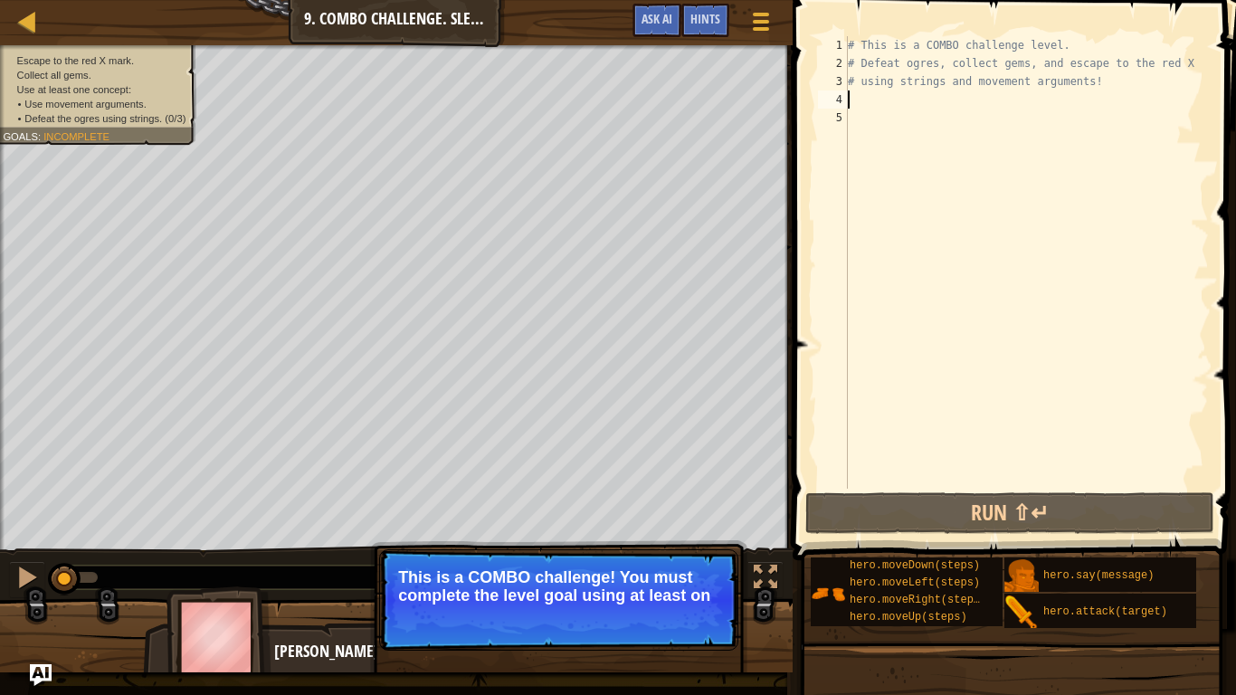
click at [897, 98] on div "# This is a COMBO challenge level. # Defeat [PERSON_NAME], collect gems, and es…" at bounding box center [1027, 280] width 365 height 489
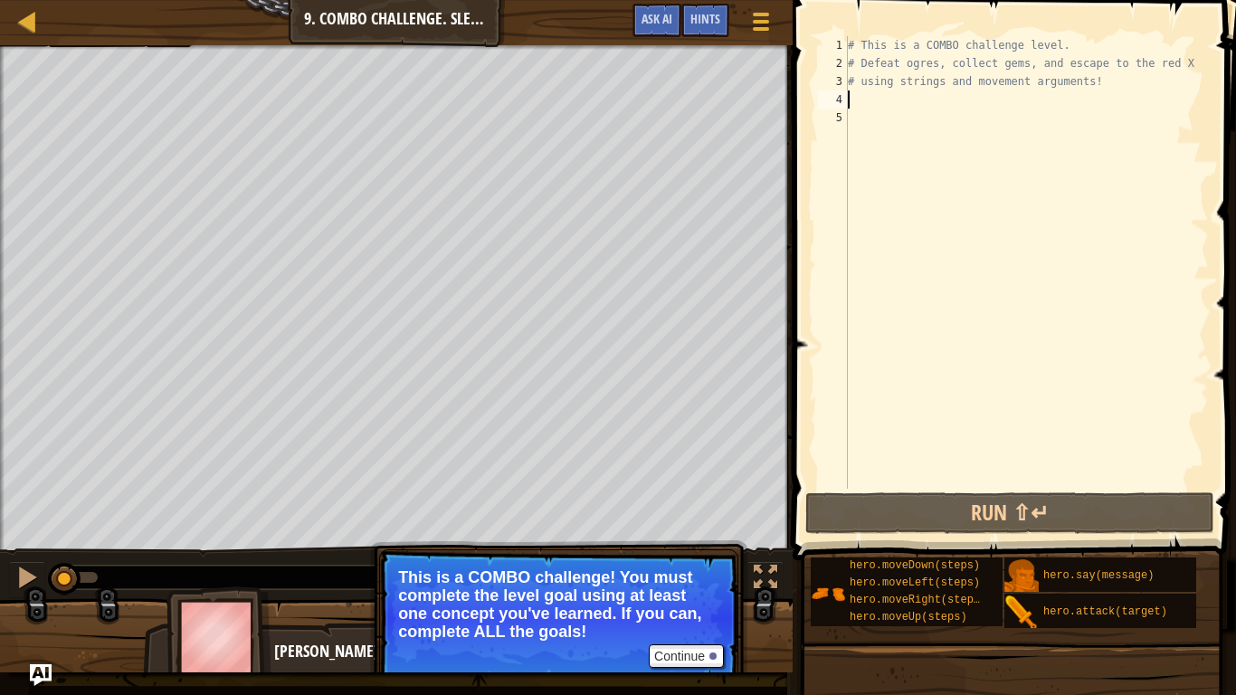
scroll to position [8, 0]
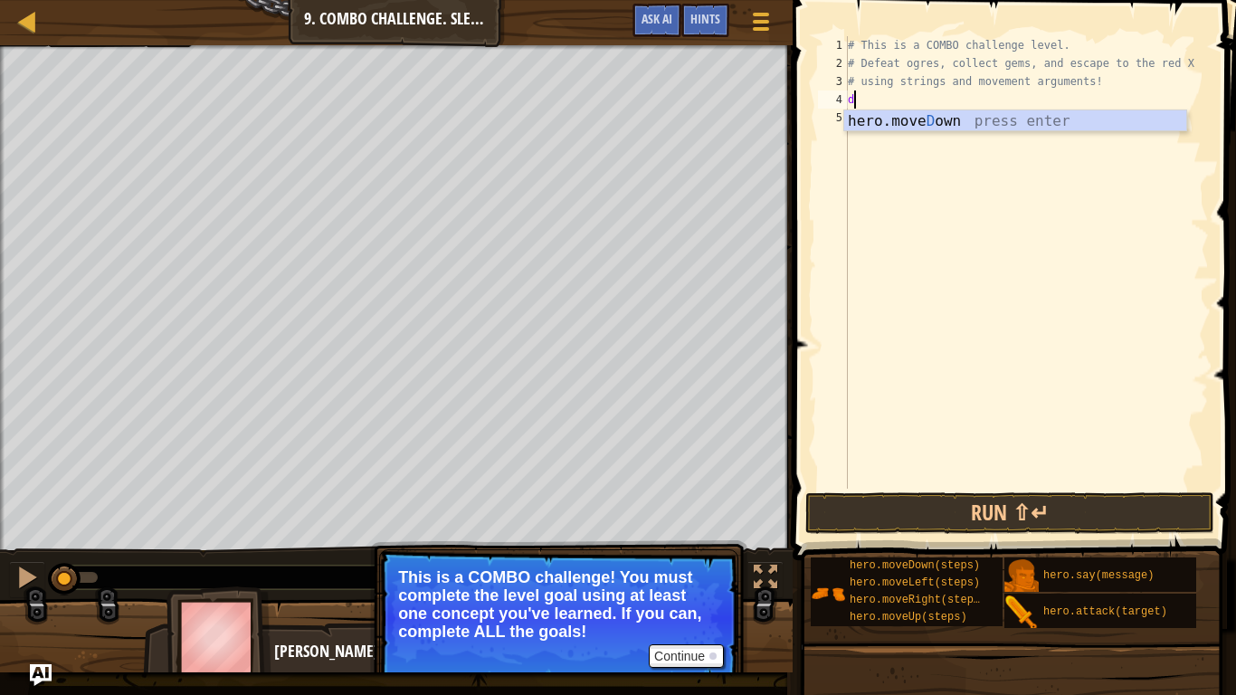
type textarea "do"
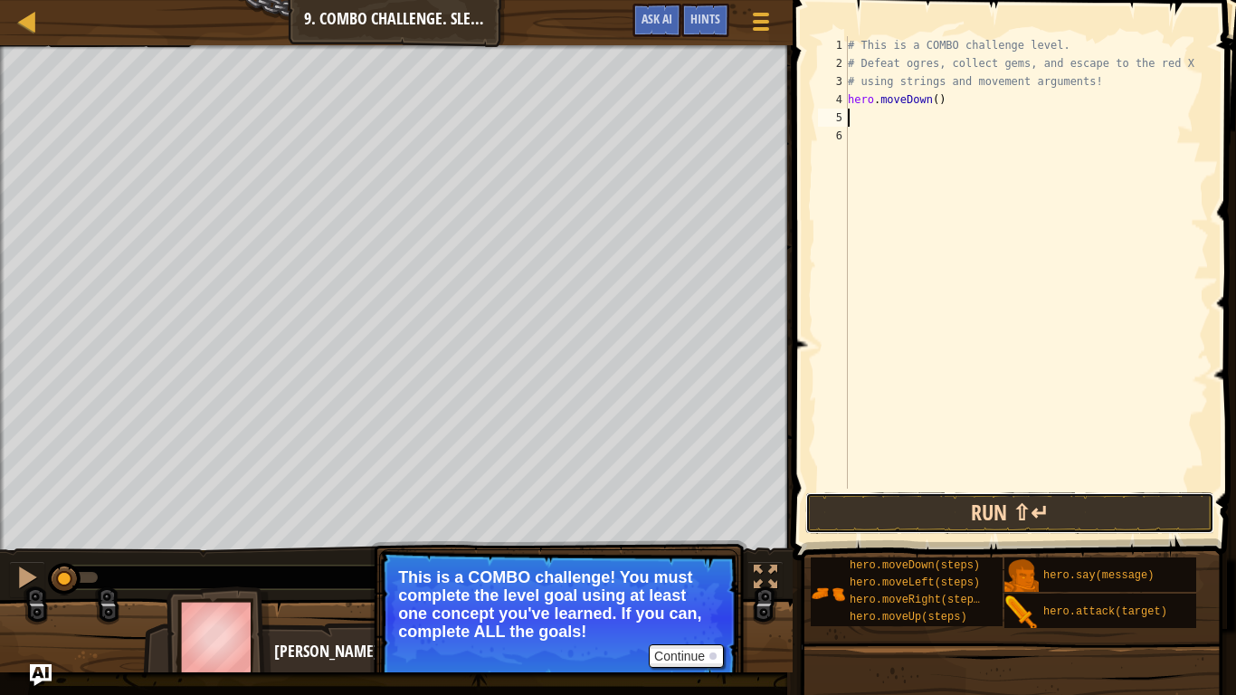
click at [1101, 505] on button "Run ⇧↵" at bounding box center [1010, 513] width 409 height 42
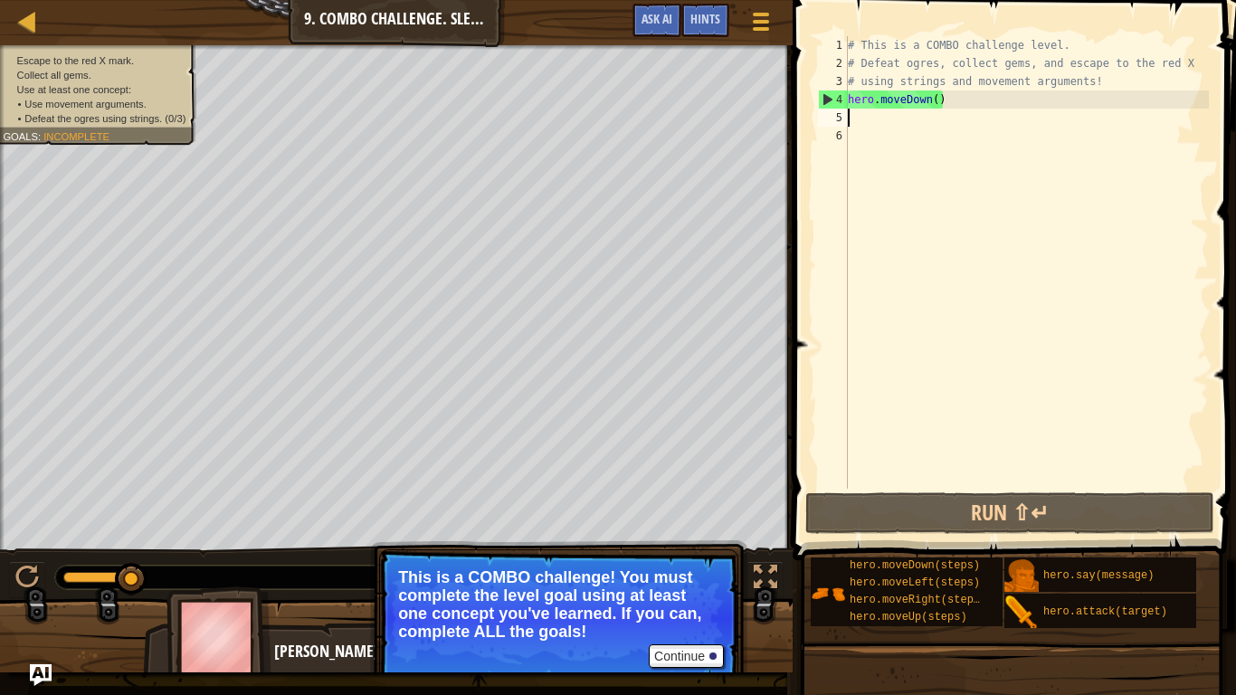
type textarea "r"
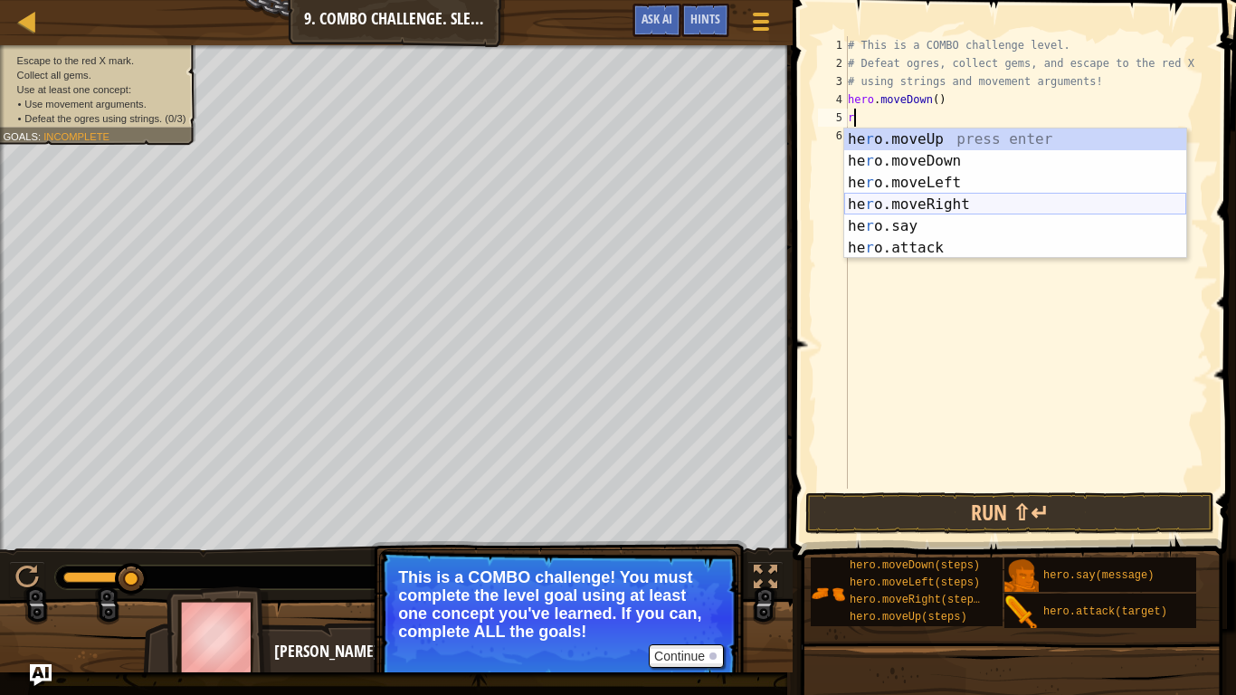
click at [1000, 204] on div "he r o.moveUp press enter he r o.moveDown press enter he r o.moveLeft press ent…" at bounding box center [1016, 216] width 342 height 174
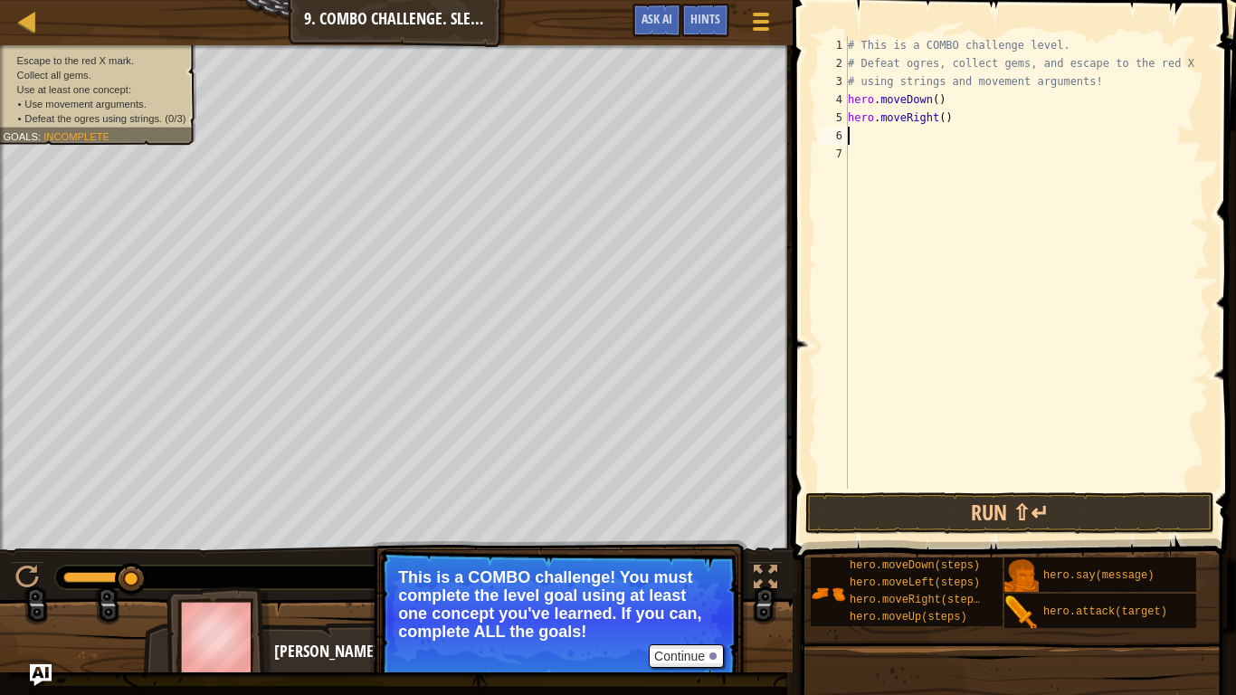
click at [945, 123] on div "# This is a COMBO challenge level. # Defeat [PERSON_NAME], collect gems, and es…" at bounding box center [1027, 280] width 365 height 489
type textarea "hero.moveRight(2)"
type textarea "u"
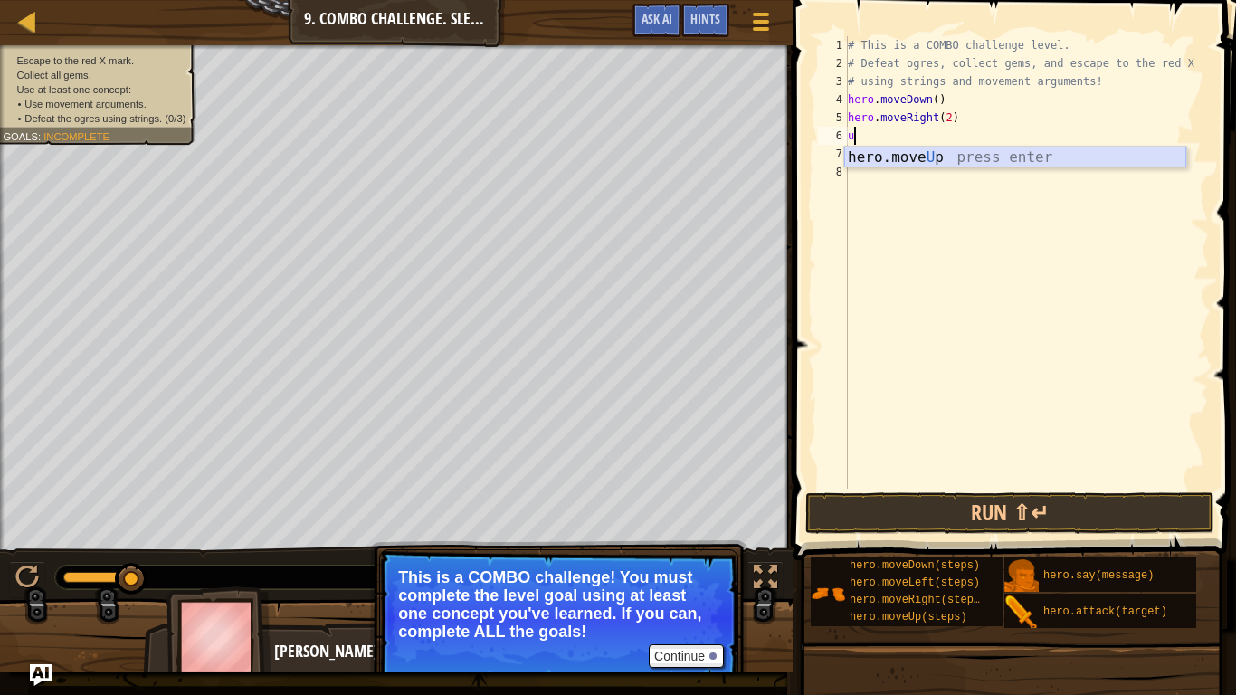
click at [977, 153] on div "hero.move U p press enter" at bounding box center [1016, 179] width 342 height 65
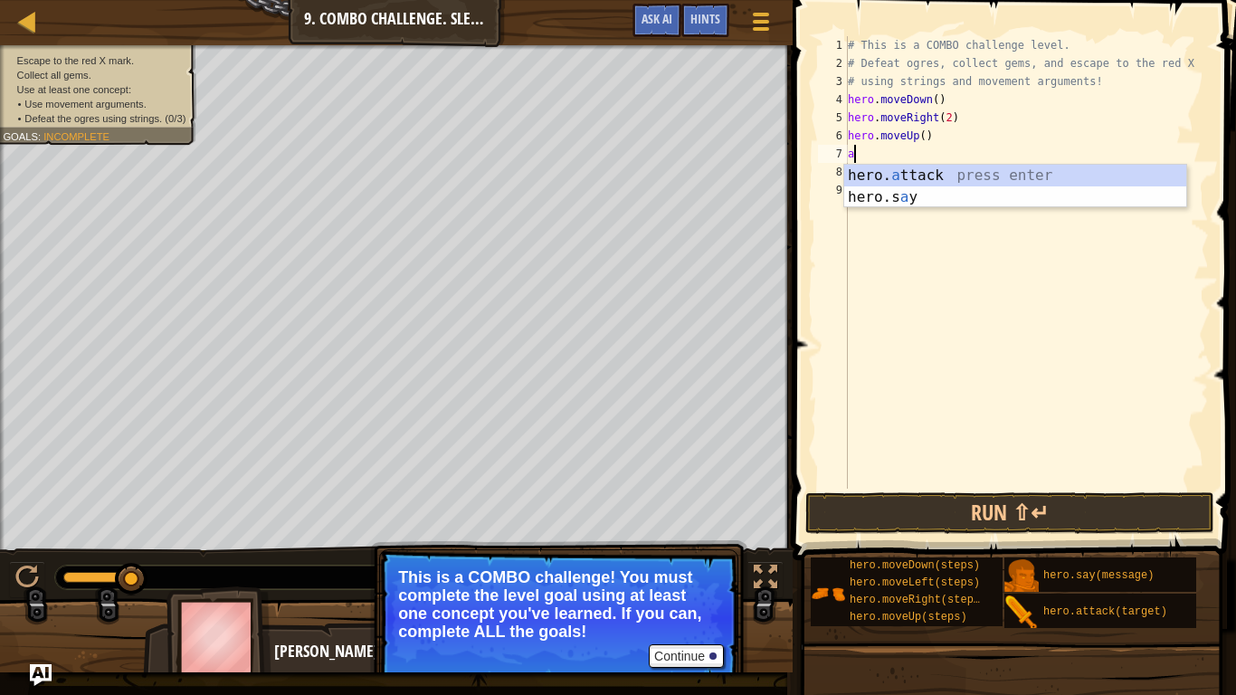
scroll to position [8, 1]
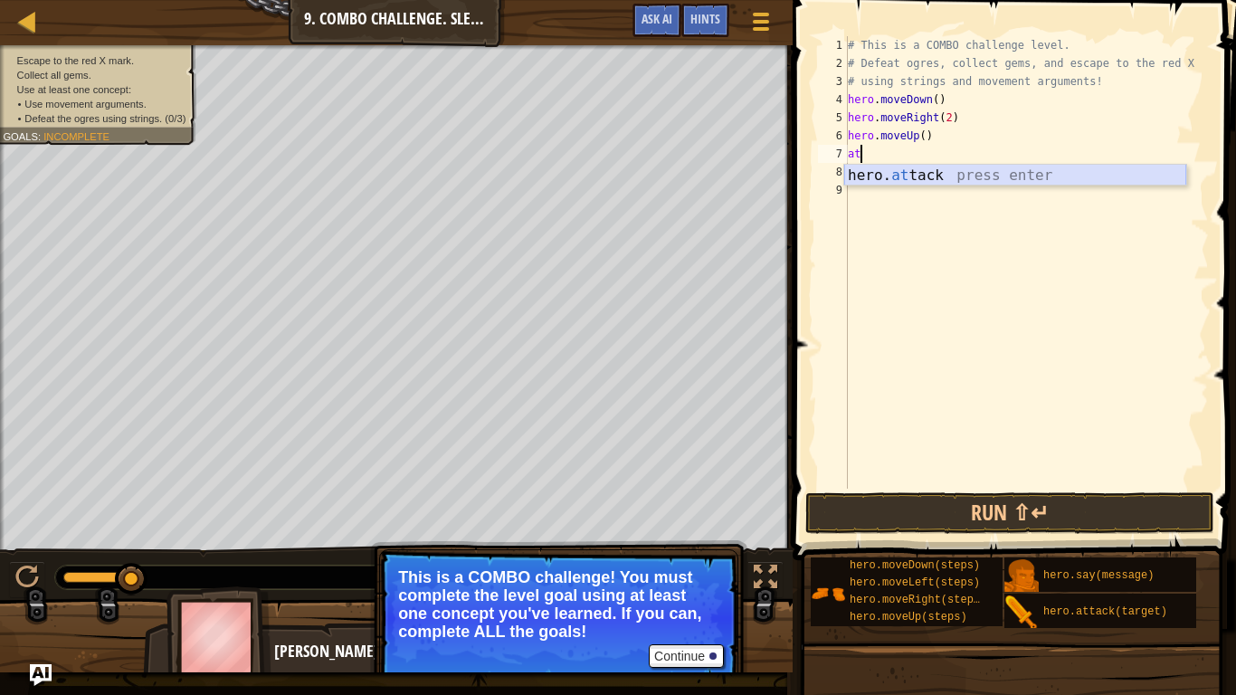
click at [979, 170] on div "hero. at tack press enter" at bounding box center [1016, 197] width 342 height 65
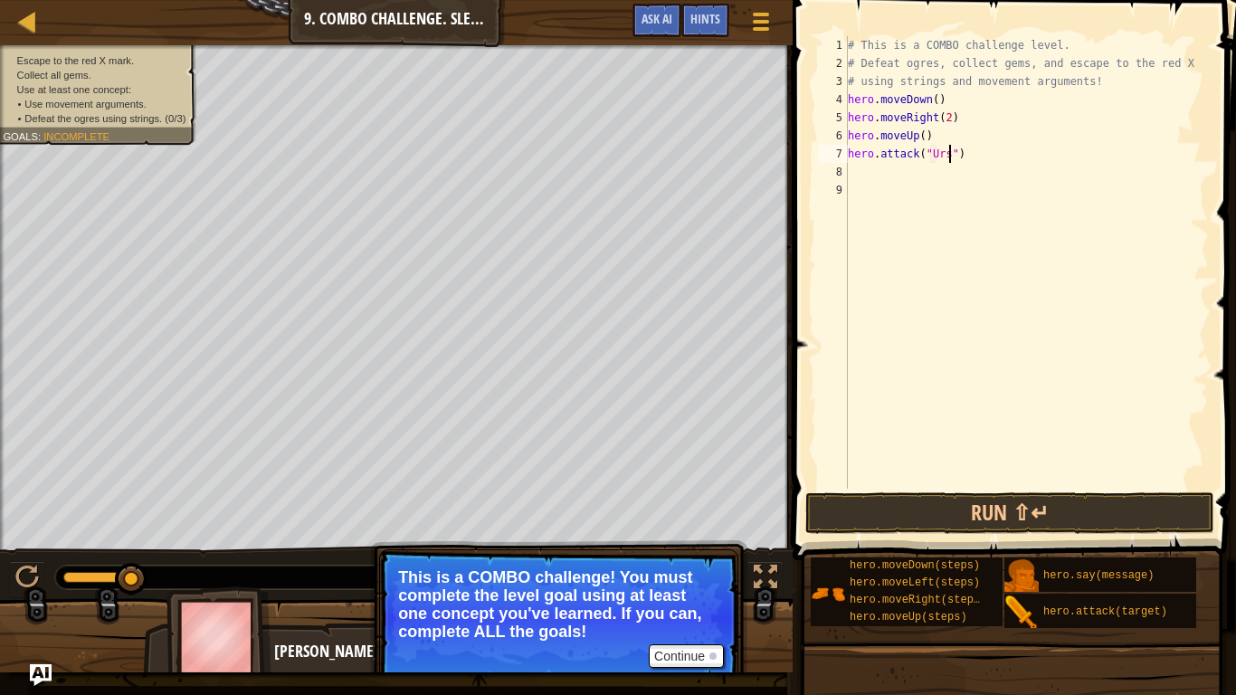
type textarea "hero.attack("Ursa")"
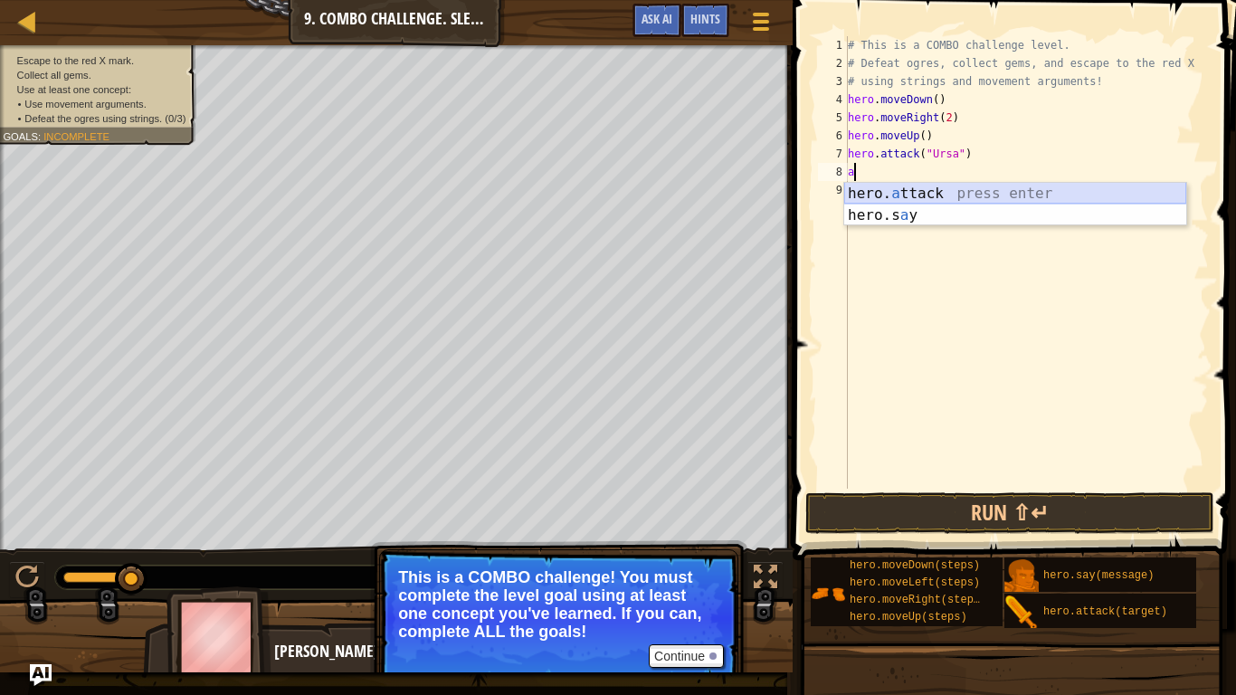
click at [999, 196] on div "hero. a ttack press enter hero.s a y press enter" at bounding box center [1016, 226] width 342 height 87
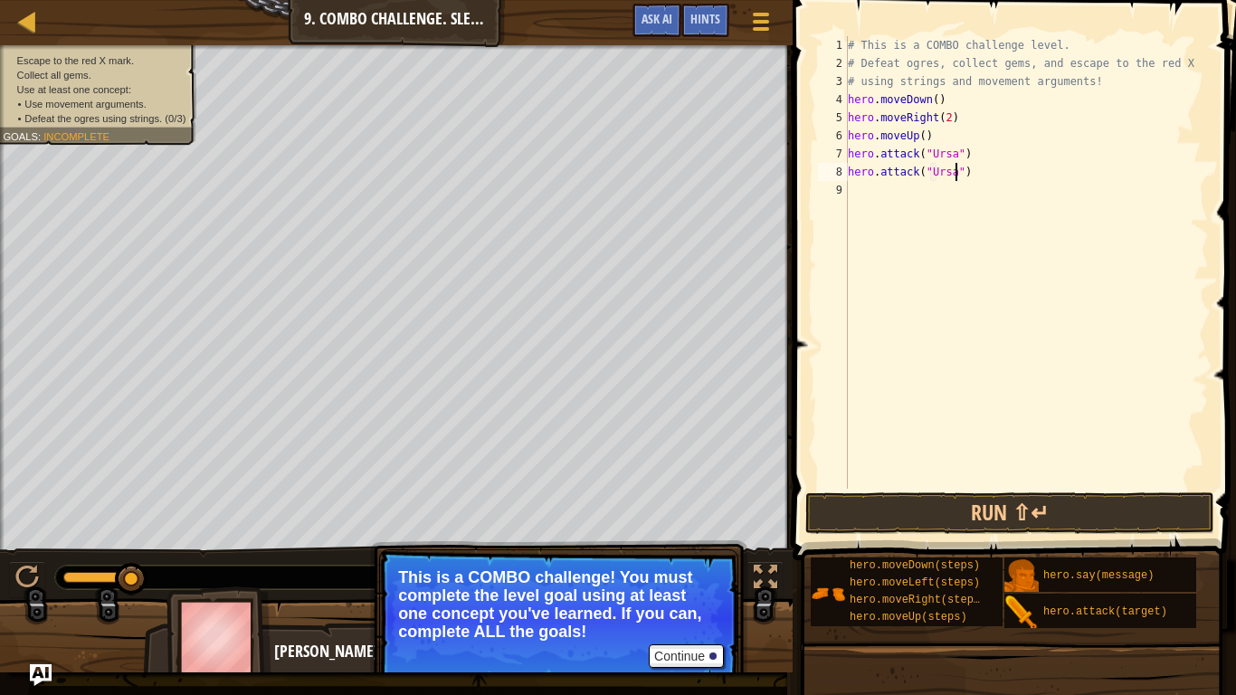
scroll to position [8, 16]
type textarea "hero.attack("Ursa")"
click at [1124, 506] on button "Run ⇧↵" at bounding box center [1010, 513] width 409 height 42
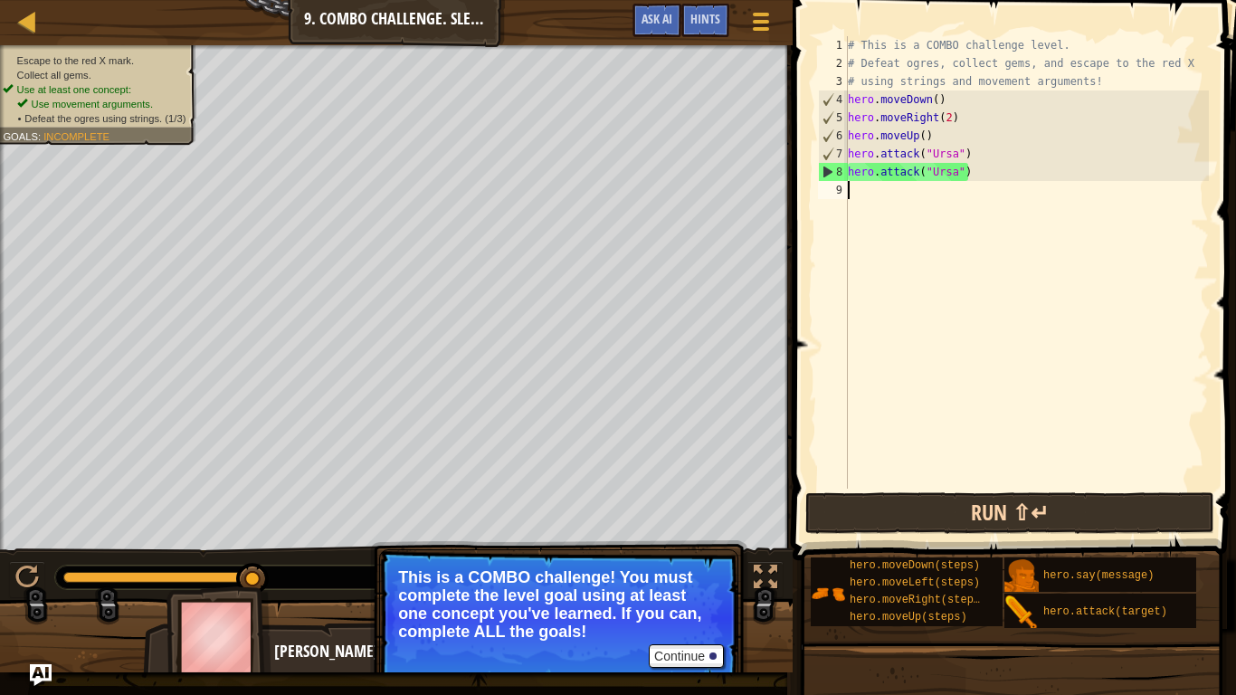
scroll to position [8, 0]
type textarea "l"
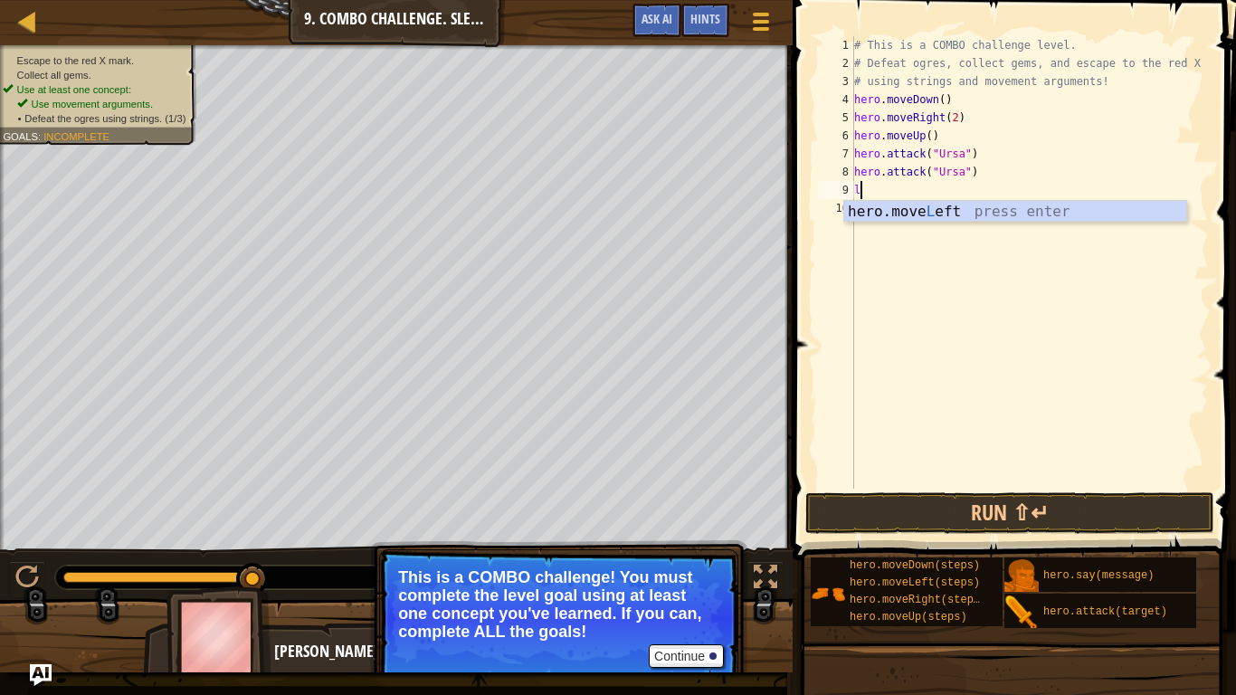
click at [1005, 220] on div "hero.move L eft press enter" at bounding box center [1016, 233] width 342 height 65
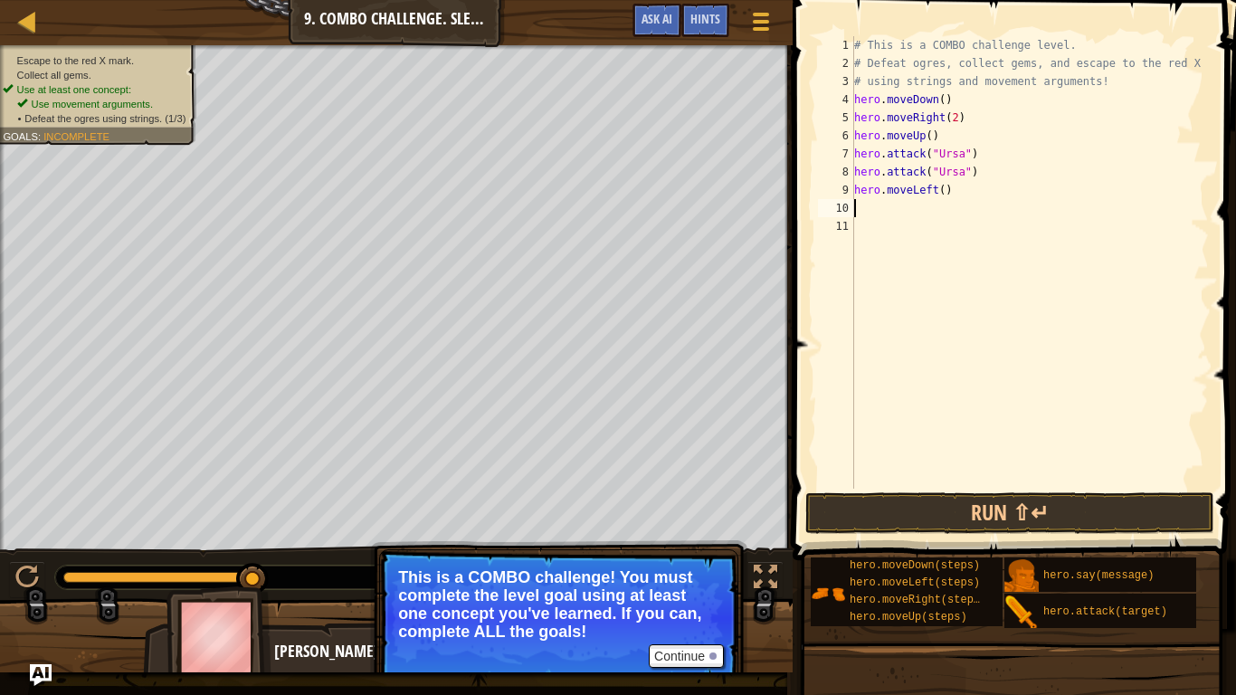
click at [941, 193] on div "# This is a COMBO challenge level. # Defeat [PERSON_NAME], collect gems, and es…" at bounding box center [1030, 280] width 358 height 489
type textarea "hero.moveLeft(2)"
click at [950, 214] on div "# This is a COMBO challenge level. # Defeat [PERSON_NAME], collect gems, and es…" at bounding box center [1030, 280] width 358 height 489
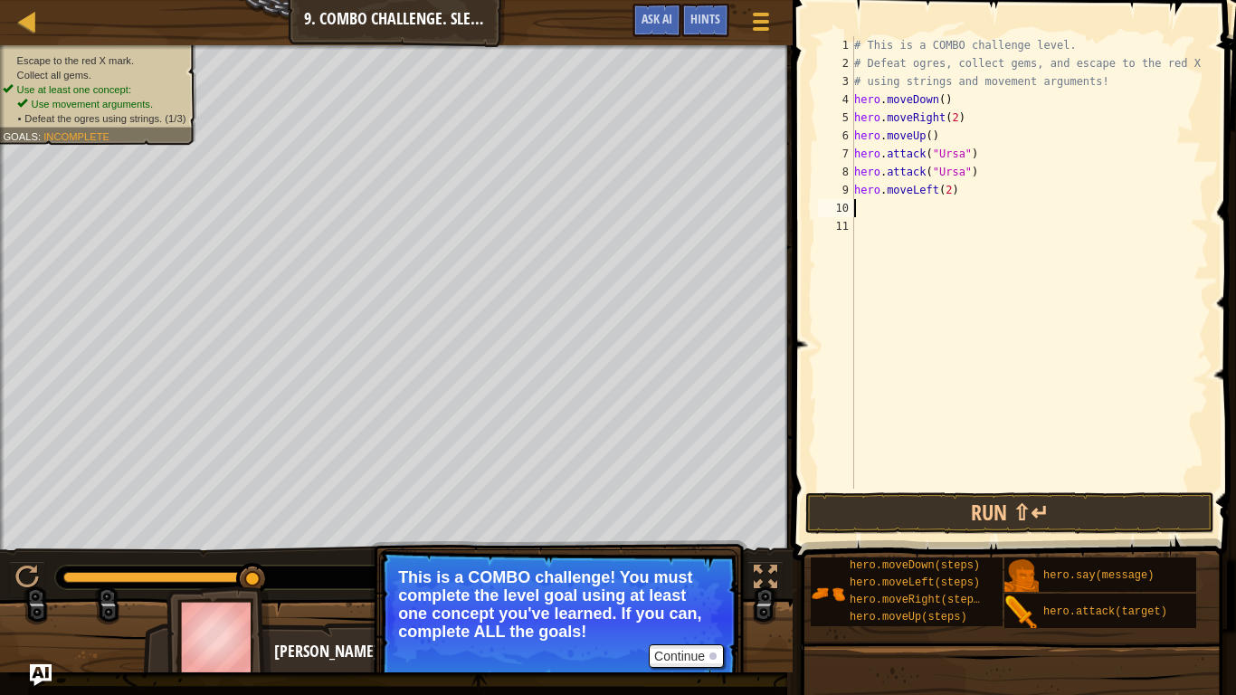
type textarea "u"
click at [1052, 505] on button "Run ⇧↵" at bounding box center [1010, 513] width 409 height 42
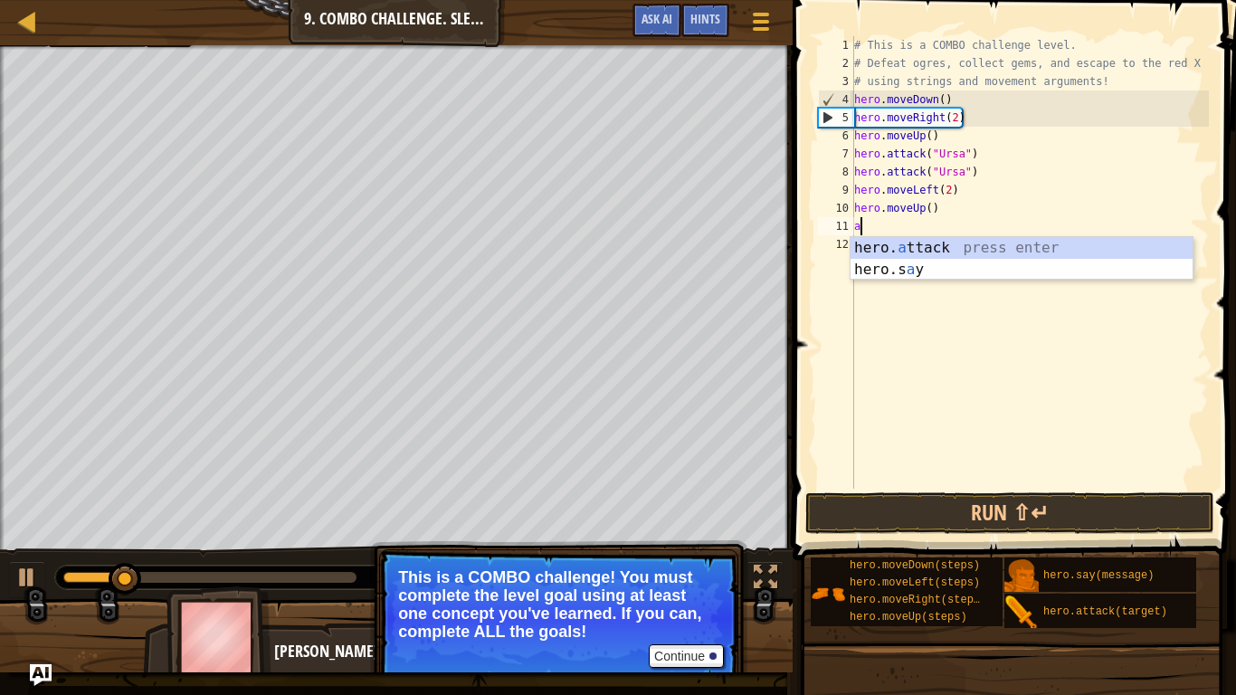
scroll to position [8, 1]
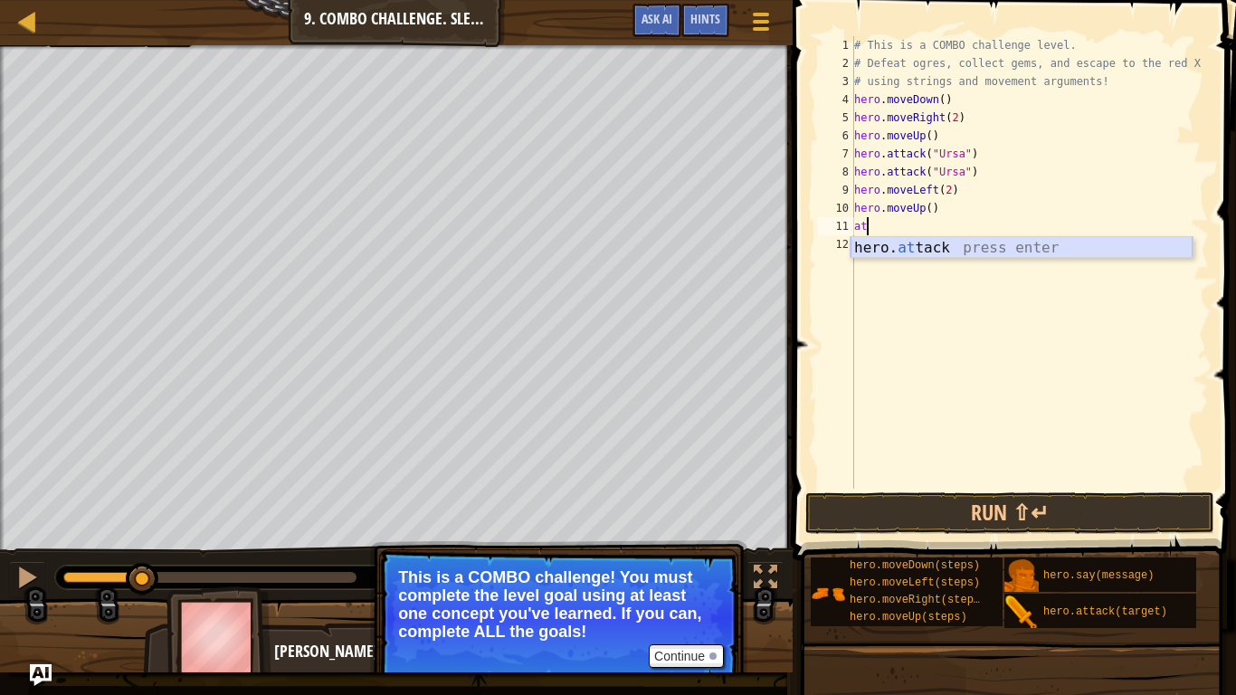
click at [938, 250] on div "hero. at tack press enter" at bounding box center [1022, 269] width 342 height 65
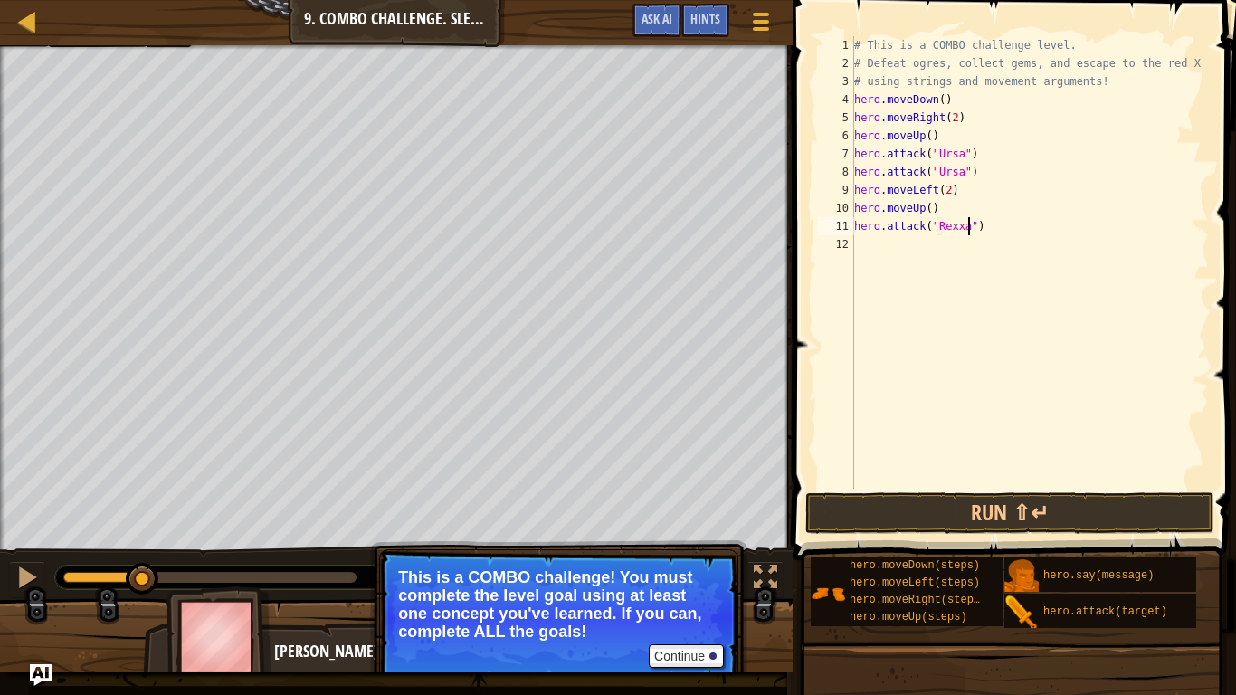
type textarea "hero.attack("Rexxar")"
click at [926, 253] on div "# This is a COMBO challenge level. # Defeat [PERSON_NAME], collect gems, and es…" at bounding box center [1030, 280] width 358 height 489
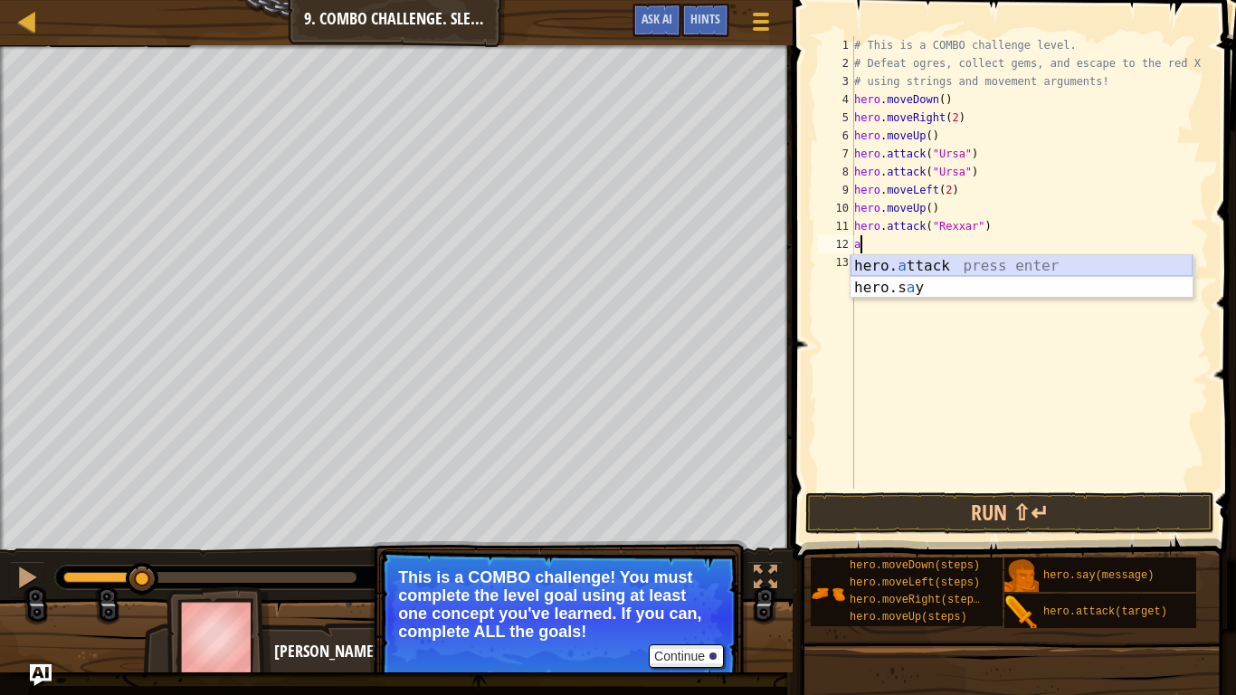
click at [926, 261] on div "hero. a ttack press enter hero.s a y press enter" at bounding box center [1022, 298] width 342 height 87
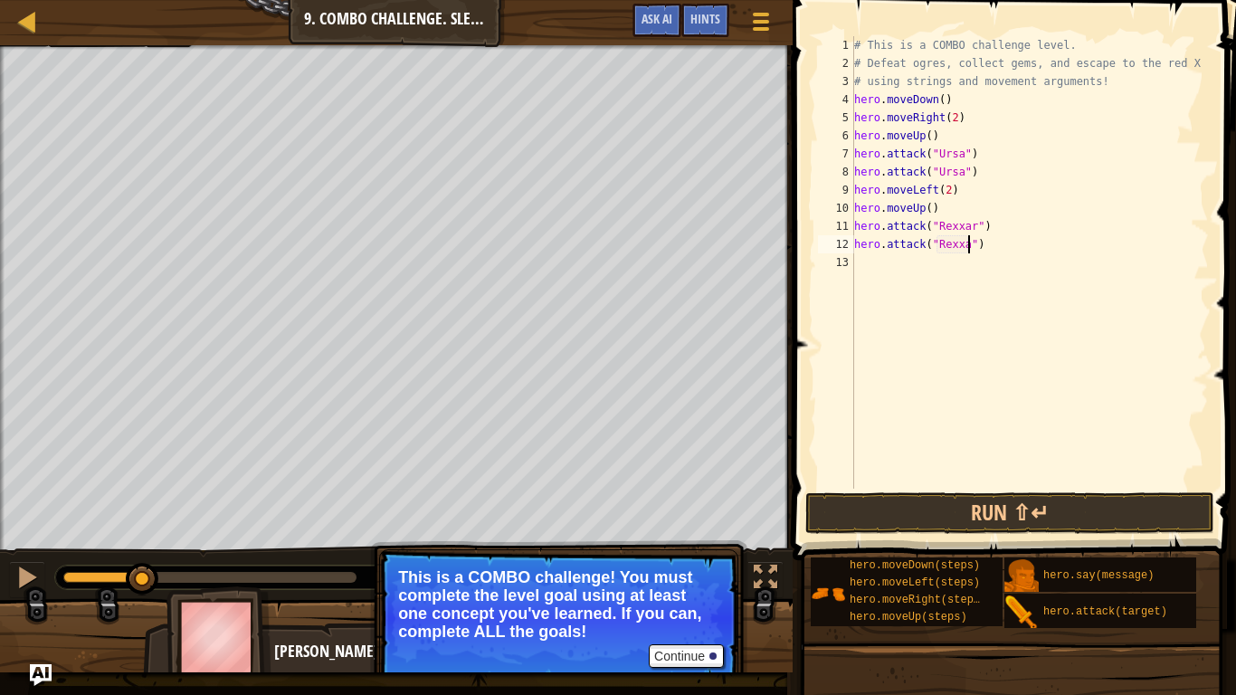
scroll to position [8, 18]
type textarea "hero.attack("Rexxar")"
click at [957, 265] on div "# This is a COMBO challenge level. # Defeat [PERSON_NAME], collect gems, and es…" at bounding box center [1030, 280] width 358 height 489
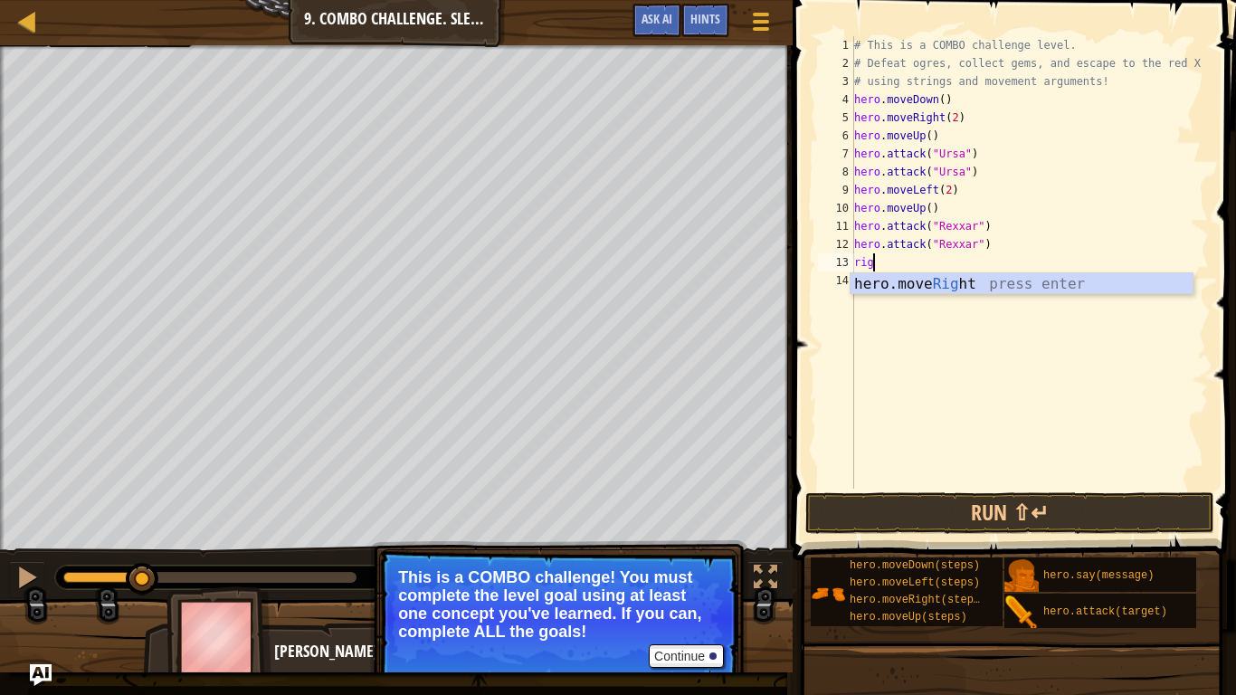
type textarea "right"
click at [968, 278] on div "hero.move Right press enter" at bounding box center [1022, 305] width 342 height 65
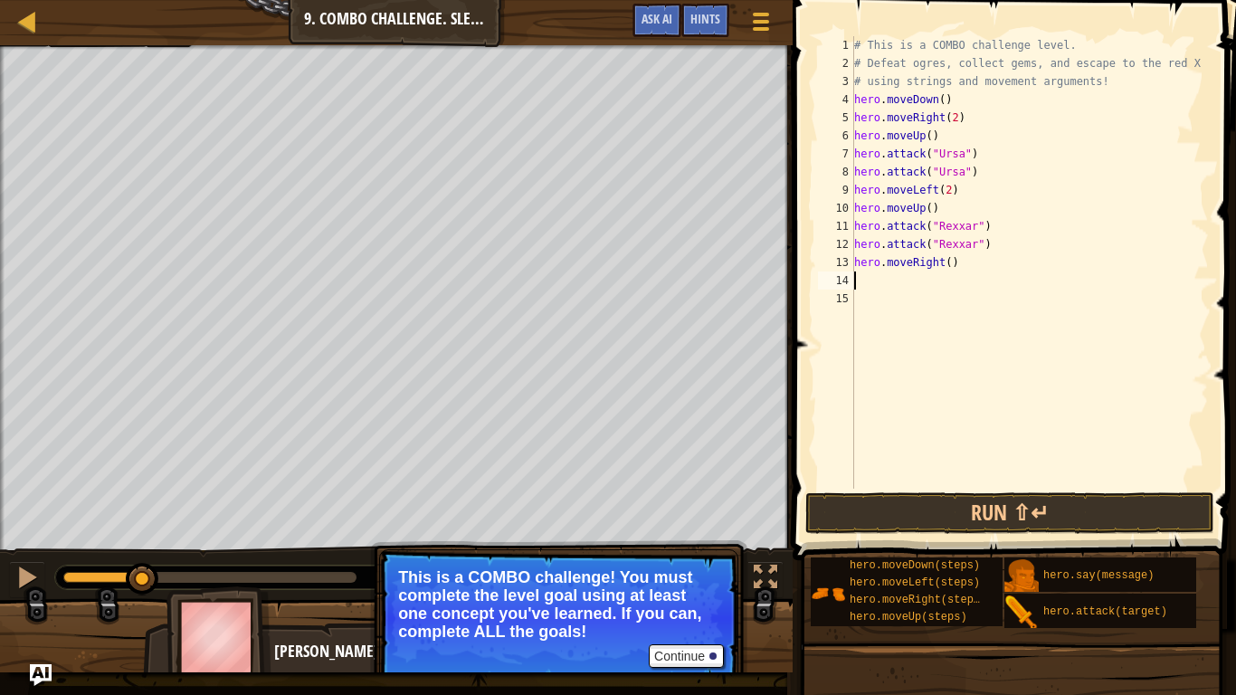
scroll to position [8, 0]
click at [952, 262] on div "# This is a COMBO challenge level. # Defeat [PERSON_NAME], collect gems, and es…" at bounding box center [1030, 280] width 358 height 489
type textarea "hero.moveRight(2)"
click at [989, 282] on div "# This is a COMBO challenge level. # Defeat [PERSON_NAME], collect gems, and es…" at bounding box center [1030, 280] width 358 height 489
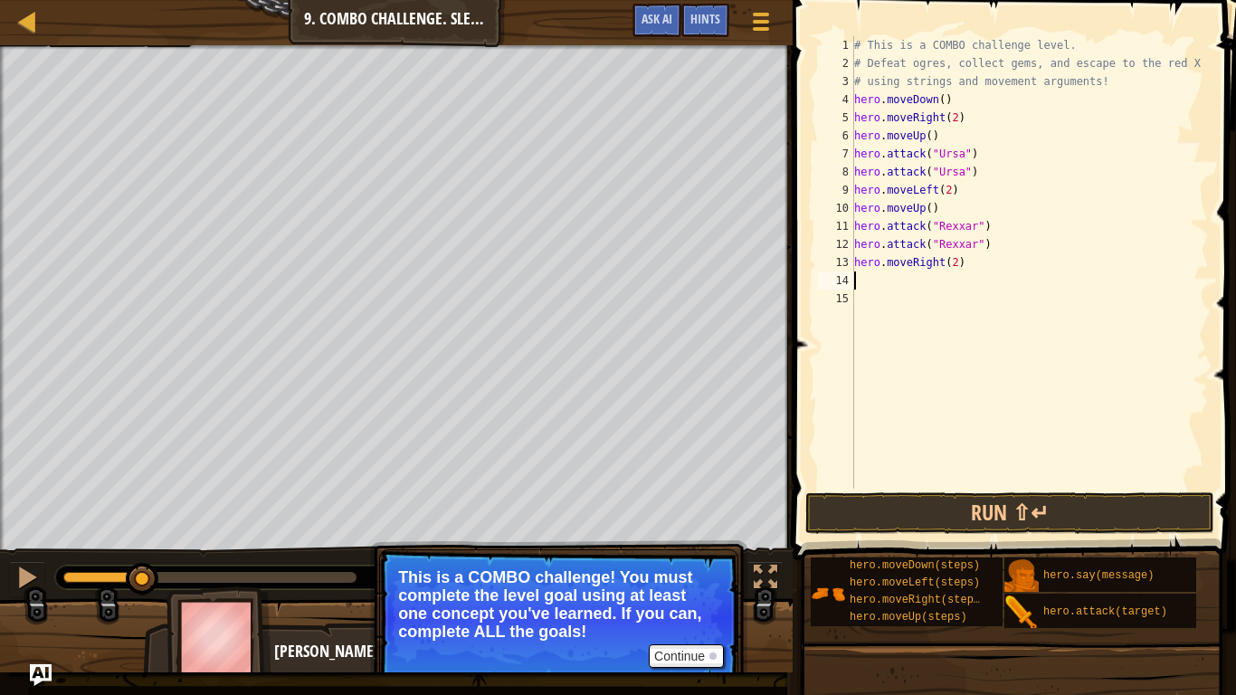
scroll to position [8, 0]
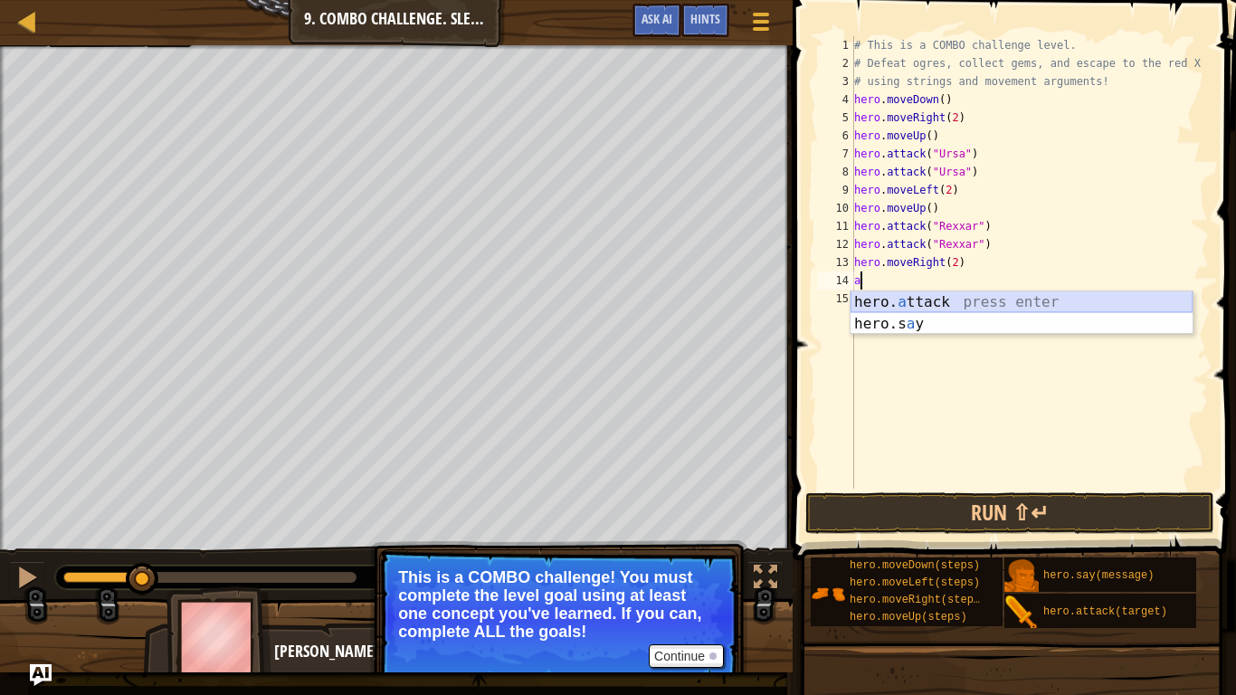
click at [1019, 304] on div "hero. a ttack press enter hero.s a y press enter" at bounding box center [1022, 334] width 342 height 87
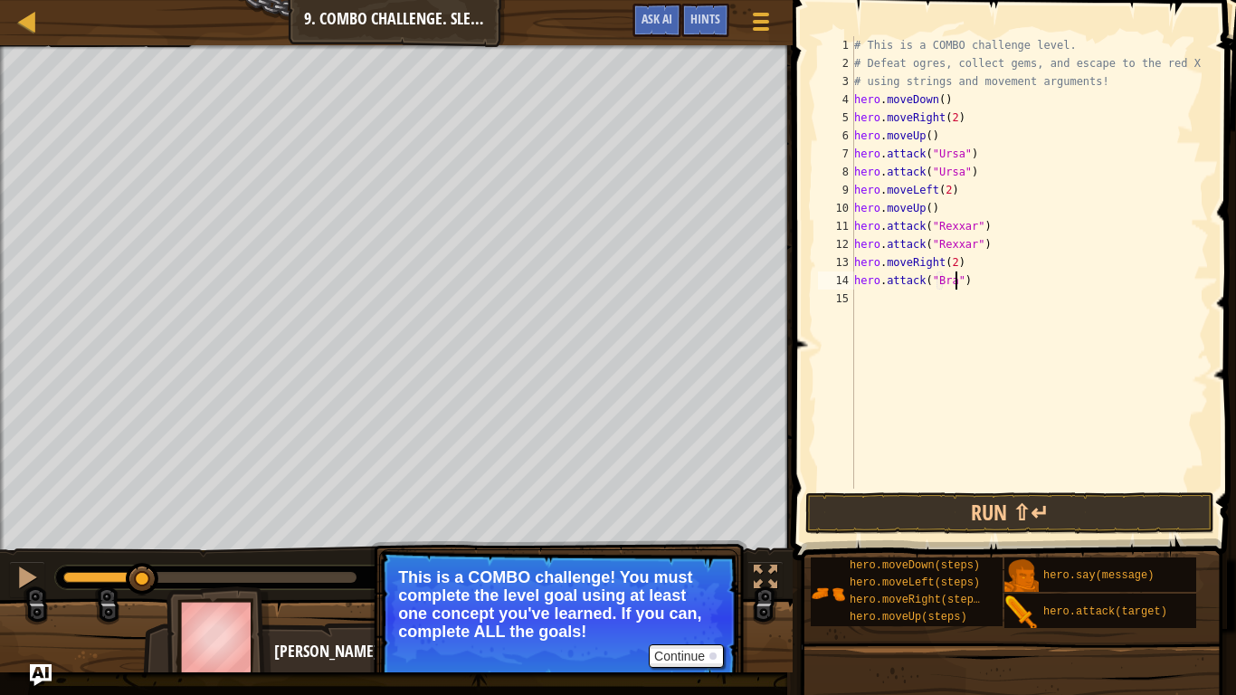
type textarea "hero.attack("Brack")"
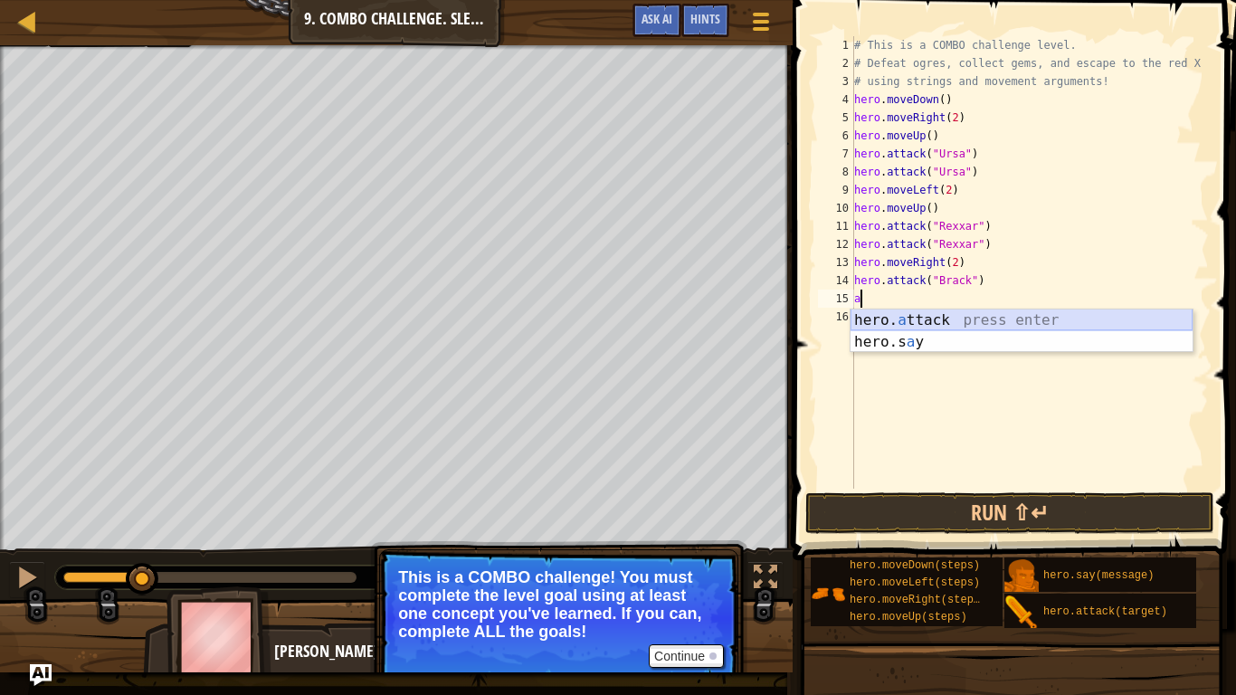
click at [1038, 325] on div "hero. a ttack press enter hero.s a y press enter" at bounding box center [1022, 353] width 342 height 87
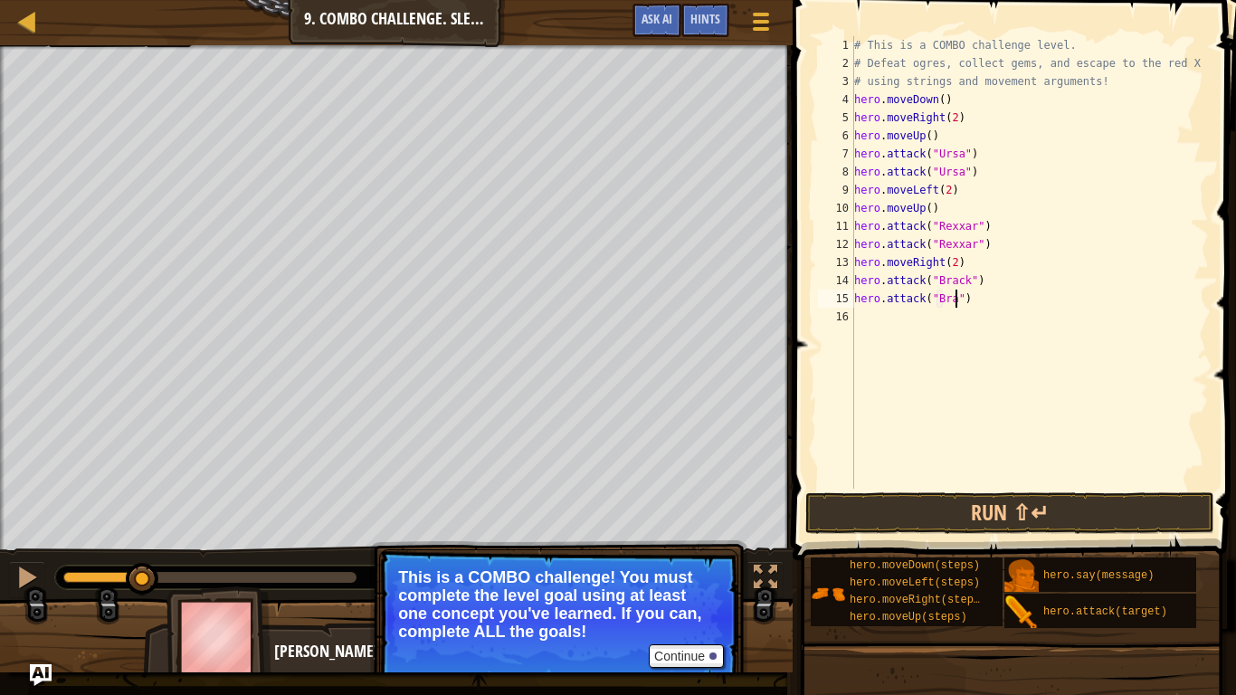
scroll to position [8, 17]
type textarea "hero.attack("Brack")"
click at [1090, 515] on button "Run ⇧↵" at bounding box center [1010, 513] width 409 height 42
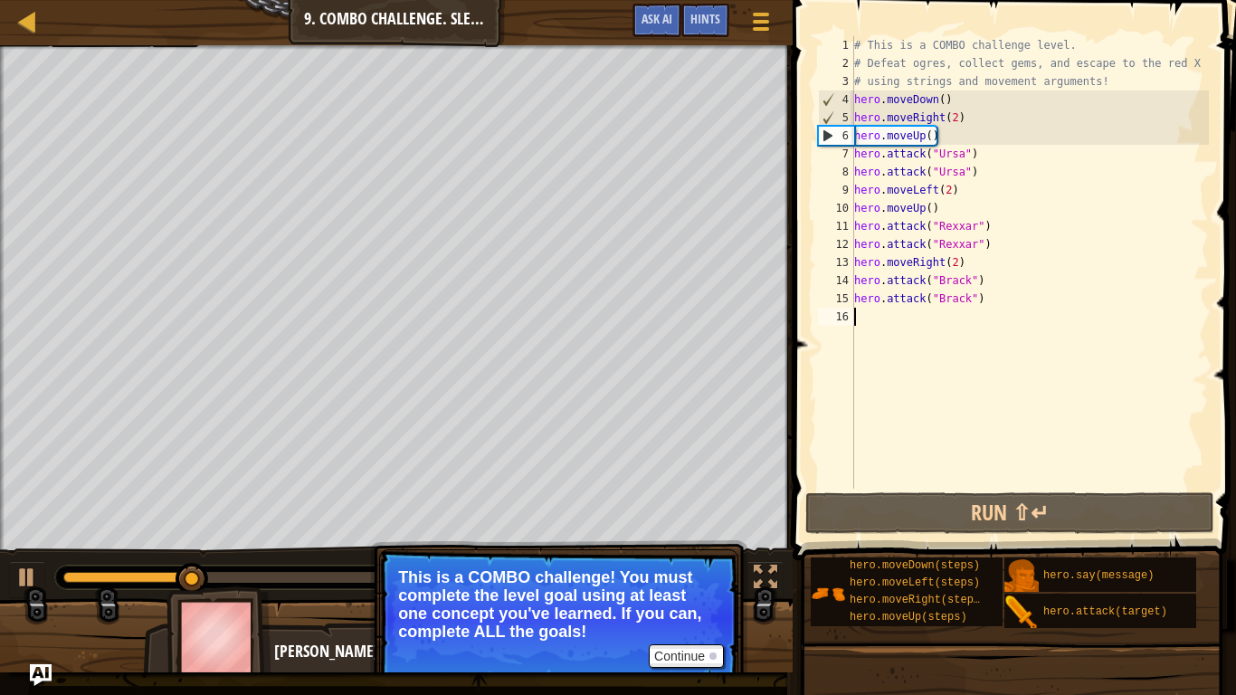
click at [962, 323] on div "# This is a COMBO challenge level. # Defeat [PERSON_NAME], collect gems, and es…" at bounding box center [1030, 280] width 358 height 489
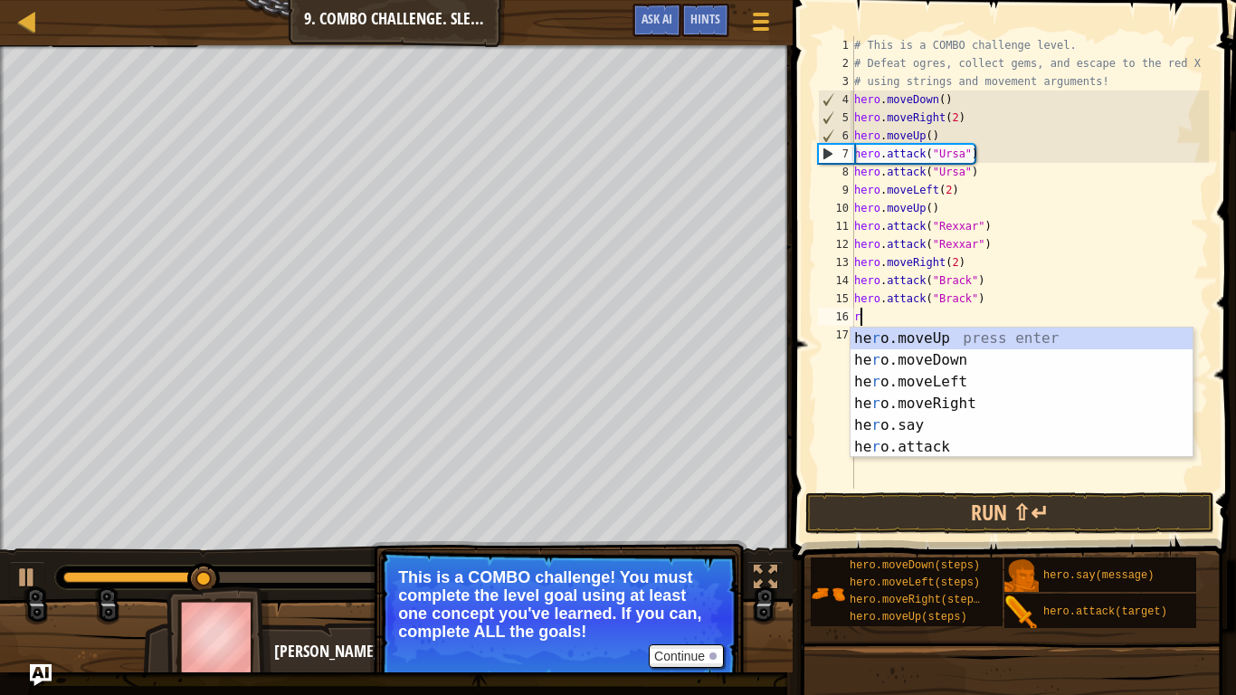
type textarea "ri"
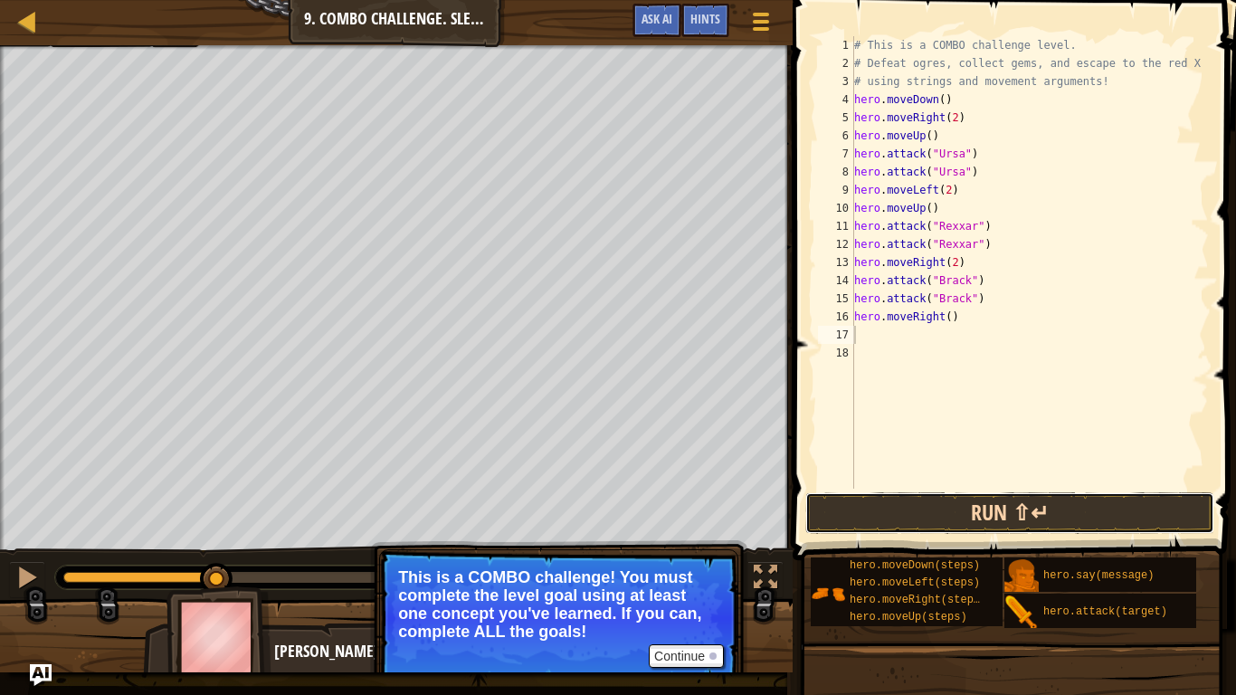
click at [1084, 520] on button "Run ⇧↵" at bounding box center [1010, 513] width 409 height 42
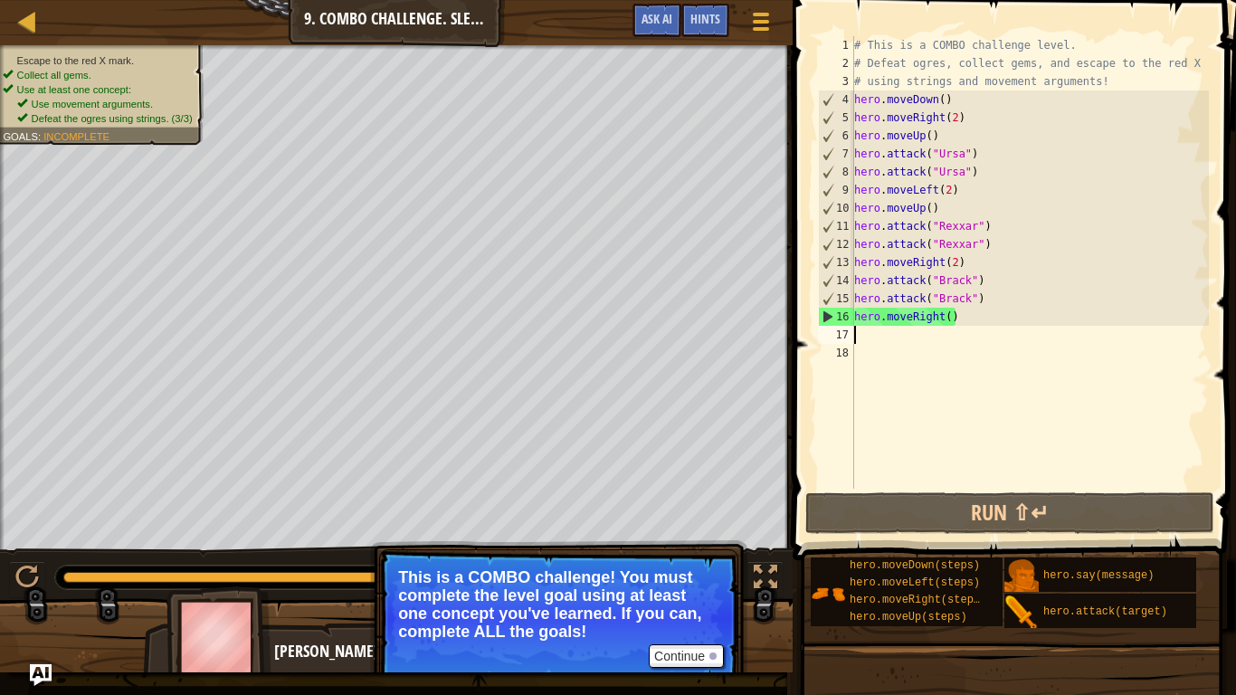
click at [950, 316] on div "# This is a COMBO challenge level. # Defeat [PERSON_NAME], collect gems, and es…" at bounding box center [1030, 280] width 358 height 489
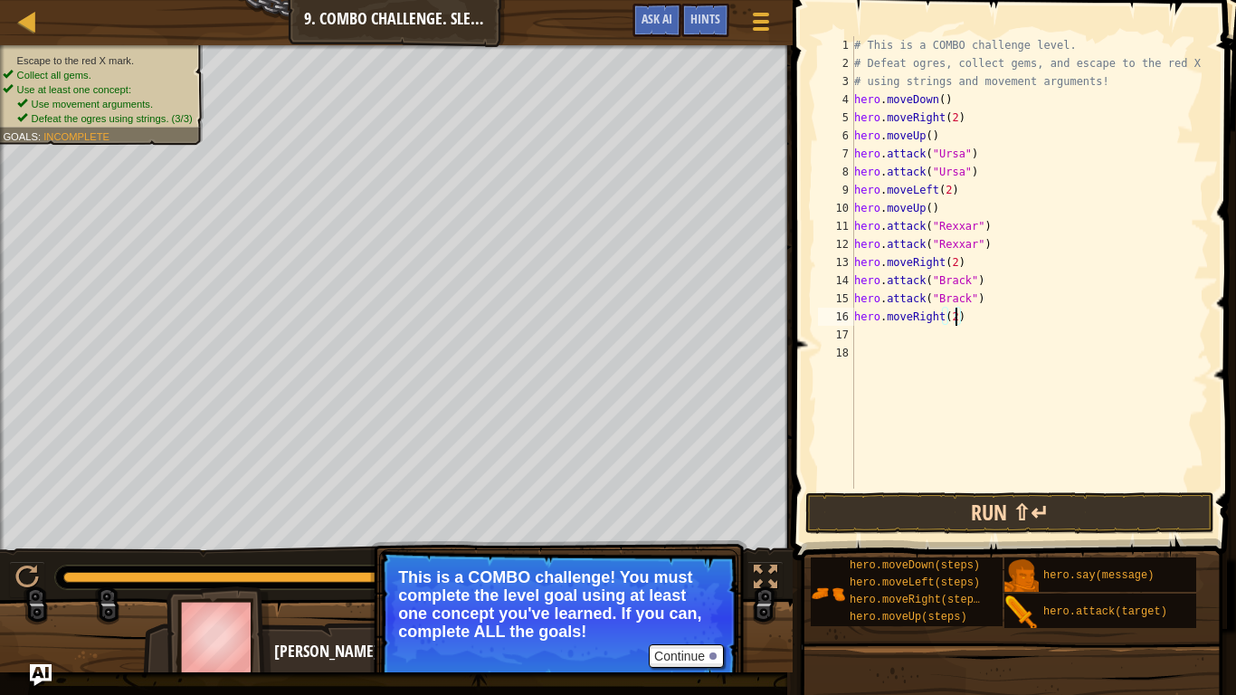
type textarea "hero.moveRight(2)"
click at [1124, 521] on button "Run ⇧↵" at bounding box center [1010, 513] width 409 height 42
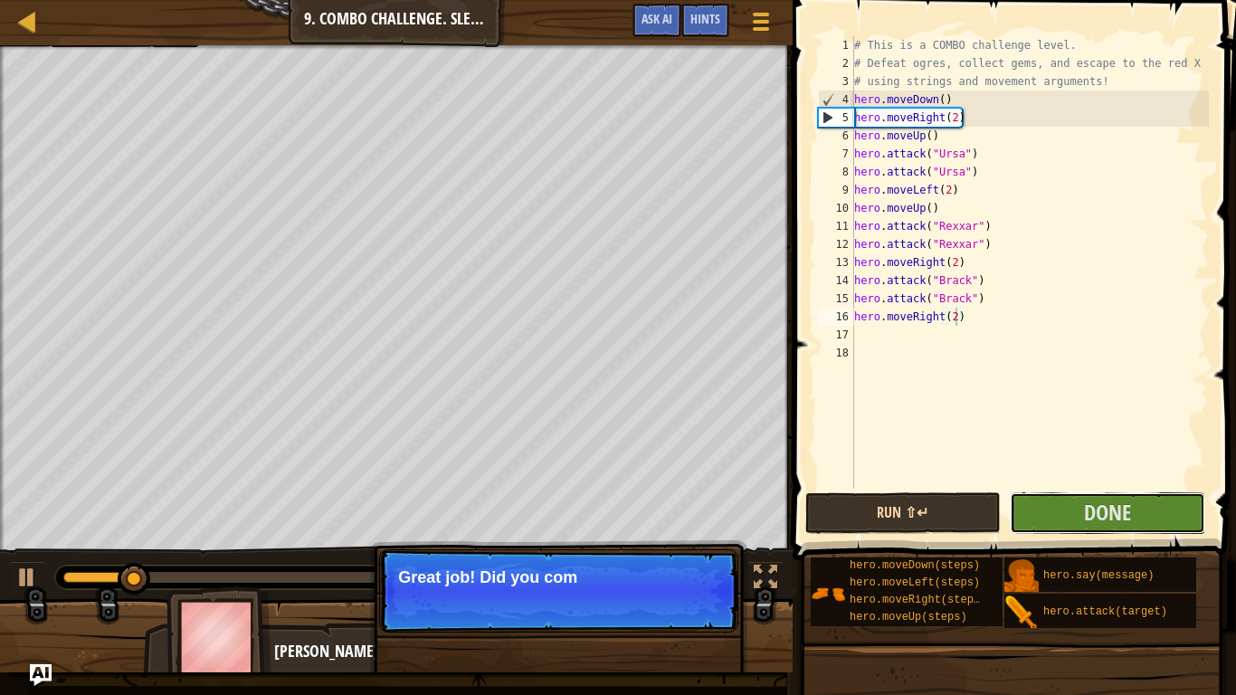
click at [1124, 521] on span "Done" at bounding box center [1107, 512] width 47 height 29
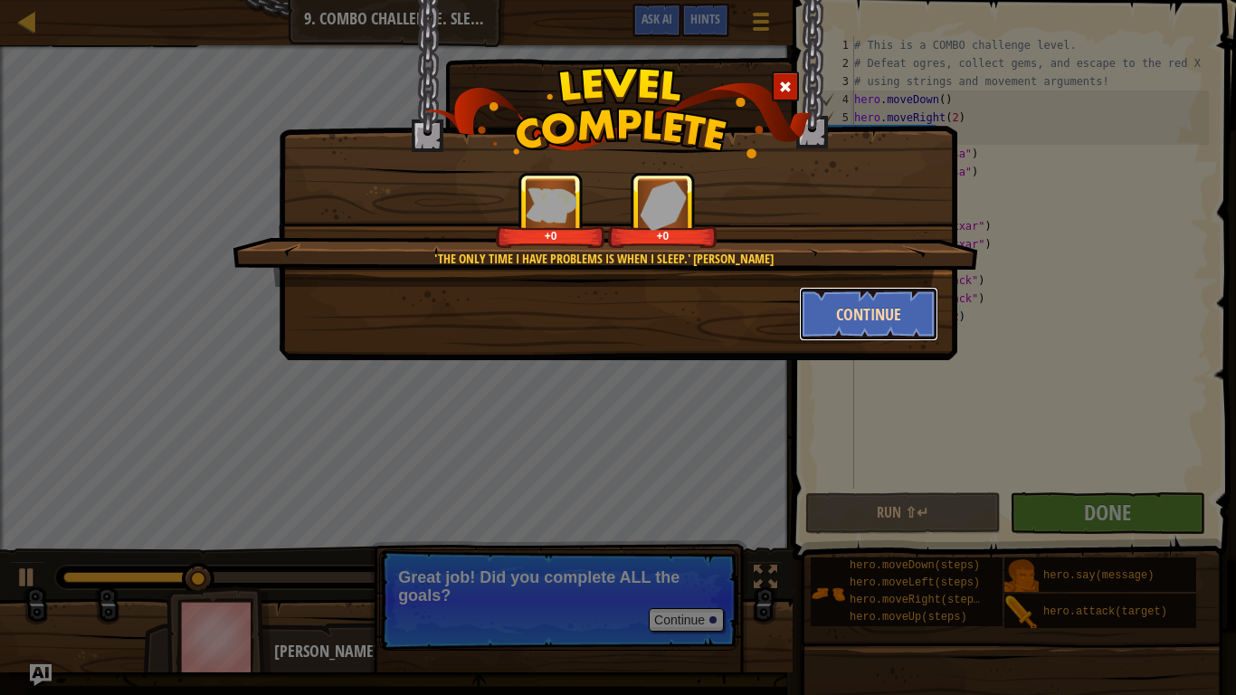
click at [856, 313] on button "Continue" at bounding box center [869, 314] width 140 height 54
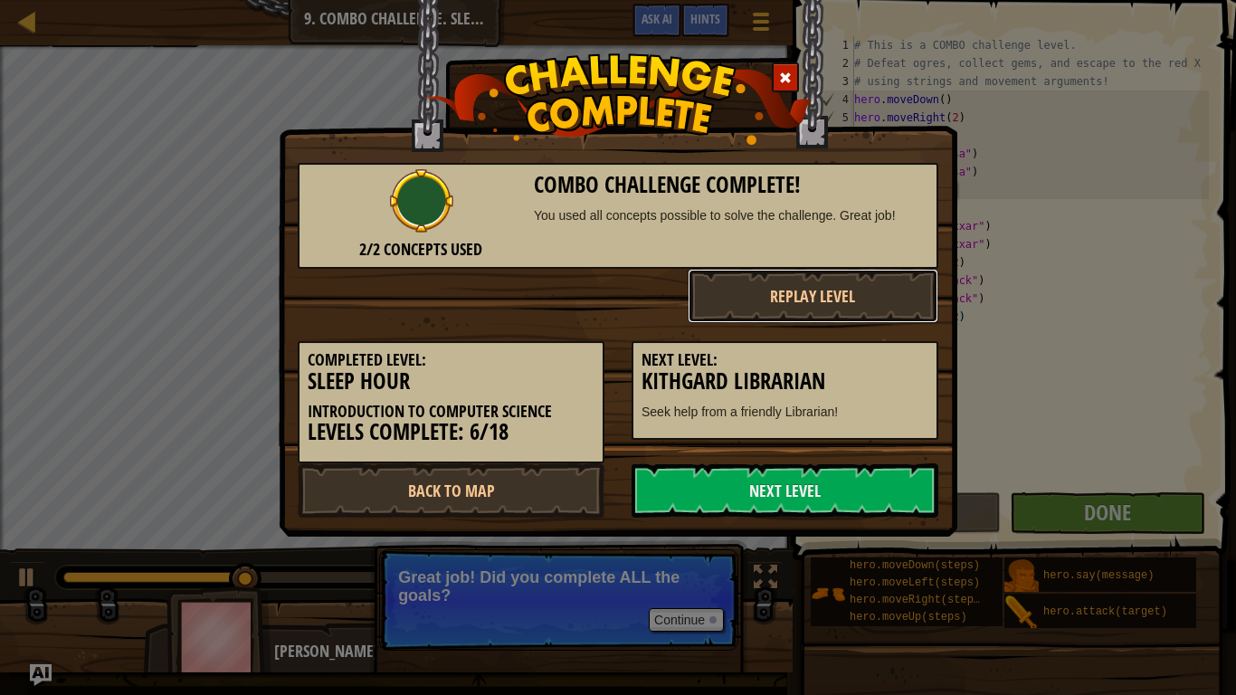
drag, startPoint x: 856, startPoint y: 313, endPoint x: 522, endPoint y: 401, distance: 345.4
click at [522, 401] on div "2/2 Concepts Used Combo Challenge Complete! You used all concepts possible to s…" at bounding box center [618, 331] width 641 height 373
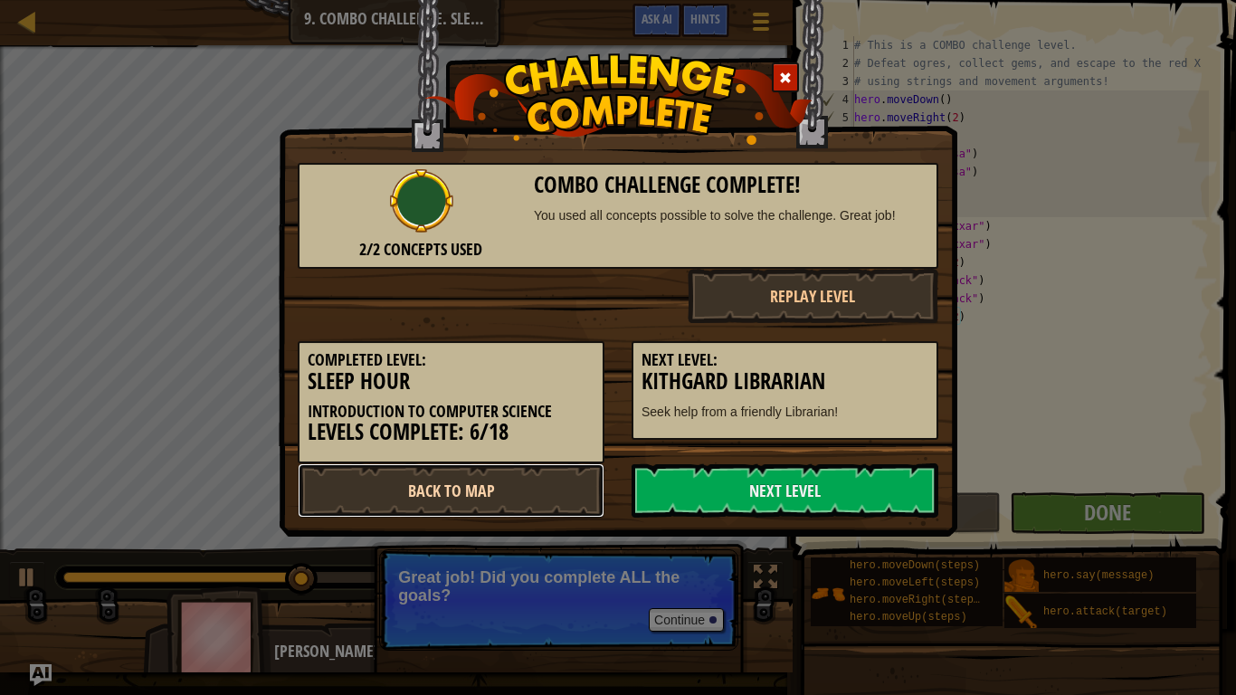
click at [520, 483] on link "Back to Map" at bounding box center [451, 490] width 307 height 54
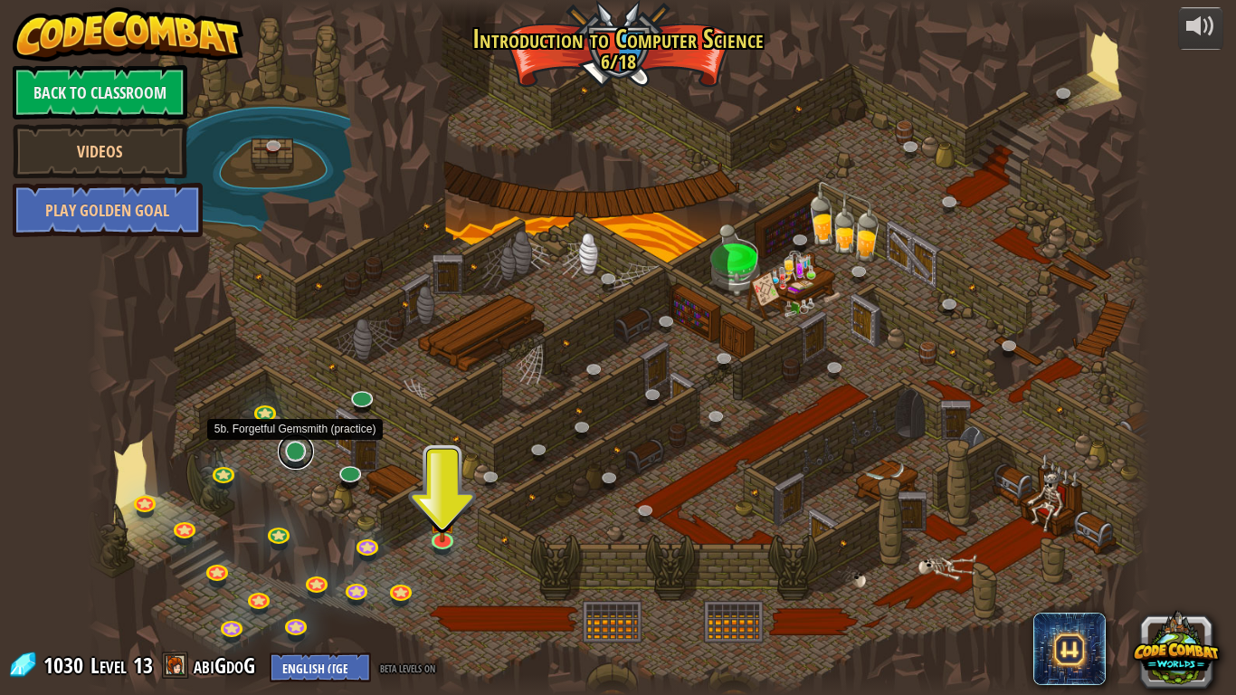
click at [292, 458] on link at bounding box center [296, 452] width 36 height 36
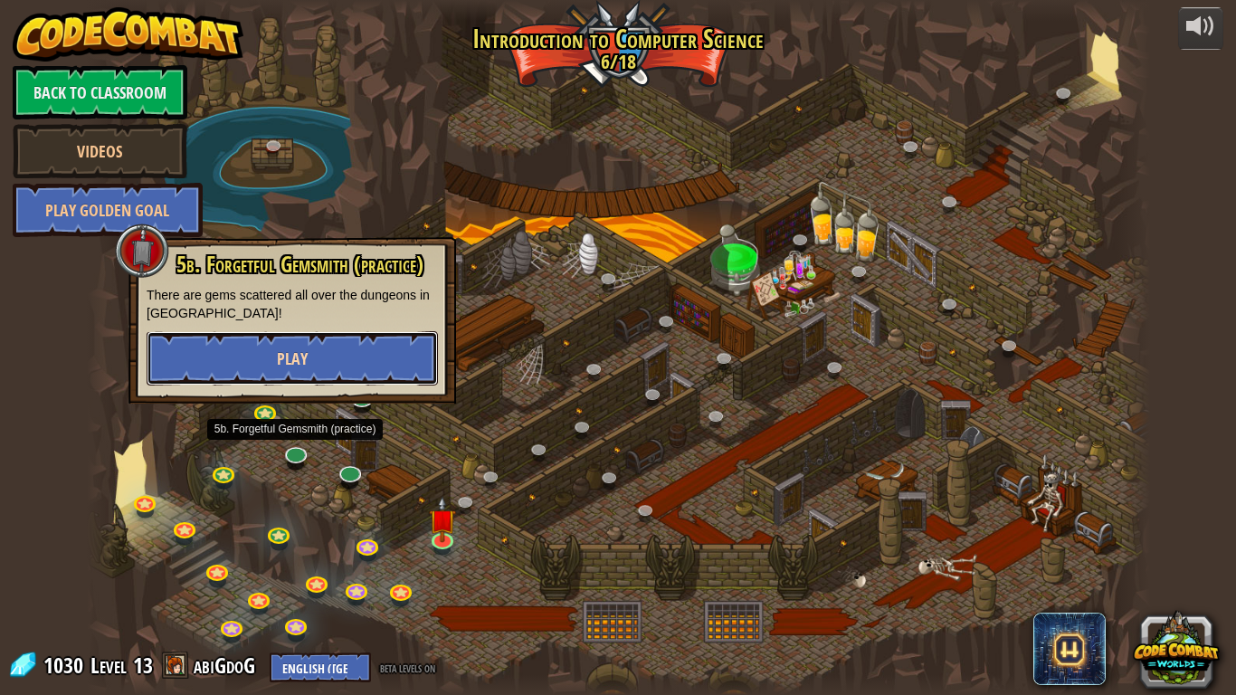
click at [307, 371] on button "Play" at bounding box center [292, 358] width 291 height 54
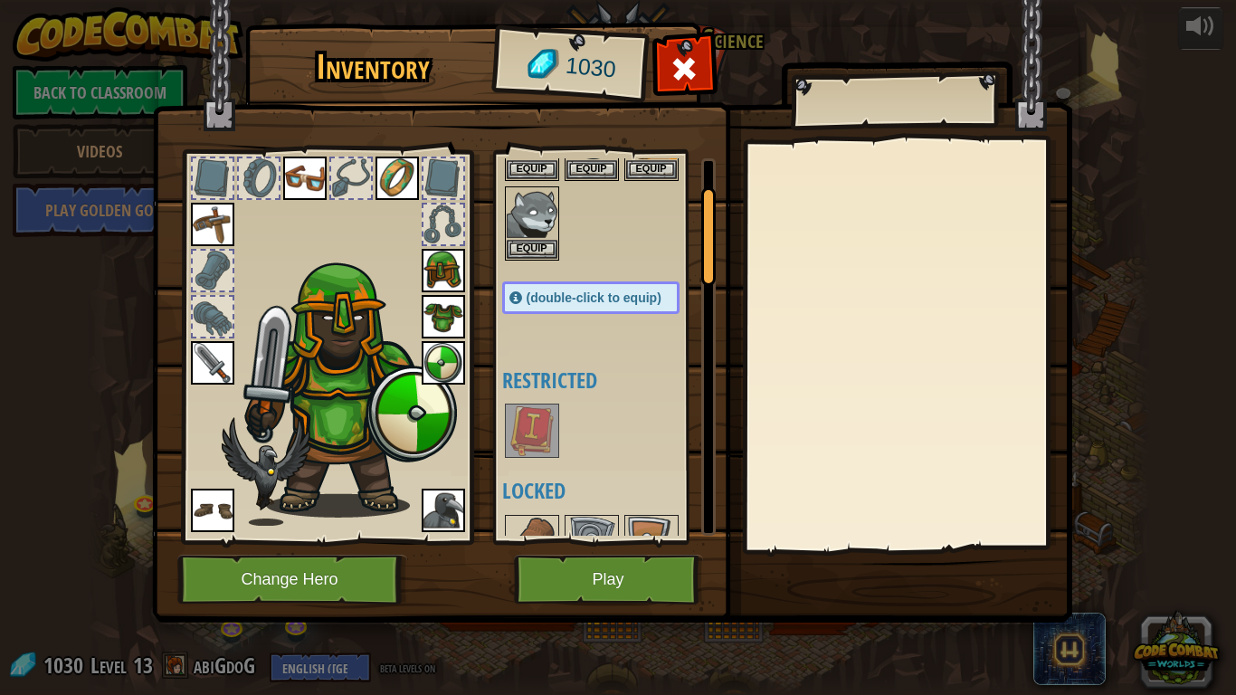
scroll to position [107, 0]
click at [548, 439] on img at bounding box center [532, 429] width 51 height 51
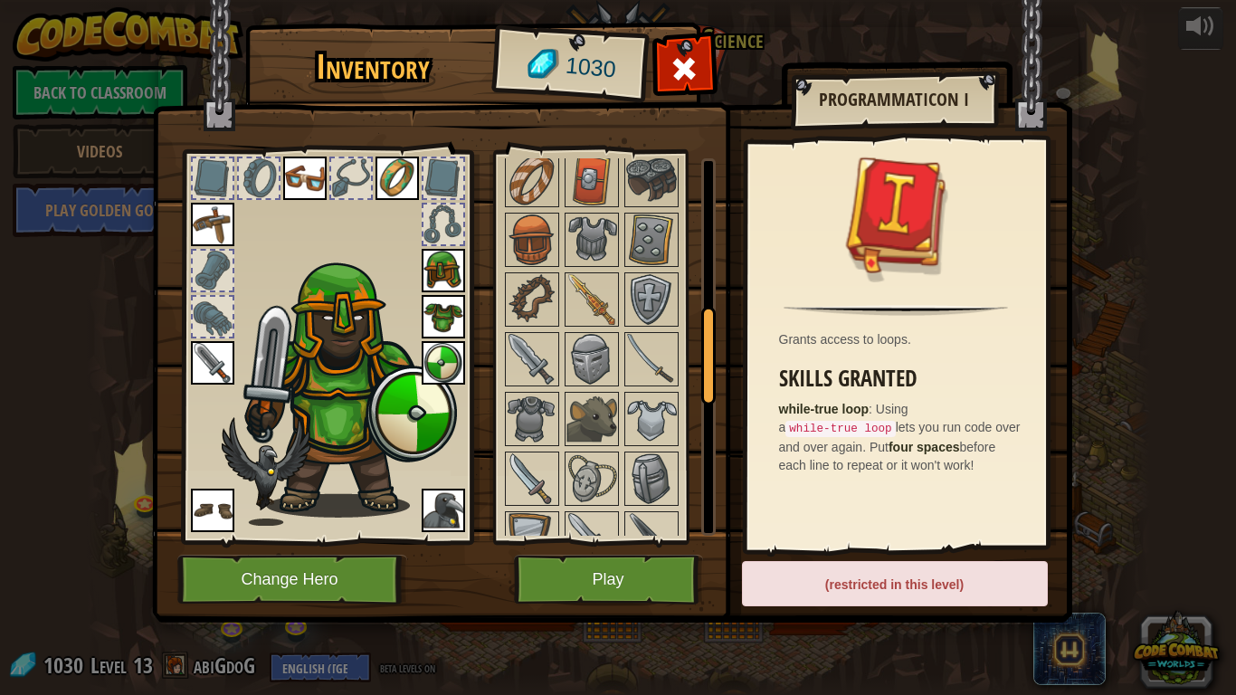
scroll to position [595, 0]
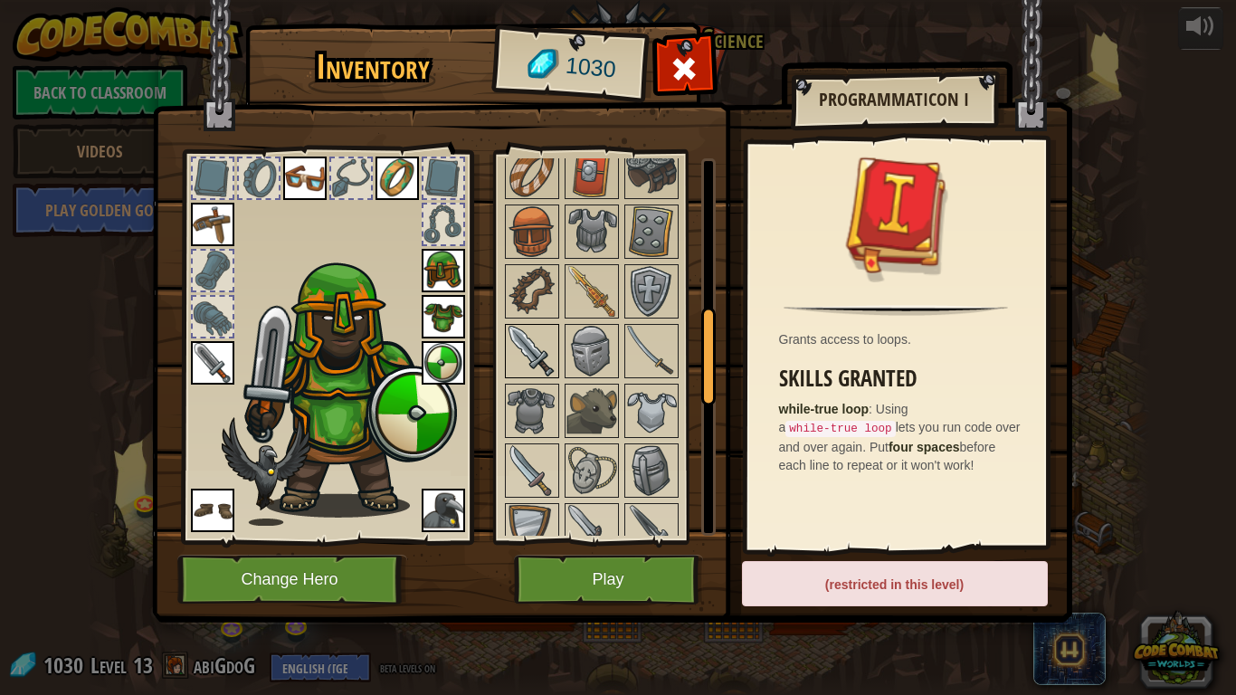
click at [530, 354] on img at bounding box center [532, 351] width 51 height 51
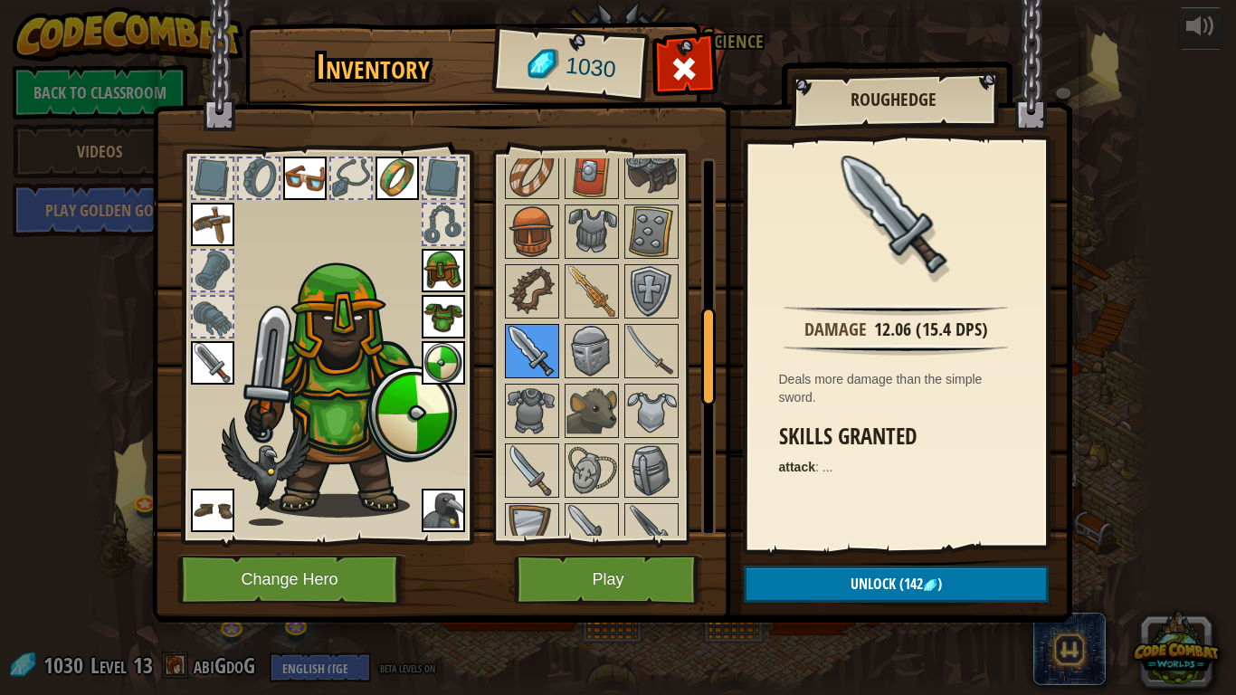
click at [530, 354] on img at bounding box center [532, 351] width 51 height 51
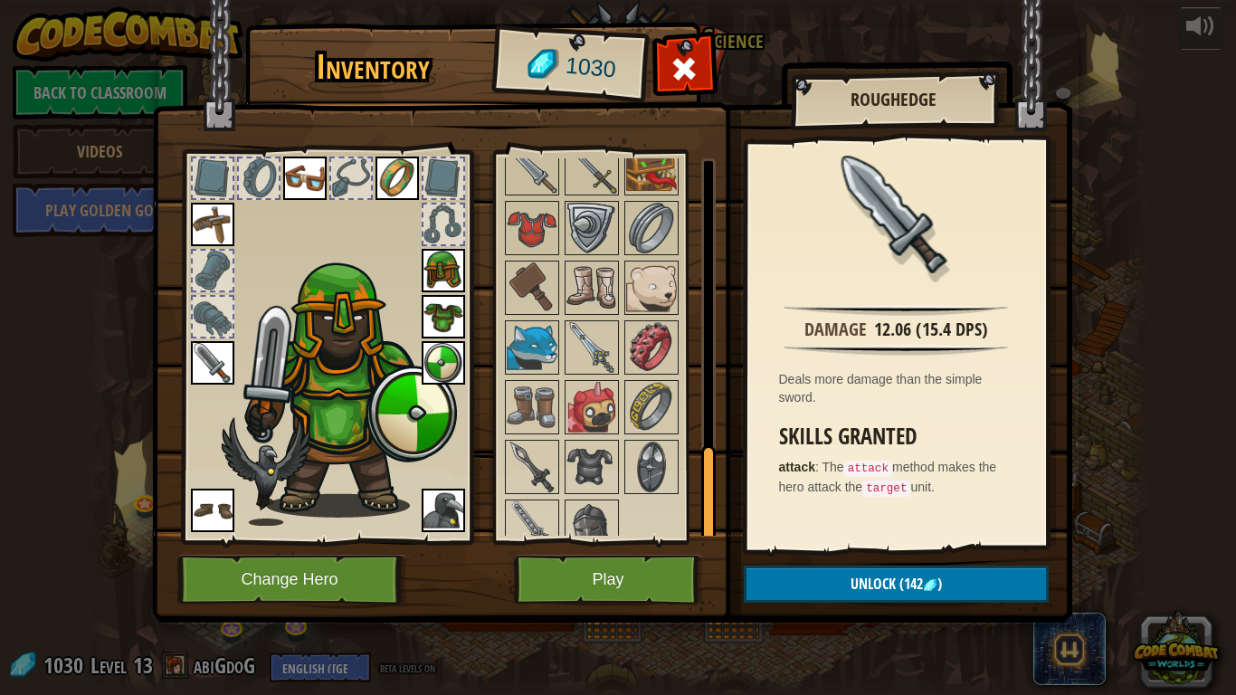
scroll to position [1157, 0]
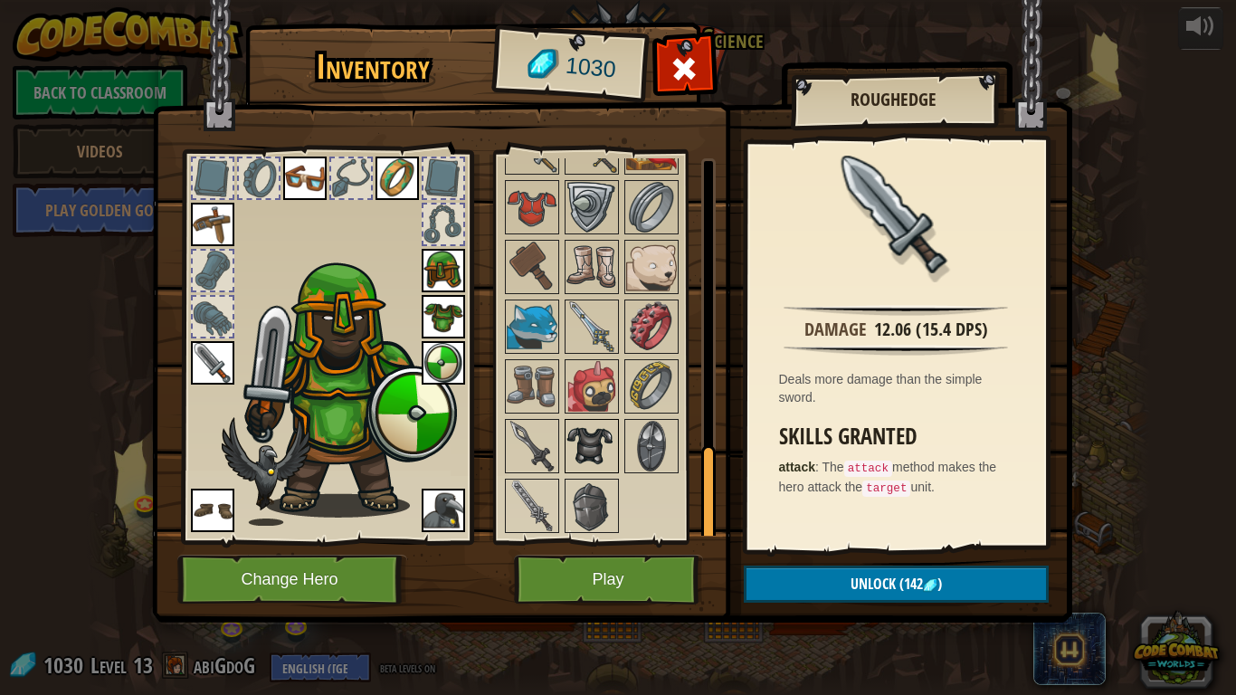
click at [580, 437] on img at bounding box center [592, 446] width 51 height 51
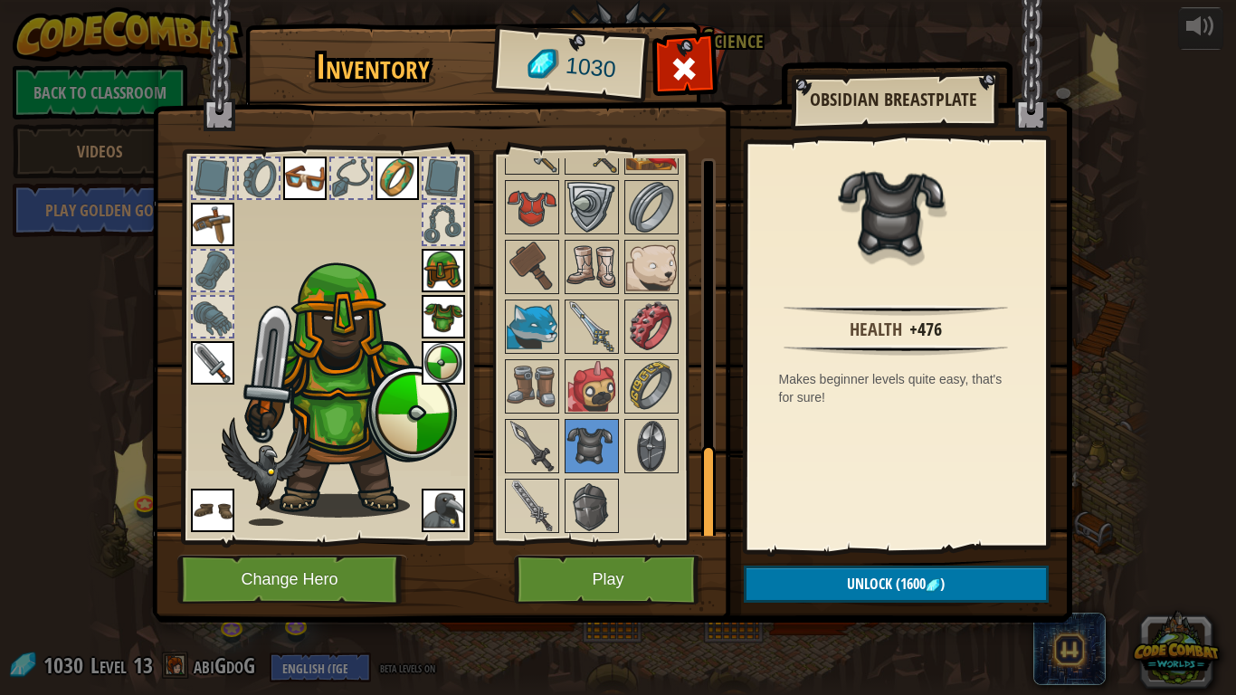
click at [216, 282] on div at bounding box center [213, 271] width 40 height 40
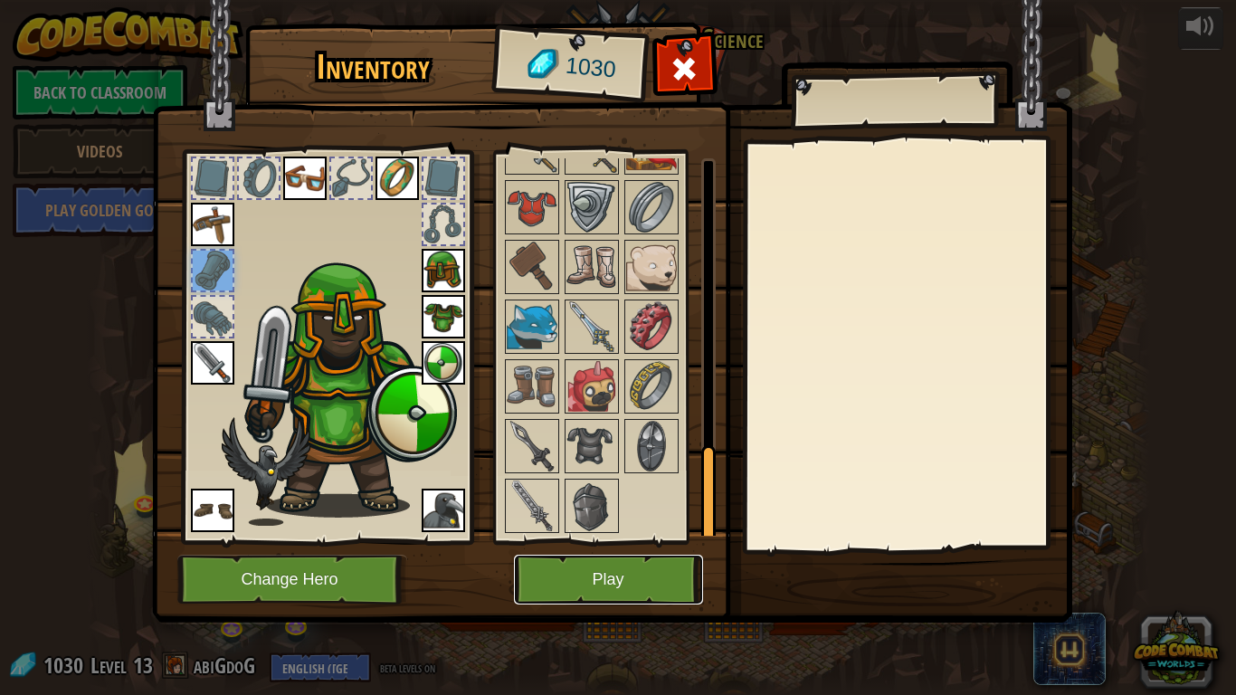
click at [630, 541] on button "Play" at bounding box center [608, 580] width 189 height 50
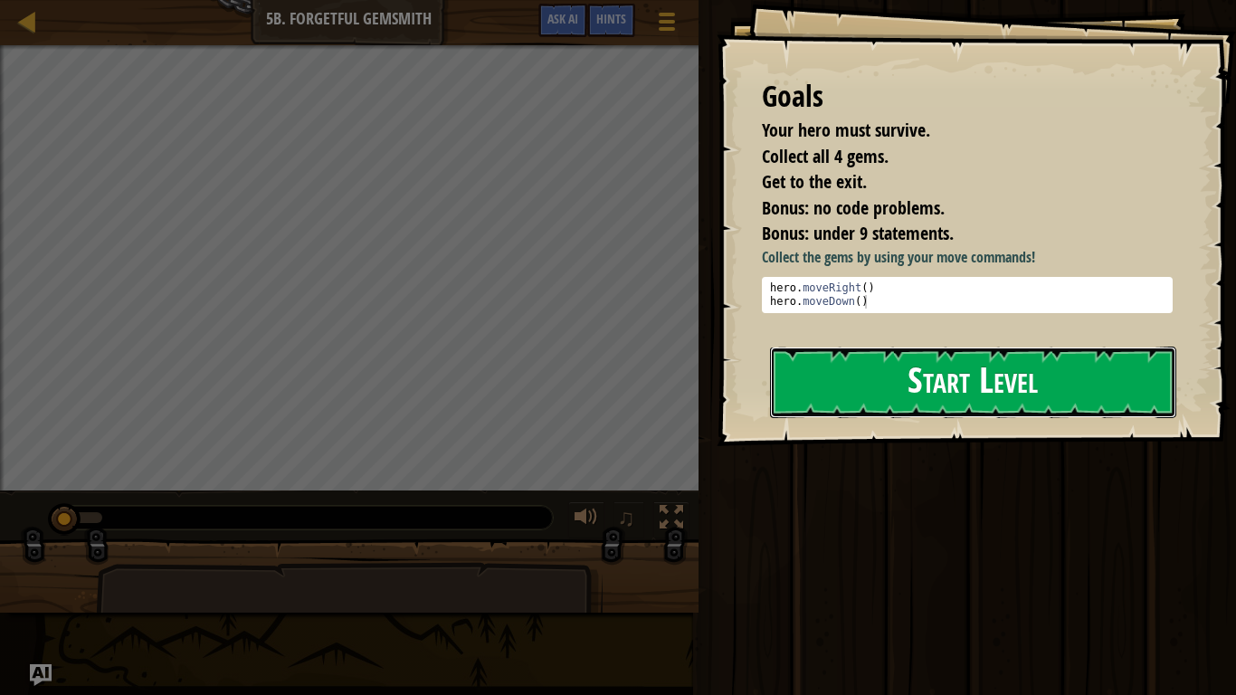
click at [856, 372] on button "Start Level" at bounding box center [973, 383] width 406 height 72
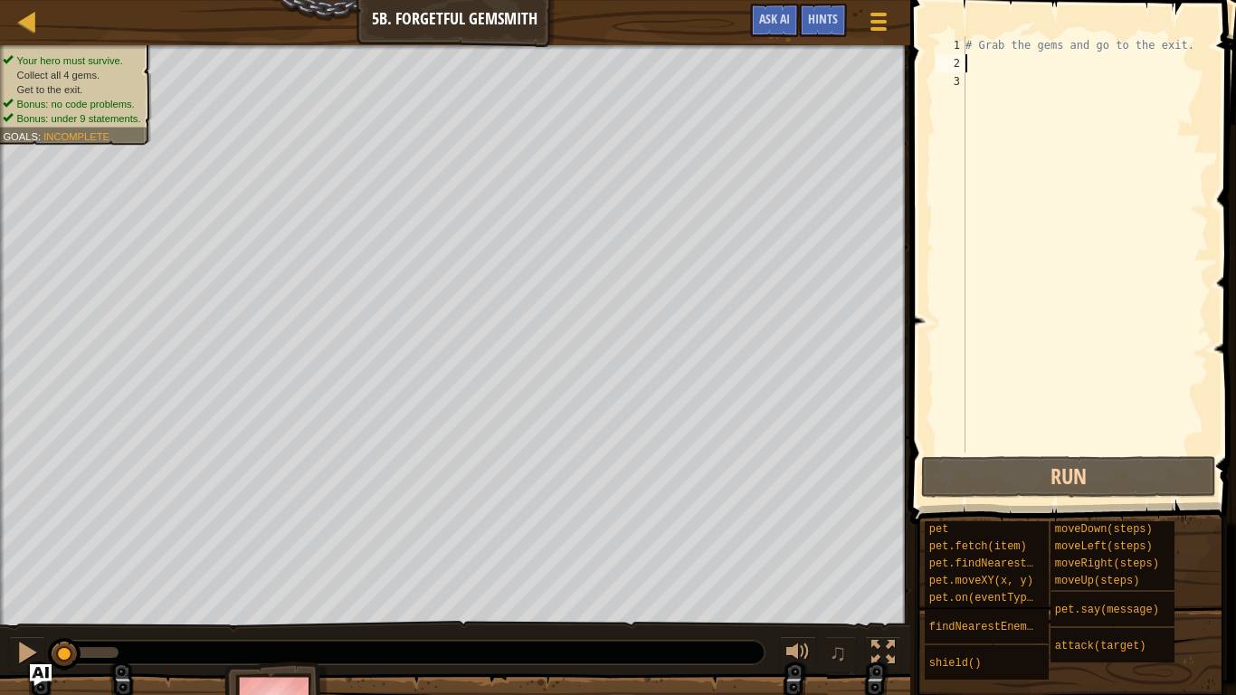
click at [997, 58] on div "# Grab the gems and go to the exit." at bounding box center [1085, 262] width 247 height 453
type textarea "ri"
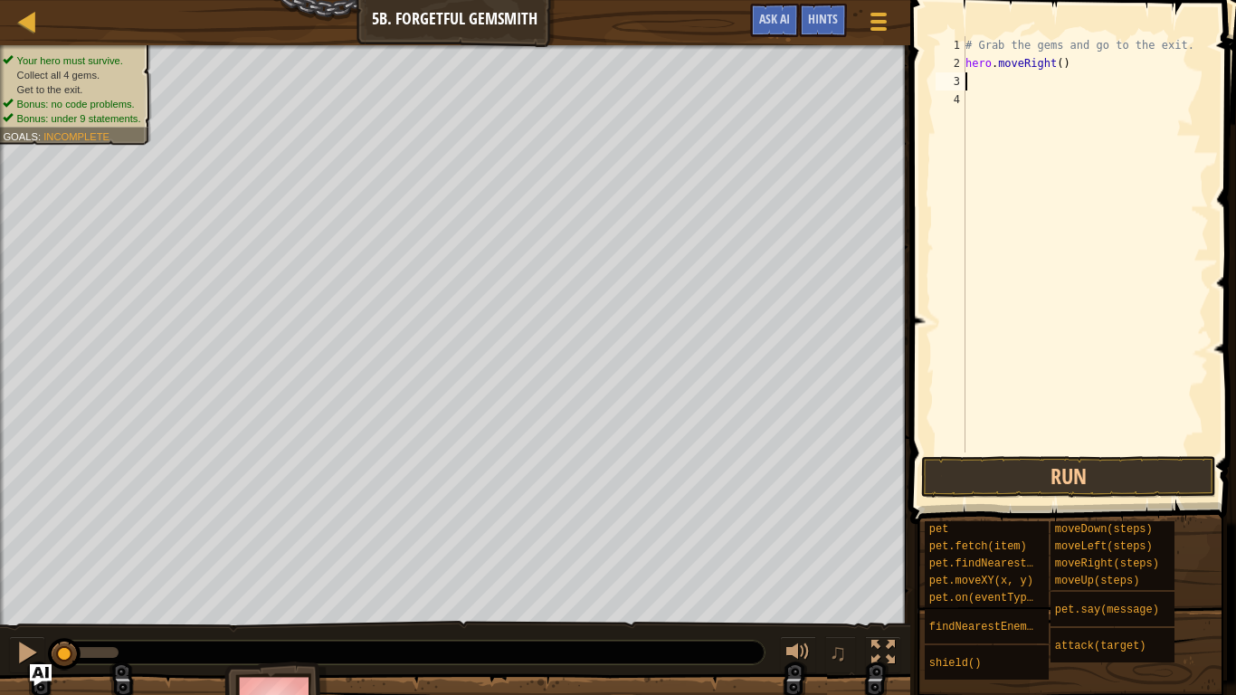
scroll to position [8, 0]
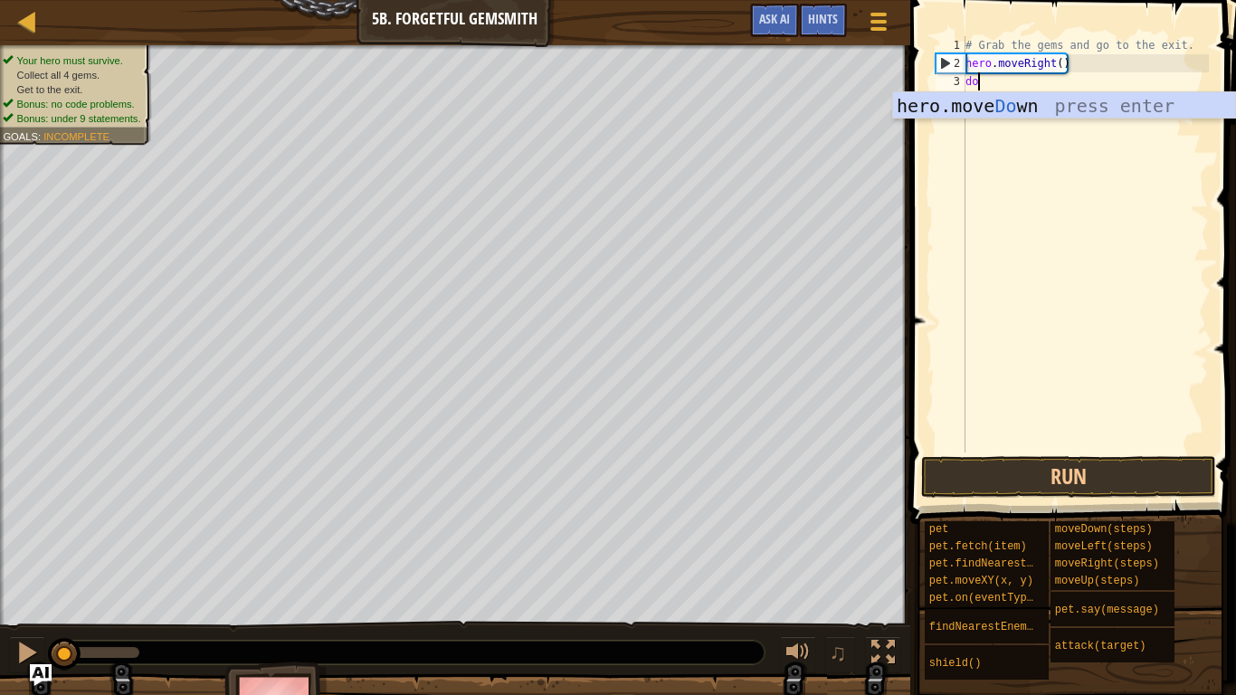
type textarea "do"
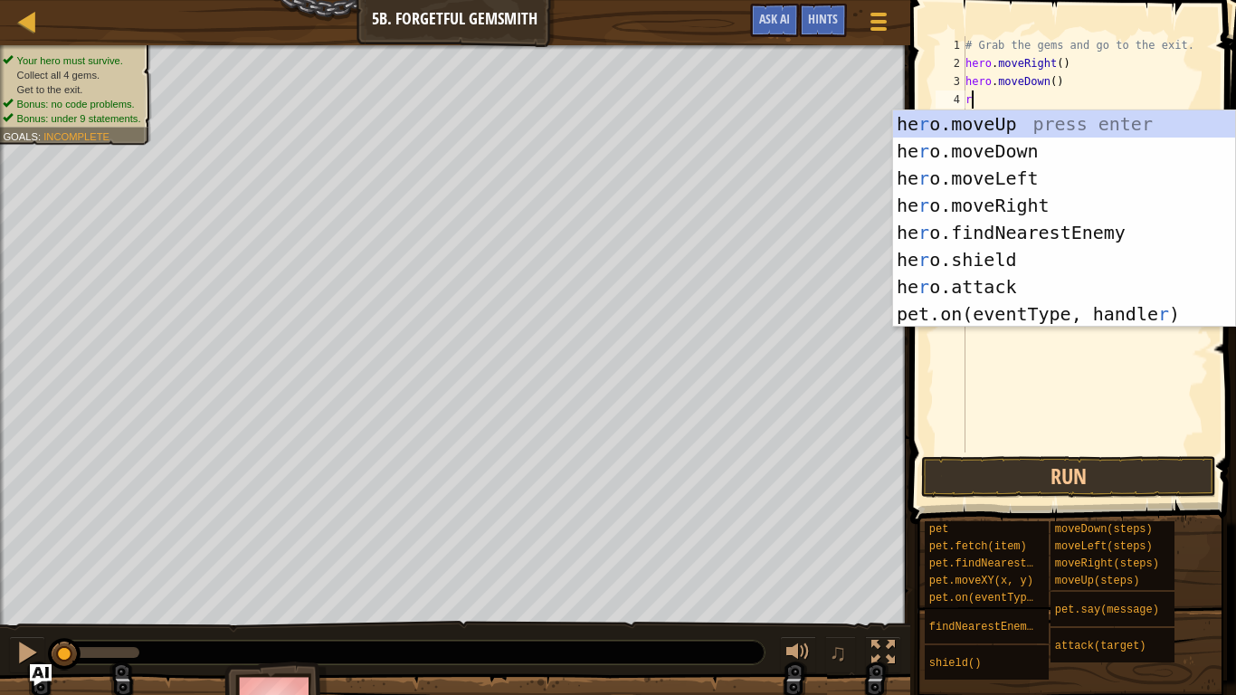
type textarea "ri"
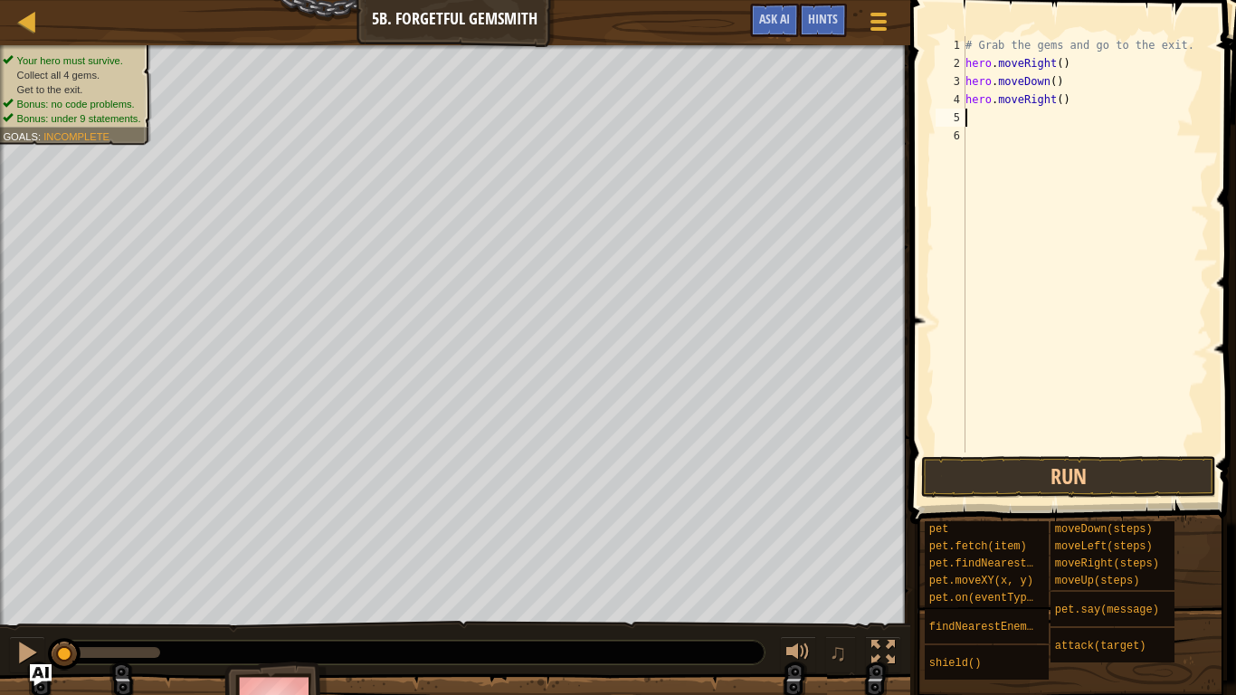
click at [1060, 100] on div "# Grab the gems and go to the exit. hero . moveRight ( ) hero . moveDown ( ) he…" at bounding box center [1085, 262] width 247 height 453
type textarea "hero.moveRight(3)"
click at [1053, 120] on div "# Grab the gems and go to the exit. hero . moveRight ( ) hero . moveDown ( ) he…" at bounding box center [1085, 262] width 247 height 453
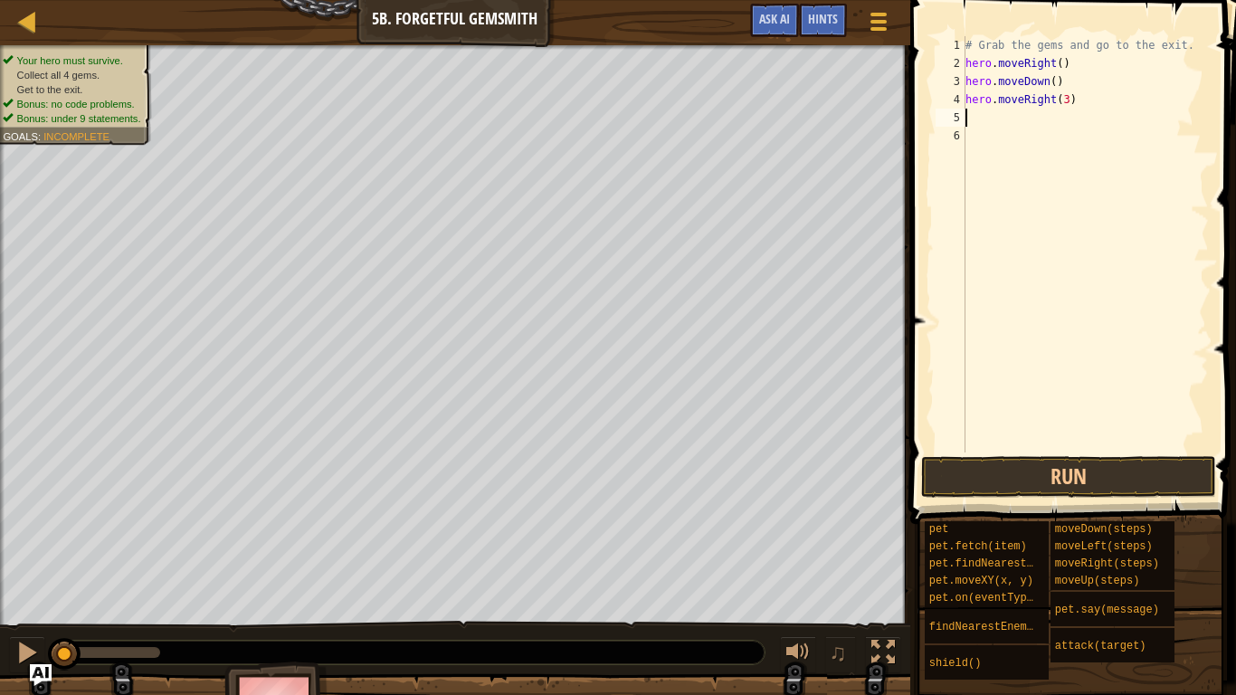
type textarea "u"
type textarea "r"
type textarea "h"
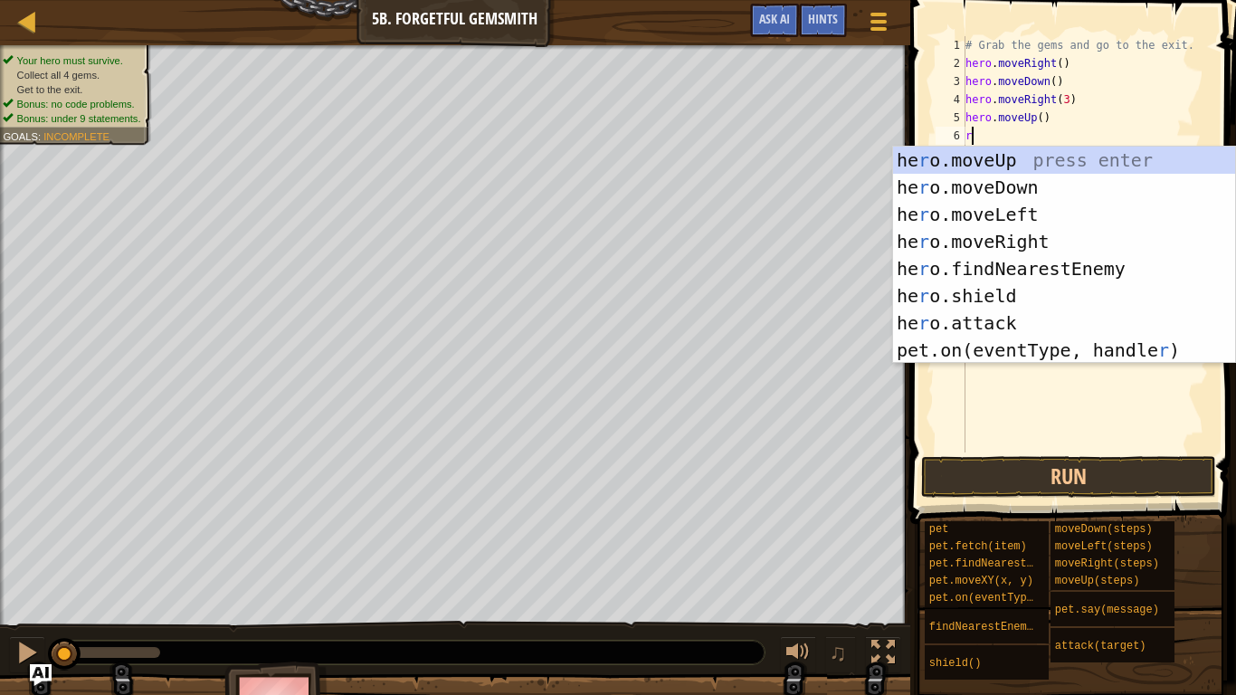
type textarea "ri"
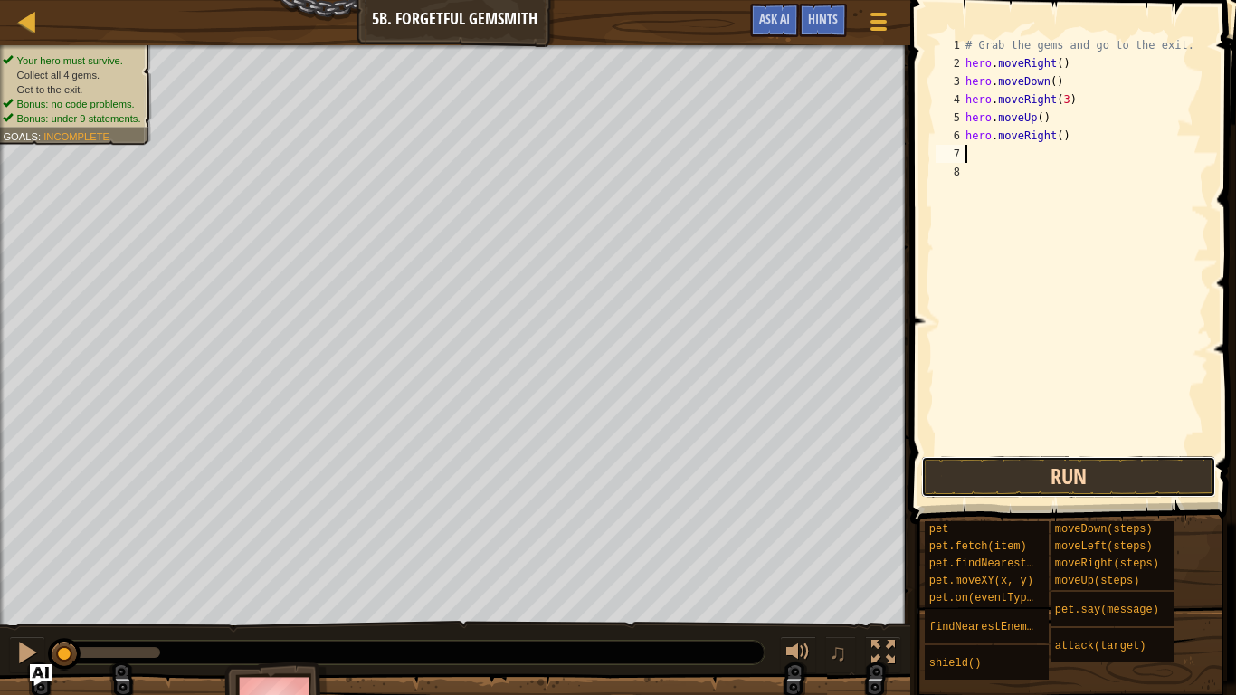
click at [1139, 473] on button "Run" at bounding box center [1068, 477] width 295 height 42
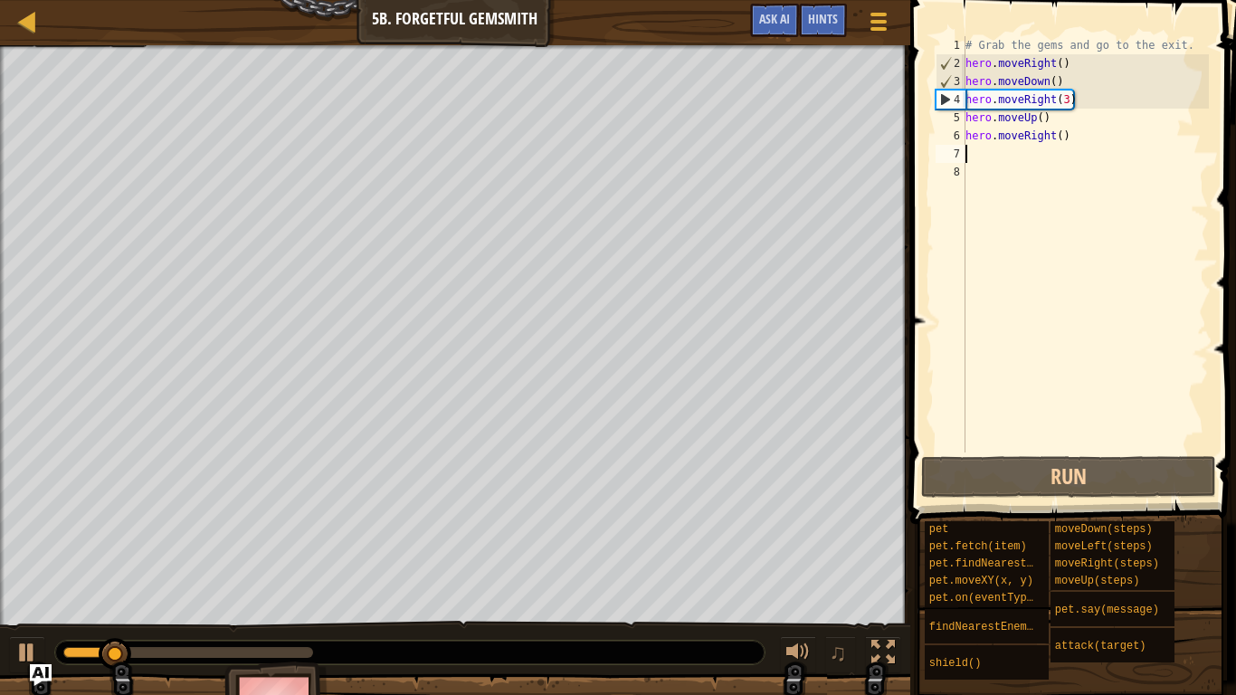
click at [1066, 105] on div "# Grab the gems and go to the exit. hero . moveRight ( ) hero . moveDown ( ) he…" at bounding box center [1085, 262] width 247 height 453
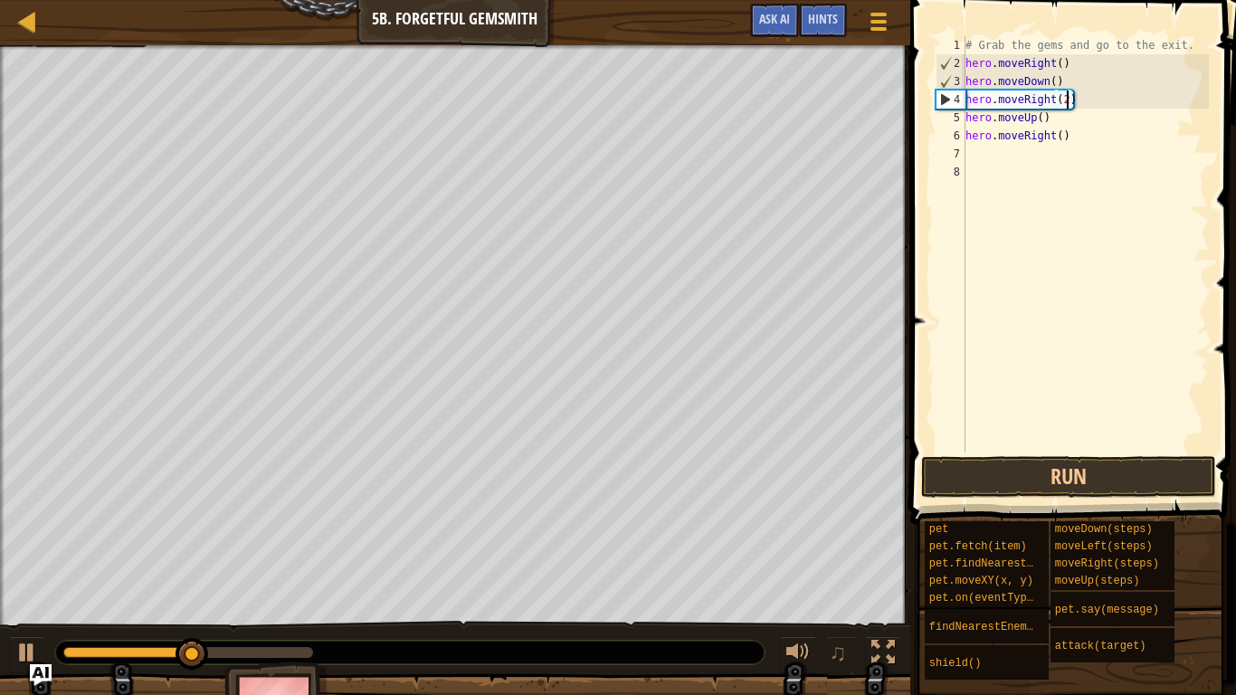
scroll to position [8, 11]
type textarea "hero.moveRight()"
click at [1102, 476] on button "Run" at bounding box center [1068, 477] width 295 height 42
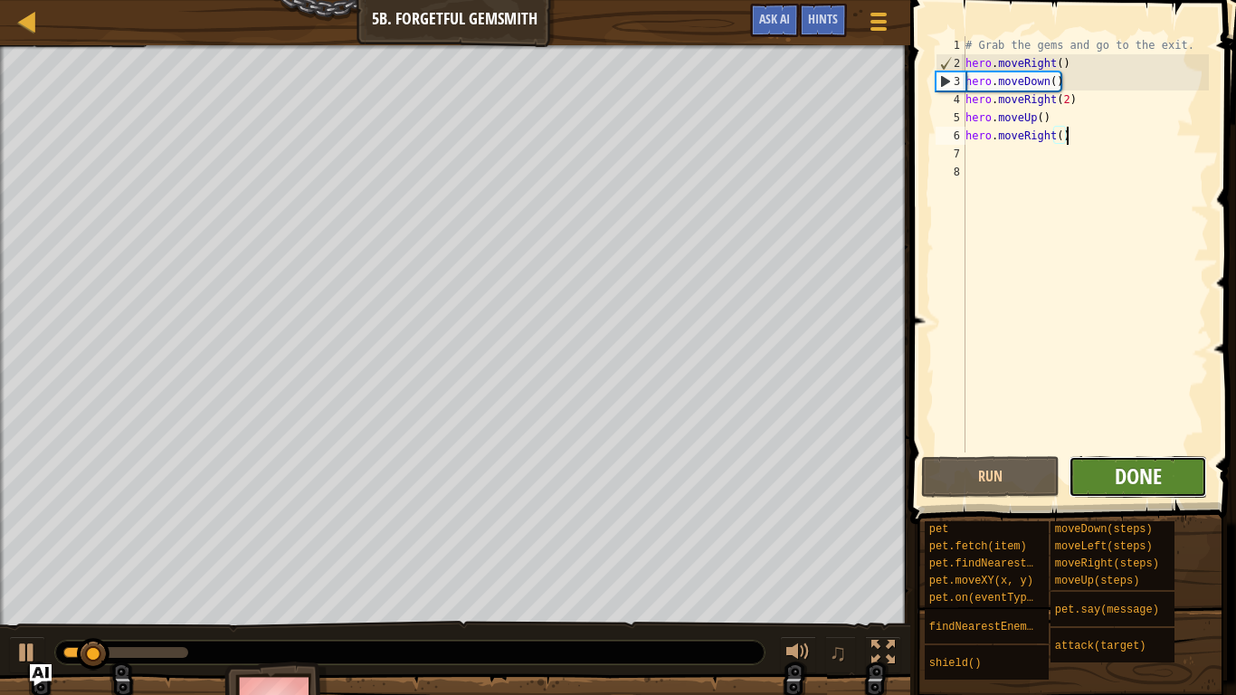
click at [1154, 470] on span "Done" at bounding box center [1138, 476] width 47 height 29
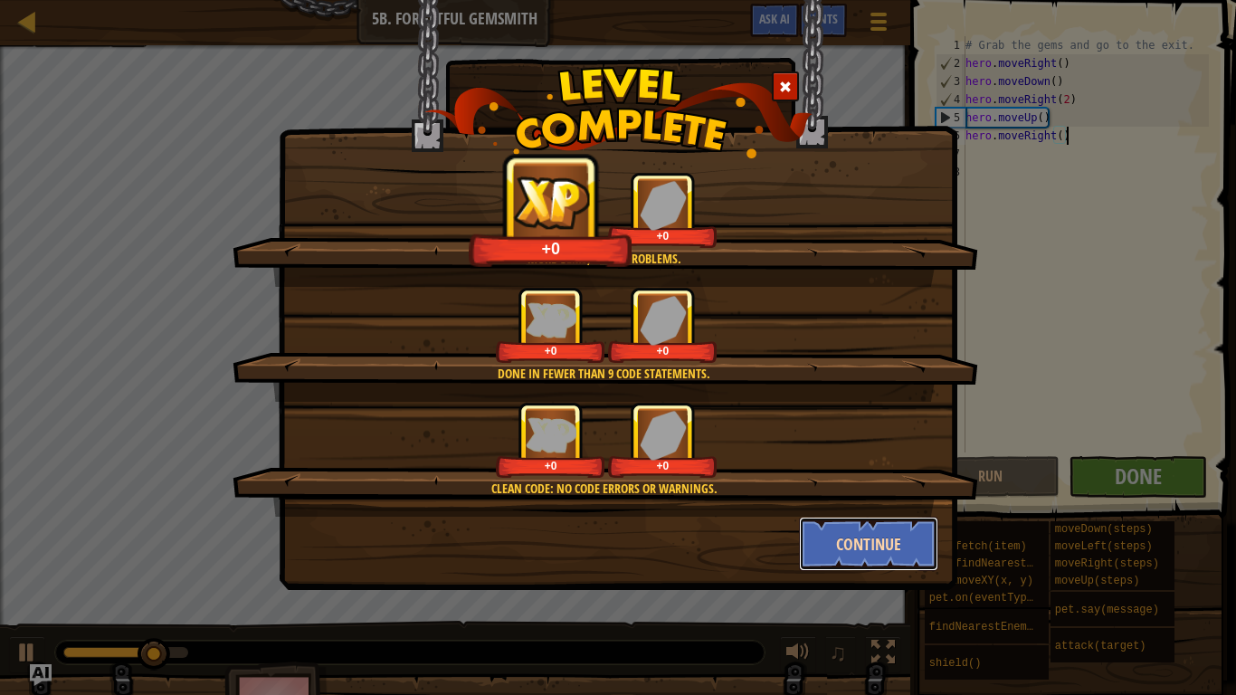
click at [891, 541] on button "Continue" at bounding box center [869, 544] width 140 height 54
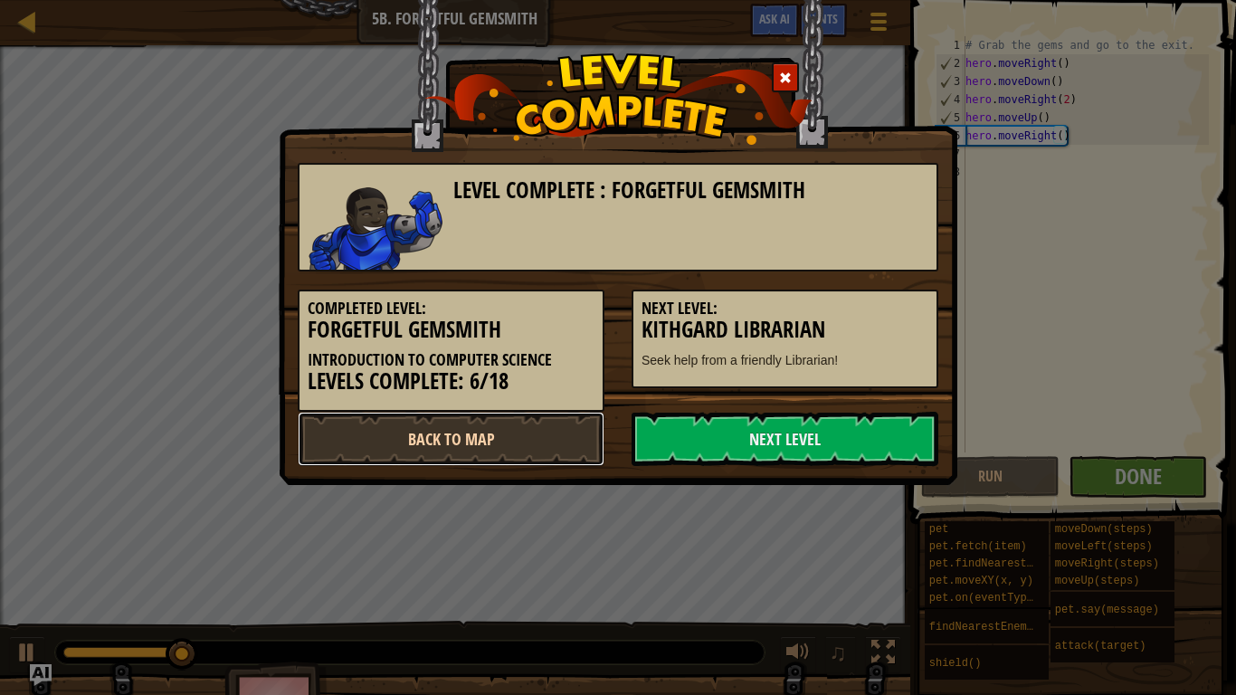
click at [569, 429] on link "Back to Map" at bounding box center [451, 439] width 307 height 54
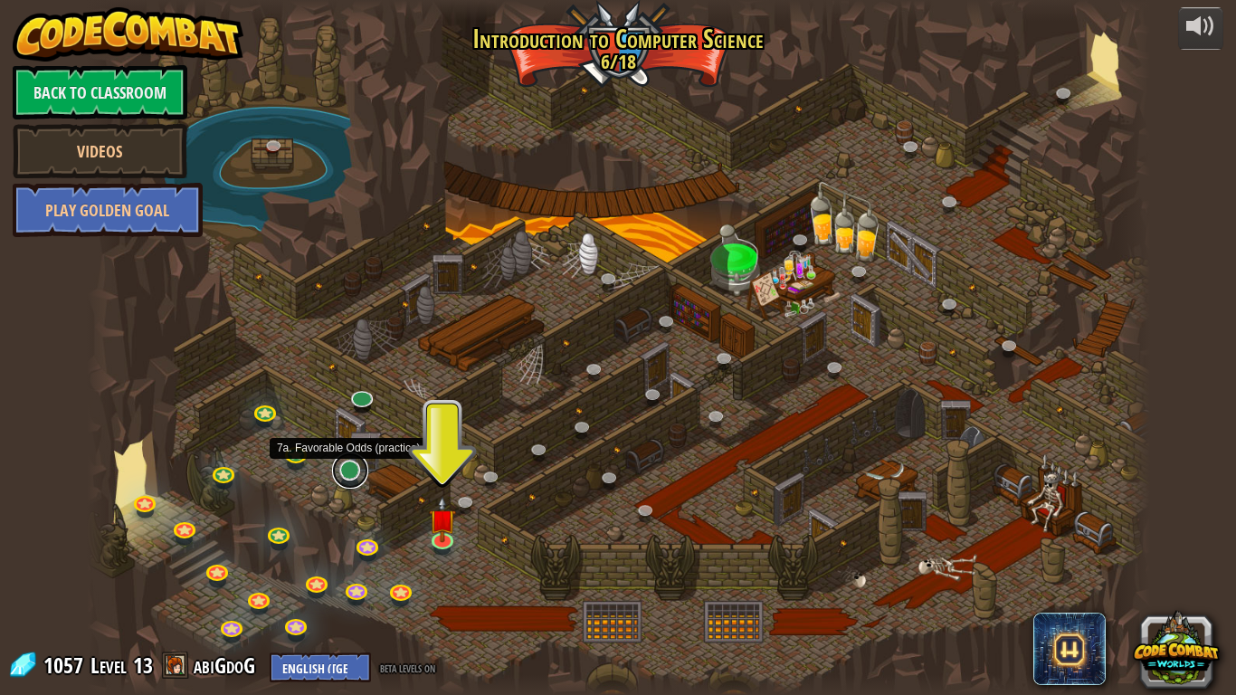
click at [349, 473] on link at bounding box center [350, 471] width 36 height 36
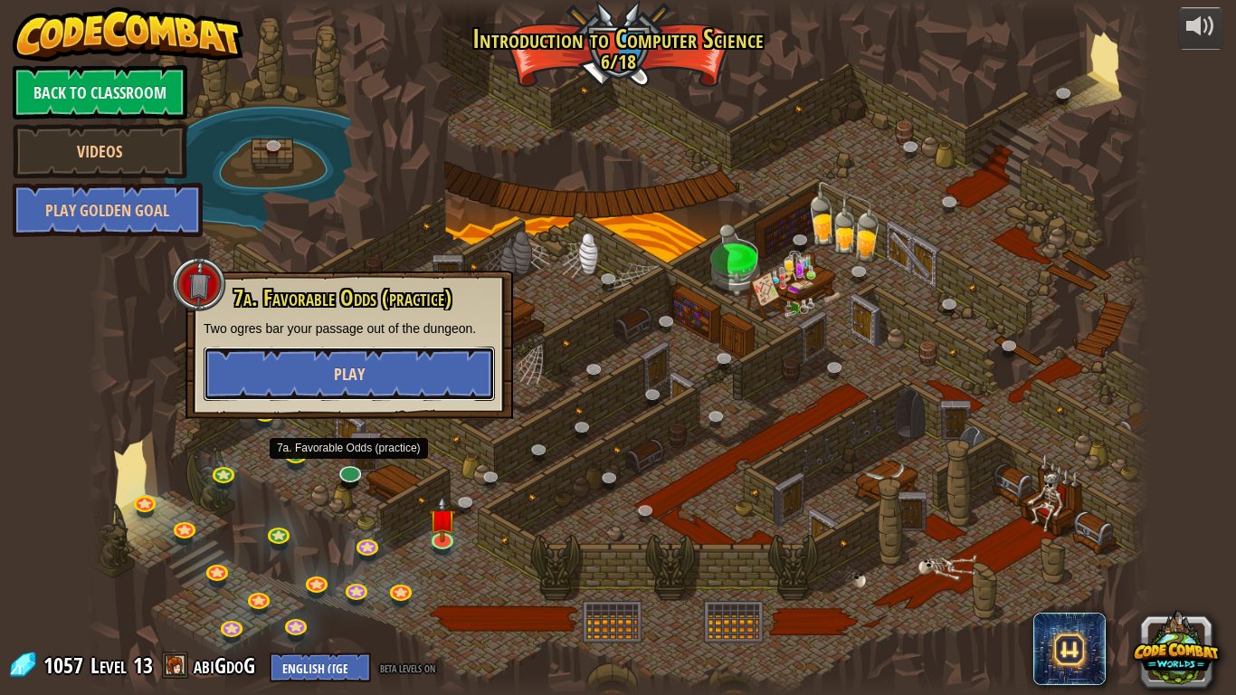
click at [358, 367] on span "Play" at bounding box center [349, 374] width 31 height 23
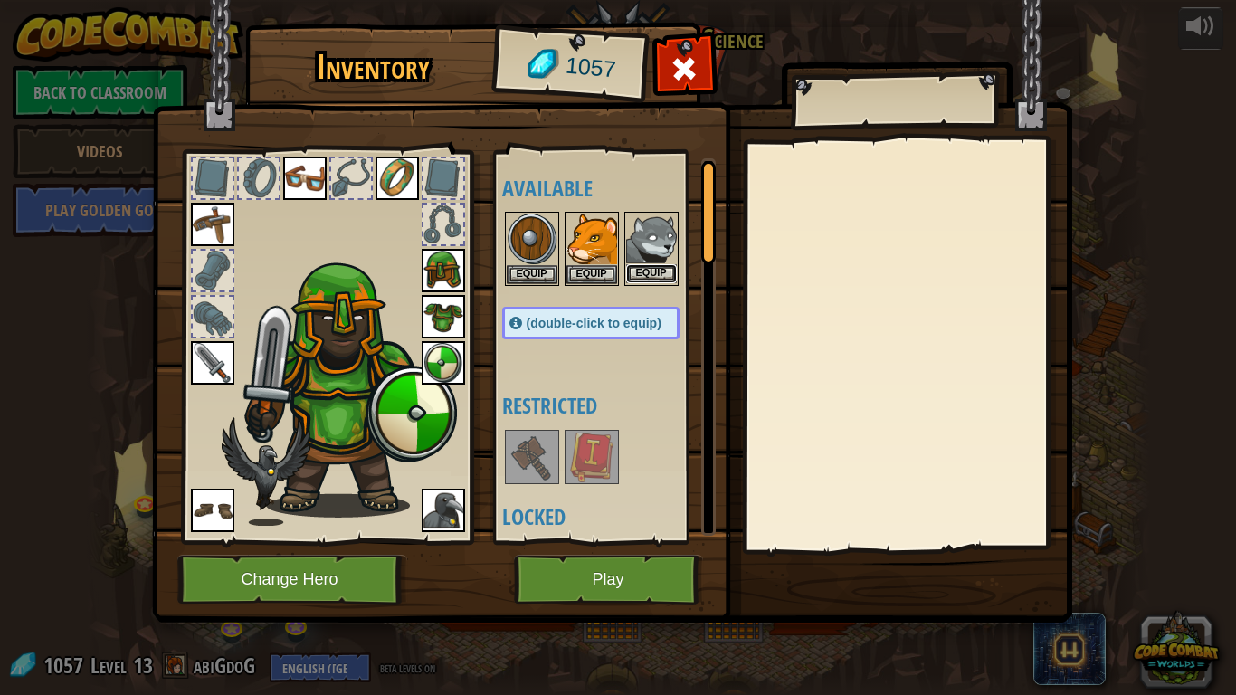
click at [641, 269] on button "Equip" at bounding box center [651, 273] width 51 height 19
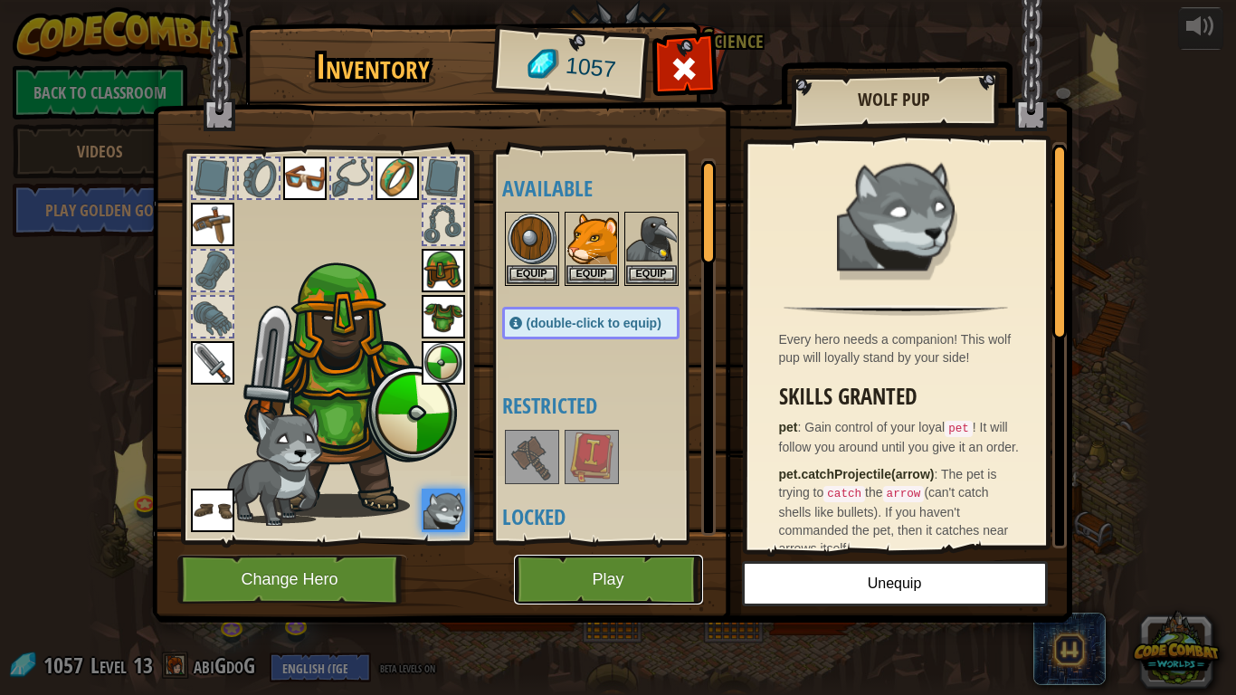
click at [656, 541] on button "Play" at bounding box center [608, 580] width 189 height 50
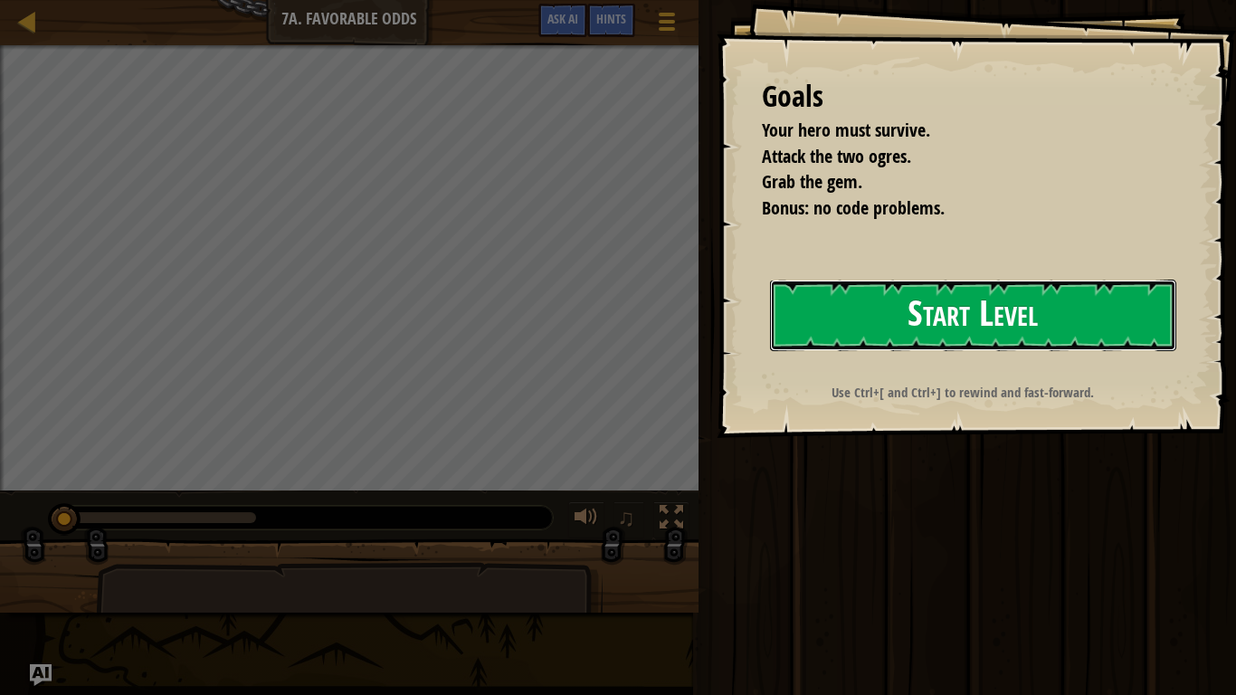
click at [931, 309] on button "Start Level" at bounding box center [973, 316] width 406 height 72
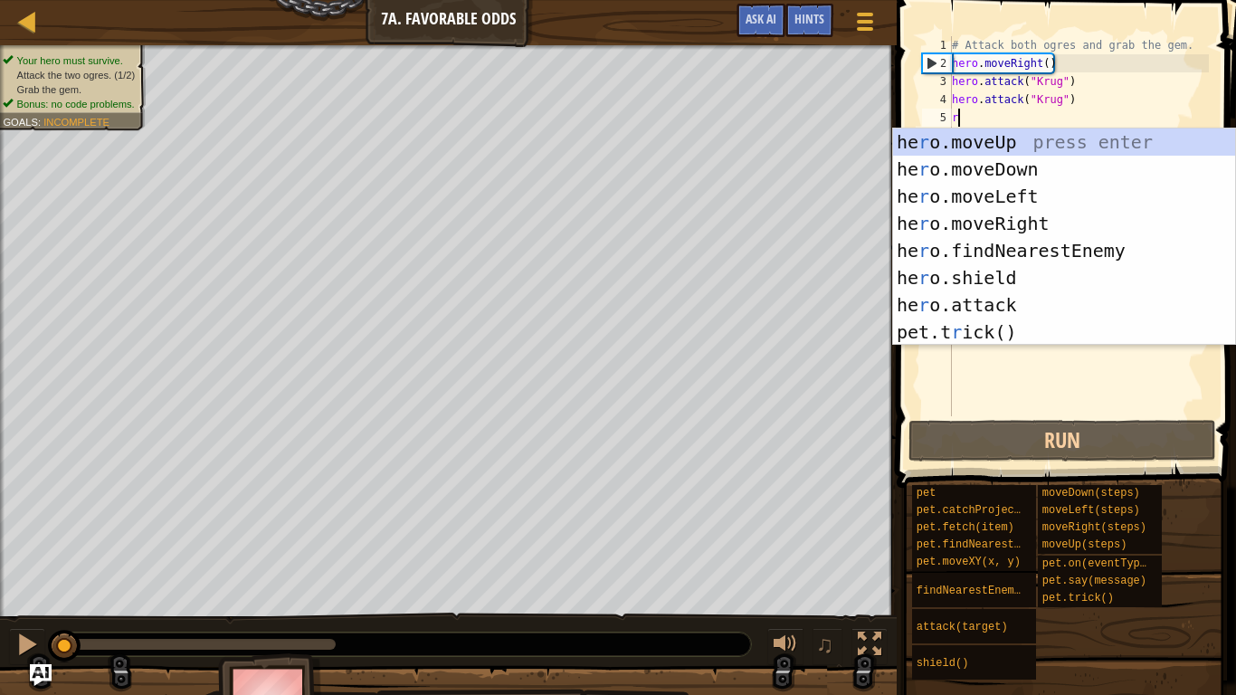
scroll to position [8, 0]
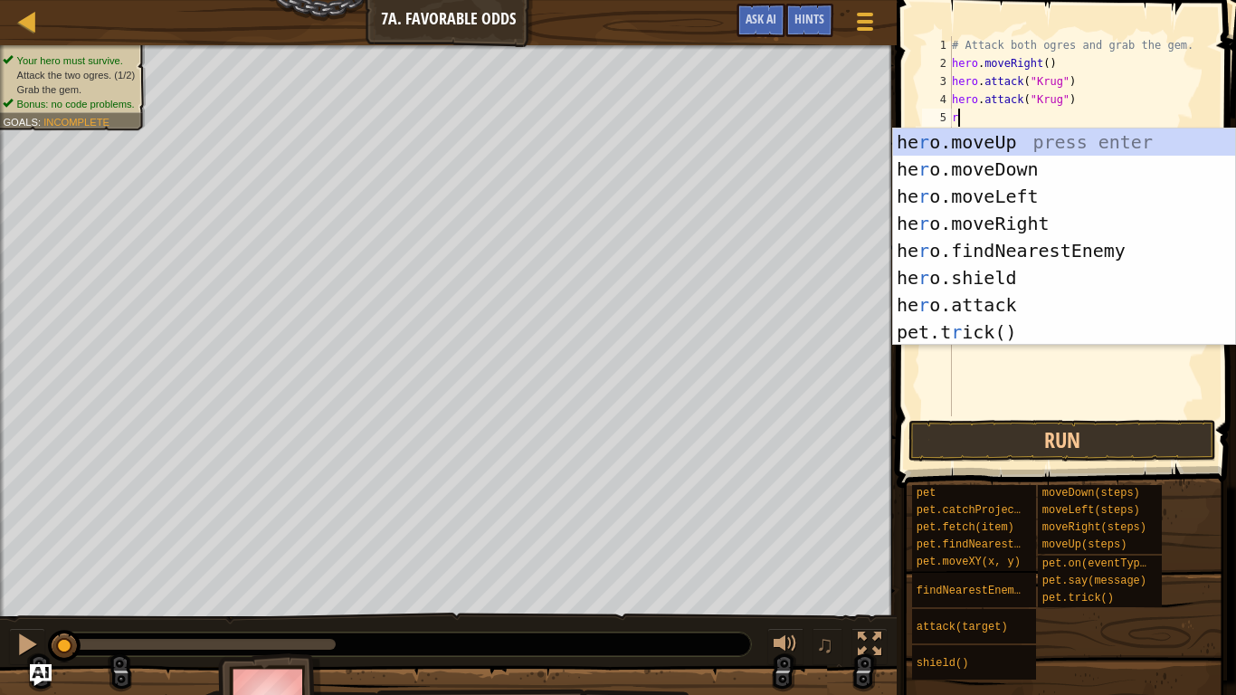
type textarea "ri"
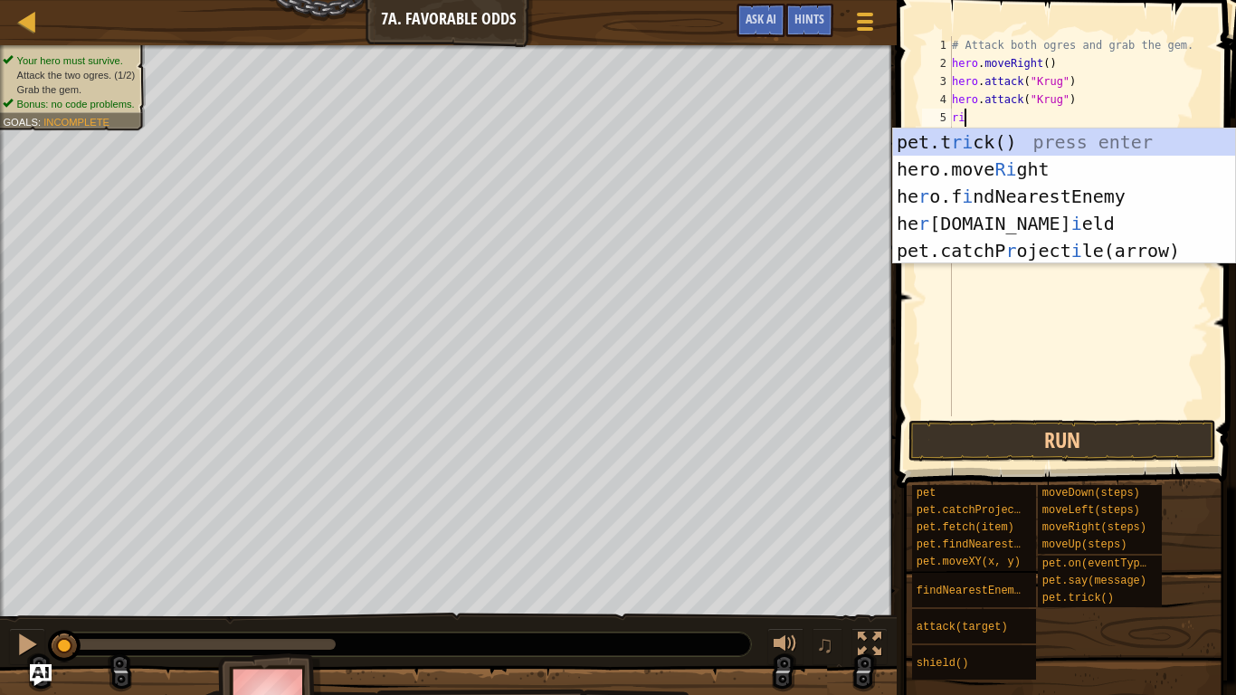
scroll to position [8, 1]
click at [1039, 170] on div "pet.t ri ck() press enter hero.move Ri ght press enter he r o.f i ndNearestEnem…" at bounding box center [1064, 224] width 342 height 190
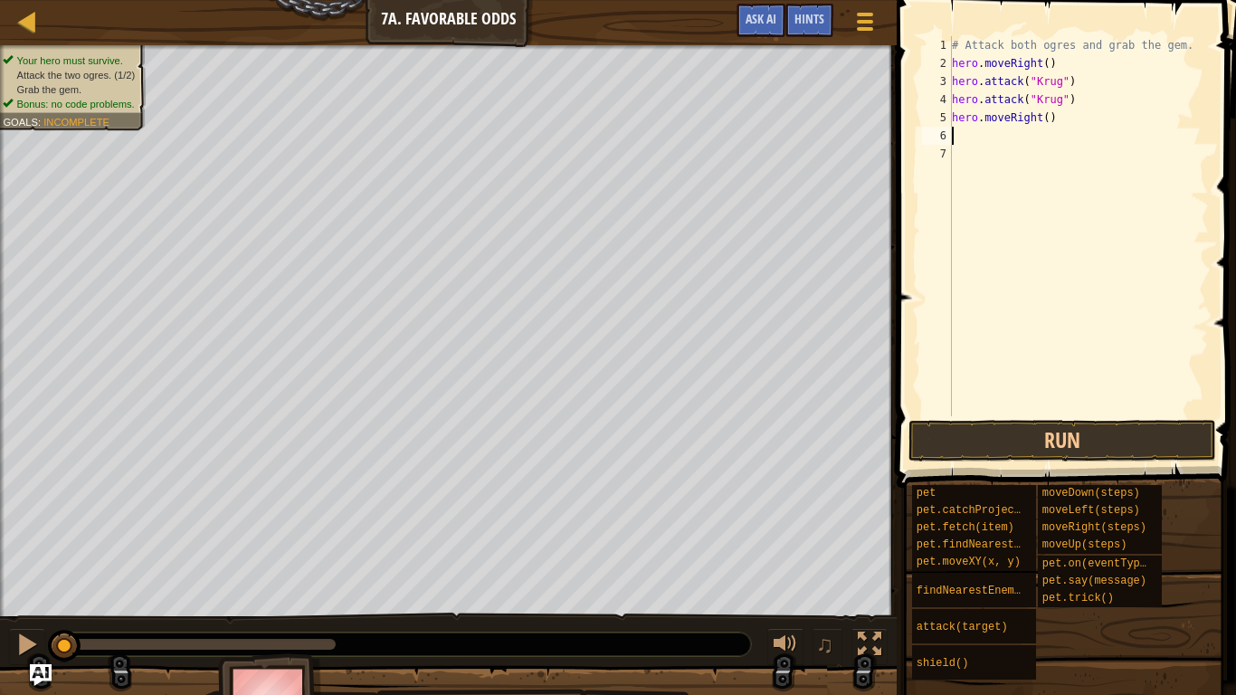
scroll to position [8, 0]
type textarea "u"
type textarea "l"
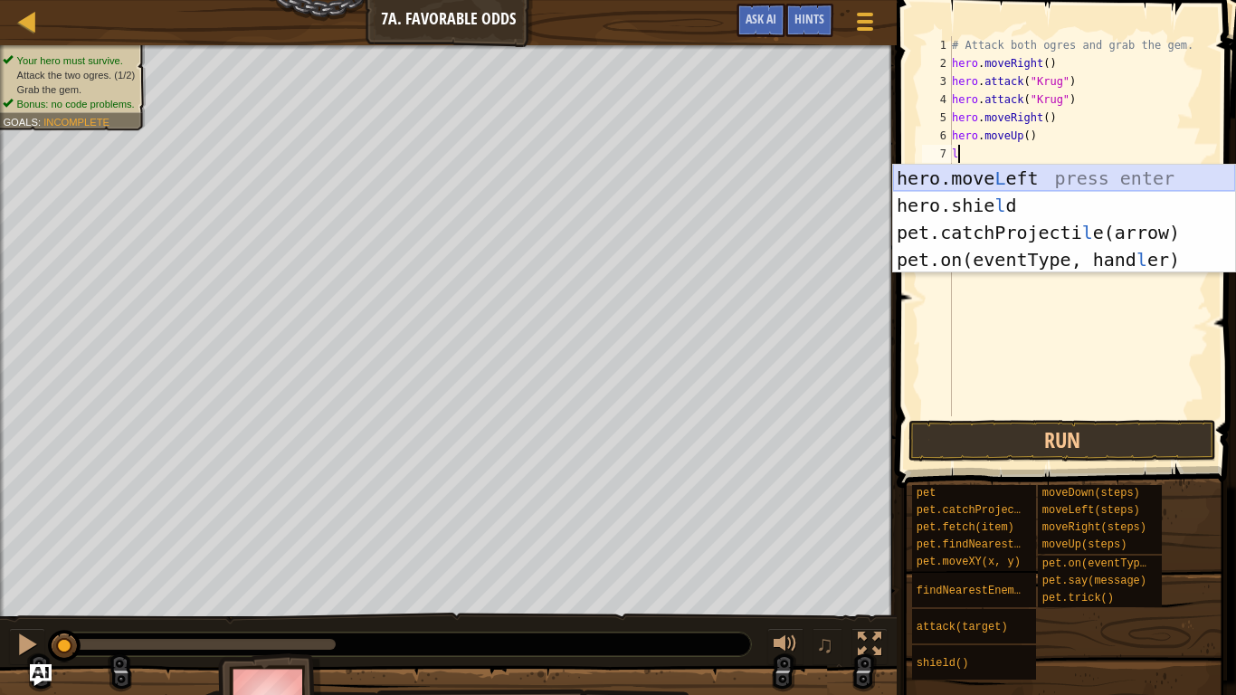
click at [1036, 176] on div "hero.move L eft press enter hero.[PERSON_NAME] press enter pet.catchProjecti l …" at bounding box center [1064, 246] width 342 height 163
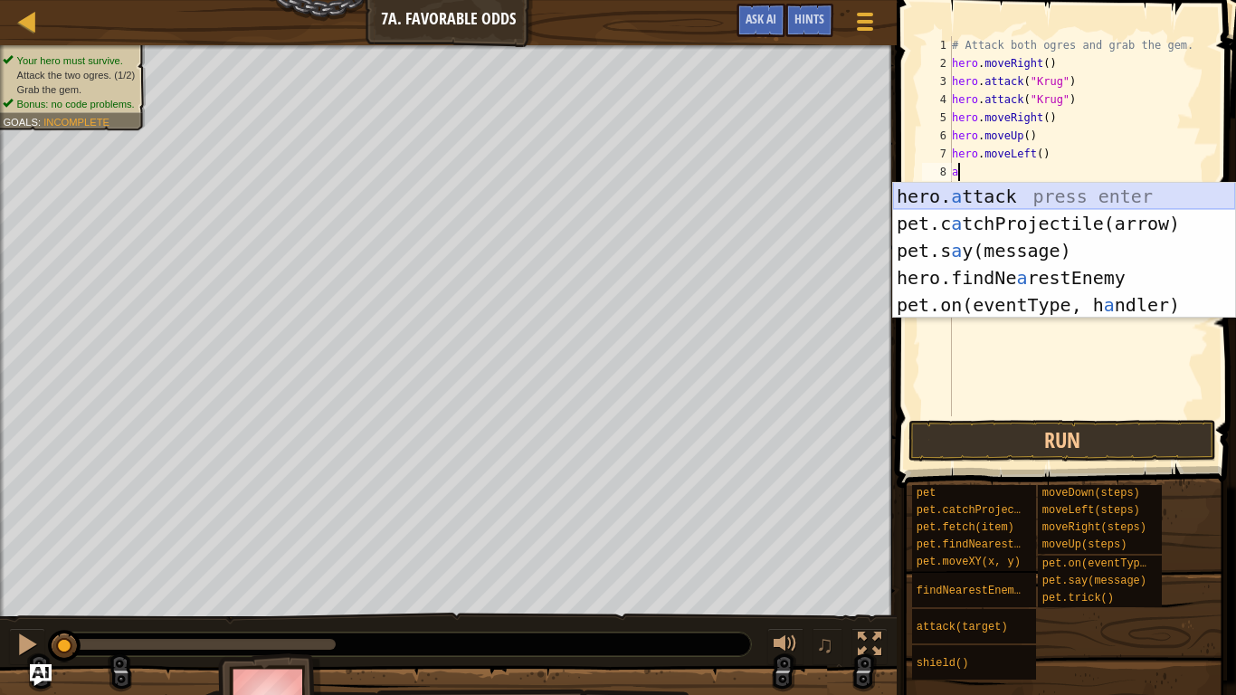
click at [1025, 196] on div "hero. a ttack press enter pet.c a tchProjectile(arrow) press enter pet.s a y(me…" at bounding box center [1064, 278] width 342 height 190
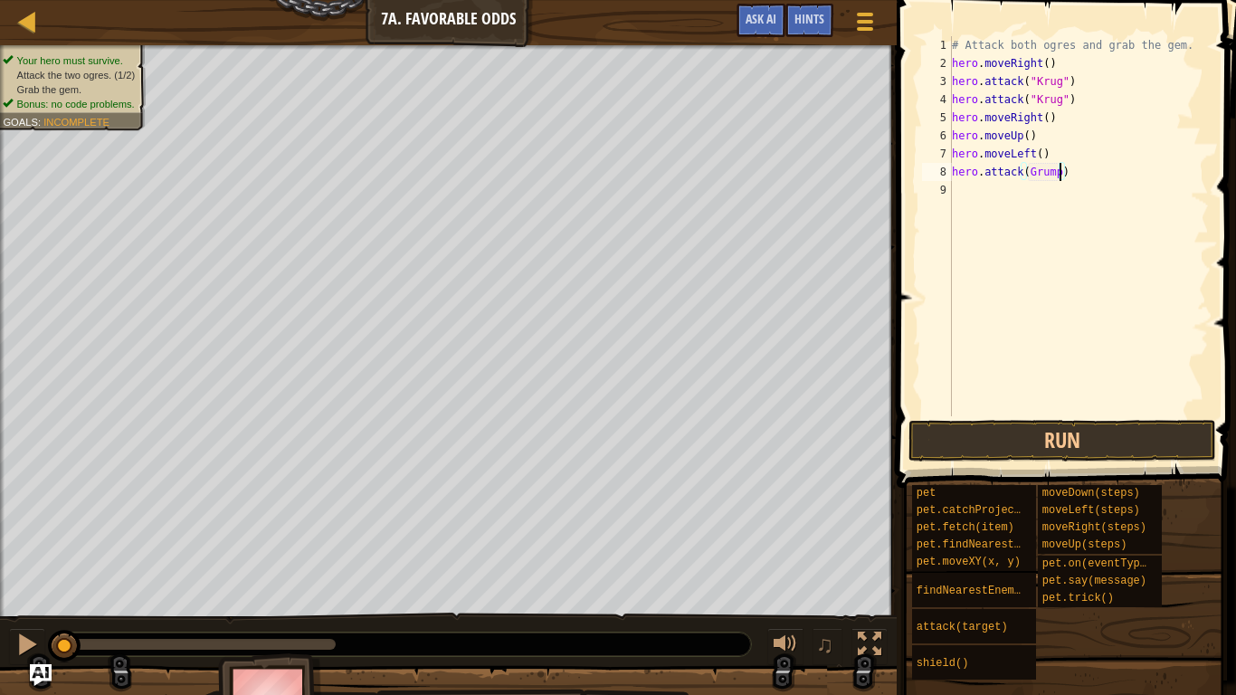
scroll to position [8, 16]
type textarea "hero.attack("Grump")"
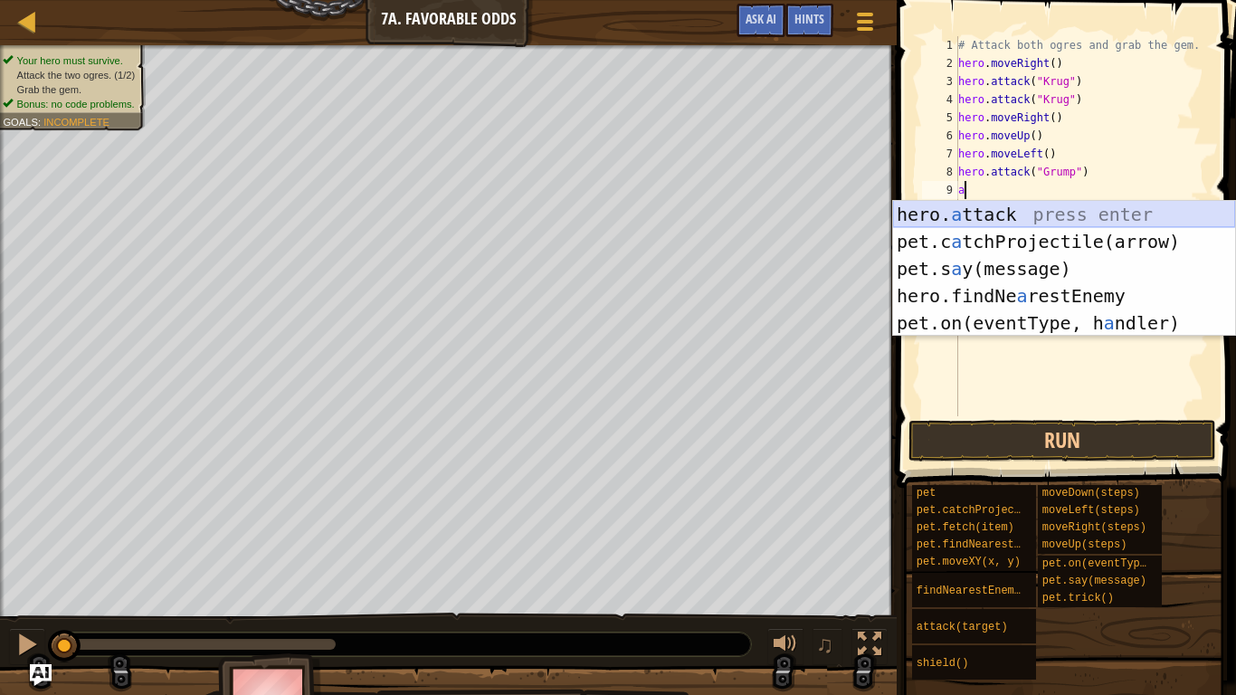
click at [1051, 209] on div "hero. a ttack press enter pet.c a tchProjectile(arrow) press enter pet.s a y(me…" at bounding box center [1064, 296] width 342 height 190
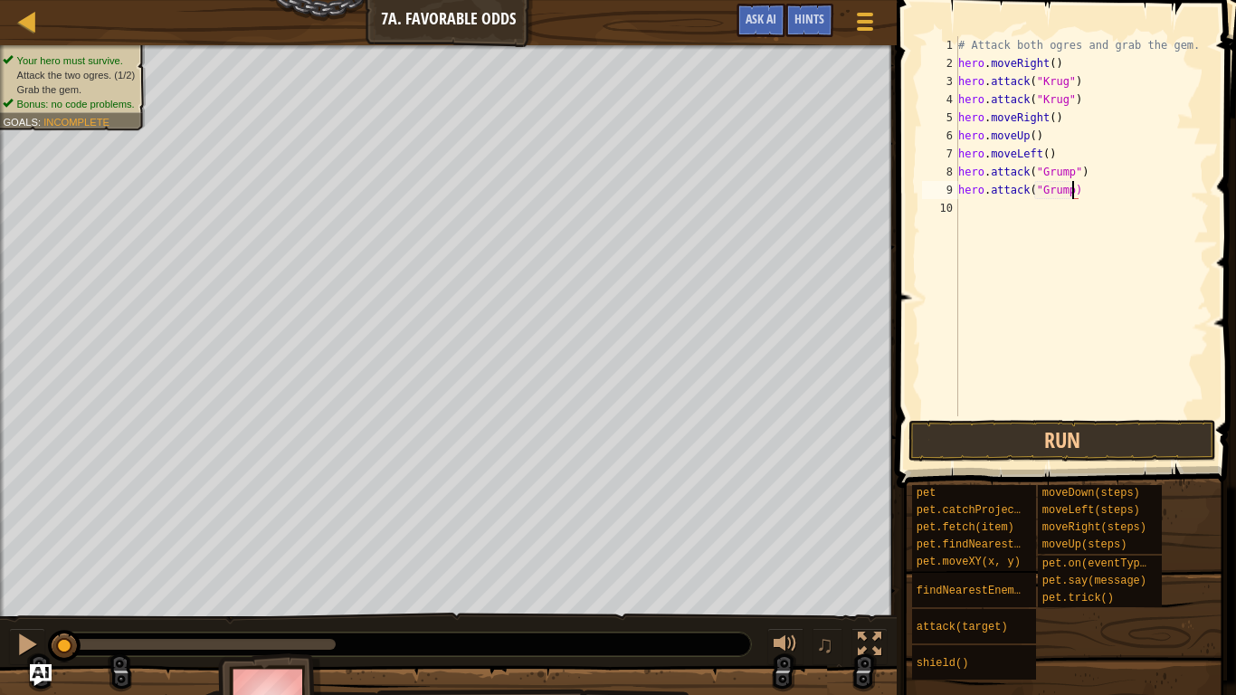
scroll to position [8, 17]
type textarea "hero.attack("Grump")"
click at [1093, 456] on button "Run" at bounding box center [1063, 441] width 308 height 42
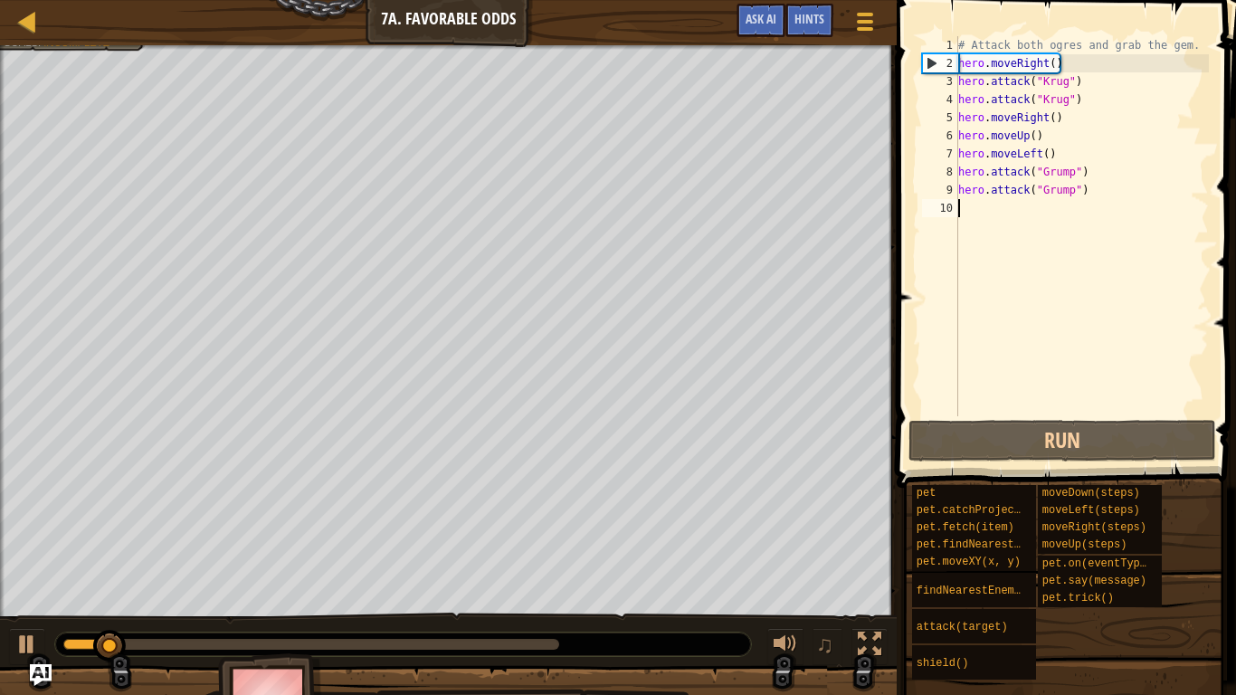
click at [1013, 214] on div "# Attack both ogres and grab the gem. hero . moveRight ( ) hero . attack ( "[PE…" at bounding box center [1082, 244] width 254 height 416
type textarea "l"
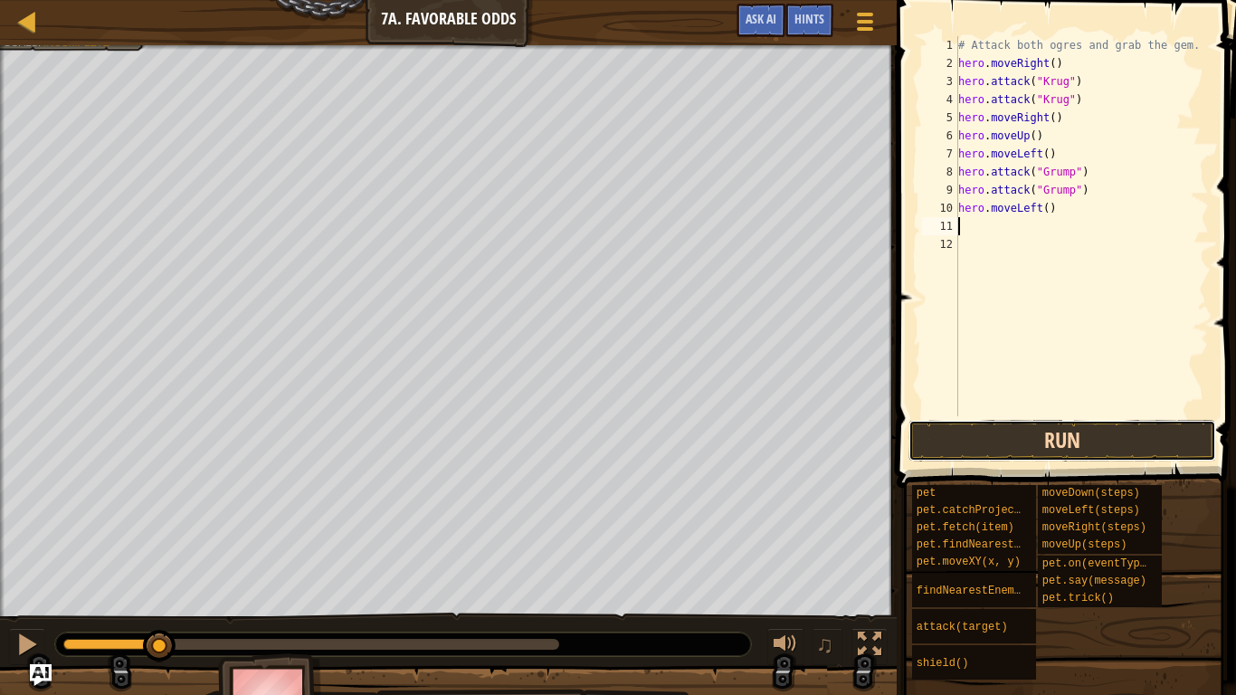
click at [1095, 425] on button "Run" at bounding box center [1063, 441] width 308 height 42
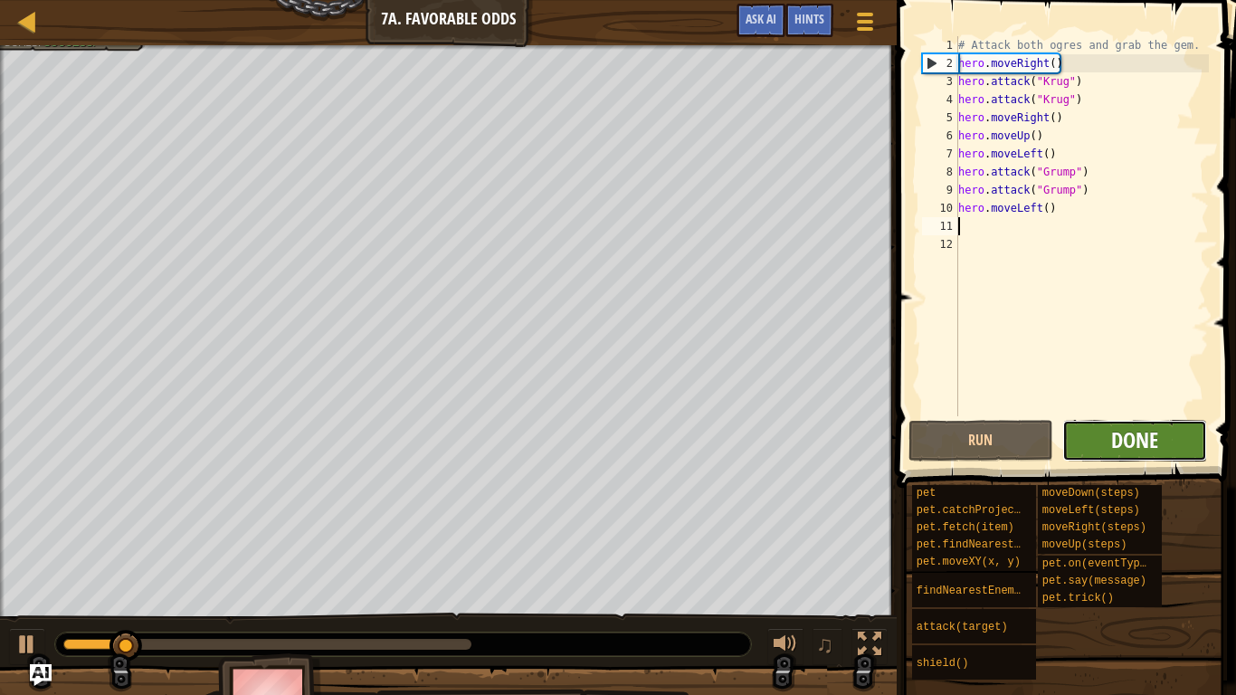
click at [1145, 440] on span "Done" at bounding box center [1135, 439] width 47 height 29
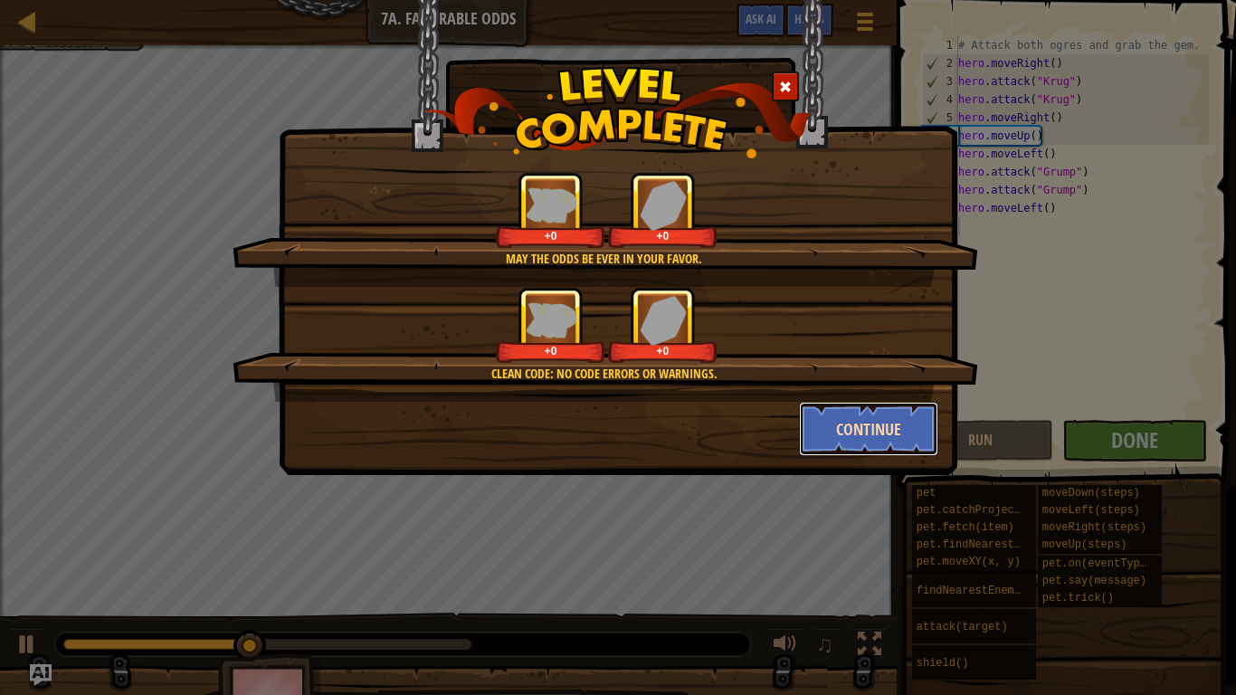
click at [871, 431] on button "Continue" at bounding box center [869, 429] width 140 height 54
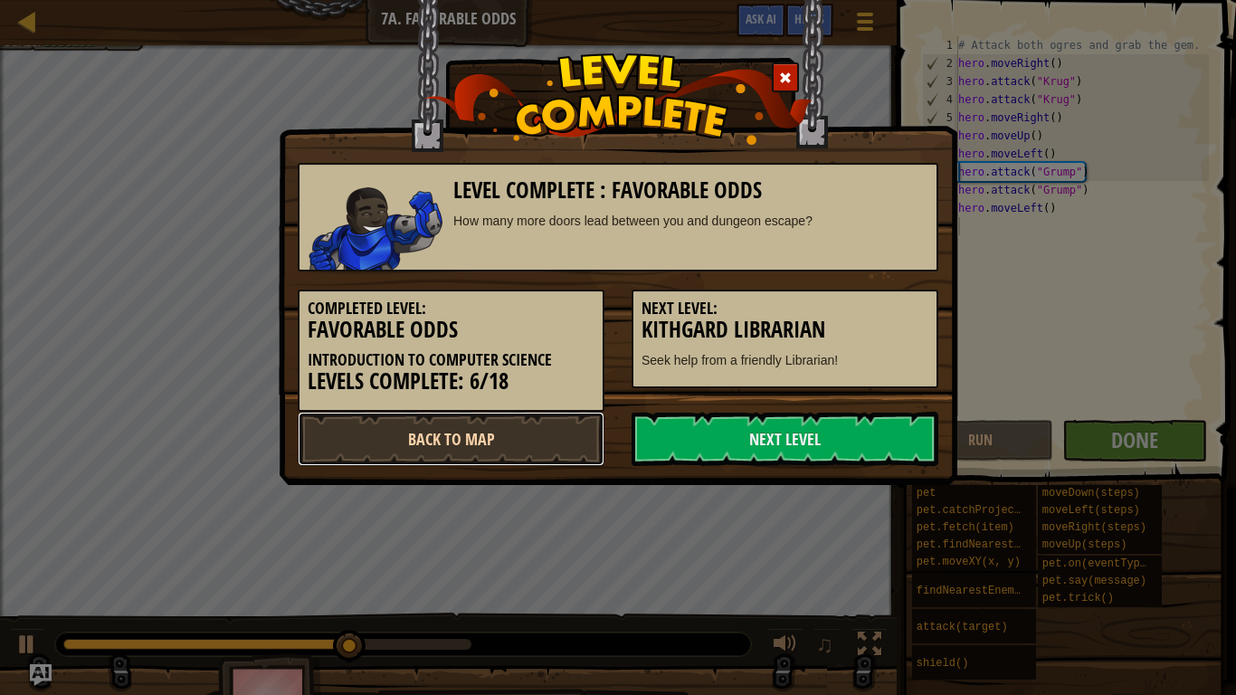
click at [470, 458] on link "Back to Map" at bounding box center [451, 439] width 307 height 54
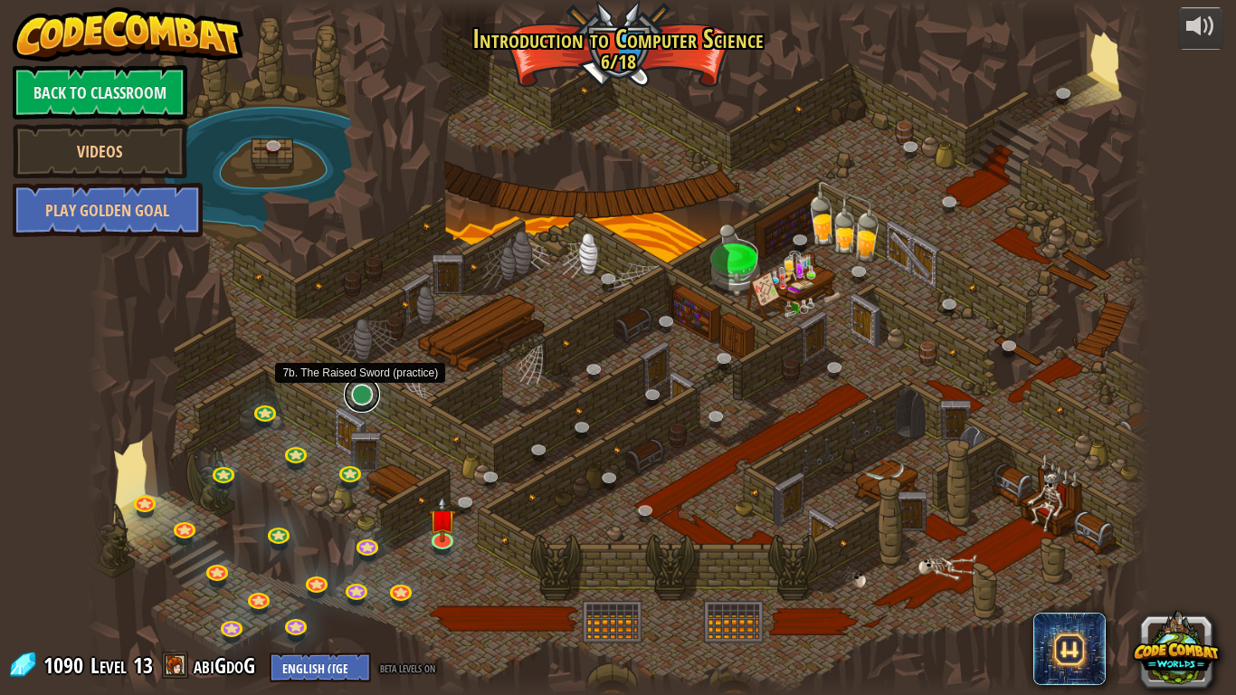
click at [367, 402] on link at bounding box center [362, 395] width 36 height 36
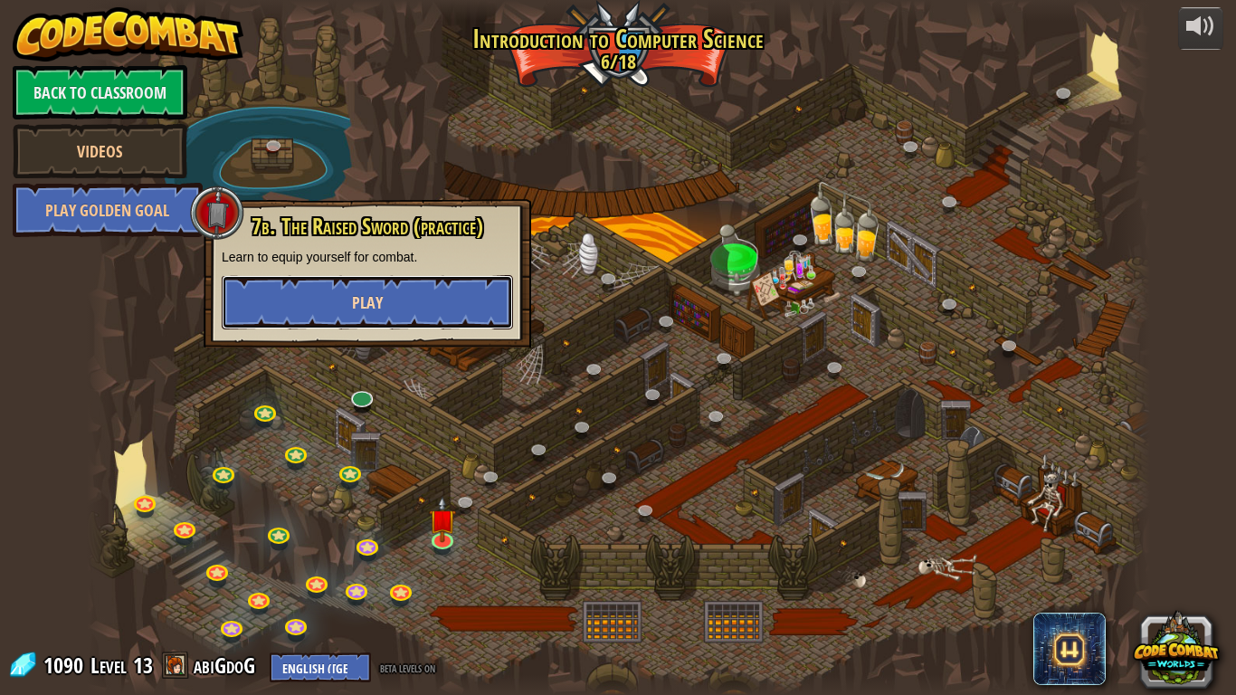
click at [383, 308] on button "Play" at bounding box center [367, 302] width 291 height 54
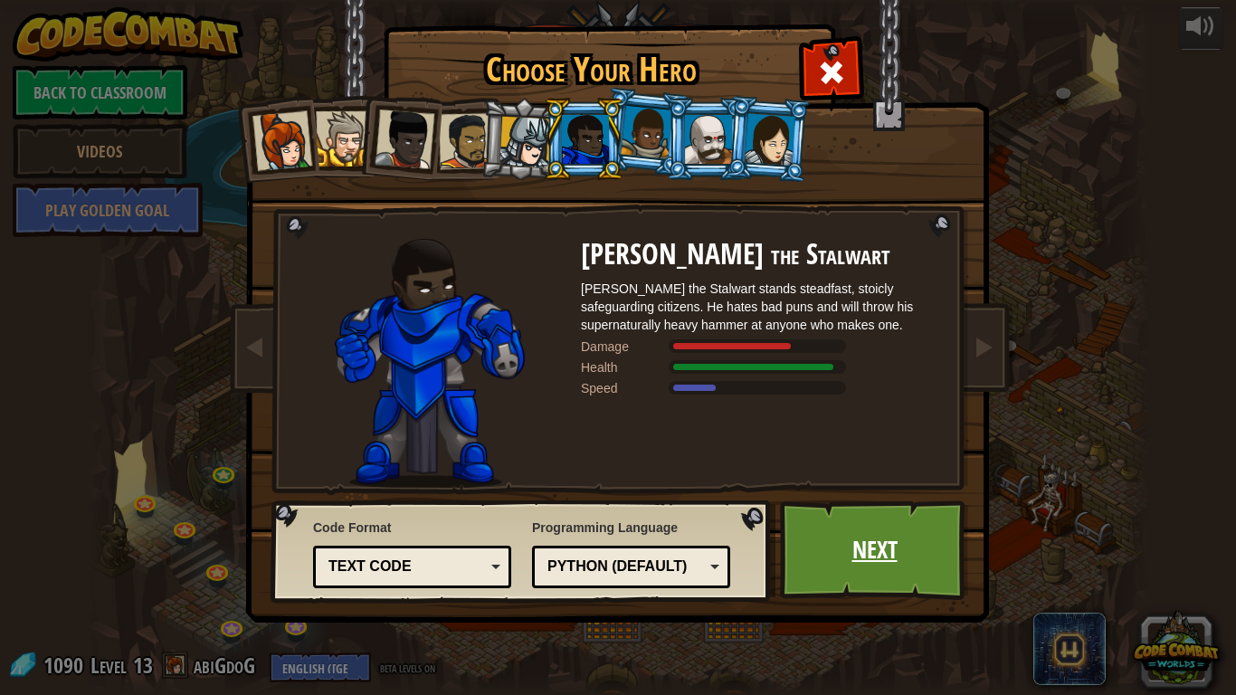
click at [889, 541] on link "Next" at bounding box center [874, 551] width 189 height 100
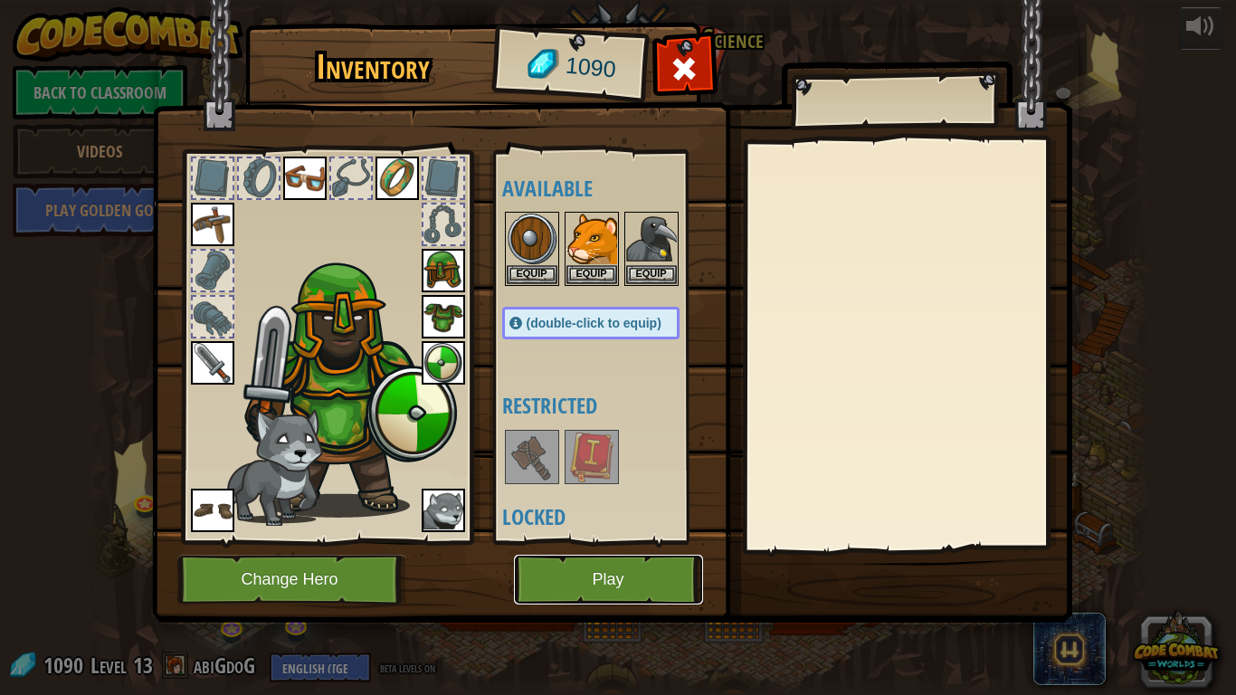
click at [602, 541] on button "Play" at bounding box center [608, 580] width 189 height 50
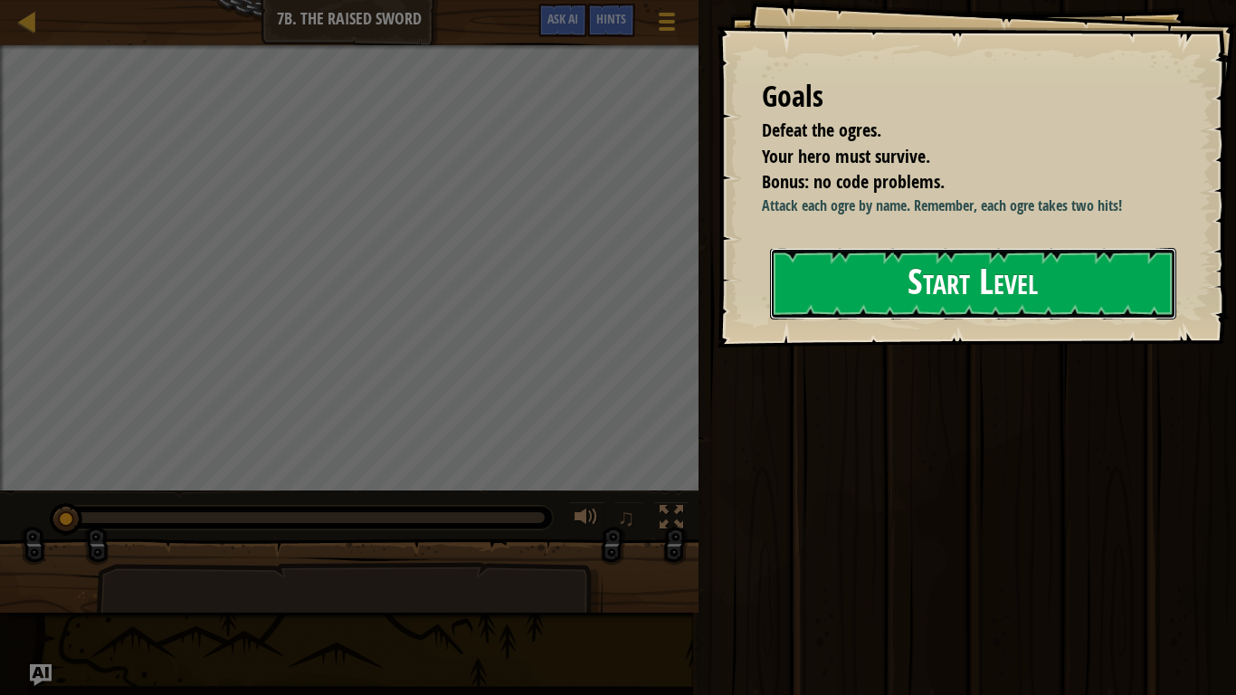
click at [982, 281] on button "Start Level" at bounding box center [973, 284] width 406 height 72
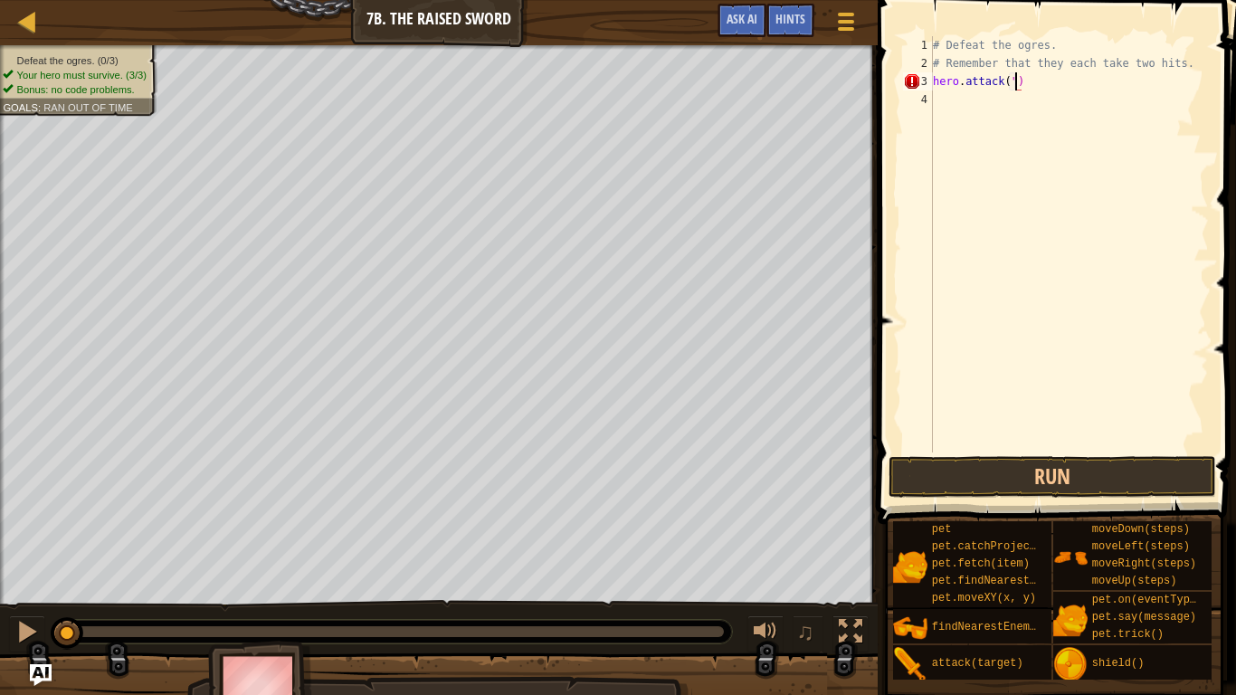
scroll to position [8, 13]
type textarea "hero.attack("Rig")"
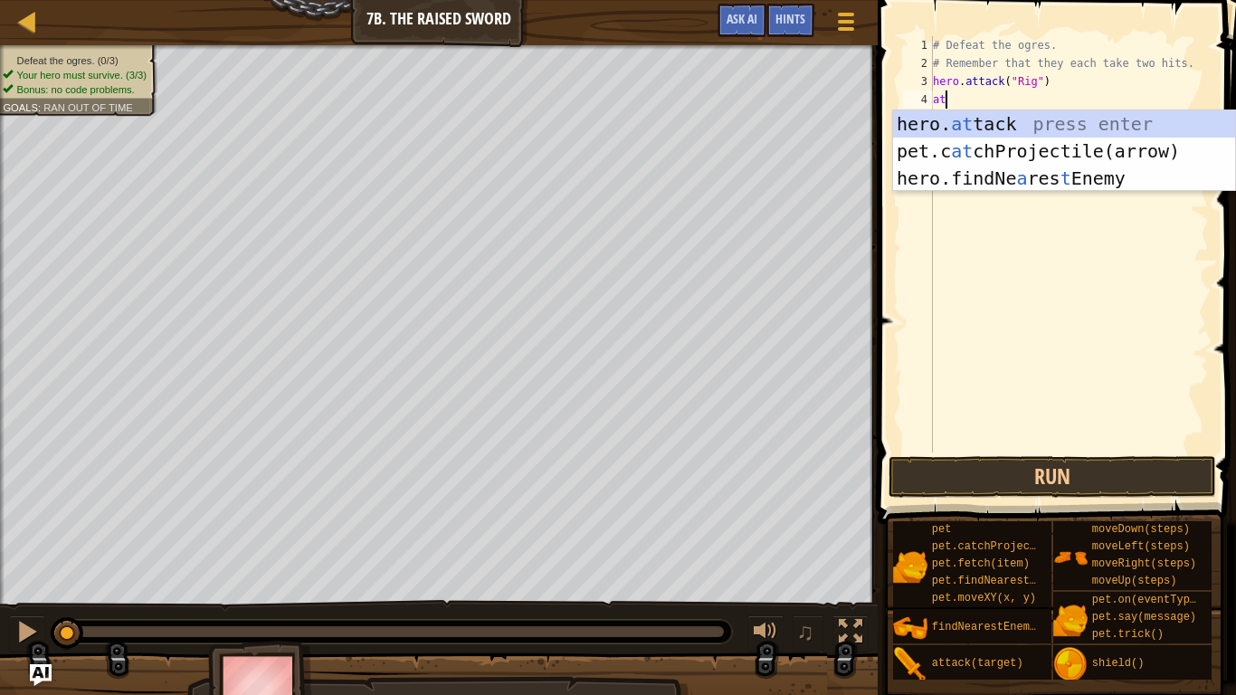
scroll to position [8, 2]
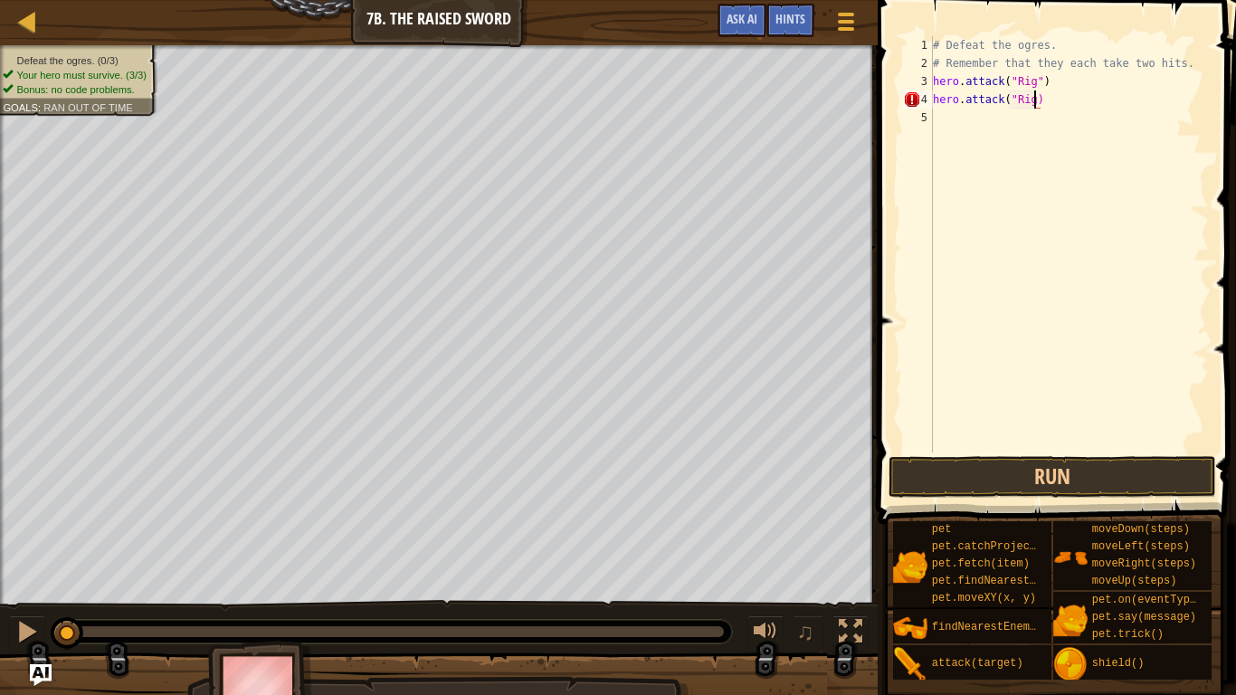
type textarea "hero.attack("Rig")"
type textarea "hero.attack("Gurt")"
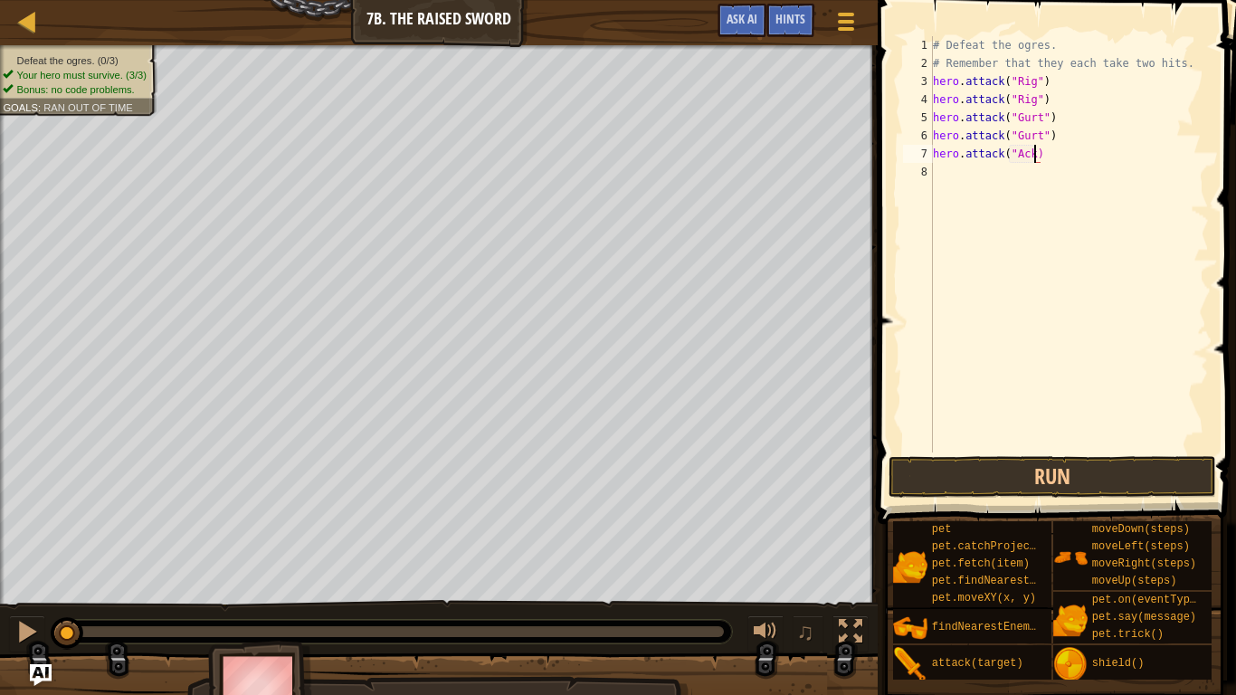
type textarea "hero.attack("Ack")"
click at [1099, 471] on button "Run" at bounding box center [1052, 477] width 327 height 42
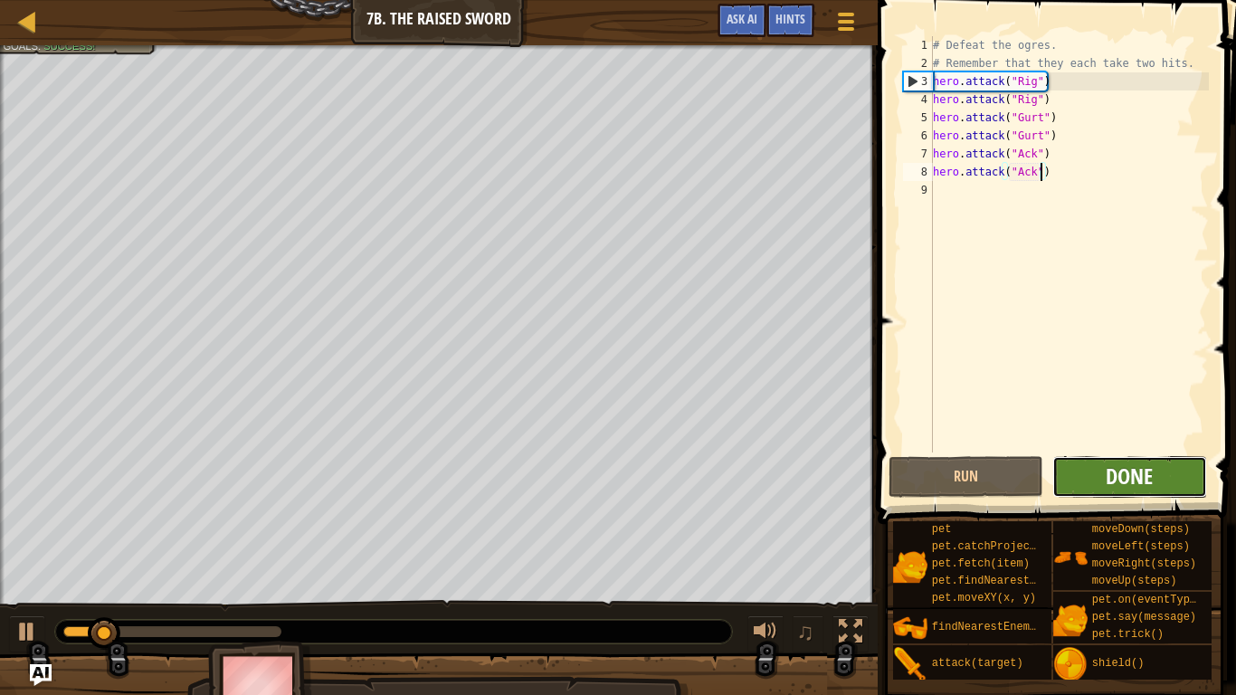
click at [1112, 478] on span "Done" at bounding box center [1129, 476] width 47 height 29
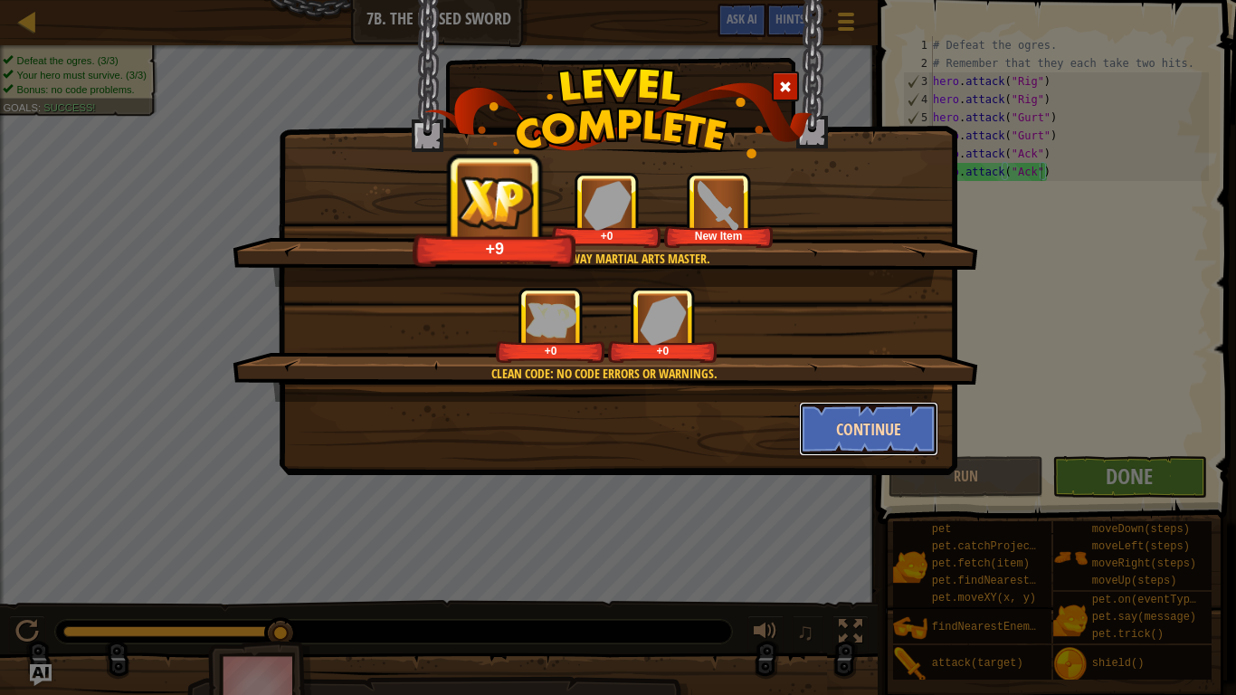
click at [891, 424] on button "Continue" at bounding box center [869, 429] width 140 height 54
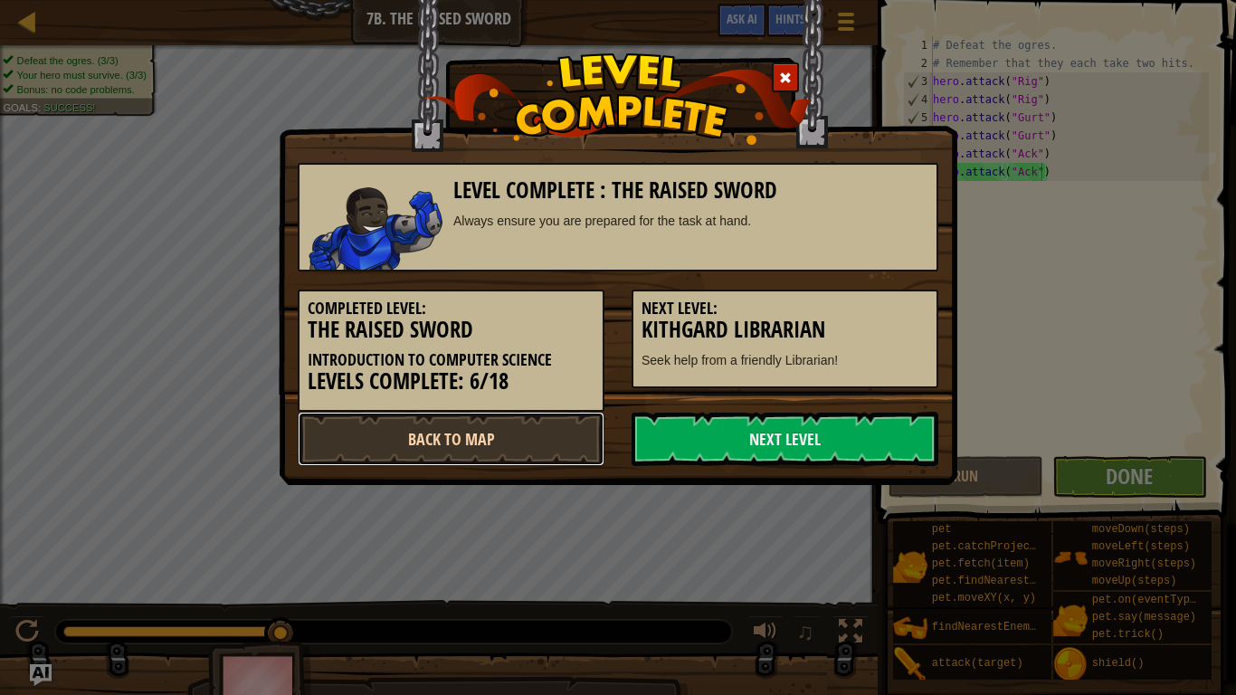
click at [539, 415] on link "Back to Map" at bounding box center [451, 439] width 307 height 54
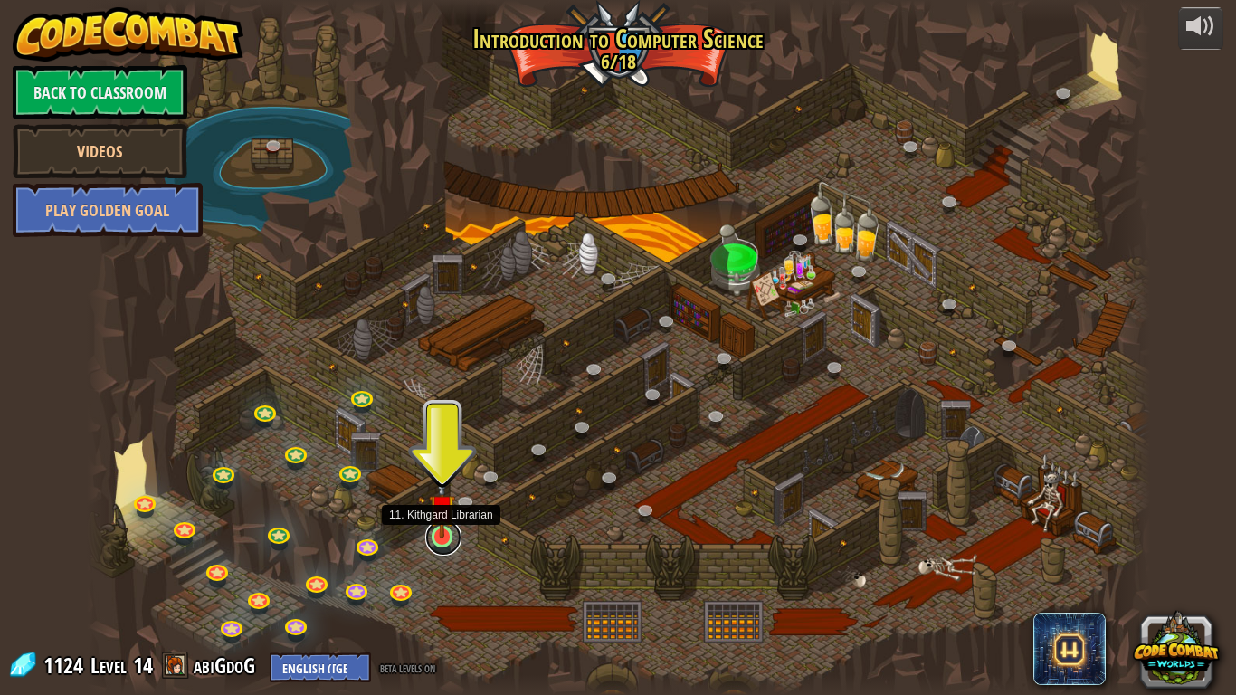
click at [442, 539] on link at bounding box center [443, 538] width 36 height 36
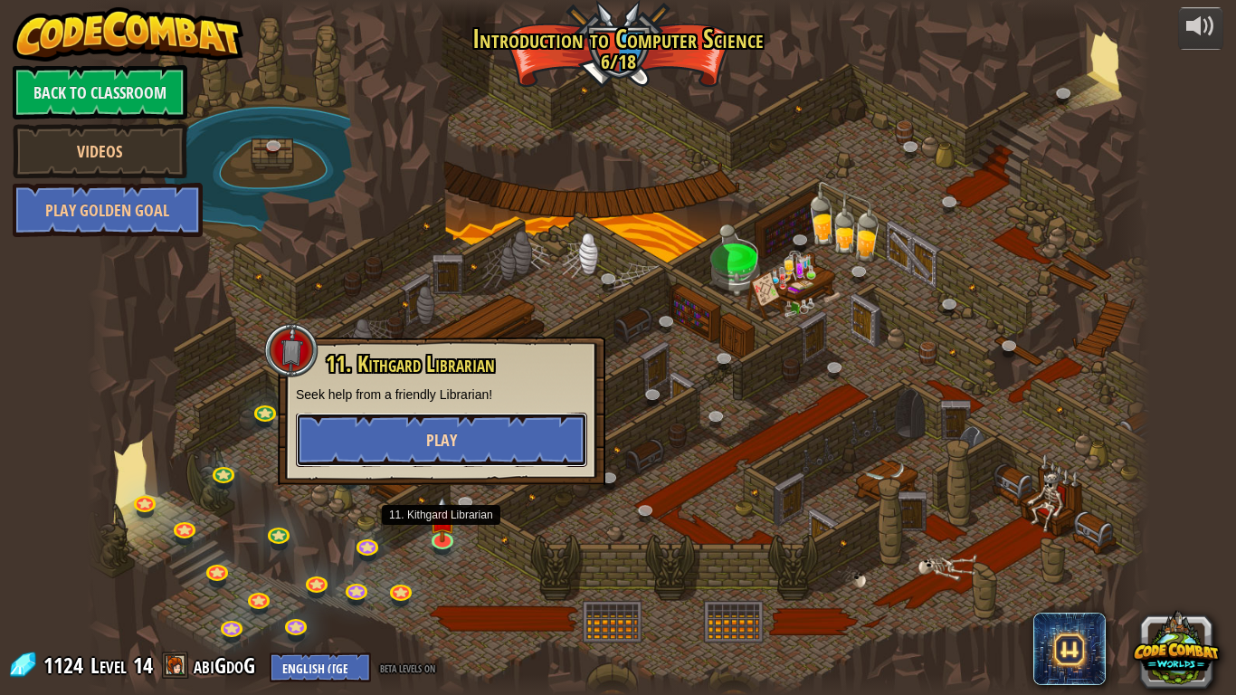
click at [500, 448] on button "Play" at bounding box center [441, 440] width 291 height 54
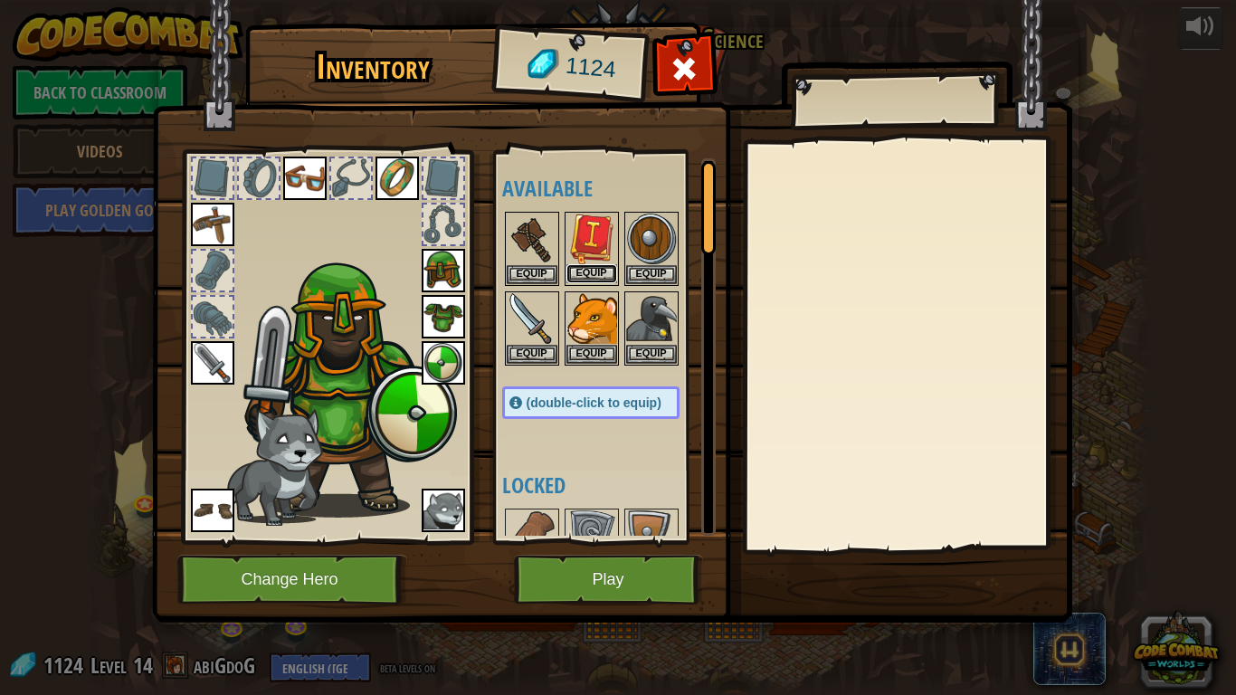
click at [596, 271] on button "Equip" at bounding box center [592, 273] width 51 height 19
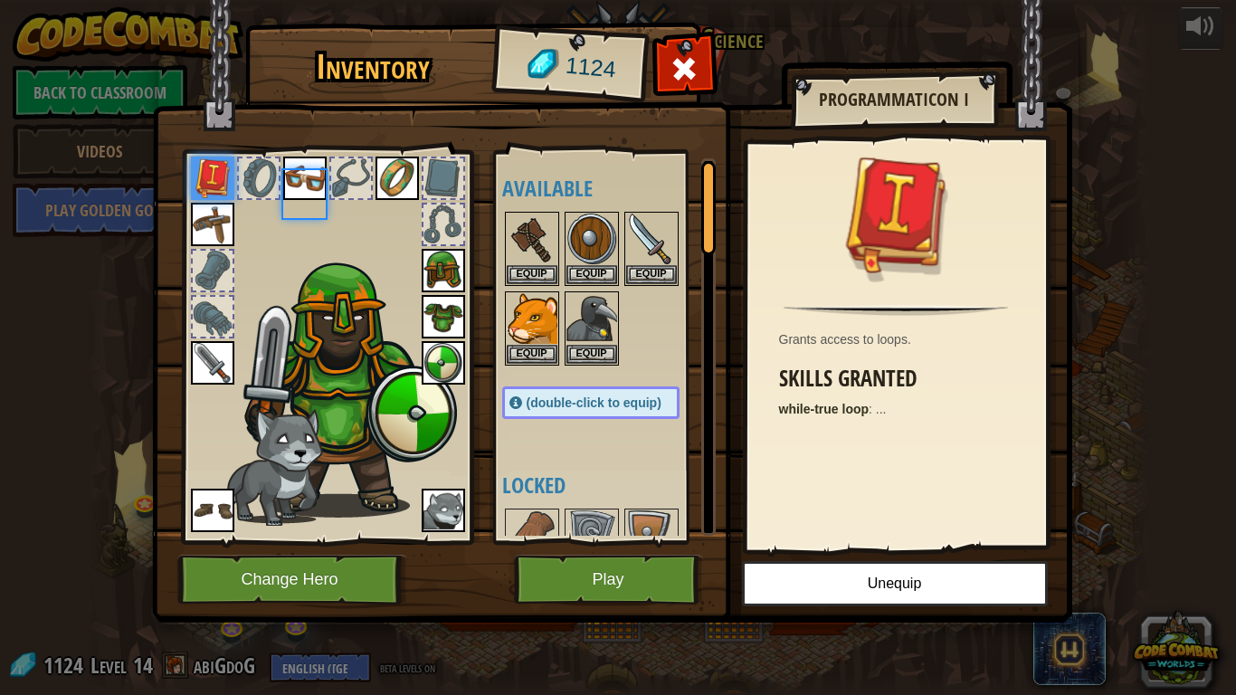
click at [596, 2] on body "powered by Back to Classroom Videos Play Golden Goal 25. Kithgard Gates (Locked…" at bounding box center [618, 1] width 1236 height 2
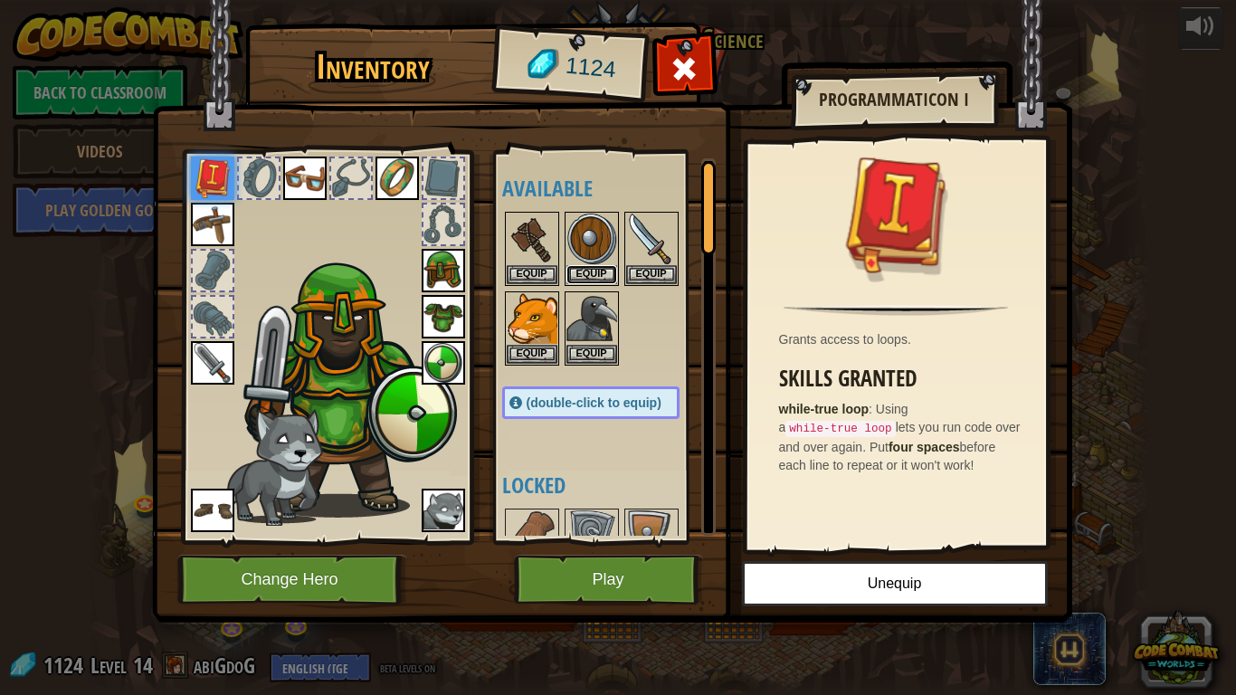
click at [596, 271] on button "Equip" at bounding box center [592, 274] width 51 height 19
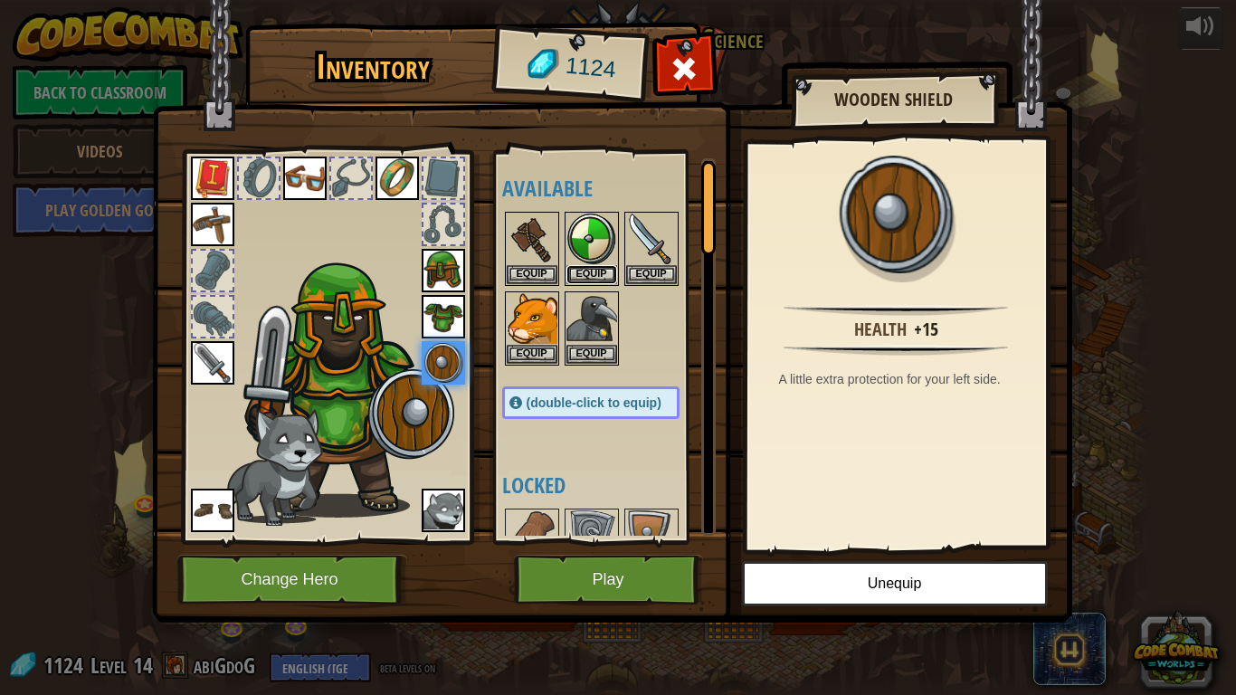
click at [596, 271] on button "Equip" at bounding box center [592, 274] width 51 height 19
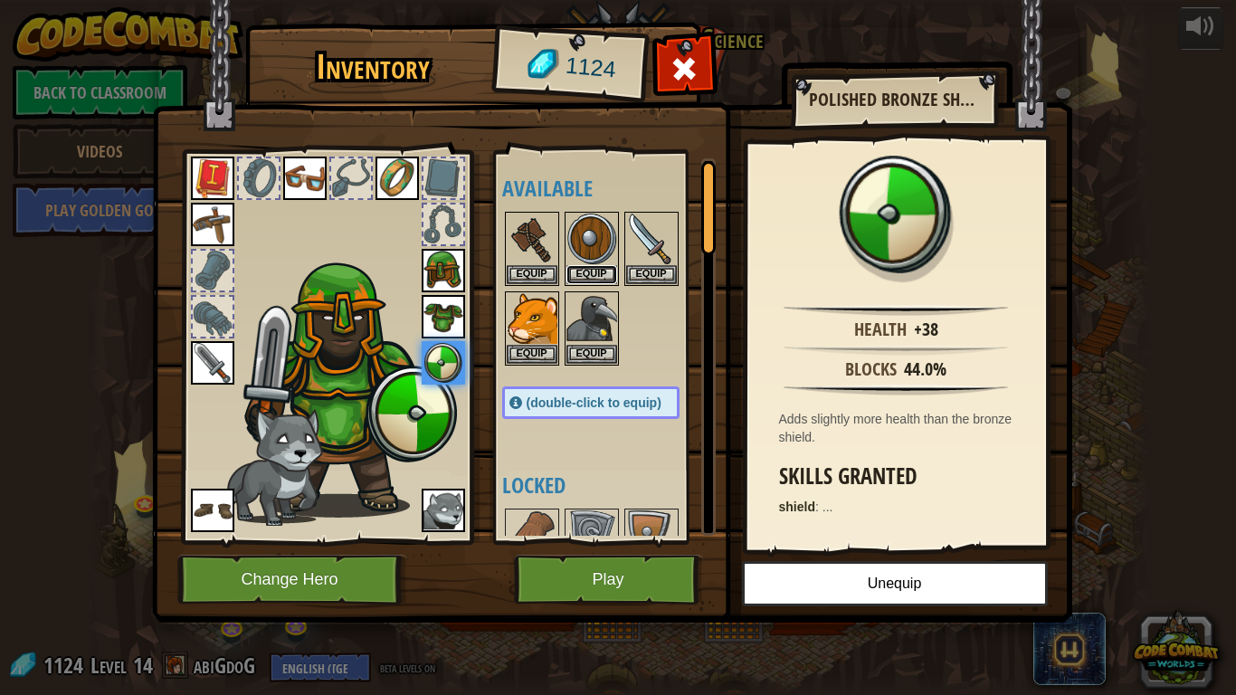
click at [596, 271] on button "Equip" at bounding box center [592, 274] width 51 height 19
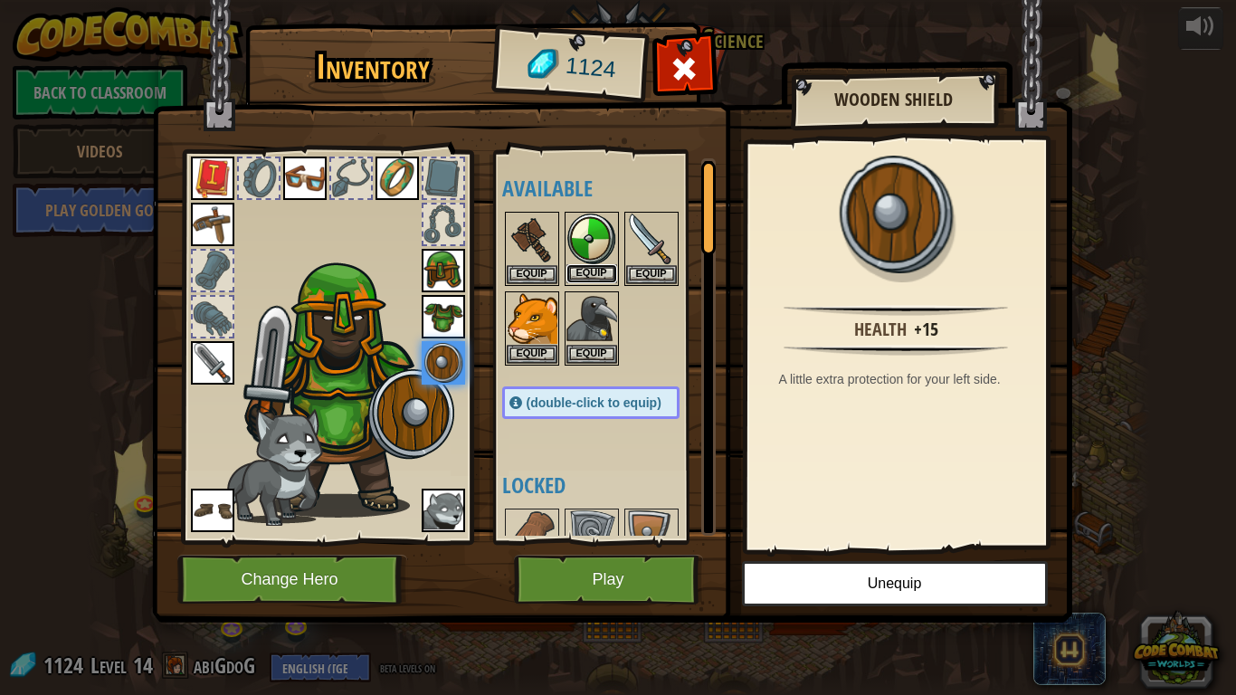
click at [596, 270] on button "Equip" at bounding box center [592, 273] width 51 height 19
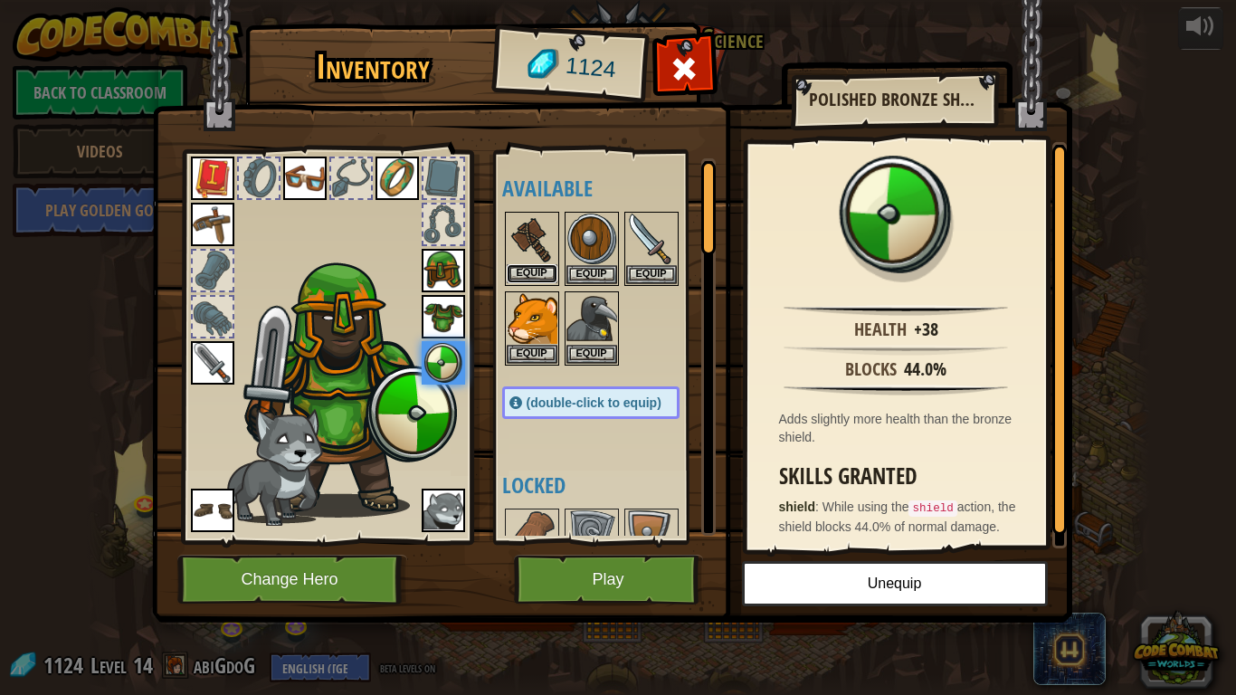
click at [531, 273] on button "Equip" at bounding box center [532, 273] width 51 height 19
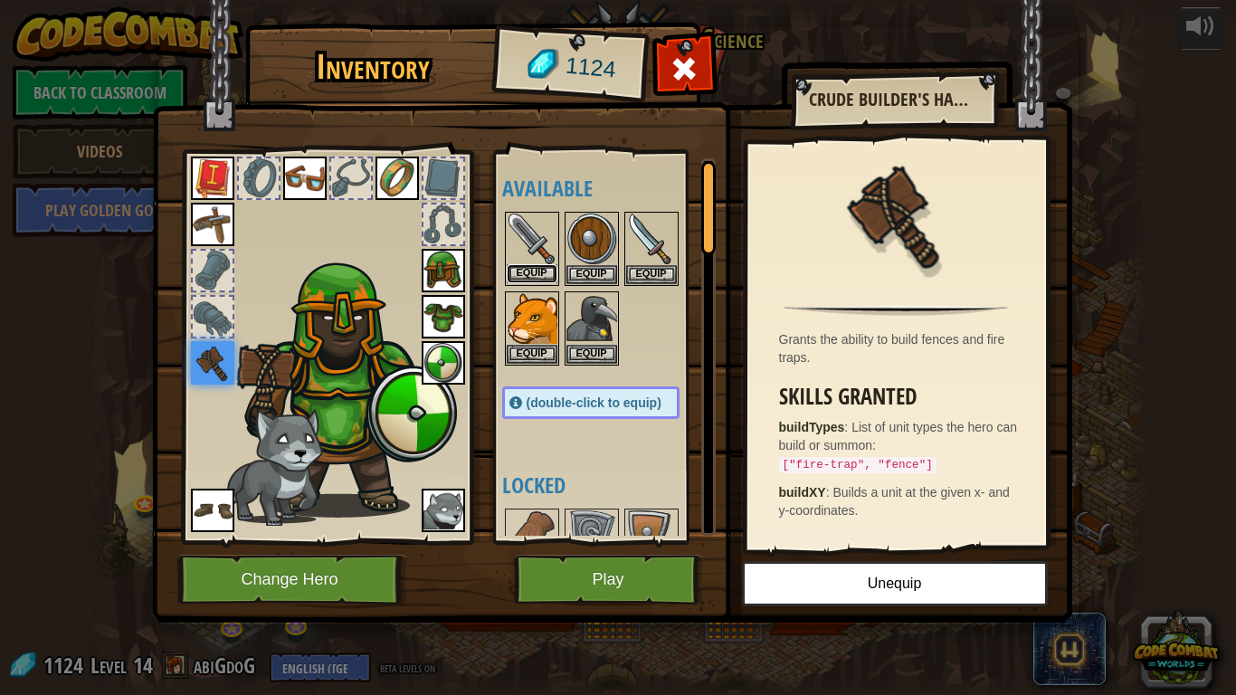
click at [531, 271] on button "Equip" at bounding box center [532, 273] width 51 height 19
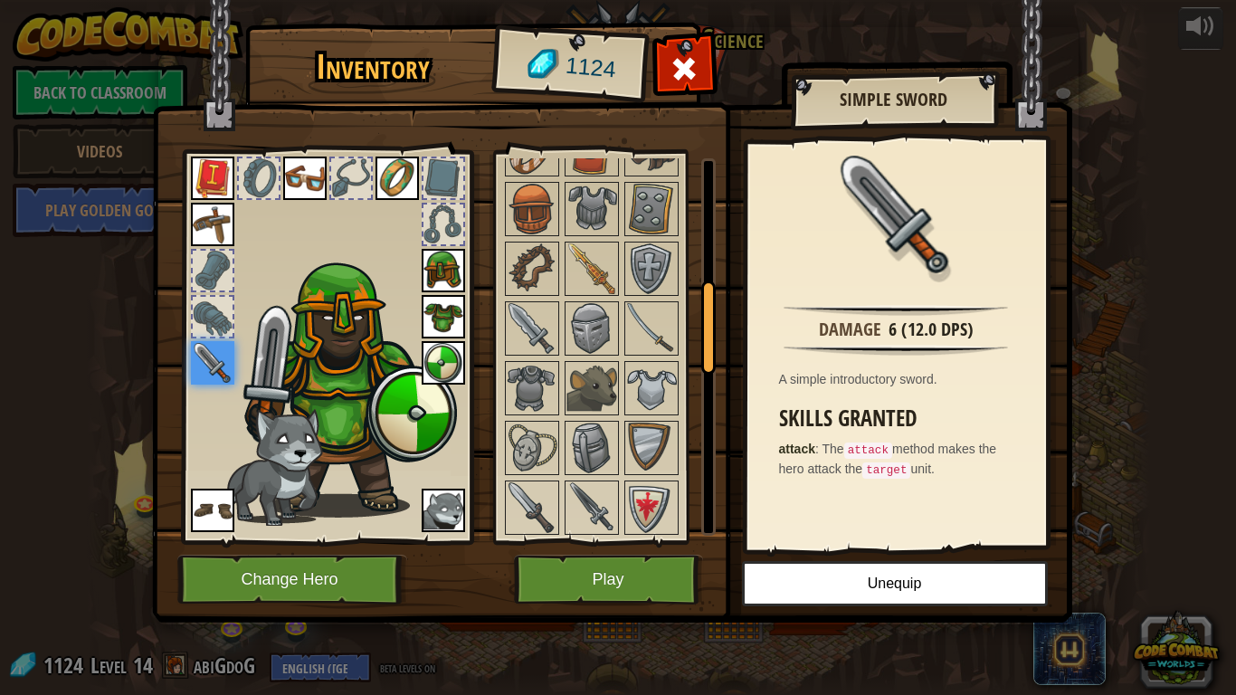
scroll to position [508, 0]
click at [518, 327] on img at bounding box center [532, 326] width 51 height 51
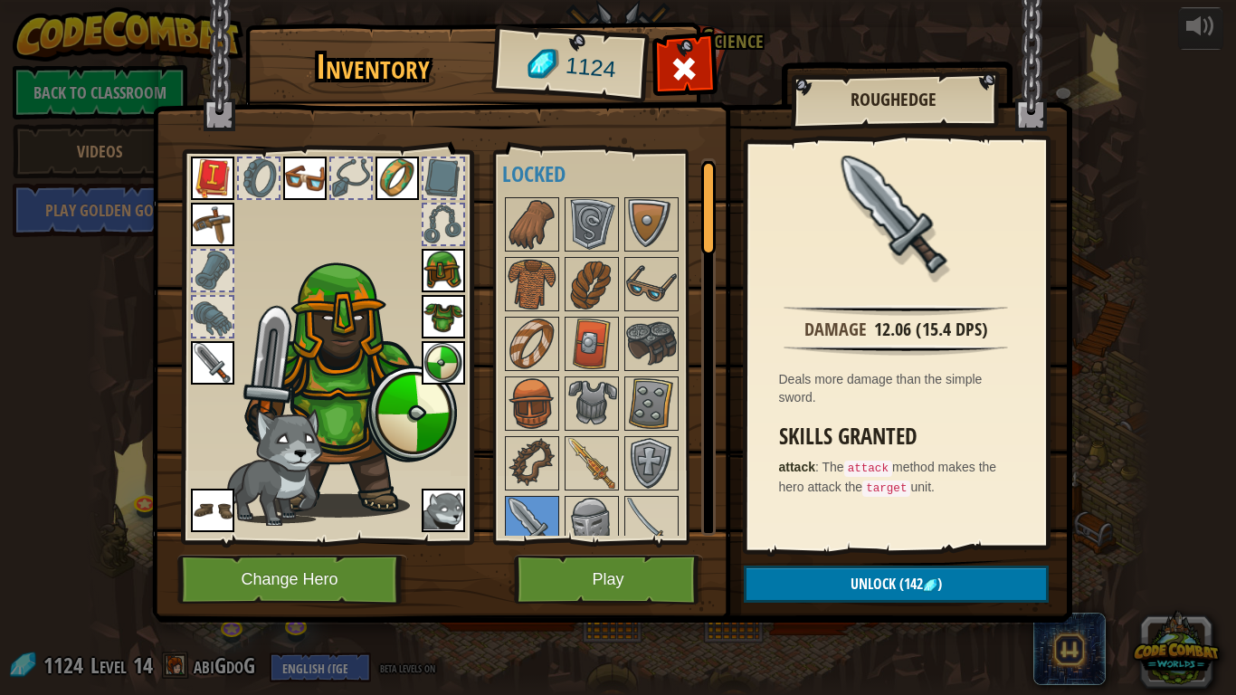
scroll to position [0, 0]
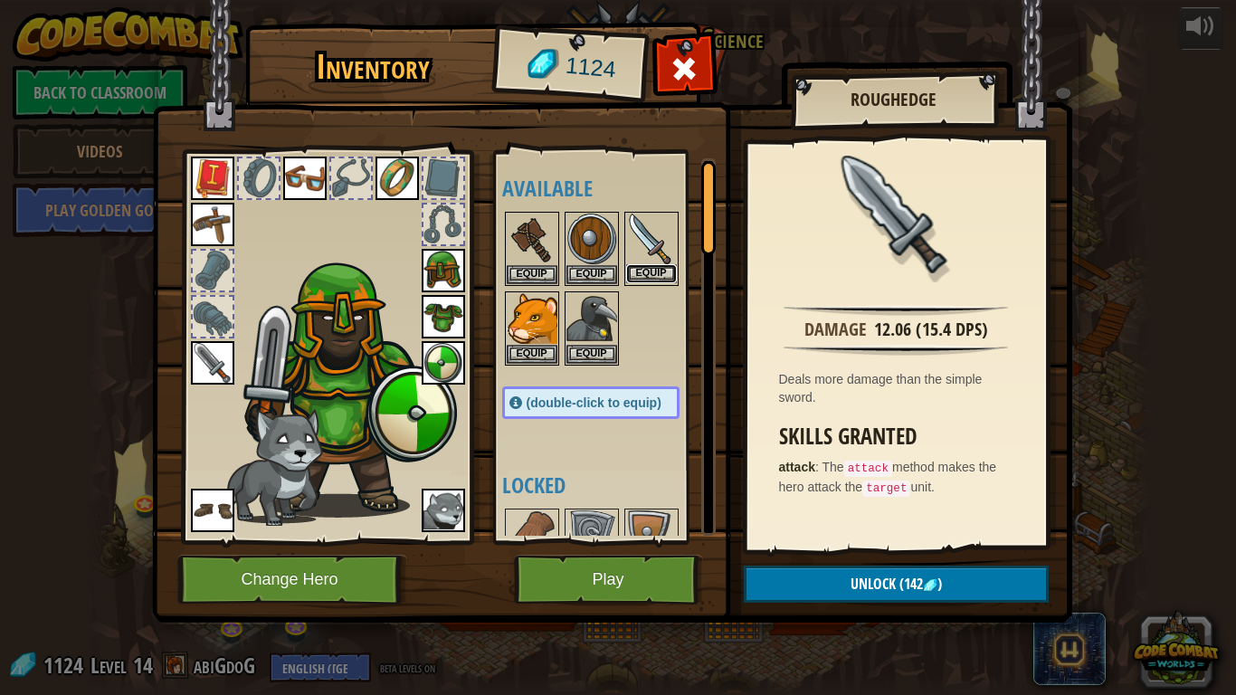
click at [653, 271] on button "Equip" at bounding box center [651, 273] width 51 height 19
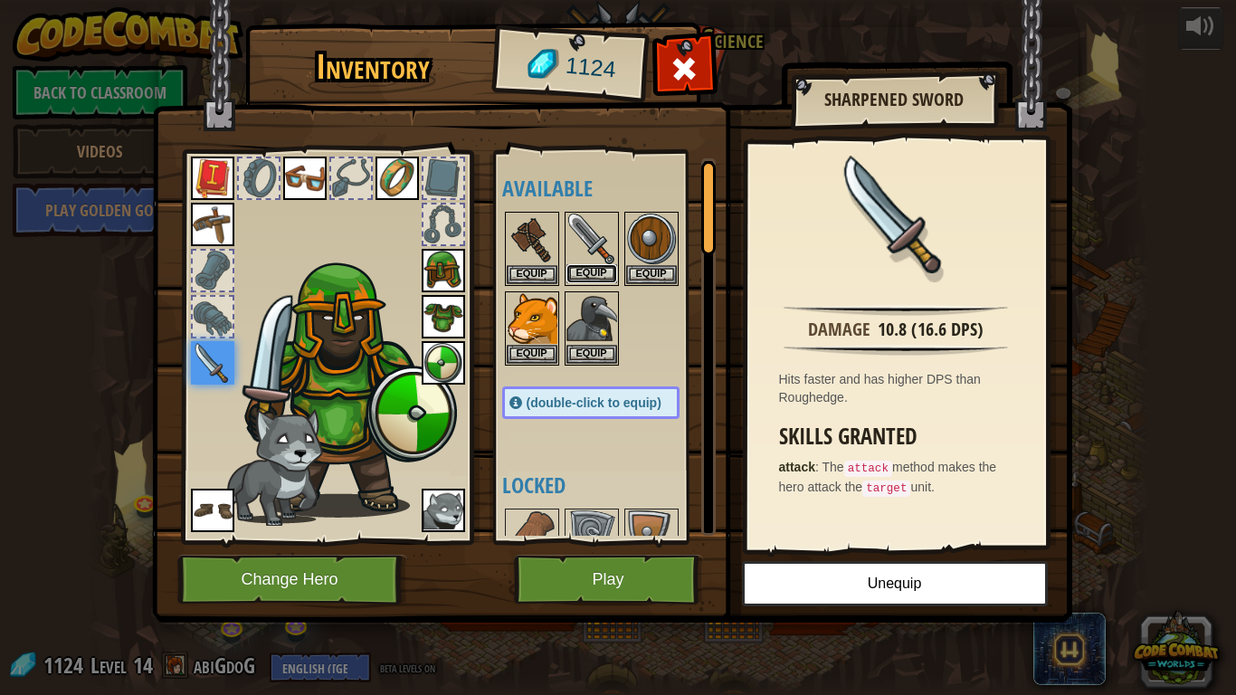
click at [590, 270] on button "Equip" at bounding box center [592, 273] width 51 height 19
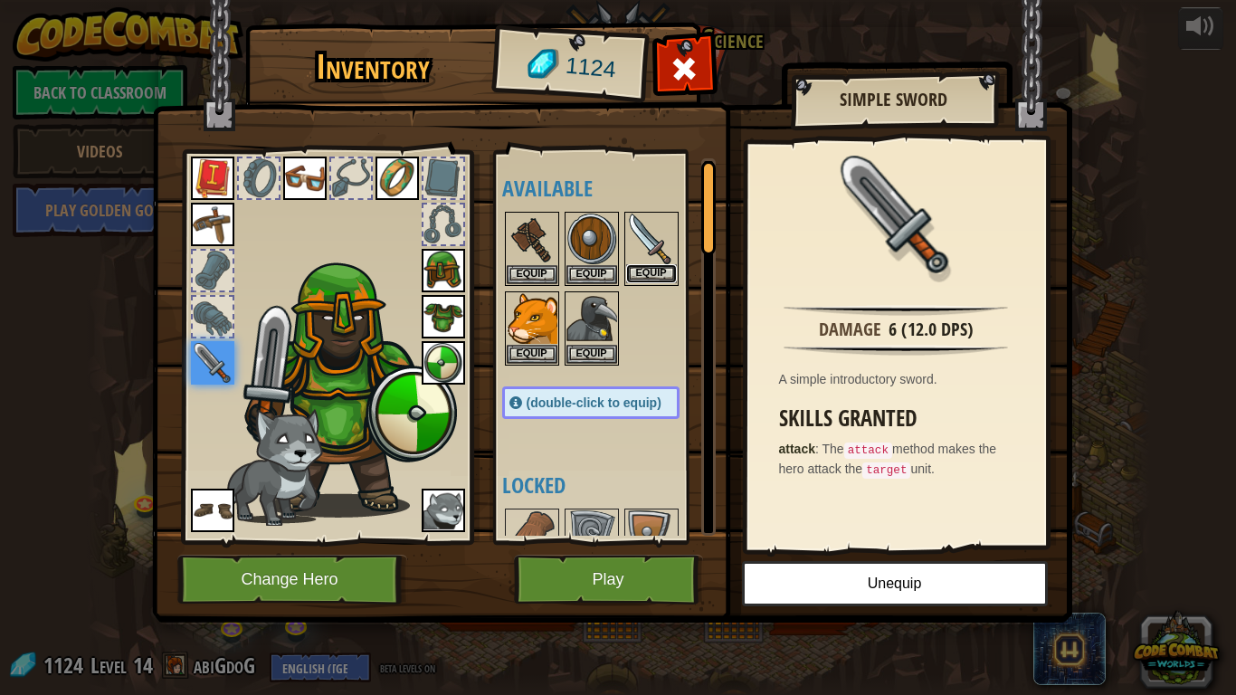
click at [663, 276] on button "Equip" at bounding box center [651, 273] width 51 height 19
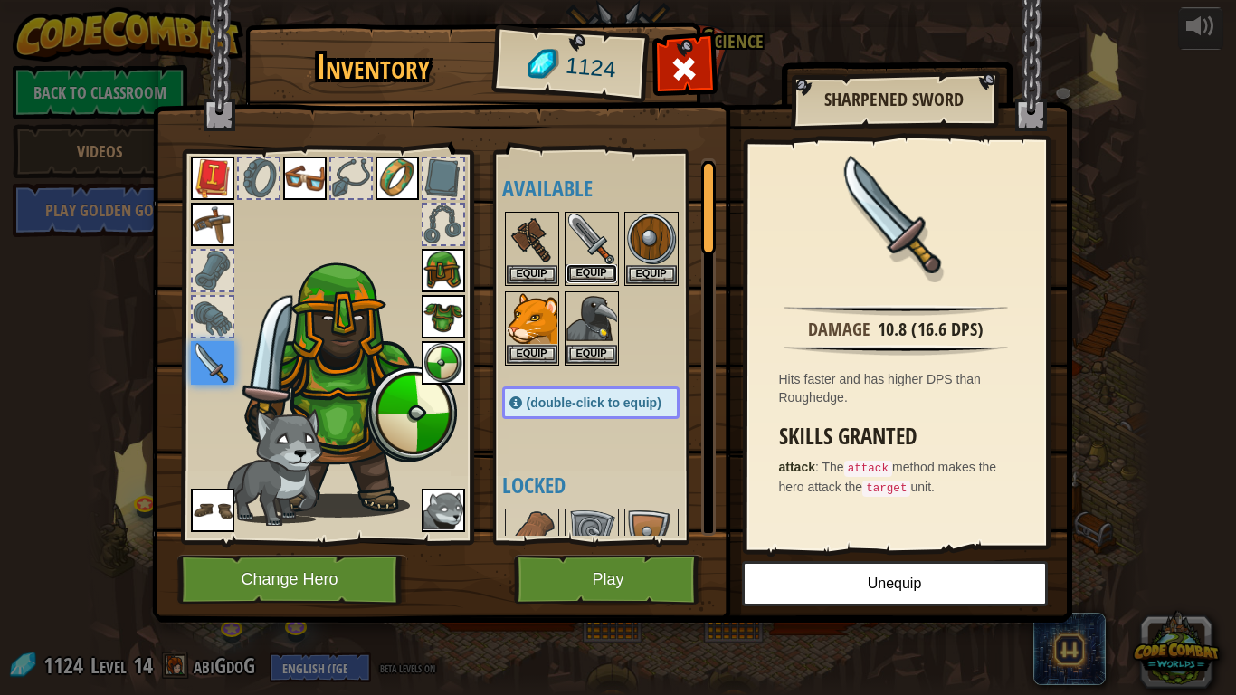
click at [586, 275] on button "Equip" at bounding box center [592, 273] width 51 height 19
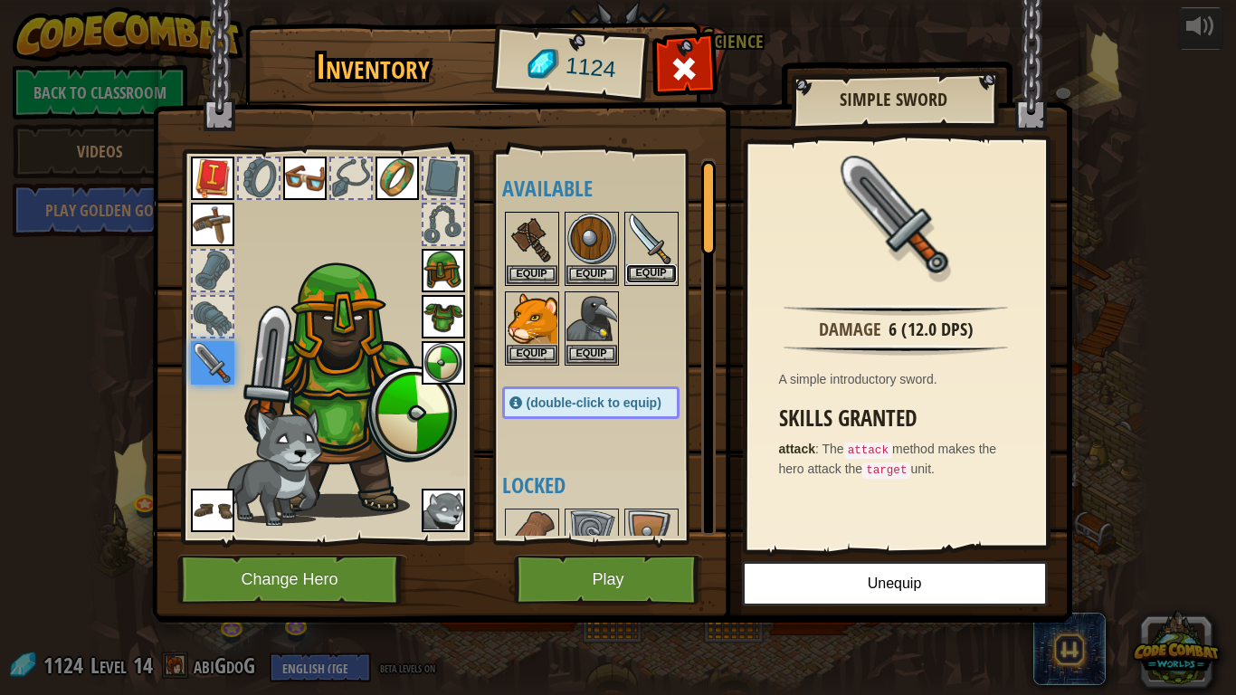
click at [656, 277] on button "Equip" at bounding box center [651, 273] width 51 height 19
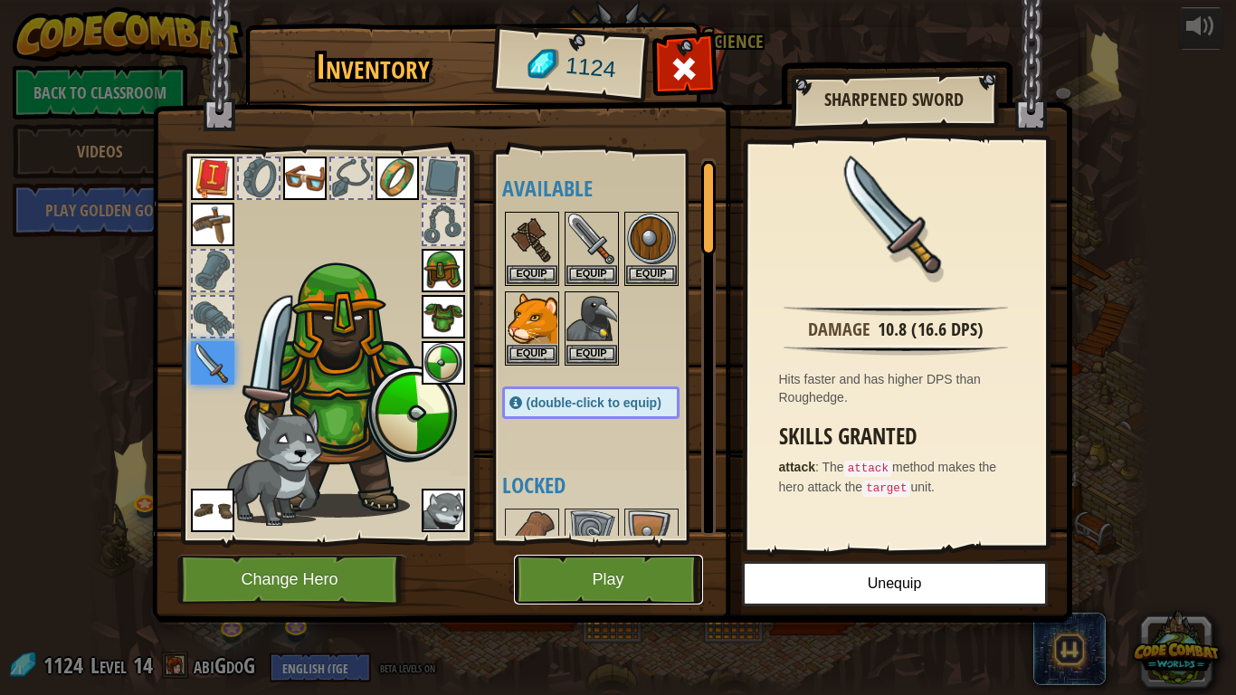
click at [635, 541] on button "Play" at bounding box center [608, 580] width 189 height 50
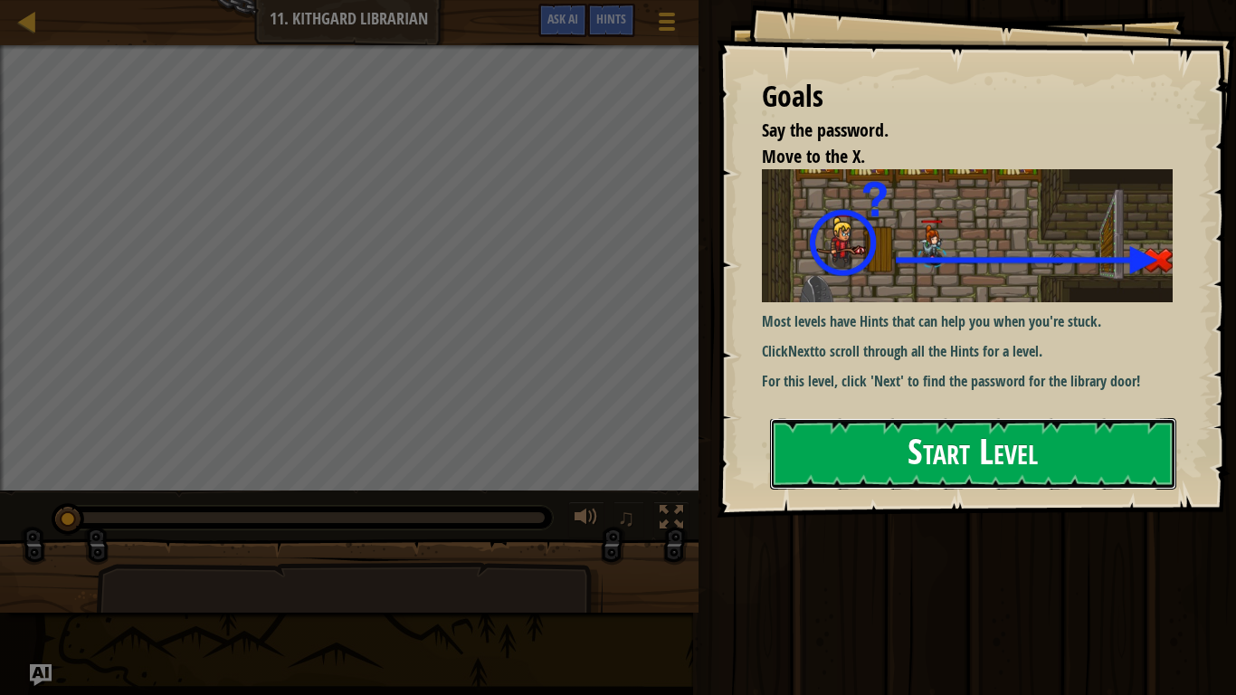
click at [1001, 453] on button "Start Level" at bounding box center [973, 454] width 406 height 72
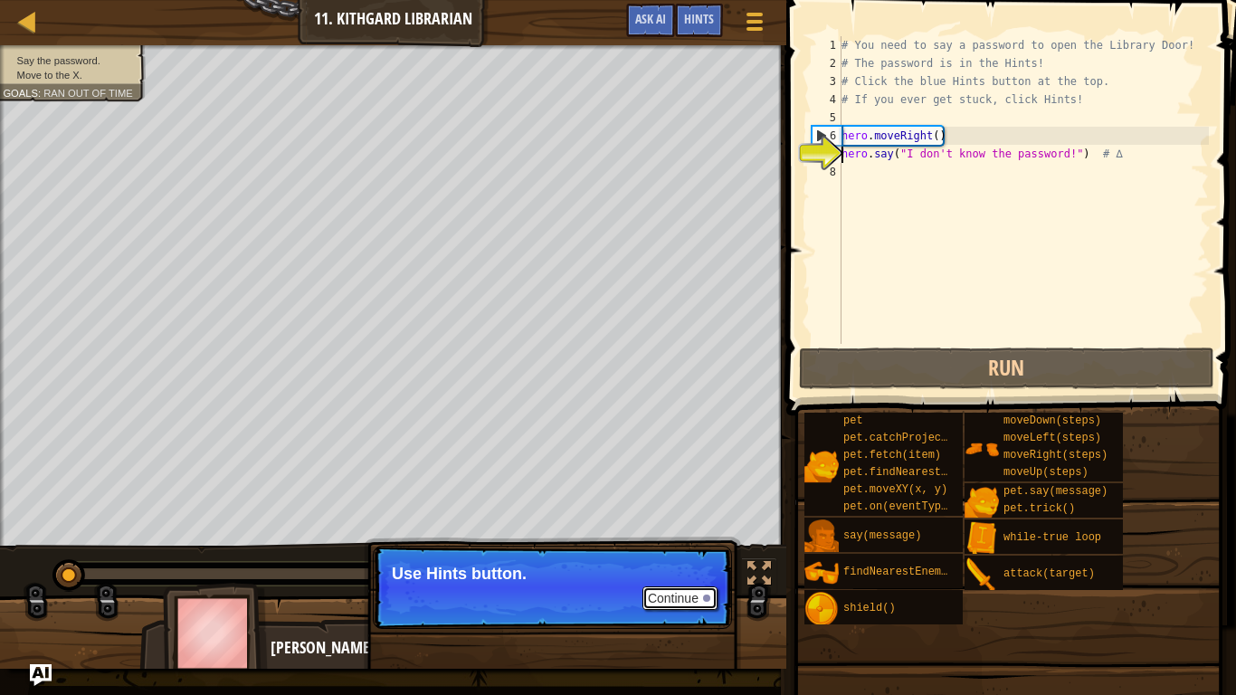
click at [684, 541] on button "Continue" at bounding box center [680, 599] width 75 height 24
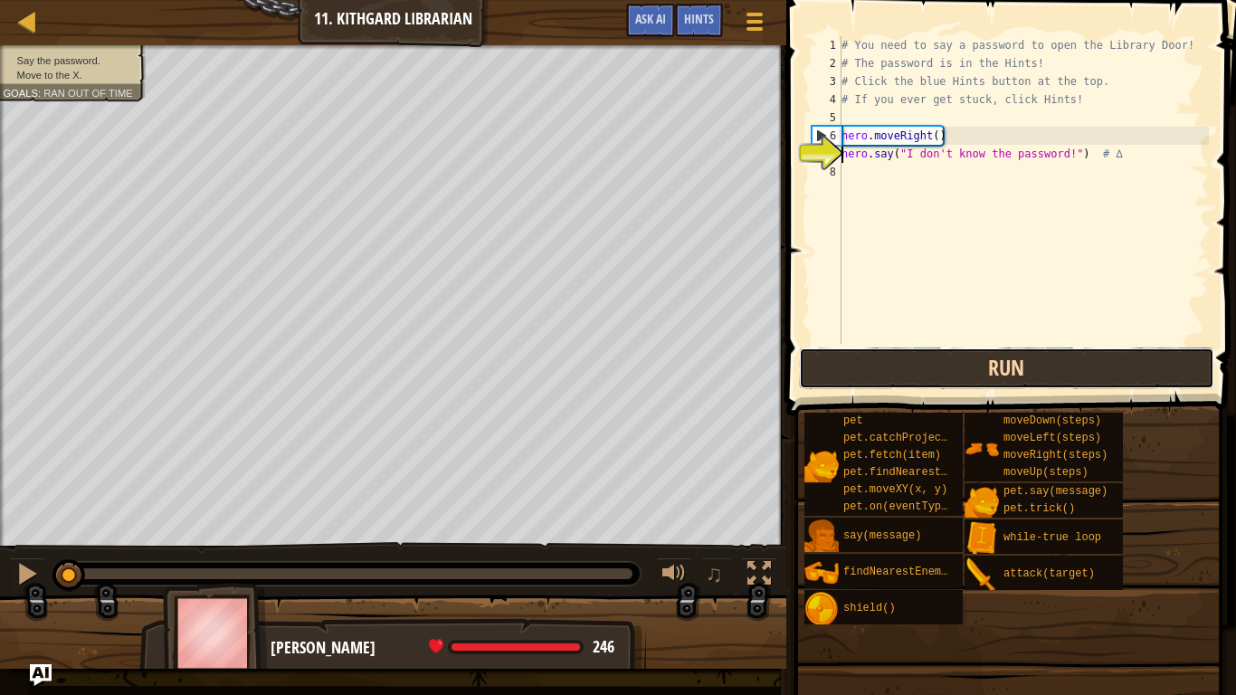
click at [933, 368] on button "Run" at bounding box center [1006, 369] width 415 height 42
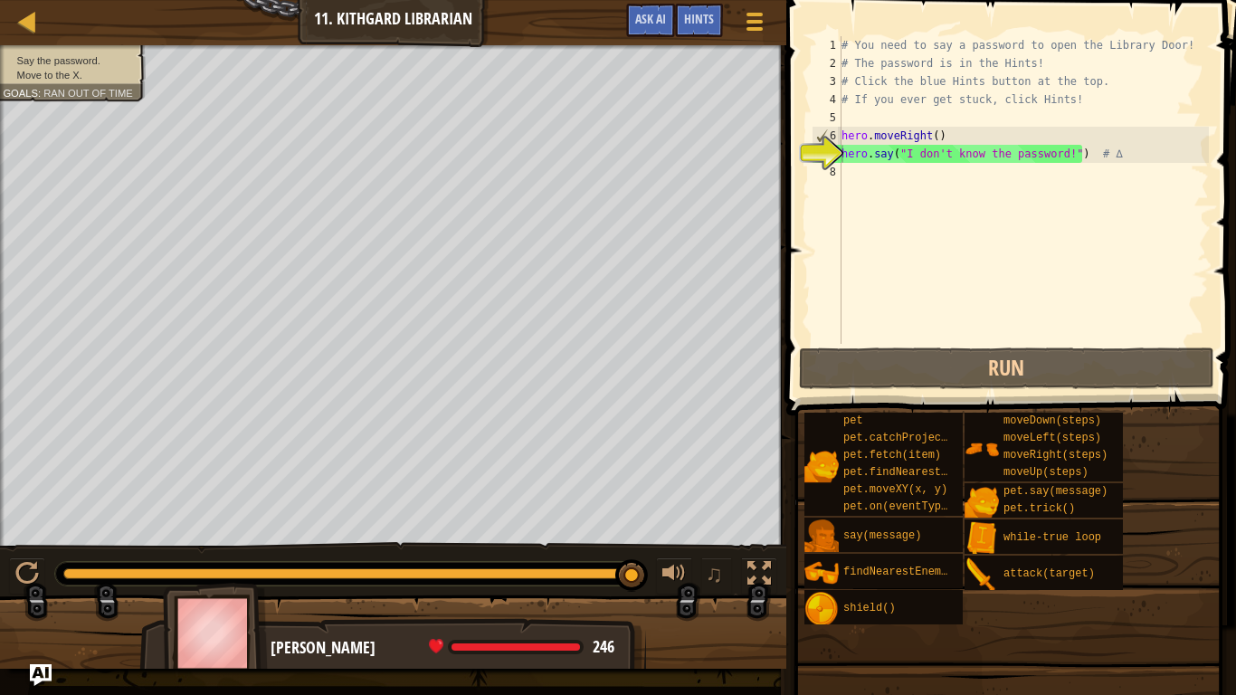
click at [221, 541] on img at bounding box center [215, 633] width 105 height 100
click at [672, 541] on div at bounding box center [675, 574] width 24 height 24
click at [763, 541] on div at bounding box center [760, 574] width 24 height 24
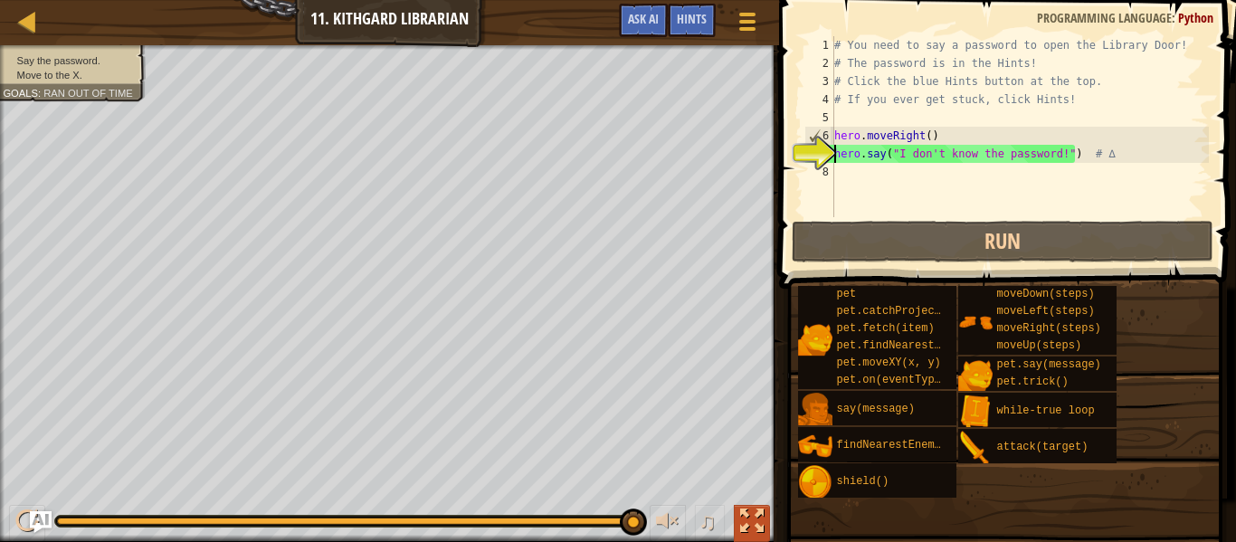
click at [750, 520] on div at bounding box center [752, 522] width 24 height 24
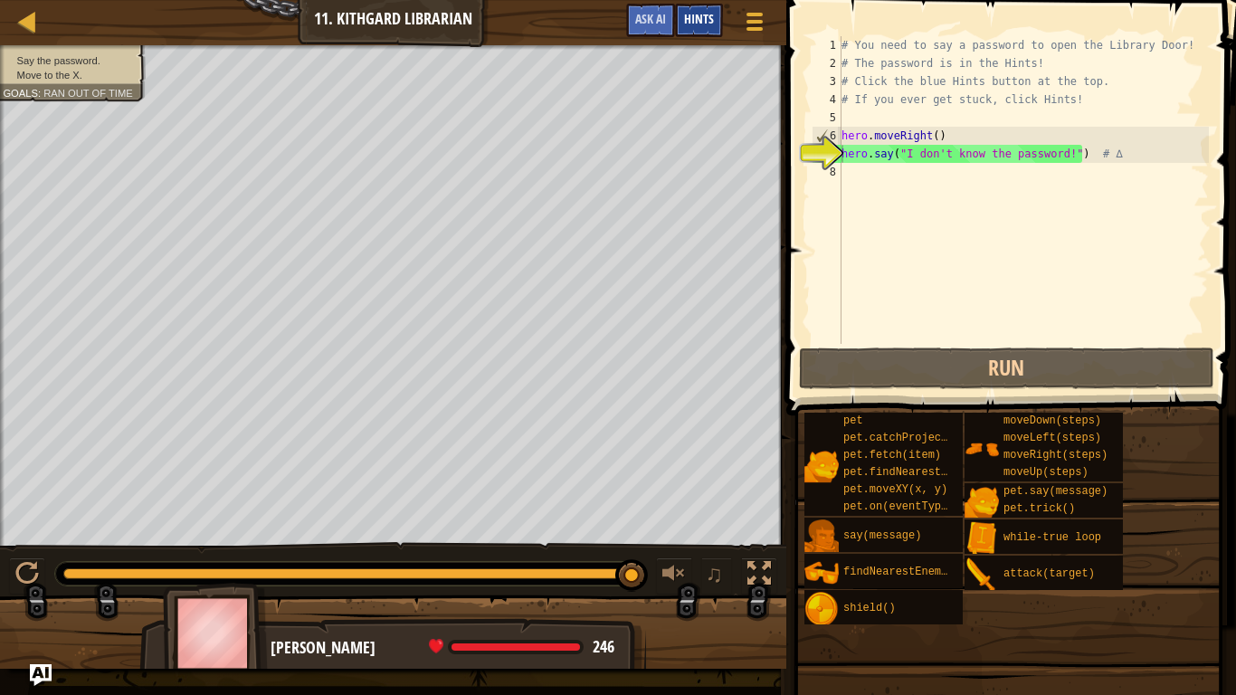
click at [702, 29] on div "Hints" at bounding box center [699, 20] width 48 height 33
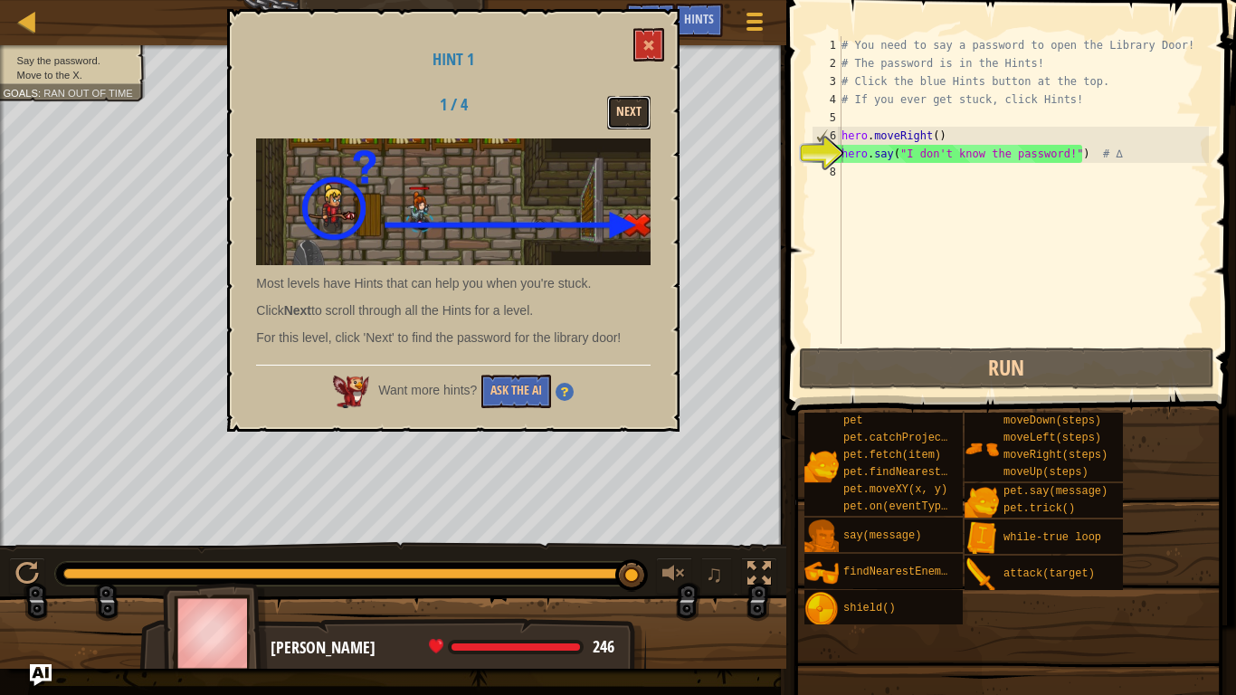
click at [635, 118] on button "Next" at bounding box center [628, 112] width 43 height 33
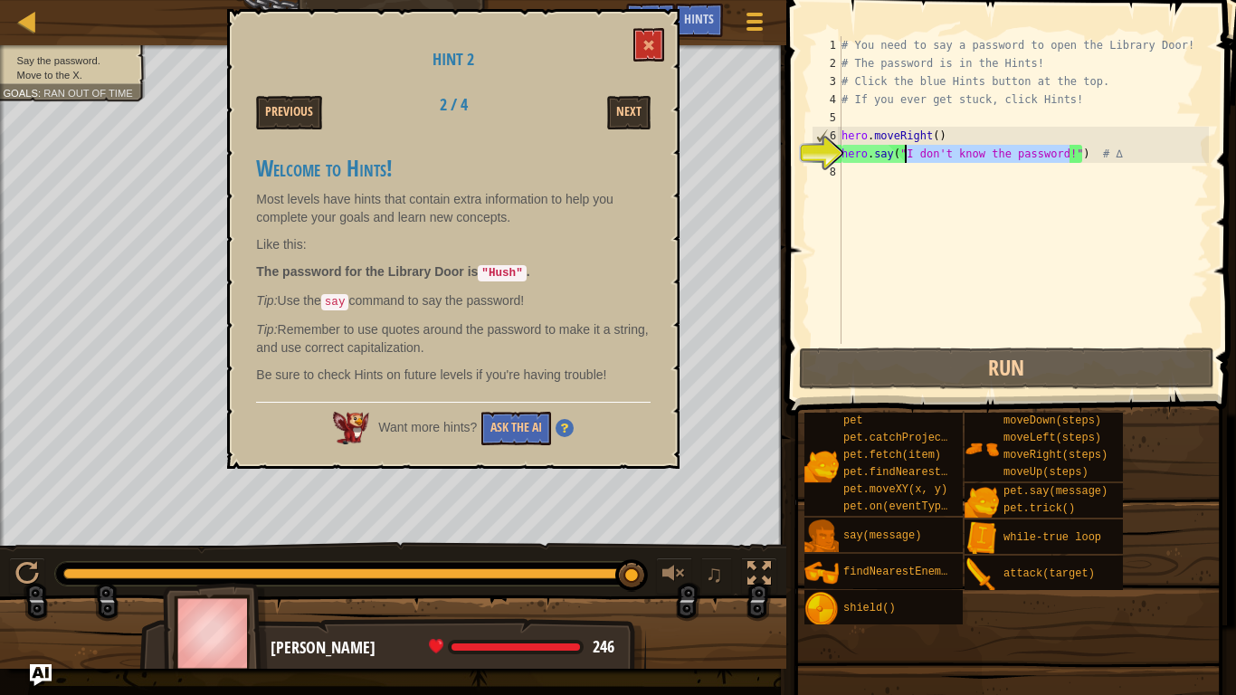
drag, startPoint x: 1071, startPoint y: 151, endPoint x: 907, endPoint y: 151, distance: 163.8
click at [907, 151] on div "# You need to say a password to open the Library Door! # The password is in the…" at bounding box center [1023, 208] width 371 height 344
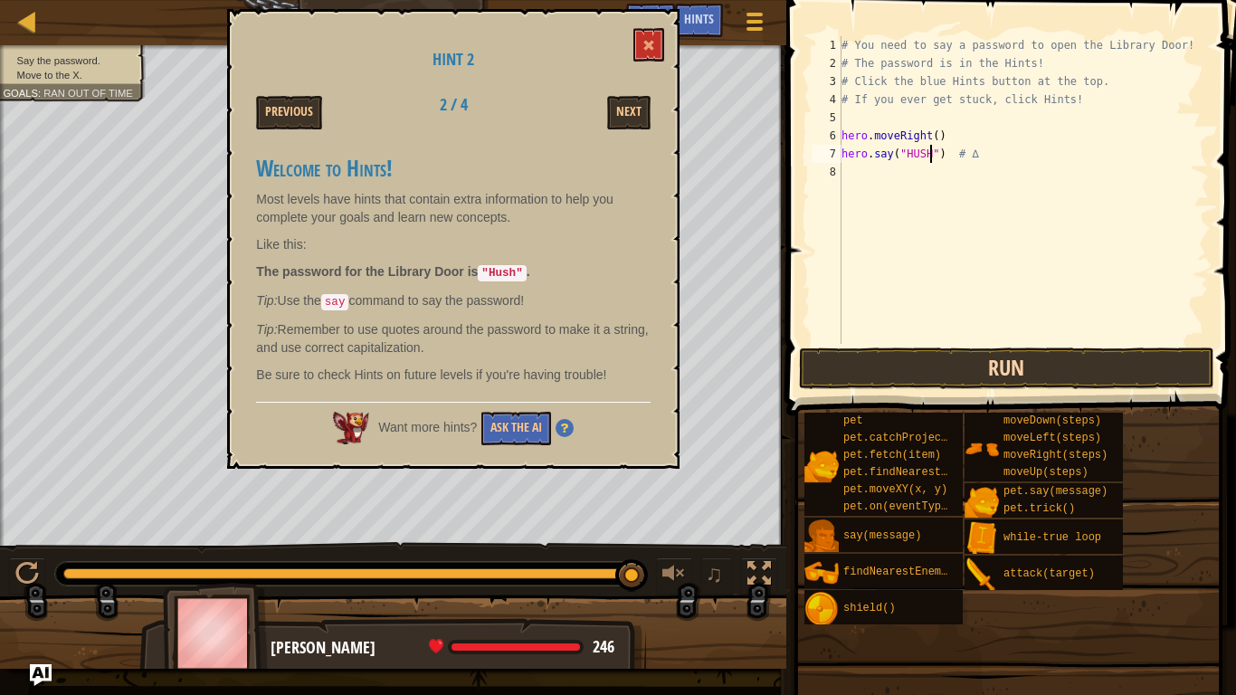
scroll to position [8, 13]
type textarea "hero.say("HUSH") # ∆"
click at [1081, 367] on button "Run" at bounding box center [1006, 369] width 415 height 42
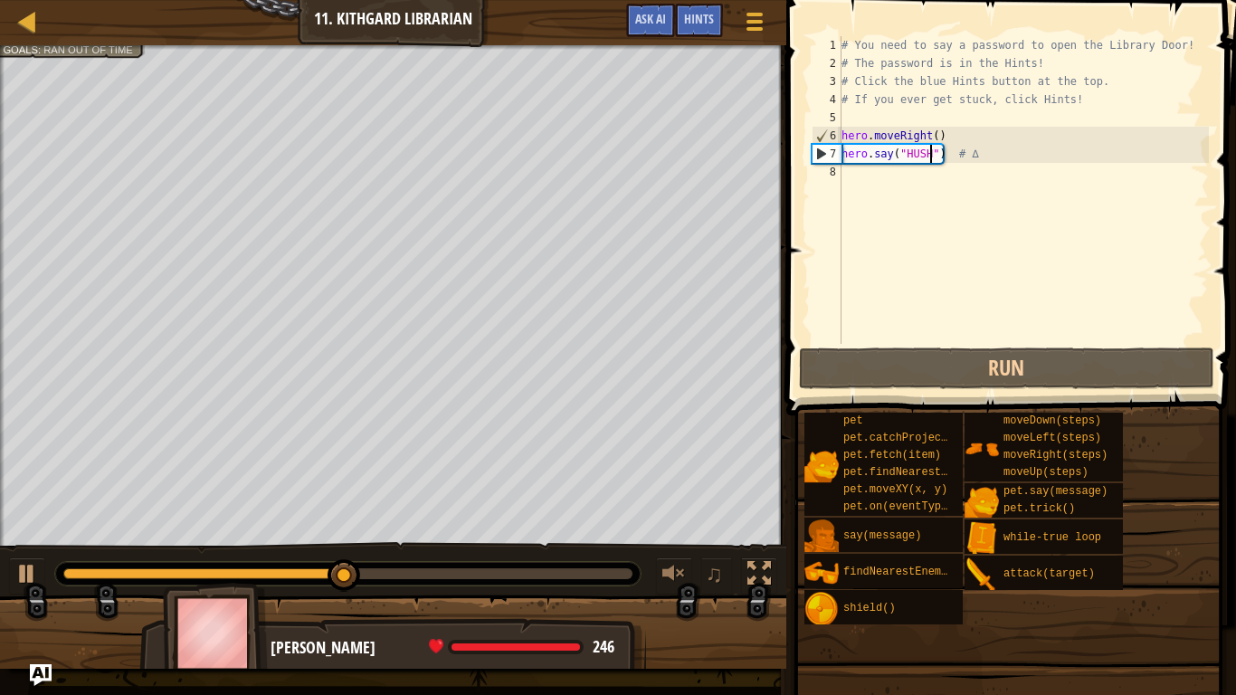
click at [958, 183] on div "# You need to say a password to open the Library Door! # The password is in the…" at bounding box center [1023, 208] width 371 height 344
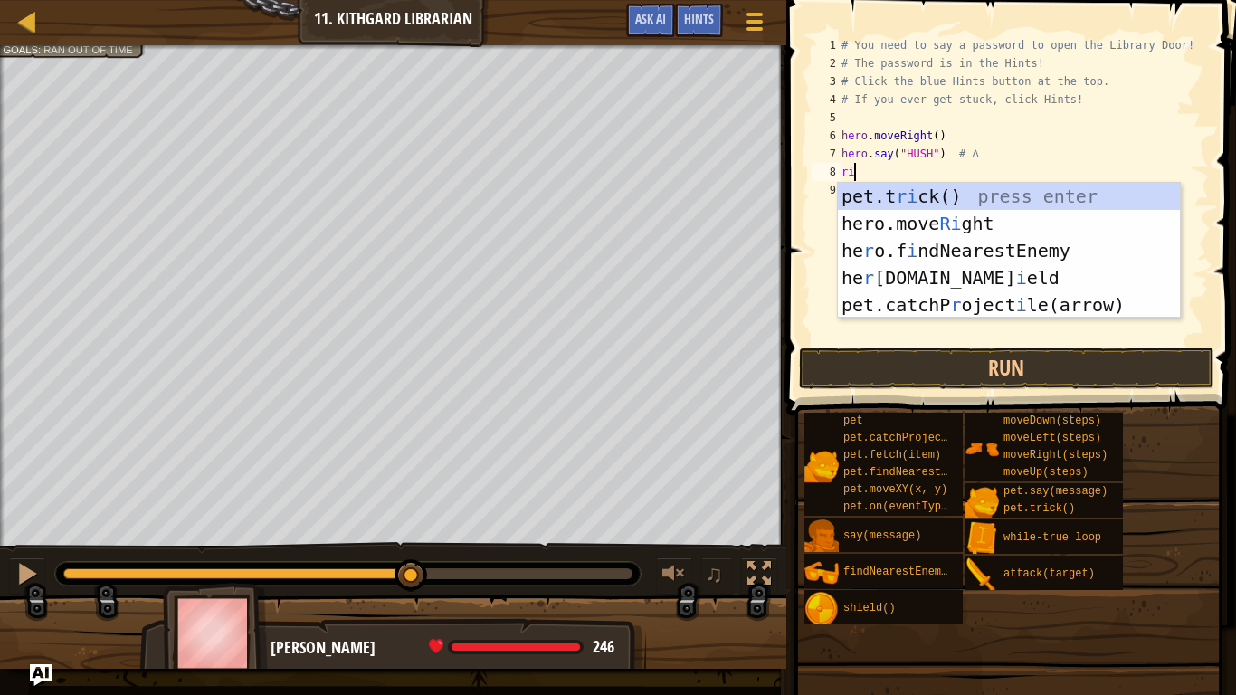
type textarea "r"
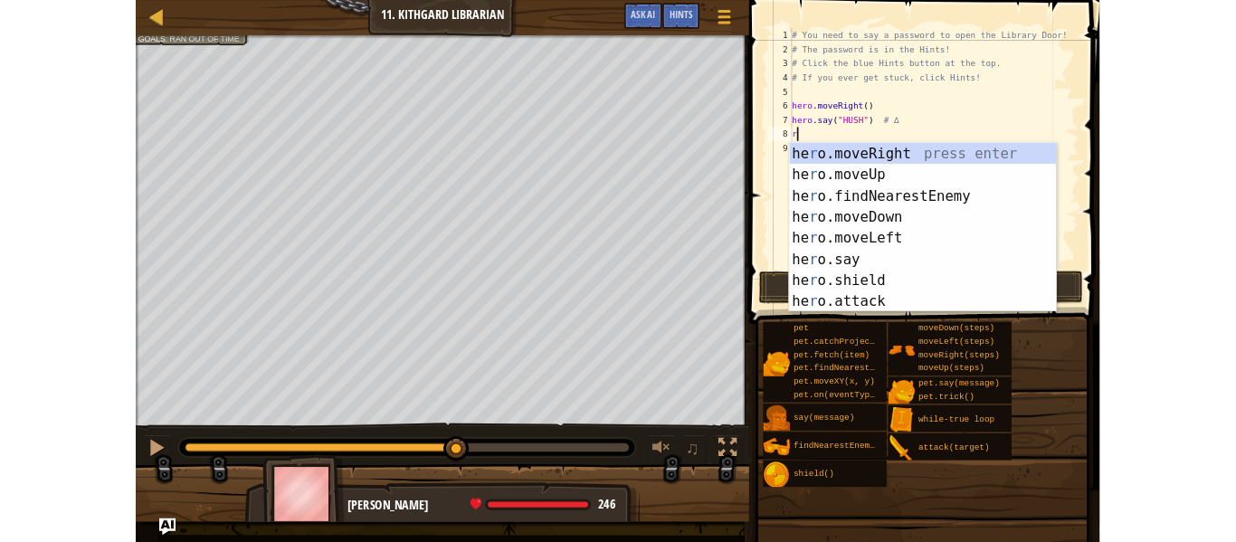
scroll to position [8, 0]
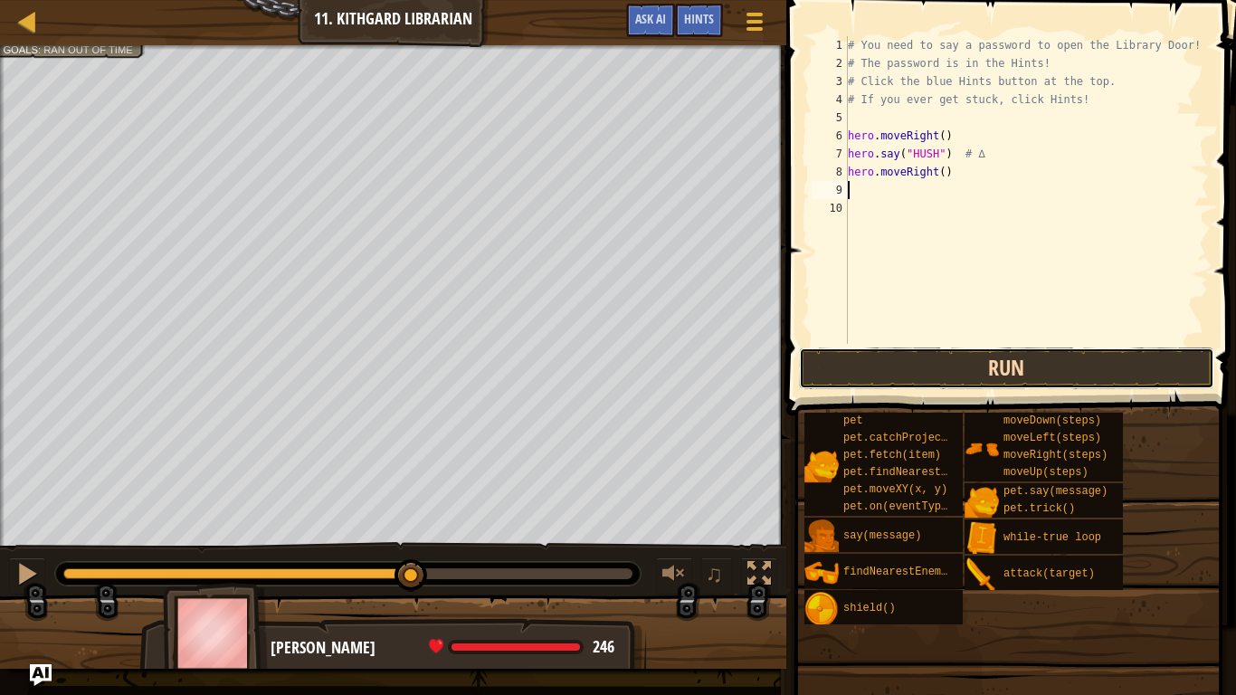
click at [1072, 376] on button "Run" at bounding box center [1006, 369] width 415 height 42
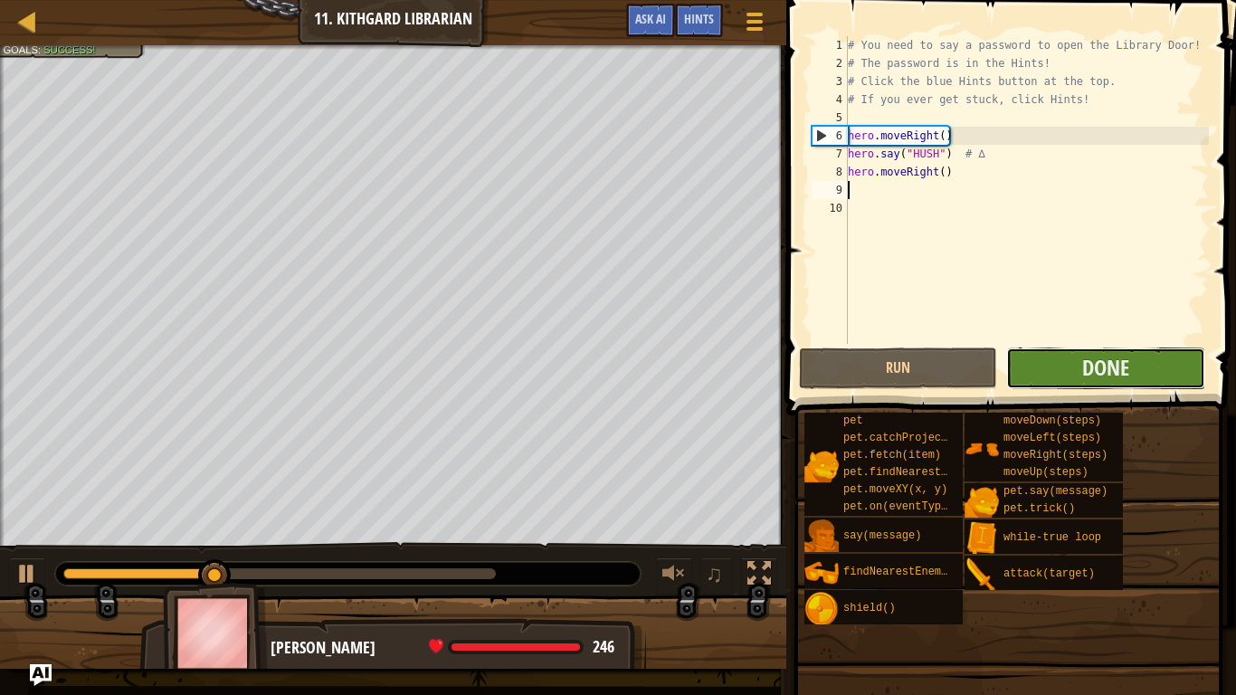
click at [1087, 388] on button "Done" at bounding box center [1106, 369] width 198 height 42
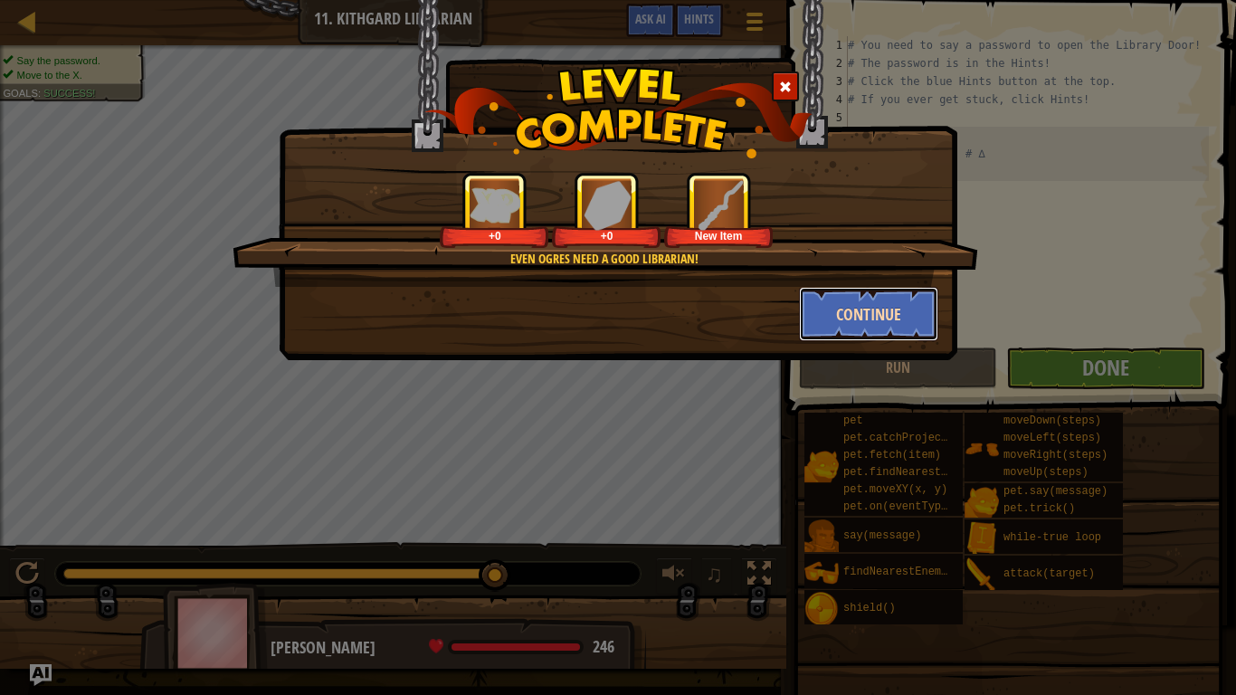
click at [823, 317] on button "Continue" at bounding box center [869, 314] width 140 height 54
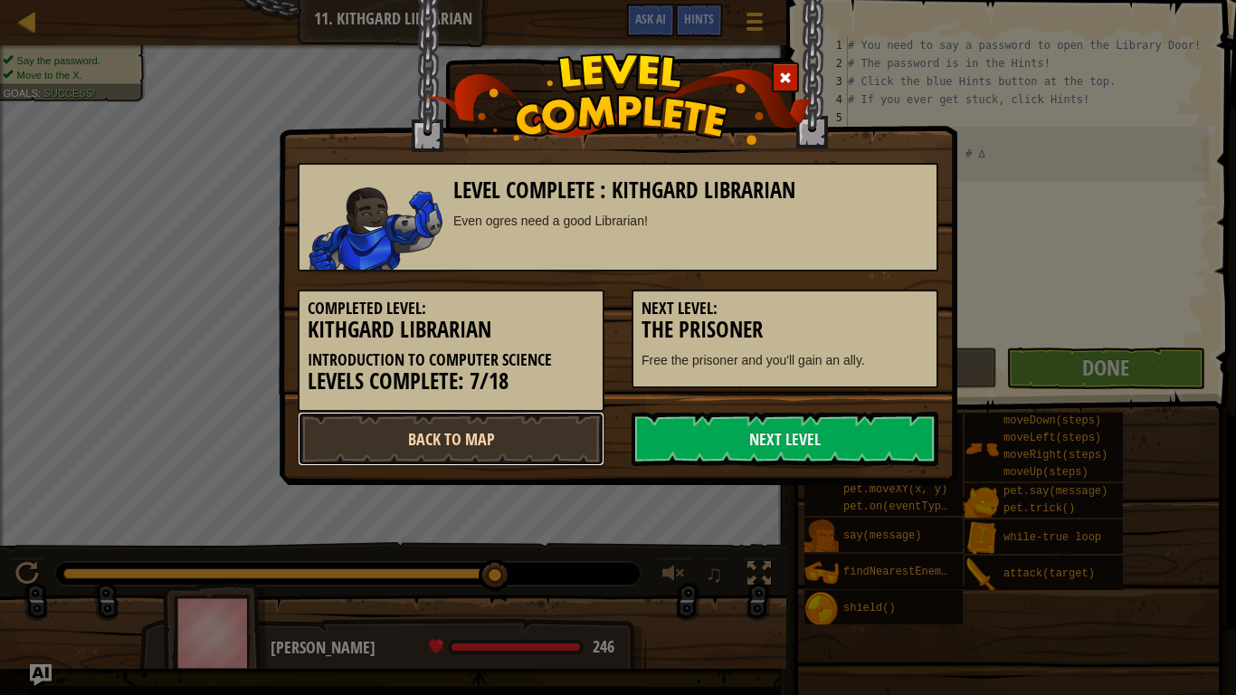
click at [578, 430] on link "Back to Map" at bounding box center [451, 439] width 307 height 54
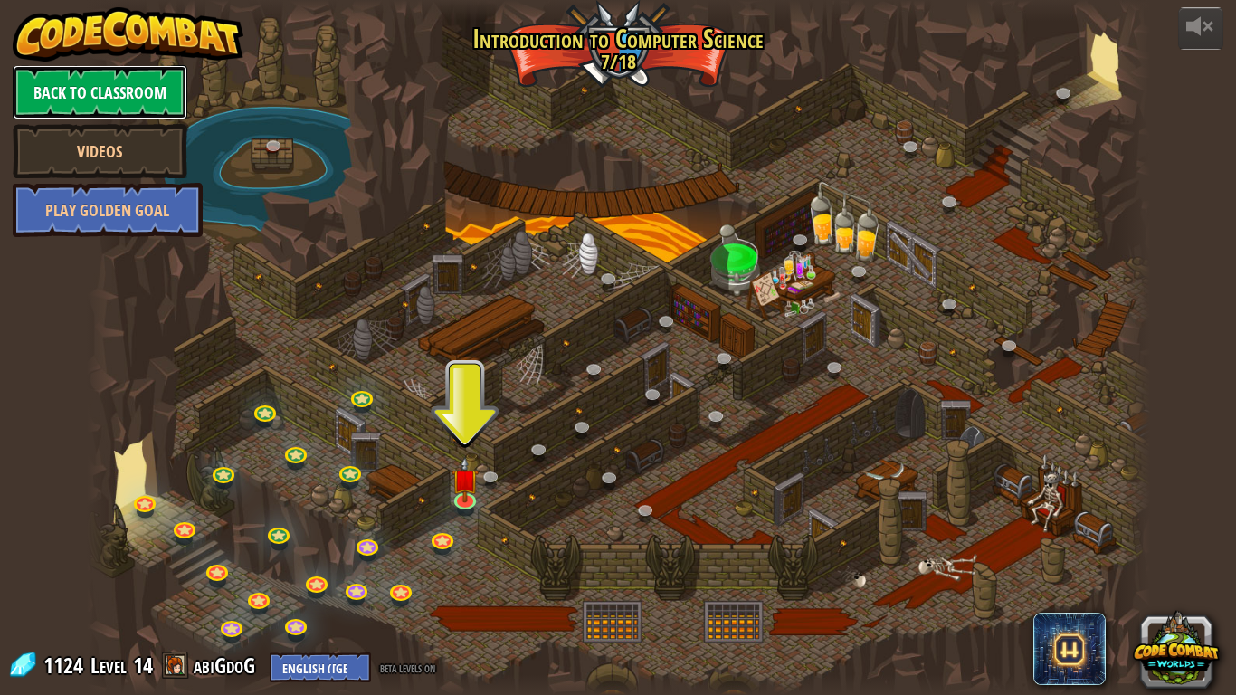
click at [73, 81] on link "Back to Classroom" at bounding box center [100, 92] width 175 height 54
